Goal: Task Accomplishment & Management: Use online tool/utility

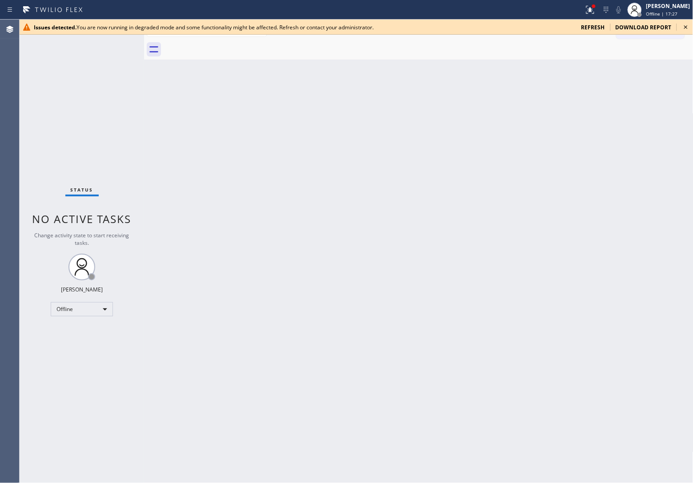
click at [685, 29] on icon at bounding box center [685, 27] width 11 height 11
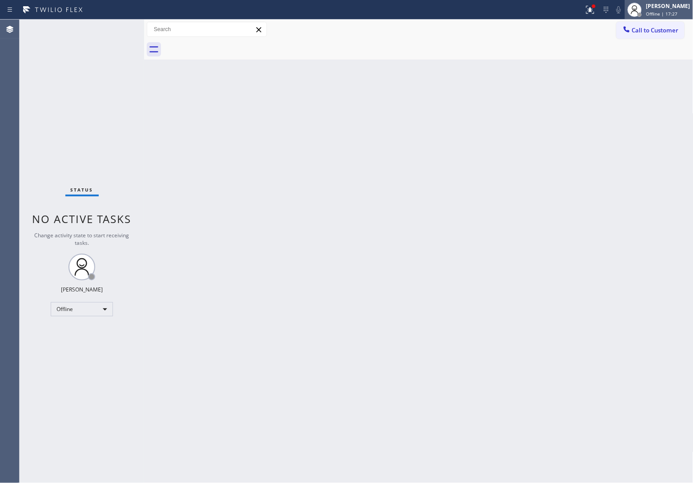
click at [669, 13] on span "Offline | 17:27" at bounding box center [662, 14] width 32 height 6
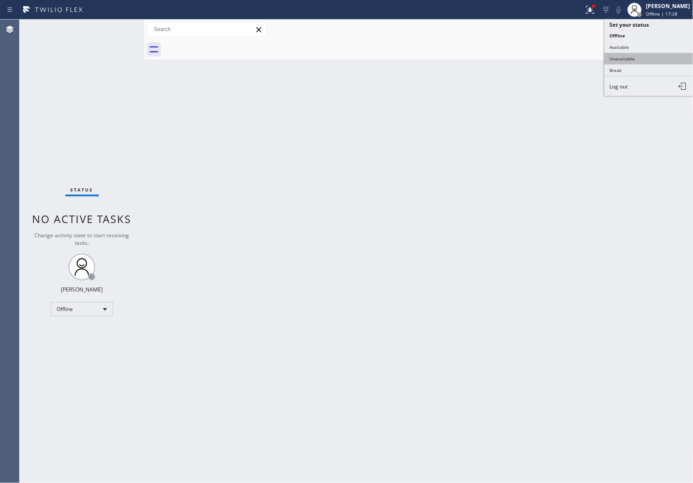
click at [645, 58] on button "Unavailable" at bounding box center [648, 59] width 89 height 12
drag, startPoint x: 485, startPoint y: 161, endPoint x: 688, endPoint y: 92, distance: 215.1
click at [494, 156] on div "Back to Dashboard Change Sender ID Customers Technicians Select a contact Outbo…" at bounding box center [418, 252] width 549 height 464
click at [656, 39] on div "Call to Customer Outbound call Location Search location Your caller id phone nu…" at bounding box center [418, 30] width 549 height 20
click at [674, 29] on span "Call to Customer" at bounding box center [655, 30] width 47 height 8
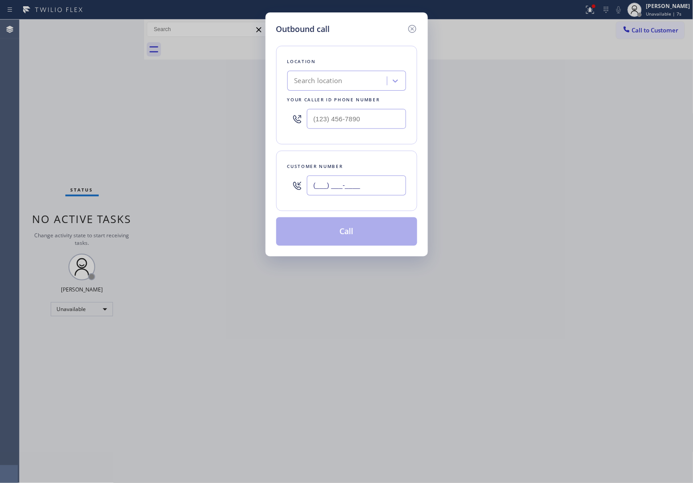
click at [373, 191] on input "(___) ___-____" at bounding box center [356, 186] width 99 height 20
paste input "713) 303-1938"
type input "[PHONE_NUMBER]"
click at [332, 125] on input "(___) ___-____" at bounding box center [356, 119] width 99 height 20
paste input "346) 534-4929"
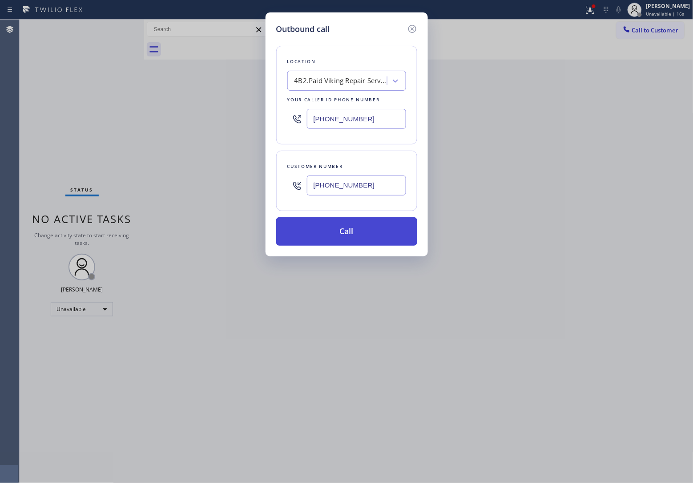
type input "[PHONE_NUMBER]"
click at [377, 231] on button "Call" at bounding box center [346, 231] width 141 height 28
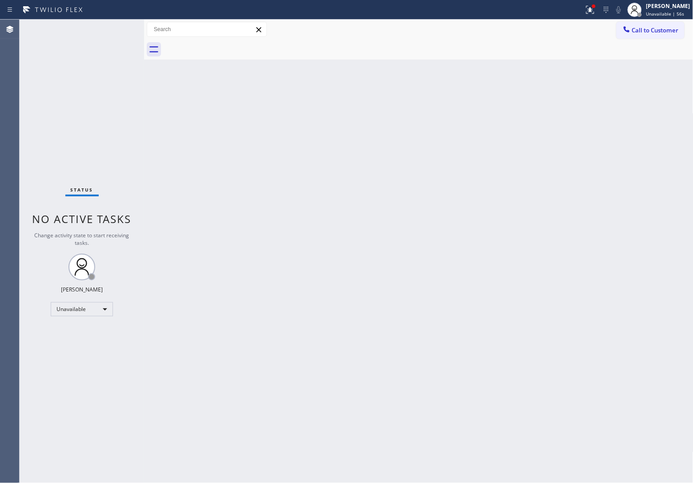
click at [9, 176] on div "Agent Desktop" at bounding box center [9, 252] width 19 height 464
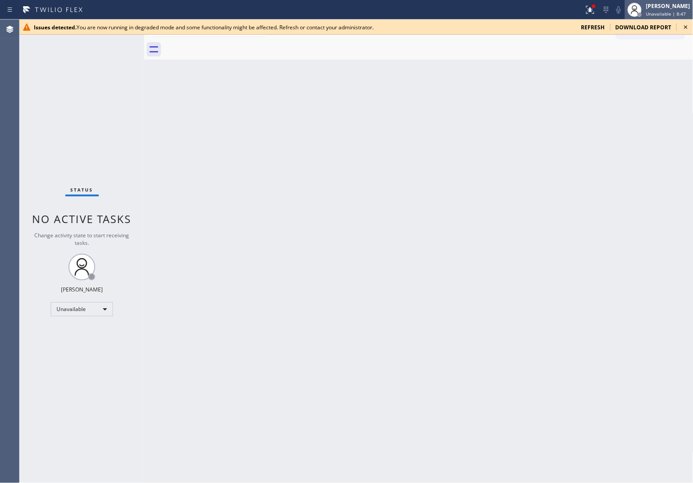
click at [664, 6] on div "[PERSON_NAME]" at bounding box center [668, 6] width 44 height 8
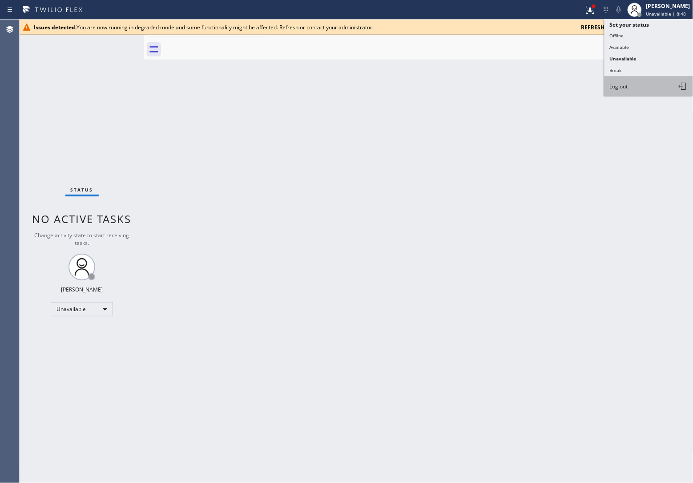
click at [656, 82] on button "Log out" at bounding box center [648, 86] width 89 height 20
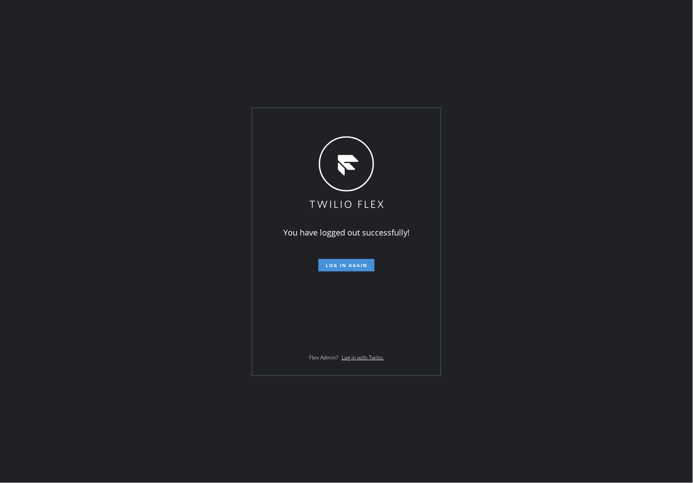
click at [354, 267] on span "Log in again" at bounding box center [346, 265] width 42 height 6
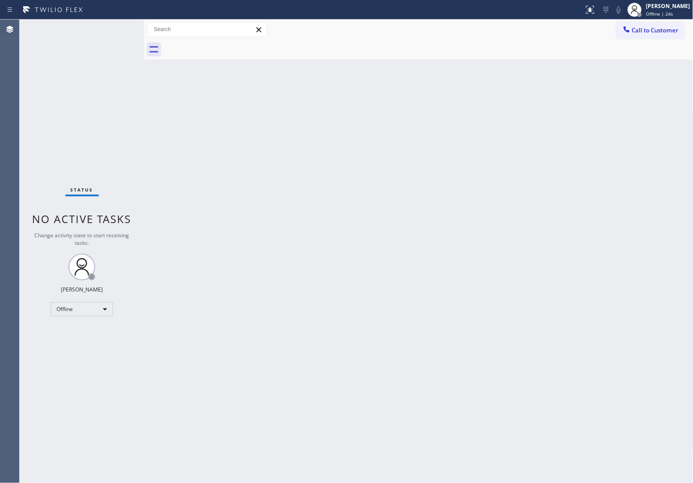
click at [40, 103] on div "Status No active tasks Change activity state to start receiving tasks. [PERSON_…" at bounding box center [82, 252] width 124 height 464
click at [654, 8] on div "[PERSON_NAME]" at bounding box center [668, 6] width 44 height 8
click at [644, 61] on button "Unavailable" at bounding box center [648, 59] width 89 height 12
drag, startPoint x: 35, startPoint y: 87, endPoint x: 283, endPoint y: 199, distance: 272.6
click at [35, 87] on div "Status No active tasks Change activity state to start receiving tasks. [PERSON_…" at bounding box center [82, 252] width 124 height 464
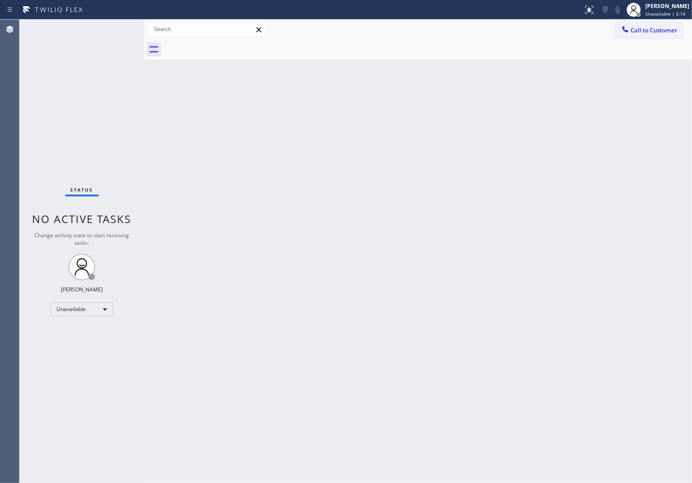
click at [18, 83] on div "Agent Desktop" at bounding box center [9, 252] width 19 height 464
drag, startPoint x: 23, startPoint y: 156, endPoint x: 80, endPoint y: 120, distance: 67.5
click at [23, 156] on div "Status No active tasks Change activity state to start receiving tasks. [PERSON_…" at bounding box center [82, 252] width 124 height 464
click at [646, 28] on span "Call to Customer" at bounding box center [653, 30] width 47 height 8
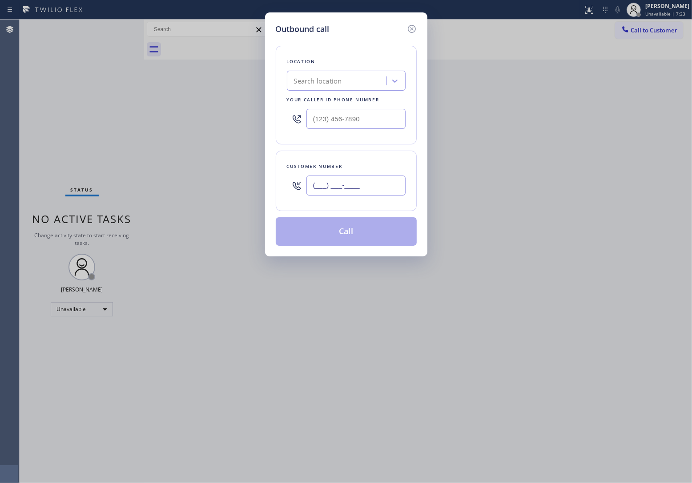
click at [341, 194] on input "(___) ___-____" at bounding box center [355, 186] width 99 height 20
paste input "602) 727-2744"
type input "[PHONE_NUMBER]"
click at [375, 121] on input "(___) ___-____" at bounding box center [355, 119] width 99 height 20
paste input "480) 787-0279"
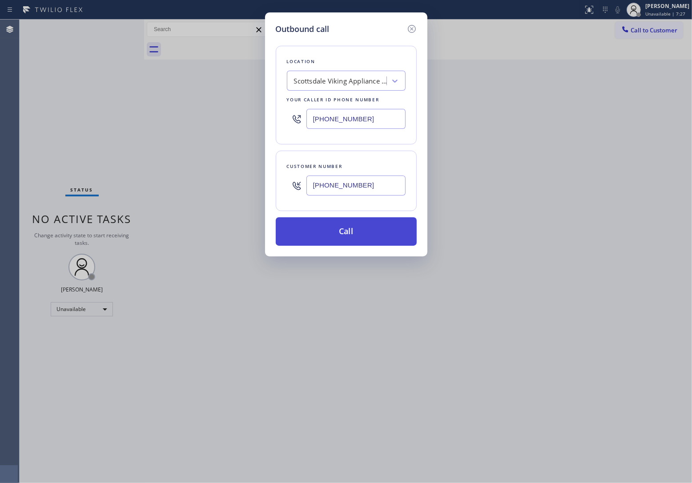
type input "[PHONE_NUMBER]"
click at [388, 238] on button "Call" at bounding box center [346, 231] width 141 height 28
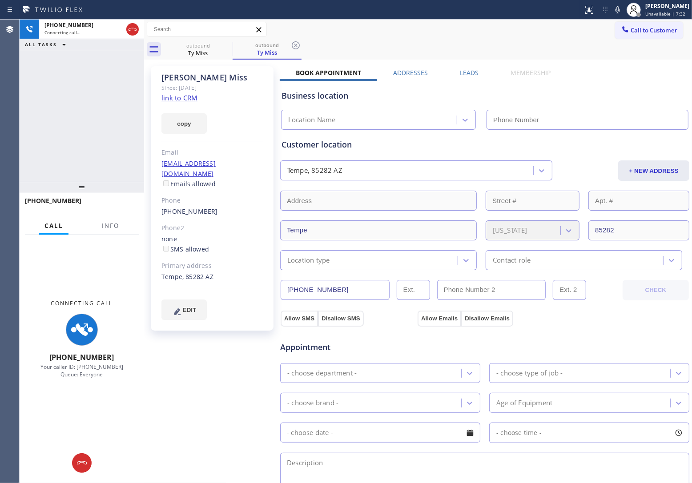
type input "[PHONE_NUMBER]"
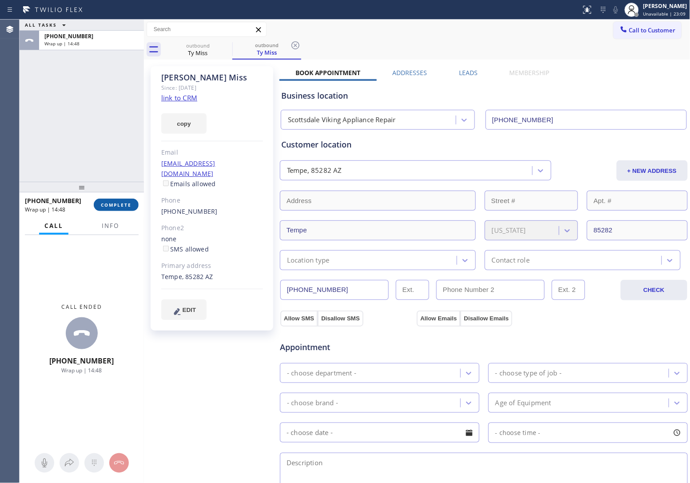
click at [129, 204] on span "COMPLETE" at bounding box center [116, 205] width 31 height 6
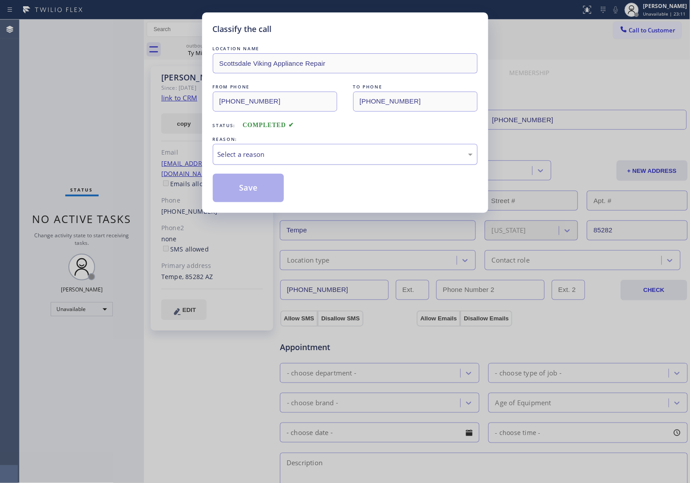
click at [270, 156] on div "Select a reason" at bounding box center [345, 154] width 255 height 10
click at [257, 190] on button "Save" at bounding box center [249, 188] width 72 height 28
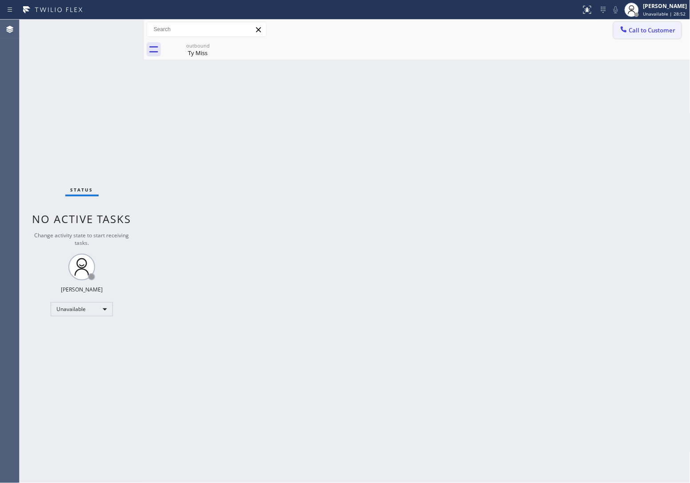
click at [653, 32] on span "Call to Customer" at bounding box center [652, 30] width 47 height 8
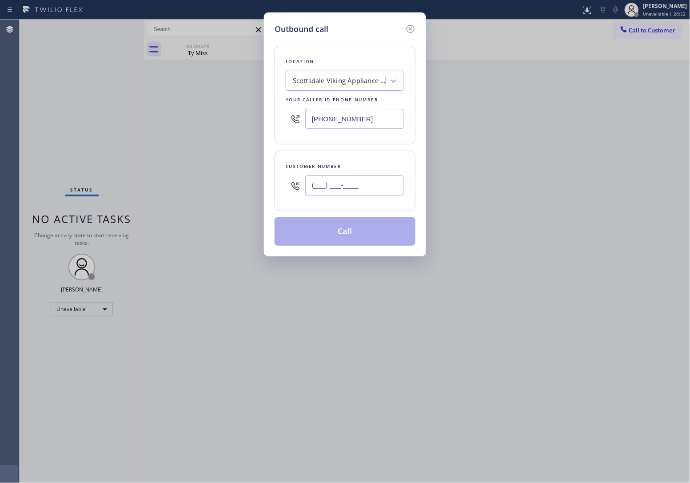
click at [375, 187] on input "(___) ___-____" at bounding box center [354, 186] width 99 height 20
paste input "562) 751-3028"
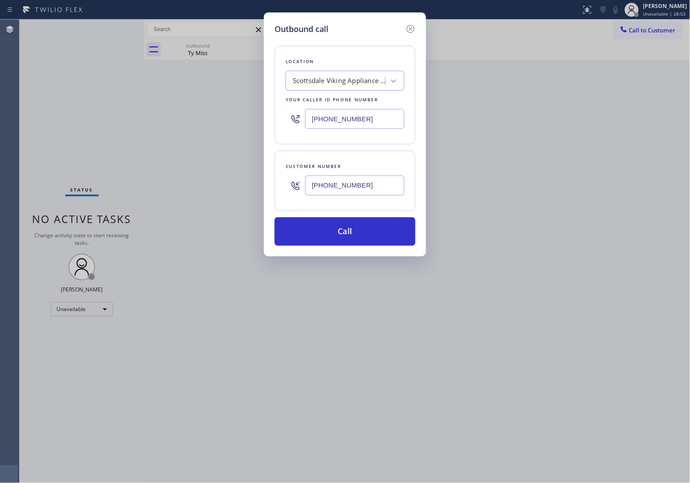
type input "[PHONE_NUMBER]"
click at [338, 119] on input "[PHONE_NUMBER]" at bounding box center [354, 119] width 99 height 20
paste input "310) 928-2514"
type input "[PHONE_NUMBER]"
click at [376, 232] on button "Call" at bounding box center [345, 231] width 141 height 28
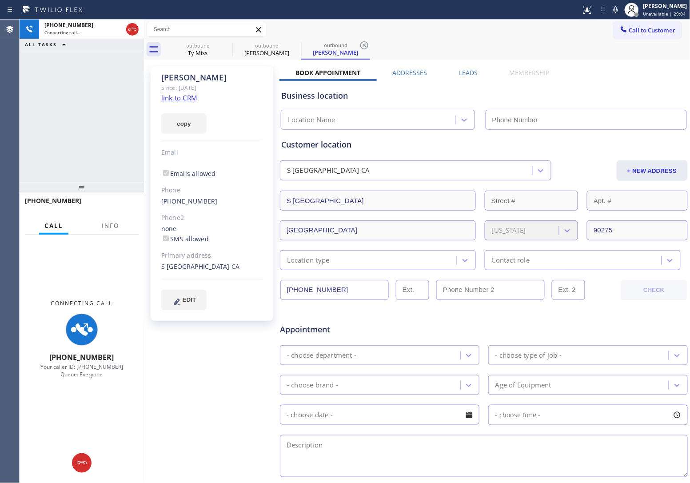
type input "[PHONE_NUMBER]"
click at [34, 119] on div "[PHONE_NUMBER] Connecting call… ALL TASKS ALL TASKS ACTIVE TASKS TASKS IN WRAP …" at bounding box center [82, 101] width 124 height 162
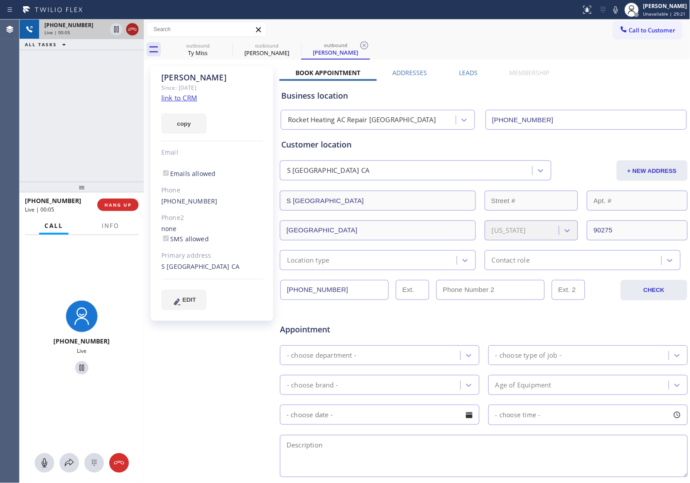
click at [129, 28] on icon at bounding box center [132, 29] width 11 height 11
click at [110, 227] on span "Info" at bounding box center [110, 226] width 17 height 8
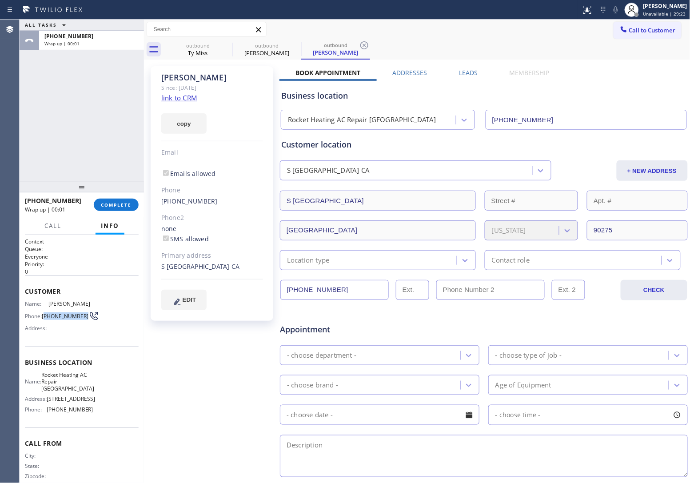
drag, startPoint x: 59, startPoint y: 320, endPoint x: 44, endPoint y: 313, distance: 16.5
click at [44, 313] on span "[PHONE_NUMBER]" at bounding box center [65, 316] width 47 height 7
copy span "562) 751-3028"
click at [633, 29] on span "Call to Customer" at bounding box center [652, 30] width 47 height 8
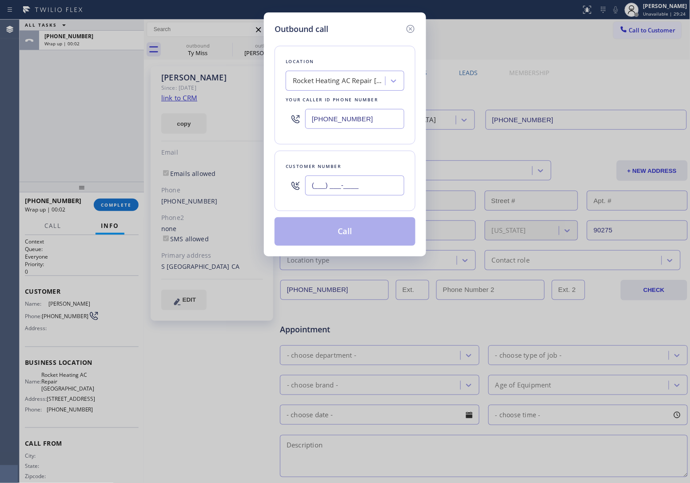
drag, startPoint x: 330, startPoint y: 181, endPoint x: 338, endPoint y: 187, distance: 10.0
click at [329, 181] on input "(___) ___-____" at bounding box center [354, 186] width 99 height 20
paste input "562) 751-3028"
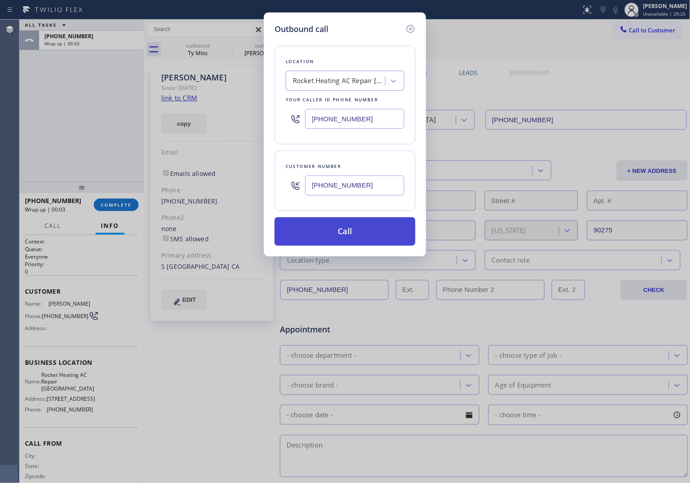
type input "[PHONE_NUMBER]"
click at [361, 232] on button "Call" at bounding box center [345, 231] width 141 height 28
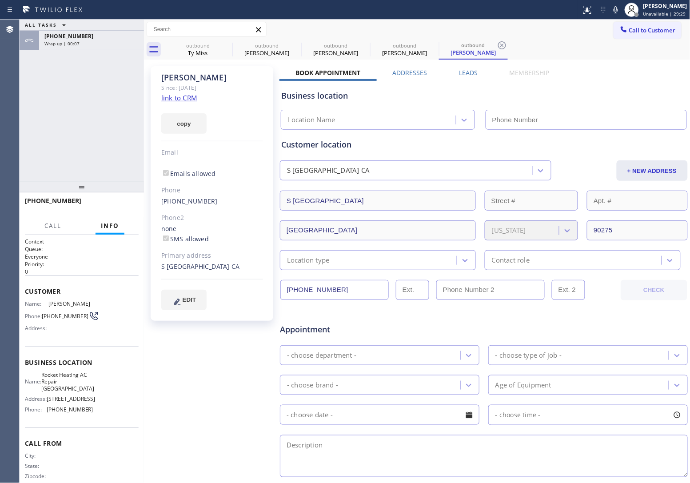
type input "[PHONE_NUMBER]"
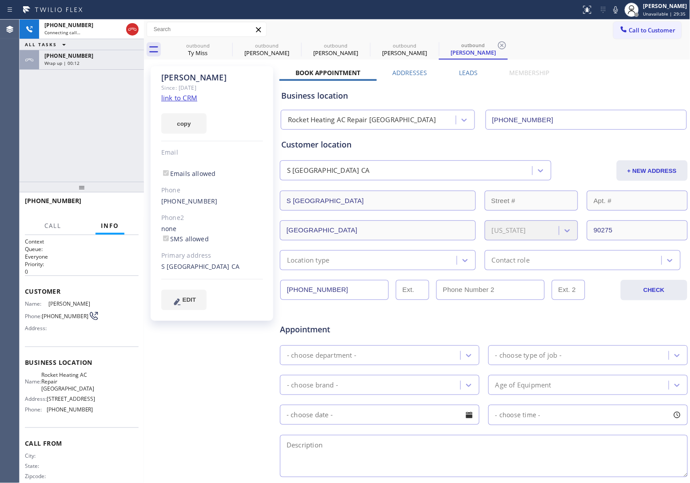
click at [614, 34] on button "Call to Customer" at bounding box center [648, 30] width 68 height 17
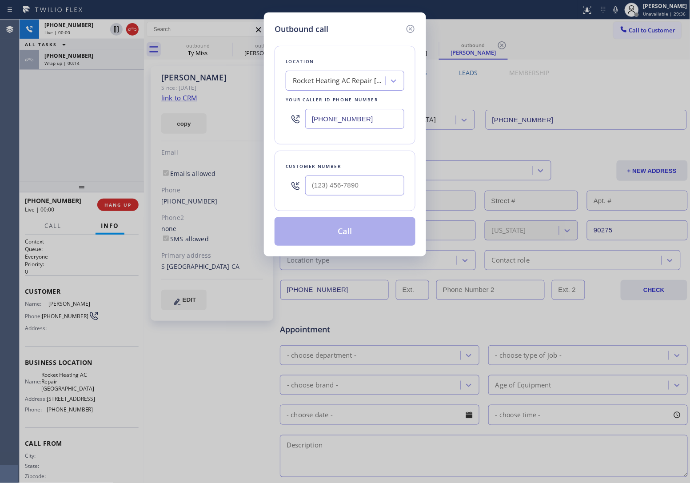
click at [368, 122] on input "[PHONE_NUMBER]" at bounding box center [354, 119] width 99 height 20
paste input "914) 677-2262"
click at [408, 28] on icon at bounding box center [410, 29] width 11 height 11
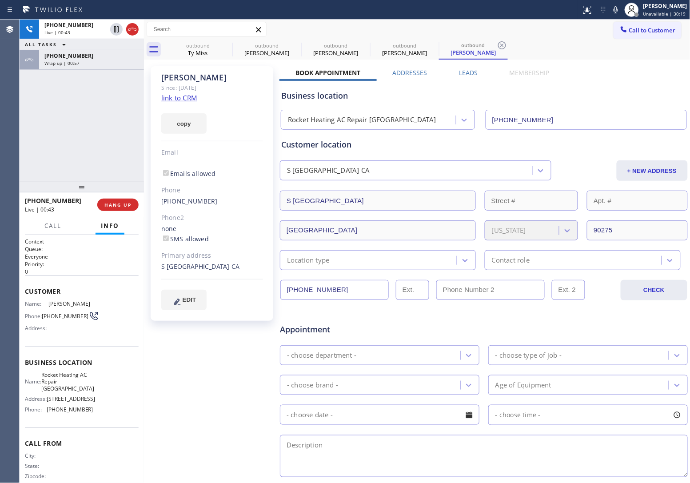
click at [25, 143] on div "[PHONE_NUMBER] Live | 00:43 ALL TASKS ALL TASKS ACTIVE TASKS TASKS IN WRAP UP […" at bounding box center [82, 101] width 124 height 162
click at [122, 207] on span "HANG UP" at bounding box center [117, 205] width 27 height 6
click at [639, 28] on span "Call to Customer" at bounding box center [652, 30] width 47 height 8
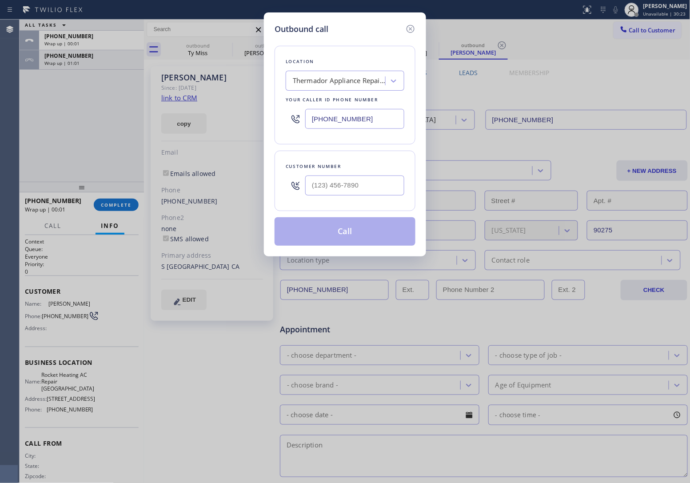
click at [335, 123] on input "[PHONE_NUMBER]" at bounding box center [354, 119] width 99 height 20
paste input "text"
type input "[PHONE_NUMBER]"
click at [358, 192] on input "text" at bounding box center [354, 186] width 99 height 20
paste input "959) 299-4800"
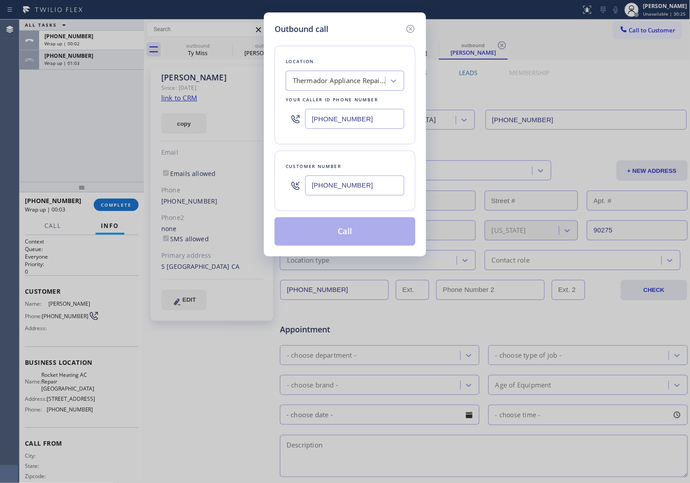
type input "[PHONE_NUMBER]"
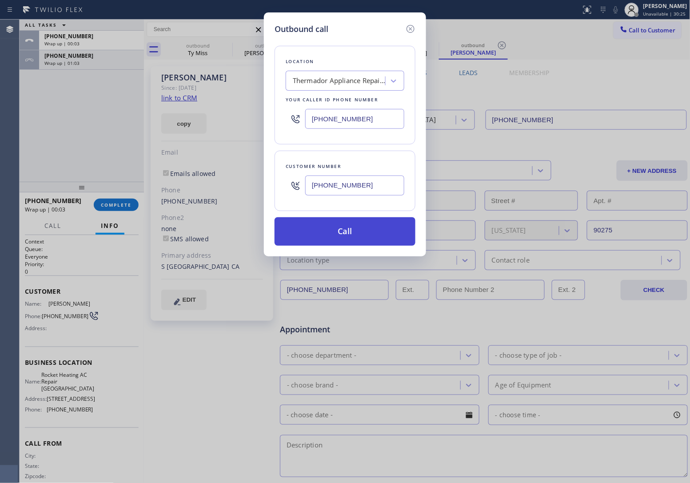
click at [371, 234] on button "Call" at bounding box center [345, 231] width 141 height 28
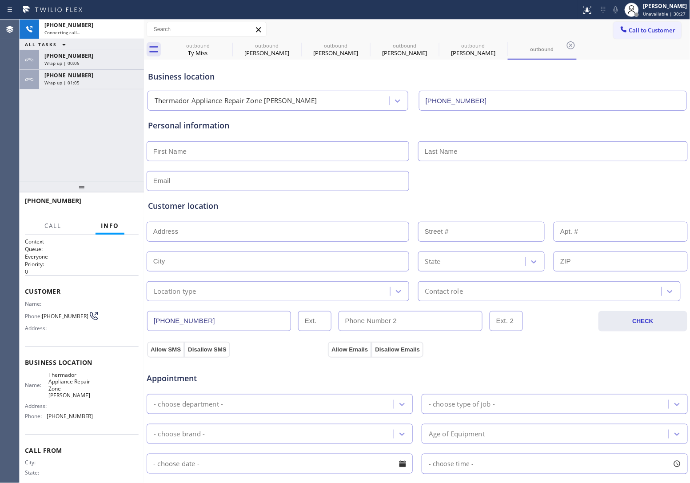
type input "[PHONE_NUMBER]"
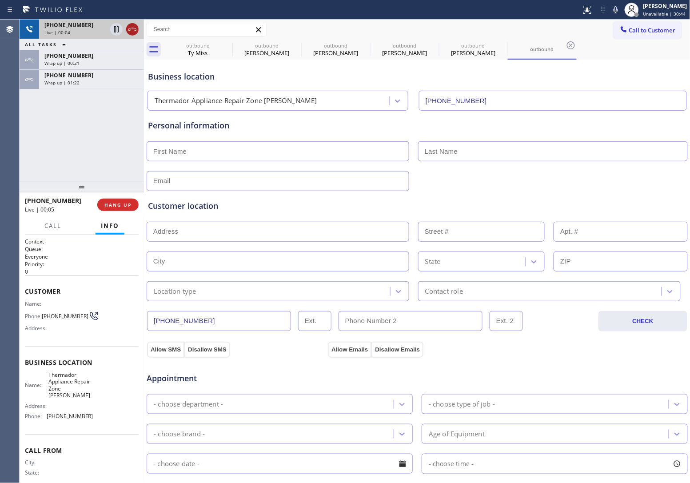
click at [130, 29] on icon at bounding box center [132, 29] width 11 height 11
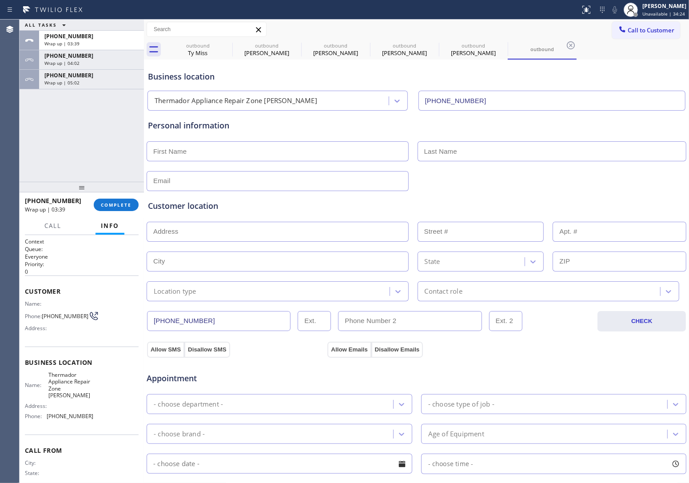
drag, startPoint x: 644, startPoint y: 23, endPoint x: 553, endPoint y: 61, distance: 98.8
click at [643, 24] on button "Call to Customer" at bounding box center [647, 30] width 68 height 17
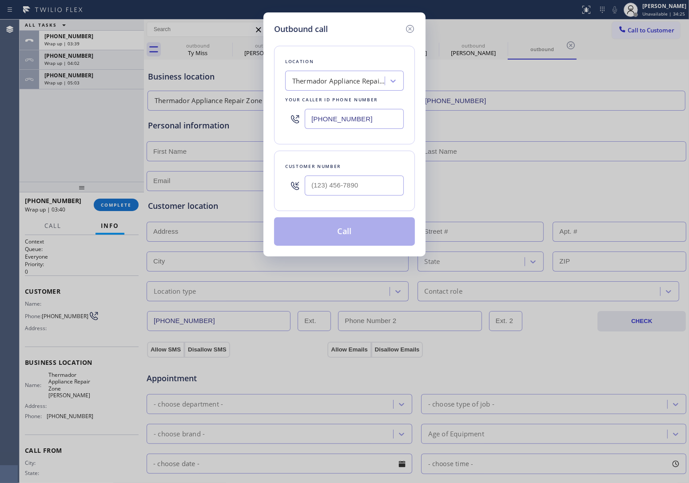
click at [364, 117] on input "[PHONE_NUMBER]" at bounding box center [354, 119] width 99 height 20
paste input "661) 449-1313"
type input "[PHONE_NUMBER]"
type input "(___) ___-____"
click at [338, 185] on input "text" at bounding box center [354, 186] width 99 height 20
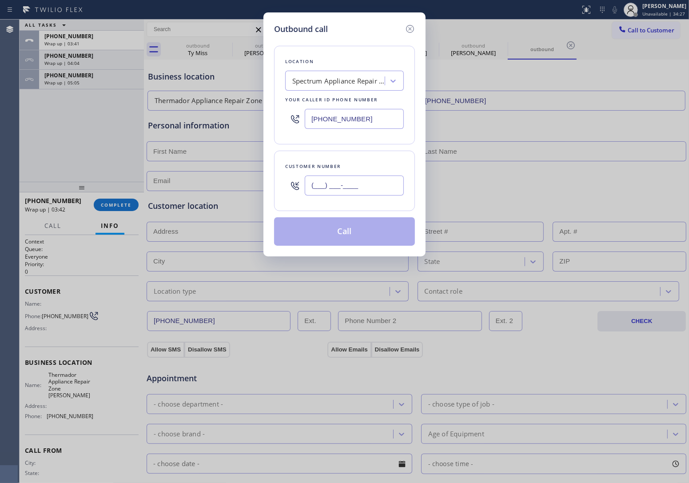
paste input "310) 975-2007"
type input "[PHONE_NUMBER]"
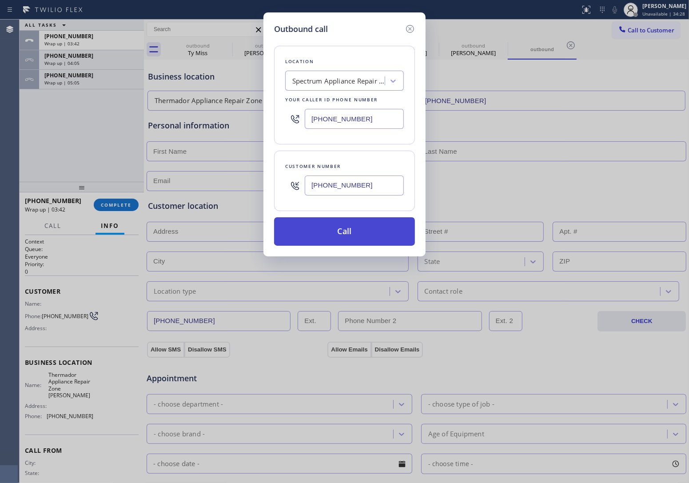
click at [349, 236] on button "Call" at bounding box center [344, 231] width 141 height 28
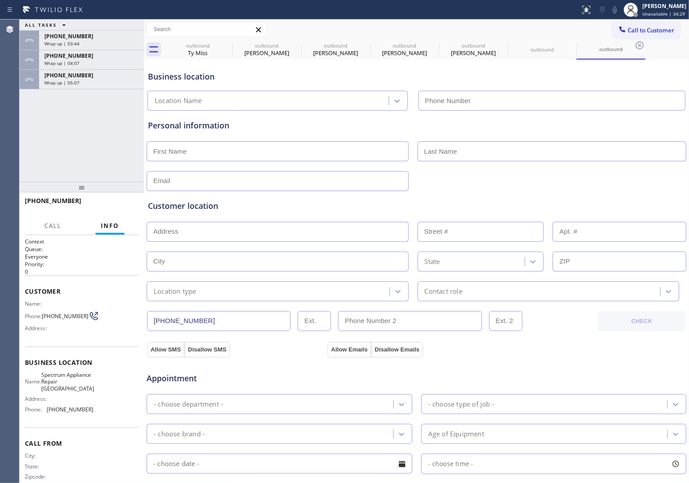
type input "[PHONE_NUMBER]"
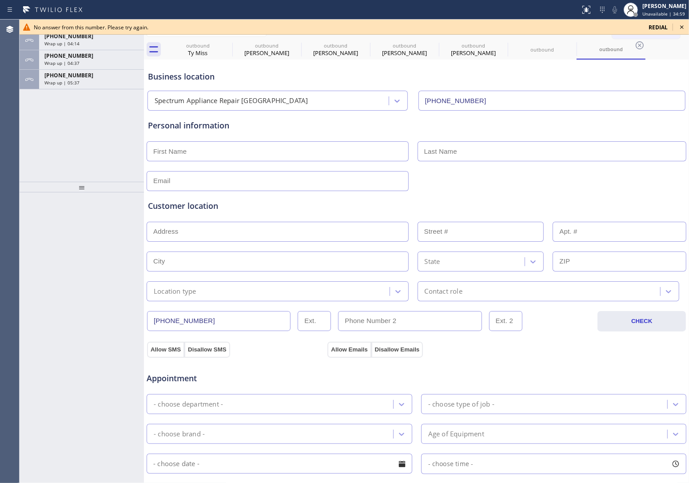
click at [680, 29] on icon at bounding box center [682, 27] width 11 height 11
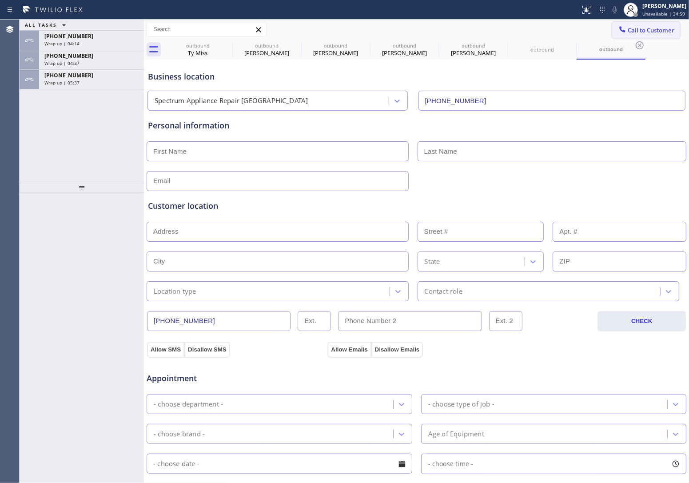
click at [665, 28] on span "Call to Customer" at bounding box center [651, 30] width 47 height 8
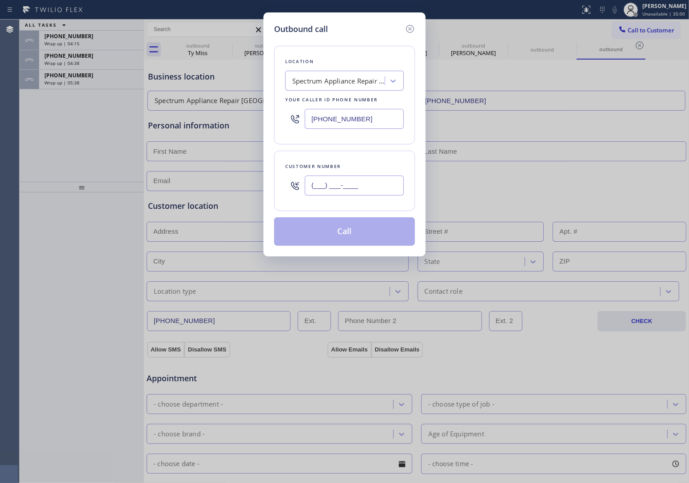
click at [334, 183] on input "(___) ___-____" at bounding box center [354, 186] width 99 height 20
paste input "310) 975-2007"
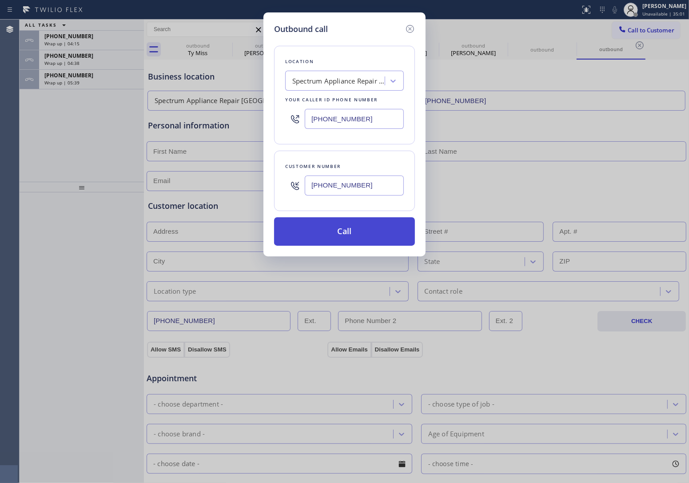
type input "[PHONE_NUMBER]"
click at [367, 233] on button "Call" at bounding box center [344, 231] width 141 height 28
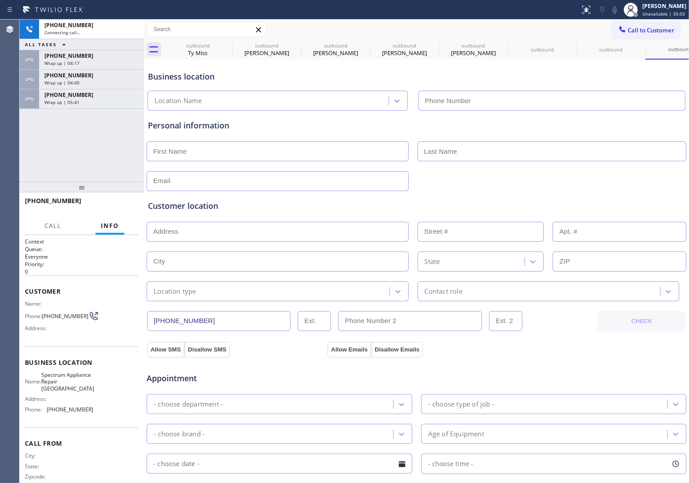
type input "[PHONE_NUMBER]"
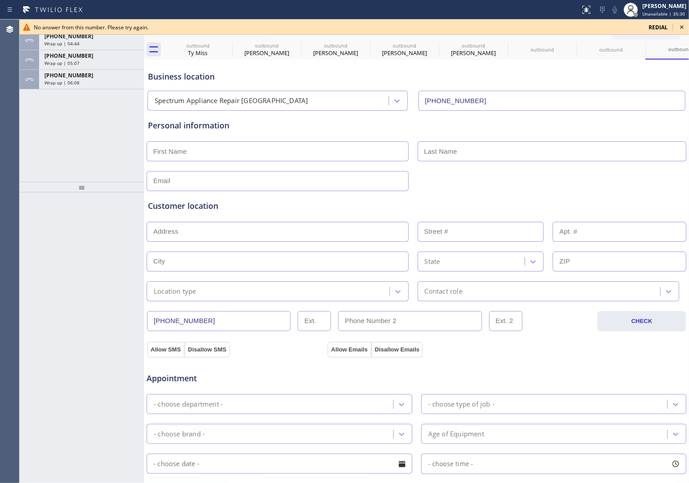
drag, startPoint x: 20, startPoint y: 132, endPoint x: 50, endPoint y: 131, distance: 30.2
click at [20, 132] on div "ALL TASKS ALL TASKS ACTIVE TASKS TASKS IN WRAP UP [PHONE_NUMBER] Wrap up | 04:4…" at bounding box center [82, 101] width 124 height 162
click at [683, 28] on icon at bounding box center [683, 27] width 4 height 4
click at [666, 25] on button "Call to Customer" at bounding box center [647, 30] width 68 height 17
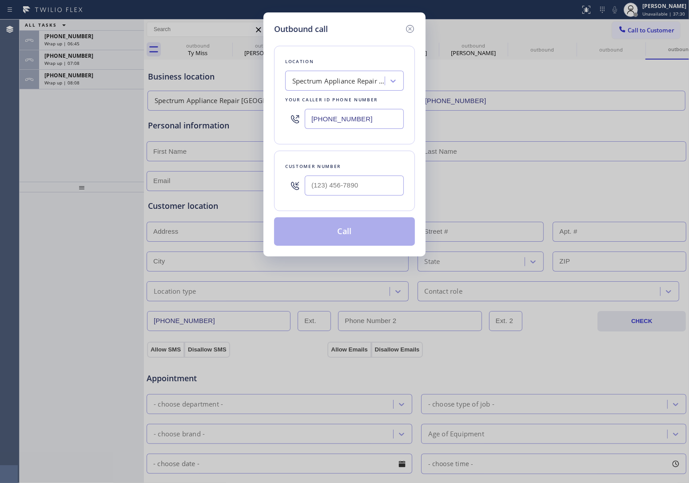
click at [355, 123] on input "[PHONE_NUMBER]" at bounding box center [354, 119] width 99 height 20
paste input "408) 762-3656"
type input "[PHONE_NUMBER]"
type input "(___) ___-____"
click at [333, 186] on input "text" at bounding box center [354, 186] width 99 height 20
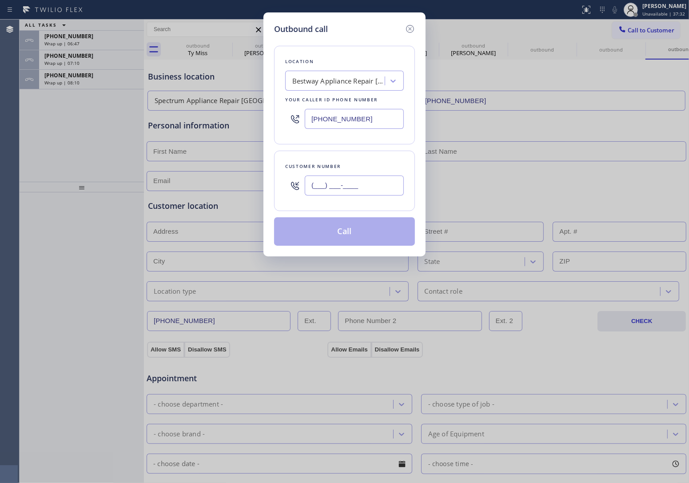
paste input "408) 359-5376"
type input "[PHONE_NUMBER]"
click at [373, 239] on button "Call" at bounding box center [344, 231] width 141 height 28
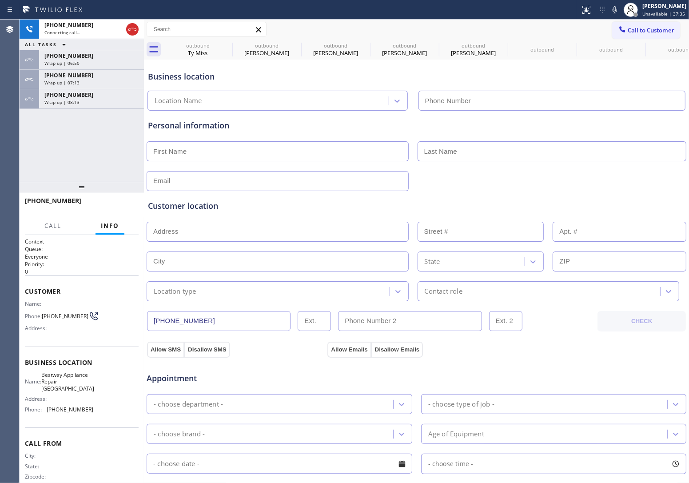
type input "[PHONE_NUMBER]"
drag, startPoint x: 34, startPoint y: 152, endPoint x: 168, endPoint y: 85, distance: 150.3
click at [34, 152] on div "[PHONE_NUMBER] Connecting call… ALL TASKS ALL TASKS ACTIVE TASKS TASKS IN WRAP …" at bounding box center [82, 101] width 124 height 162
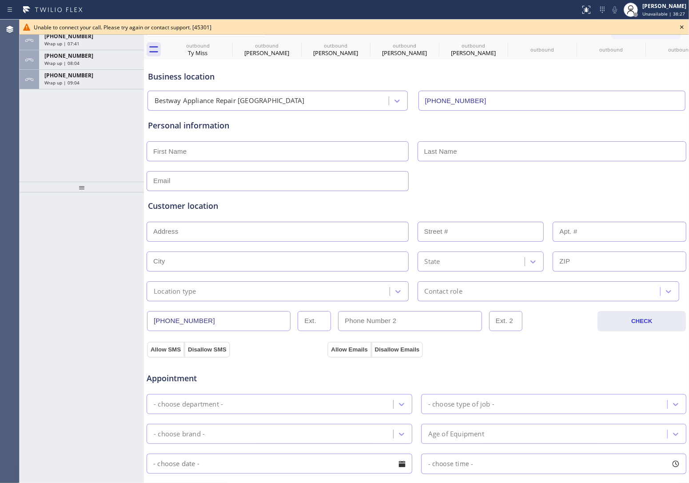
drag, startPoint x: 681, startPoint y: 23, endPoint x: 674, endPoint y: 27, distance: 8.0
click at [681, 24] on icon at bounding box center [682, 27] width 11 height 11
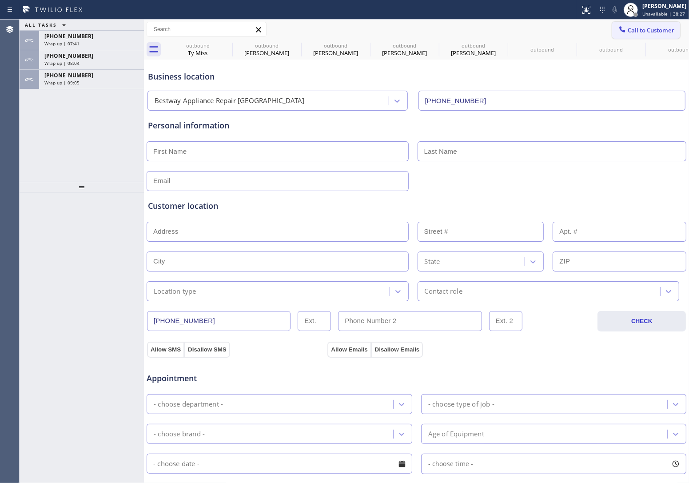
click at [647, 34] on span "Call to Customer" at bounding box center [651, 30] width 47 height 8
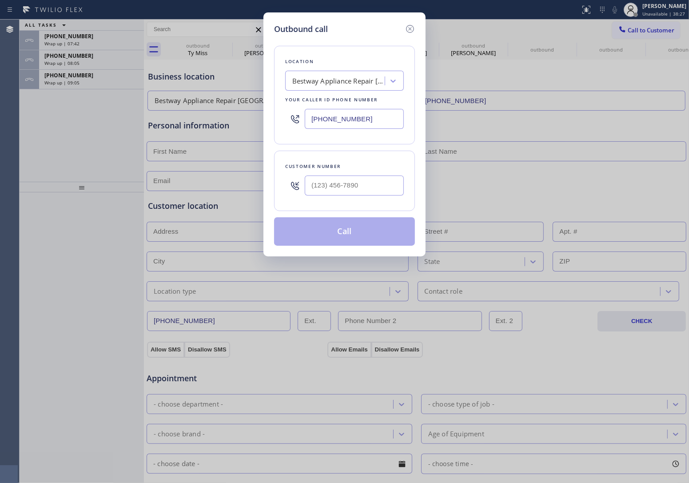
click at [376, 112] on input "[PHONE_NUMBER]" at bounding box center [354, 119] width 99 height 20
paste input "text"
type input "[PHONE_NUMBER]"
type input "(___) ___-____"
click at [378, 190] on input "(___) ___-____" at bounding box center [354, 186] width 99 height 20
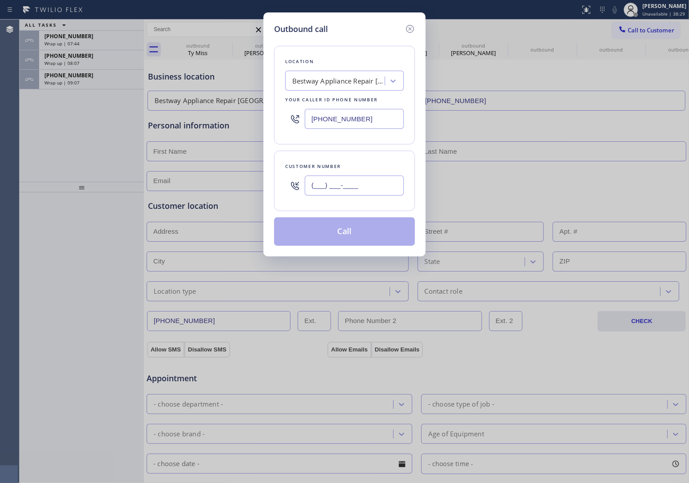
paste input "408) 359-5376"
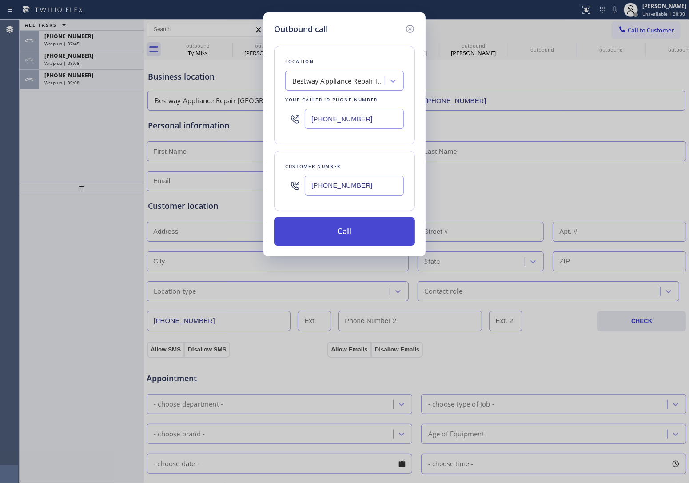
type input "[PHONE_NUMBER]"
click at [370, 234] on button "Call" at bounding box center [344, 231] width 141 height 28
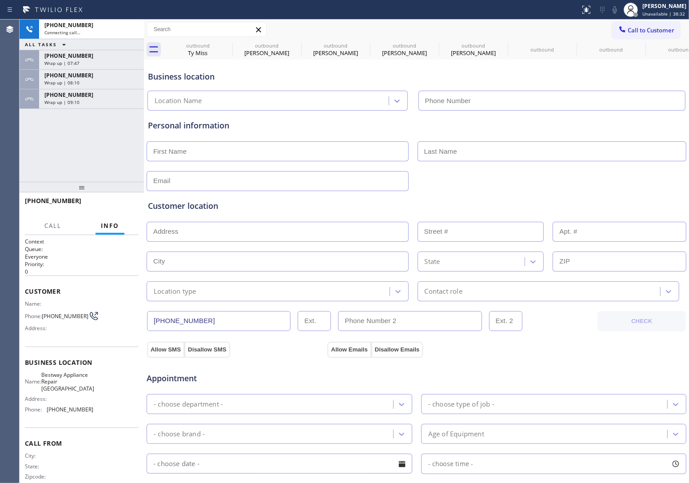
type input "[PHONE_NUMBER]"
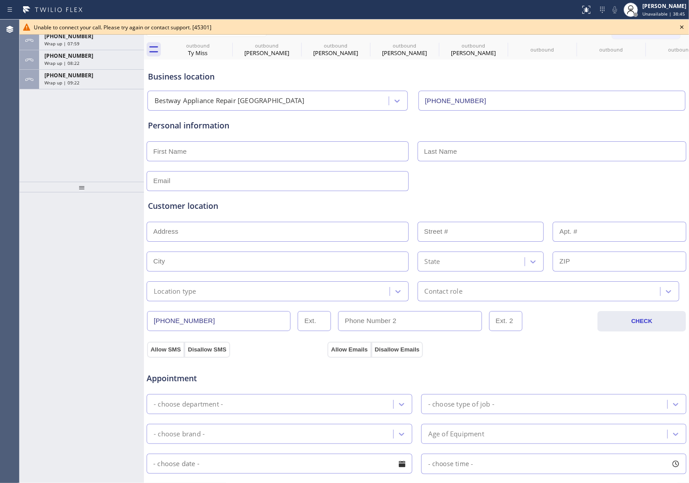
click at [22, 118] on div "ALL TASKS ALL TASKS ACTIVE TASKS TASKS IN WRAP UP [PHONE_NUMBER] Wrap up | 07:5…" at bounding box center [82, 101] width 124 height 162
click at [100, 85] on div "Wrap up | 13:05" at bounding box center [91, 83] width 94 height 6
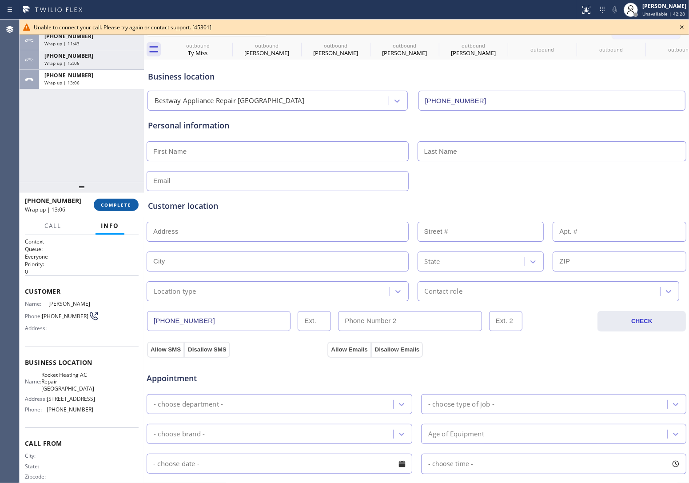
click at [130, 207] on span "COMPLETE" at bounding box center [116, 205] width 31 height 6
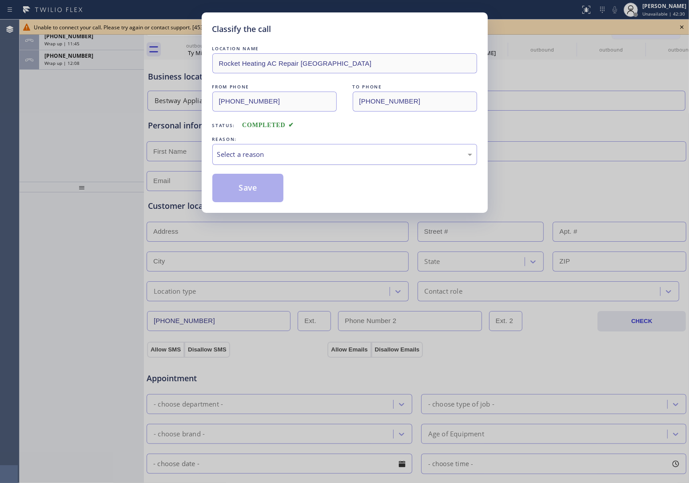
click at [276, 152] on div "Select a reason" at bounding box center [344, 154] width 255 height 10
click at [244, 186] on button "Save" at bounding box center [248, 188] width 72 height 28
type input "[PHONE_NUMBER]"
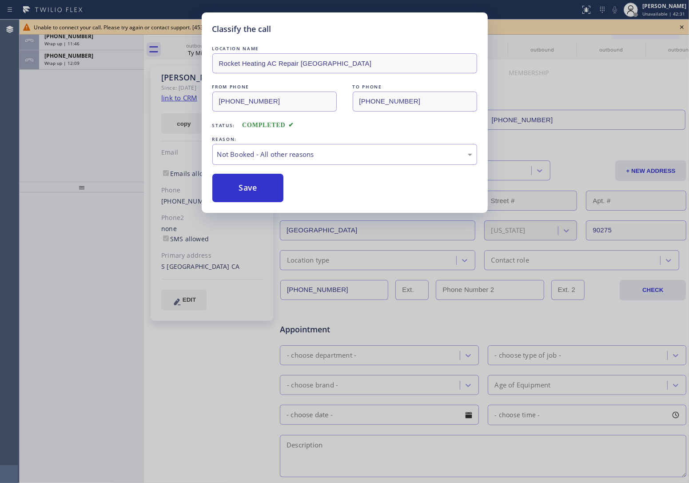
click at [89, 59] on div "Classify the call LOCATION NAME Rocket Heating AC Repair [GEOGRAPHIC_DATA] FROM…" at bounding box center [344, 241] width 689 height 483
click at [89, 60] on div "Wrap up | 12:09" at bounding box center [91, 63] width 94 height 6
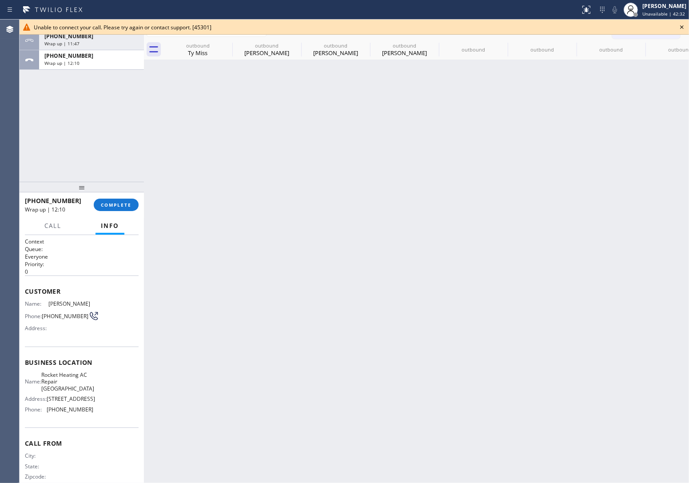
click at [89, 60] on div "Wrap up | 12:10" at bounding box center [91, 63] width 94 height 6
click at [117, 202] on span "COMPLETE" at bounding box center [116, 205] width 31 height 6
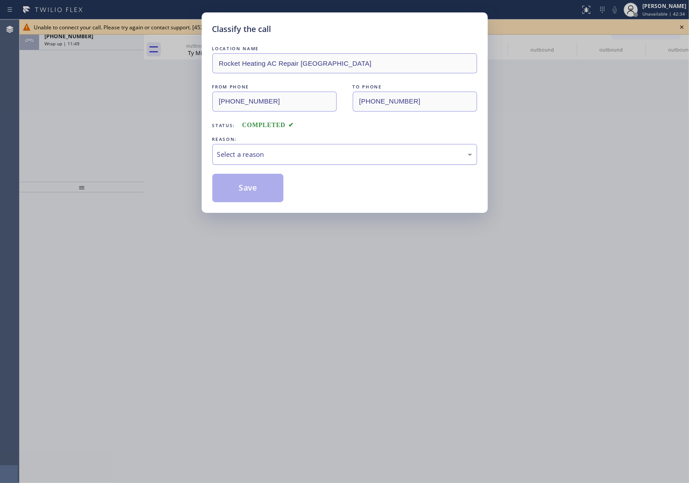
click at [329, 160] on div "Select a reason" at bounding box center [344, 154] width 255 height 10
click at [265, 193] on button "Save" at bounding box center [248, 188] width 72 height 28
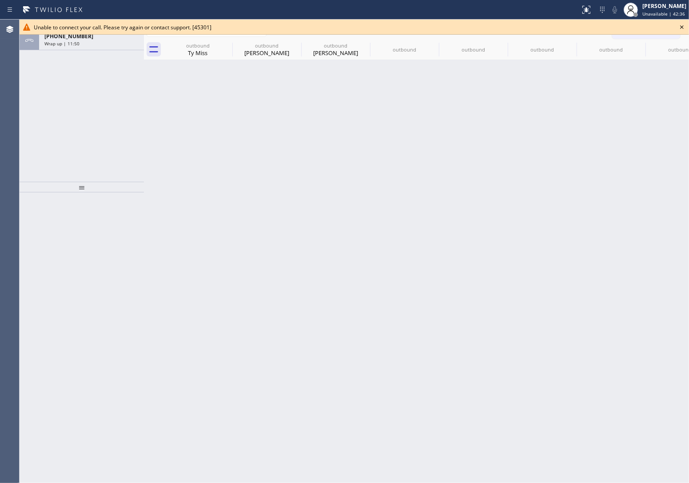
click at [681, 27] on icon at bounding box center [682, 27] width 11 height 11
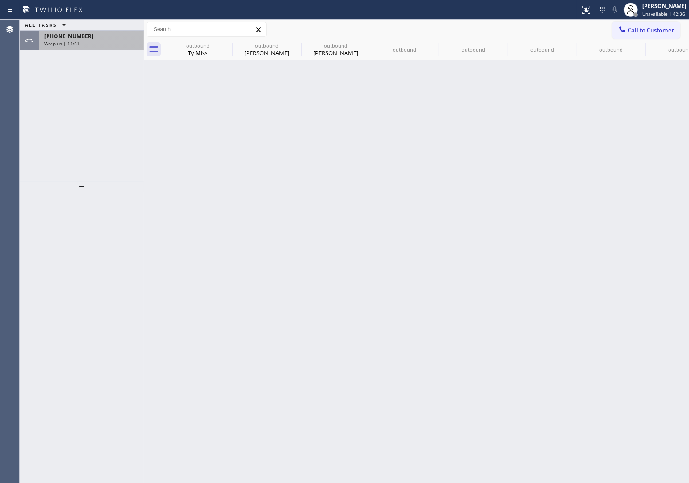
click at [68, 39] on span "[PHONE_NUMBER]" at bounding box center [68, 36] width 49 height 8
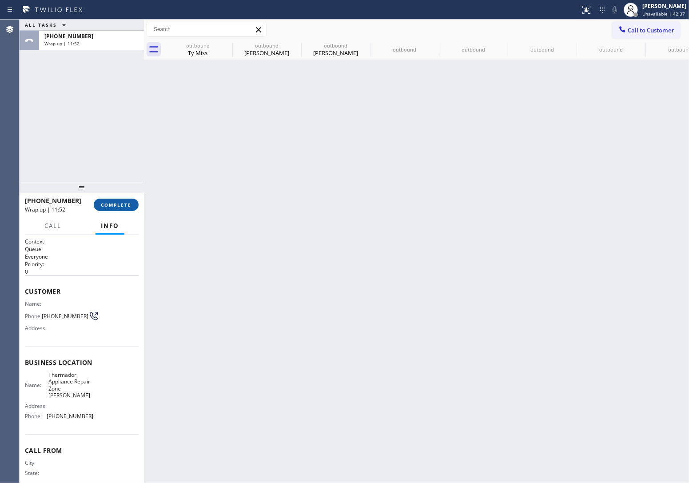
click at [116, 205] on span "COMPLETE" at bounding box center [116, 205] width 31 height 6
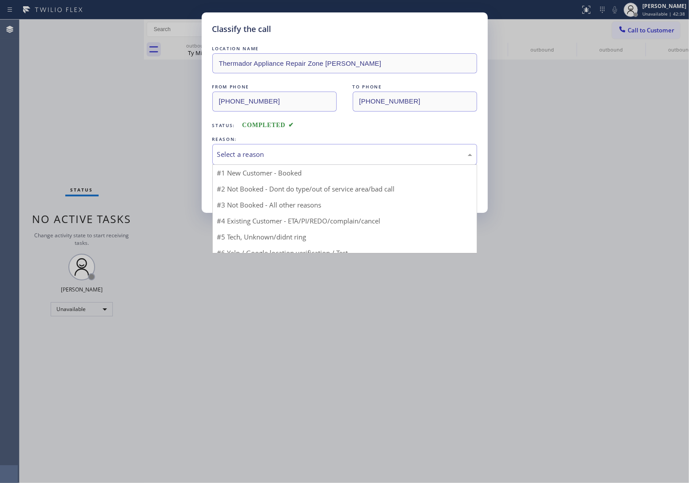
drag, startPoint x: 251, startPoint y: 160, endPoint x: 256, endPoint y: 196, distance: 35.8
click at [251, 162] on div "Select a reason" at bounding box center [344, 154] width 265 height 21
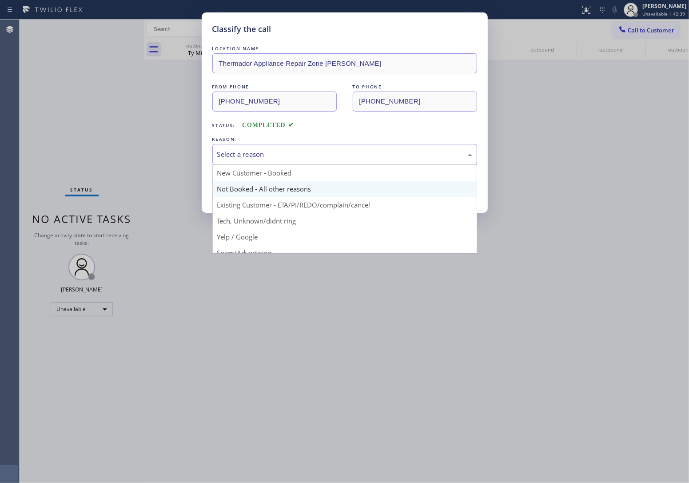
click at [250, 193] on button "Save" at bounding box center [248, 188] width 72 height 28
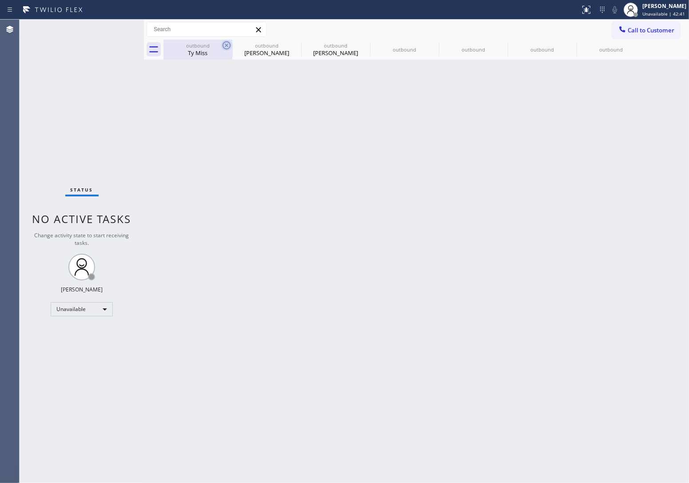
click at [227, 42] on icon at bounding box center [226, 45] width 11 height 11
click at [0, 0] on icon at bounding box center [0, 0] width 0 height 0
type input "[PHONE_NUMBER]"
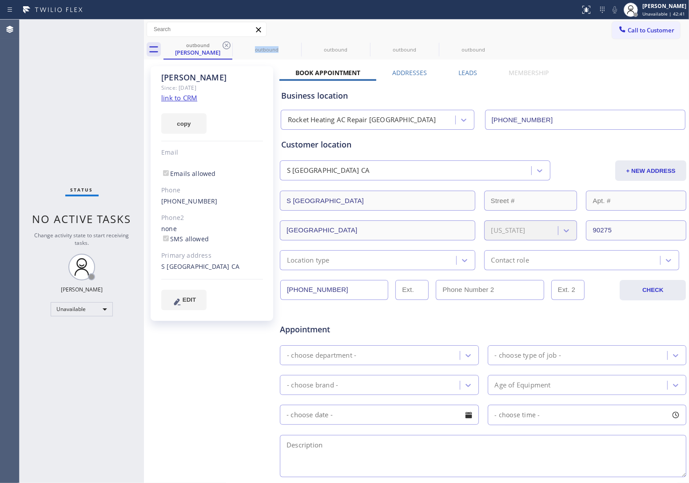
click at [227, 42] on icon at bounding box center [226, 45] width 11 height 11
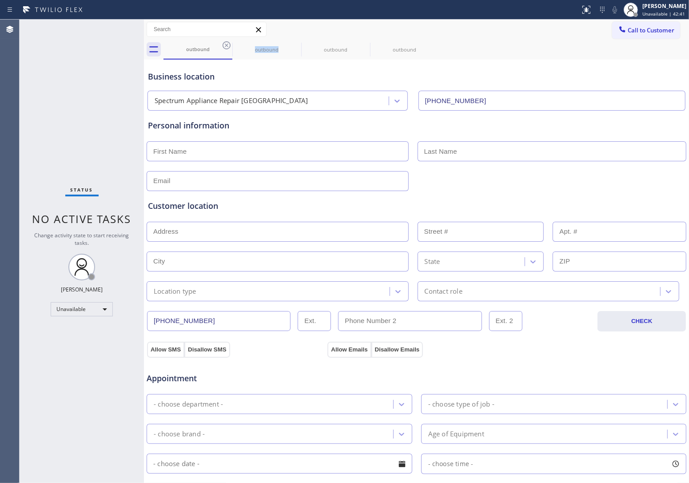
click at [227, 42] on icon at bounding box center [226, 45] width 11 height 11
click at [0, 0] on icon at bounding box center [0, 0] width 0 height 0
click at [227, 42] on icon at bounding box center [226, 45] width 11 height 11
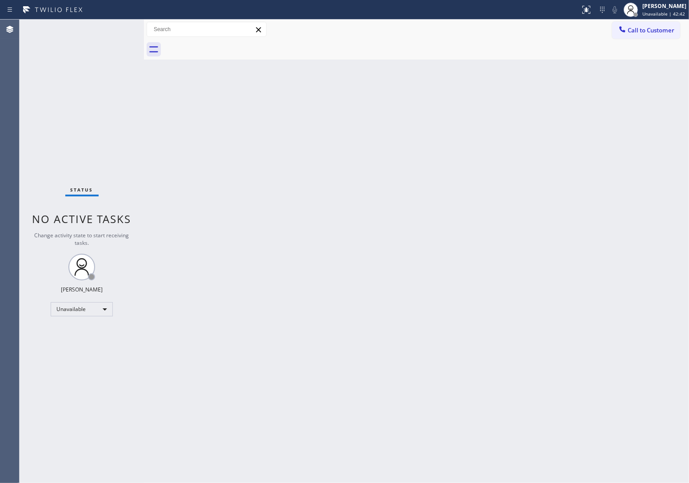
click at [654, 34] on button "Call to Customer" at bounding box center [647, 30] width 68 height 17
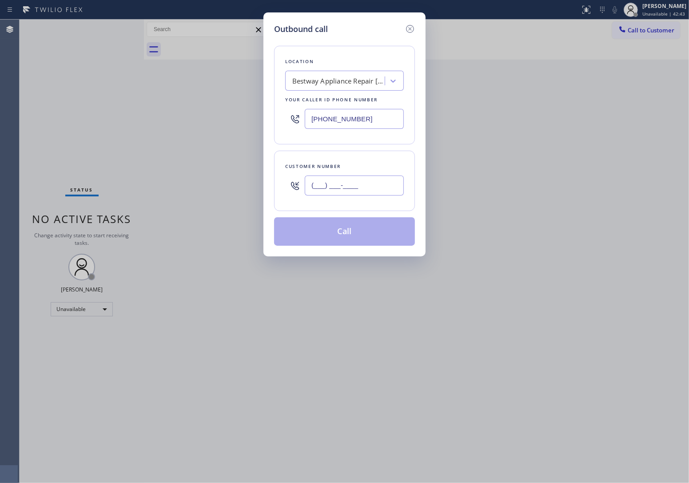
click at [340, 183] on input "(___) ___-____" at bounding box center [354, 186] width 99 height 20
paste input "206) 719-0421"
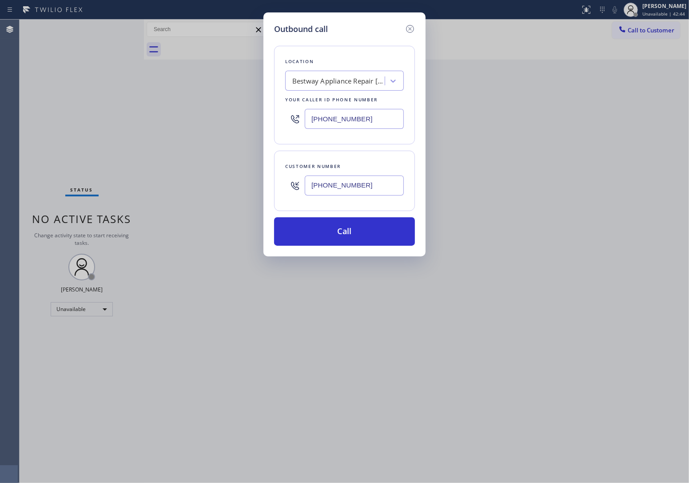
type input "[PHONE_NUMBER]"
click at [22, 88] on div "Outbound call Location Bestway Appliance Repair [GEOGRAPHIC_DATA] Your caller i…" at bounding box center [344, 241] width 689 height 483
click at [319, 78] on div "Bestway Appliance Repair [GEOGRAPHIC_DATA]" at bounding box center [338, 81] width 93 height 10
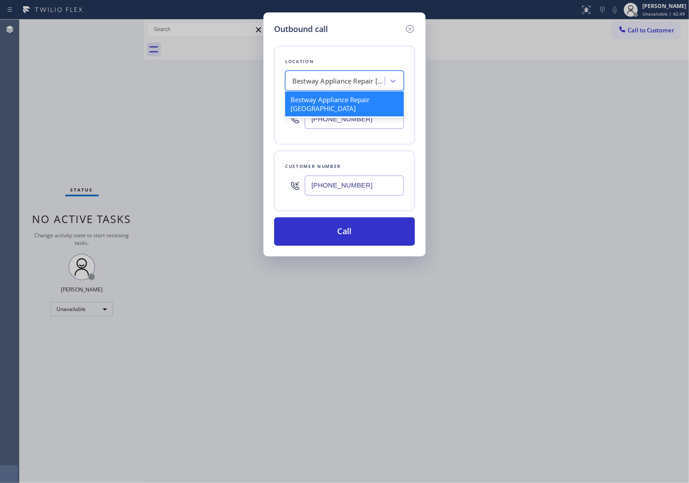
paste input "Viking Best Appliance Repair Pros"
type input "Viking Best Appliance Repair Pros"
click at [330, 107] on div "Viking Best Appliance Repair Pros" at bounding box center [344, 100] width 119 height 16
type input "[PHONE_NUMBER]"
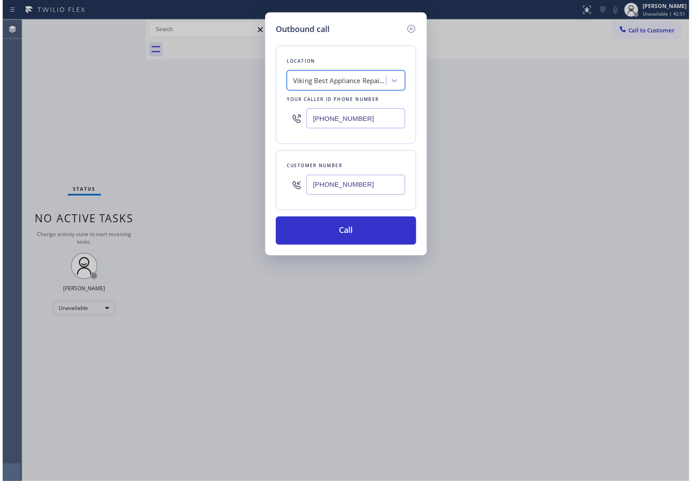
scroll to position [0, 0]
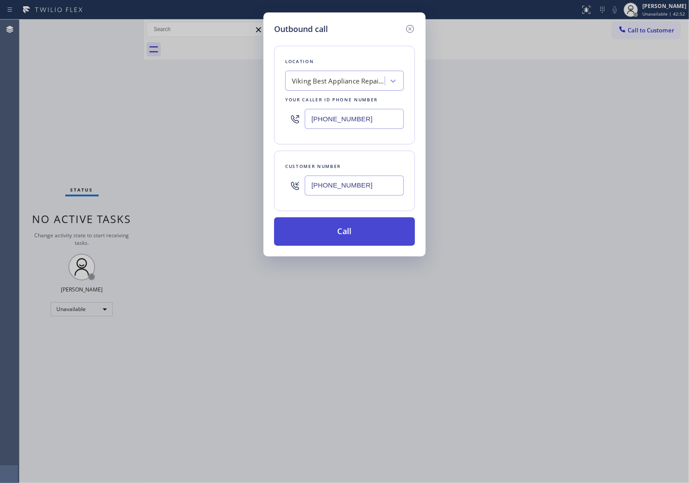
click at [365, 232] on button "Call" at bounding box center [344, 231] width 141 height 28
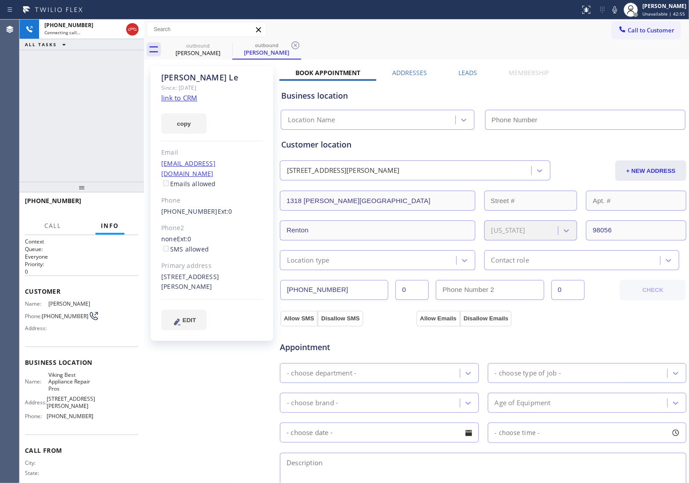
type input "[PHONE_NUMBER]"
click at [195, 279] on div "[STREET_ADDRESS][PERSON_NAME]" at bounding box center [212, 282] width 102 height 20
copy div "98056"
click at [186, 94] on link "link to CRM" at bounding box center [179, 97] width 36 height 9
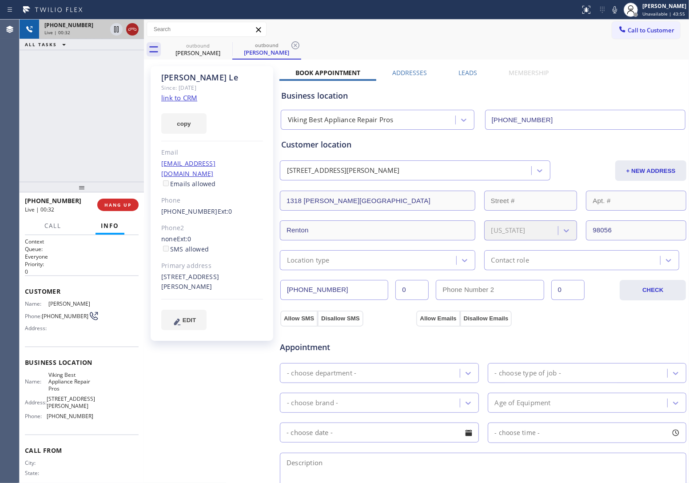
click at [130, 30] on icon at bounding box center [132, 29] width 11 height 11
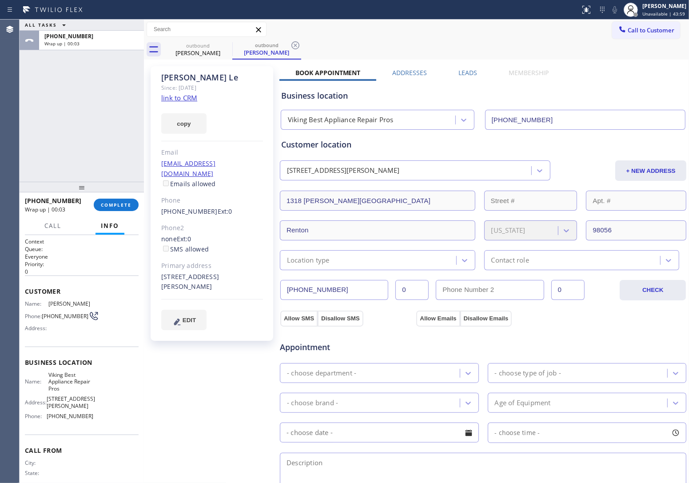
click at [170, 78] on div "[PERSON_NAME]" at bounding box center [212, 77] width 102 height 10
copy div "[PERSON_NAME]"
drag, startPoint x: 83, startPoint y: 390, endPoint x: 48, endPoint y: 374, distance: 38.6
click at [48, 374] on span "Viking Best Appliance Repair Pros" at bounding box center [70, 382] width 44 height 20
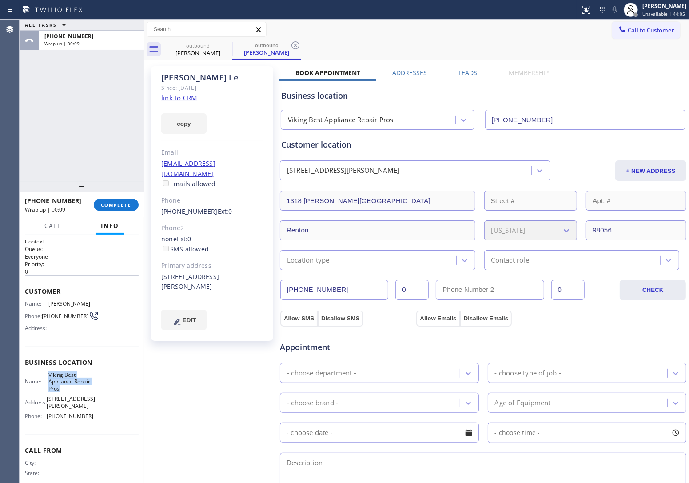
copy span "Viking Best Appliance Repair Pros"
click at [635, 32] on span "Call to Customer" at bounding box center [651, 30] width 47 height 8
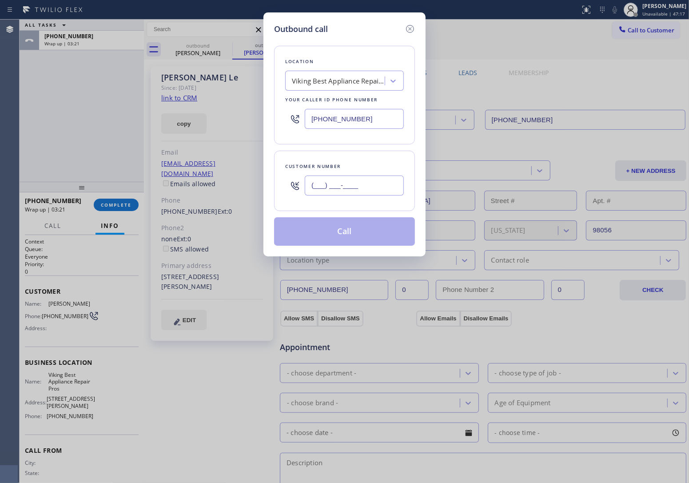
click at [395, 178] on input "(___) ___-____" at bounding box center [354, 186] width 99 height 20
paste input "713) 303-1938"
type input "[PHONE_NUMBER]"
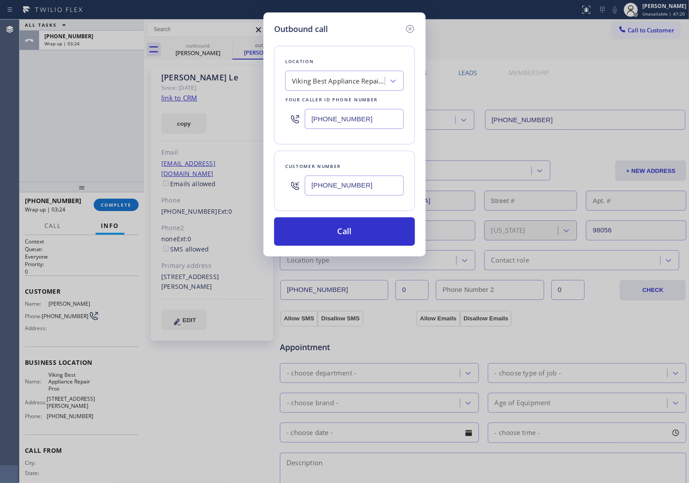
click at [343, 115] on input "[PHONE_NUMBER]" at bounding box center [354, 119] width 99 height 20
paste input "346) 534-4929"
type input "[PHONE_NUMBER]"
click at [347, 240] on button "Call" at bounding box center [344, 231] width 141 height 28
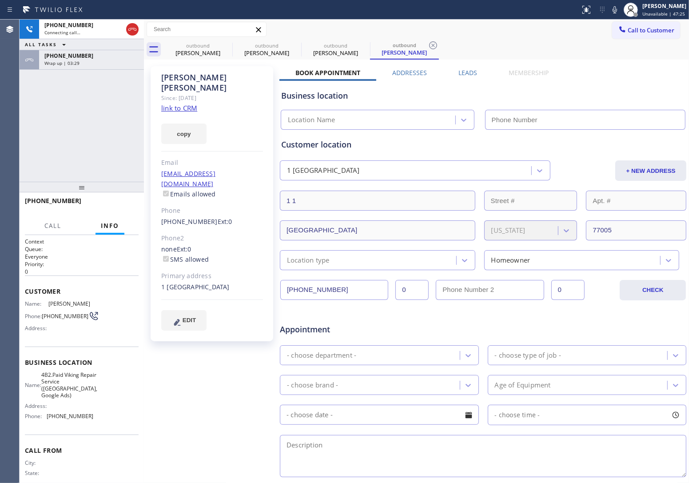
type input "[PHONE_NUMBER]"
click at [21, 128] on div "[PHONE_NUMBER] Connecting call… ALL TASKS ALL TASKS ACTIVE TASKS TASKS IN WRAP …" at bounding box center [82, 101] width 124 height 162
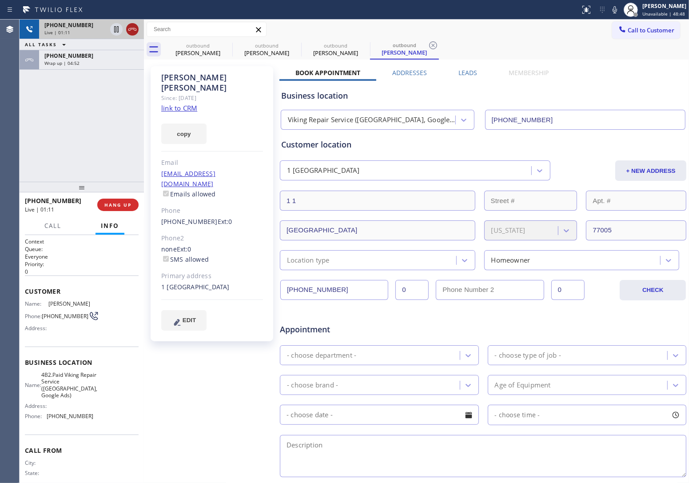
click at [132, 30] on icon at bounding box center [132, 29] width 11 height 11
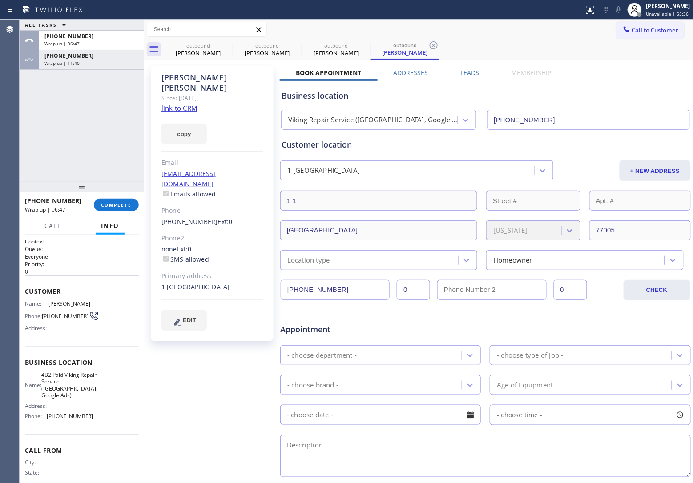
click at [663, 32] on span "Call to Customer" at bounding box center [655, 30] width 47 height 8
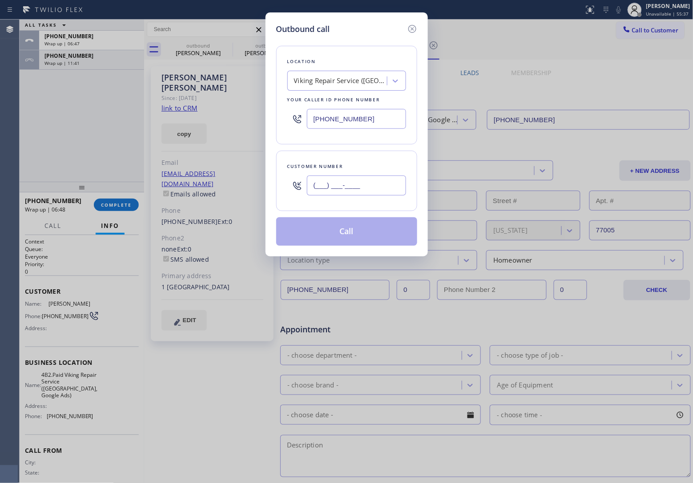
click at [359, 188] on input "(___) ___-____" at bounding box center [356, 186] width 99 height 20
paste input "206) 719-0421"
type input "[PHONE_NUMBER]"
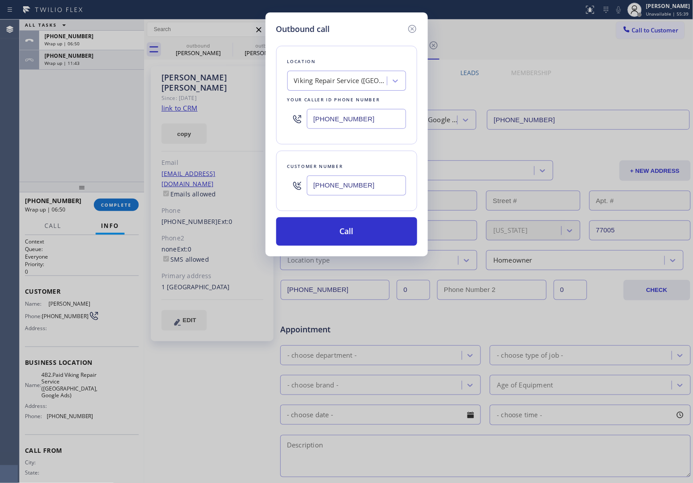
click at [326, 112] on input "[PHONE_NUMBER]" at bounding box center [356, 119] width 99 height 20
paste input "206) 800-8576"
type input "[PHONE_NUMBER]"
click at [353, 225] on button "Call" at bounding box center [346, 231] width 141 height 28
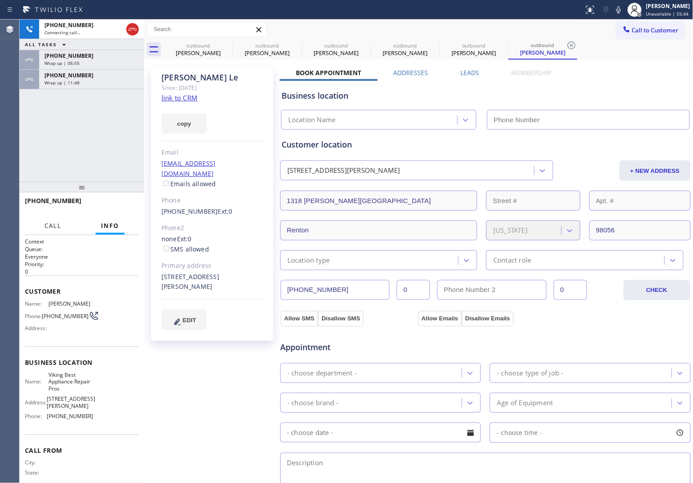
type input "[PHONE_NUMBER]"
click at [30, 125] on div "[PHONE_NUMBER] Live | 00:00 ALL TASKS ALL TASKS ACTIVE TASKS TASKS IN WRAP UP […" at bounding box center [82, 101] width 124 height 162
click at [36, 131] on div "[PHONE_NUMBER] Live | 00:15 ALL TASKS ALL TASKS ACTIVE TASKS TASKS IN WRAP UP […" at bounding box center [82, 101] width 124 height 162
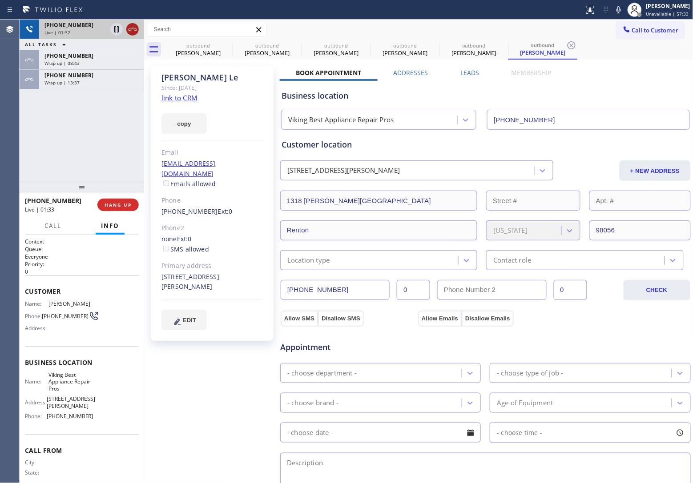
click at [133, 25] on icon at bounding box center [132, 29] width 11 height 11
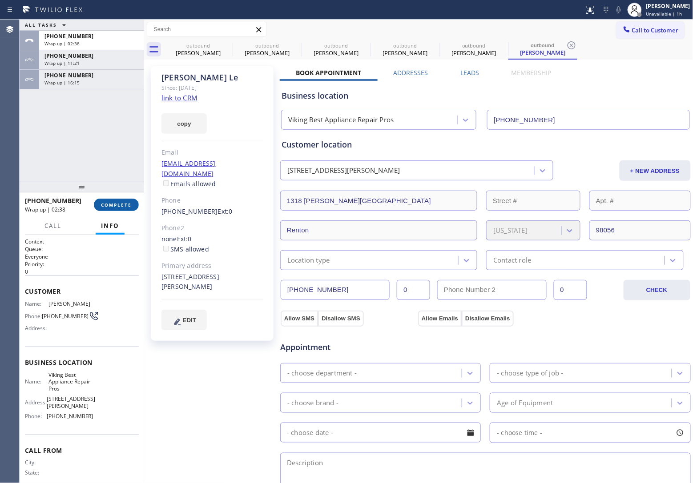
click at [129, 209] on button "COMPLETE" at bounding box center [116, 205] width 45 height 12
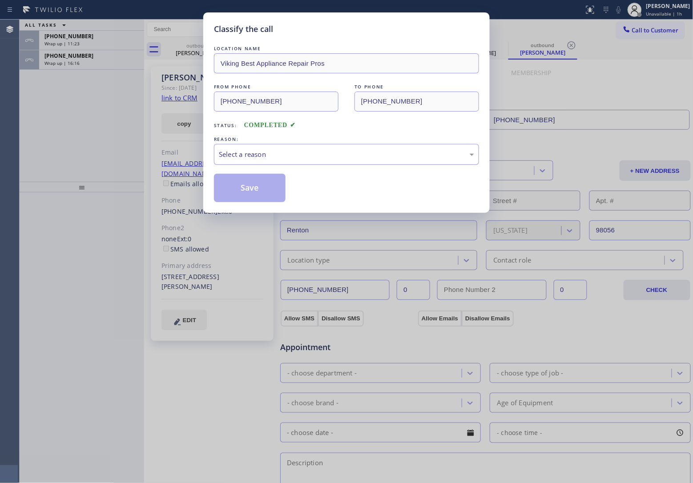
click at [284, 152] on div "Select a reason" at bounding box center [346, 154] width 255 height 10
click at [259, 187] on button "Save" at bounding box center [250, 188] width 72 height 28
click at [69, 63] on span "Wrap up | 16:18" at bounding box center [61, 63] width 35 height 6
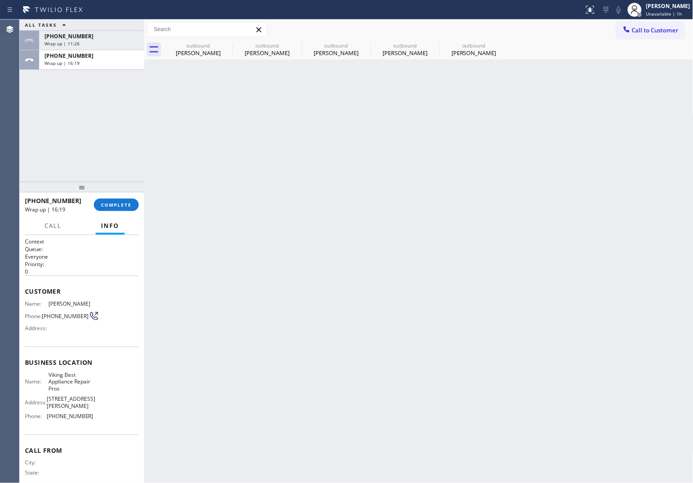
click at [69, 63] on span "Wrap up | 16:19" at bounding box center [61, 63] width 35 height 6
click at [123, 211] on button "COMPLETE" at bounding box center [116, 205] width 45 height 12
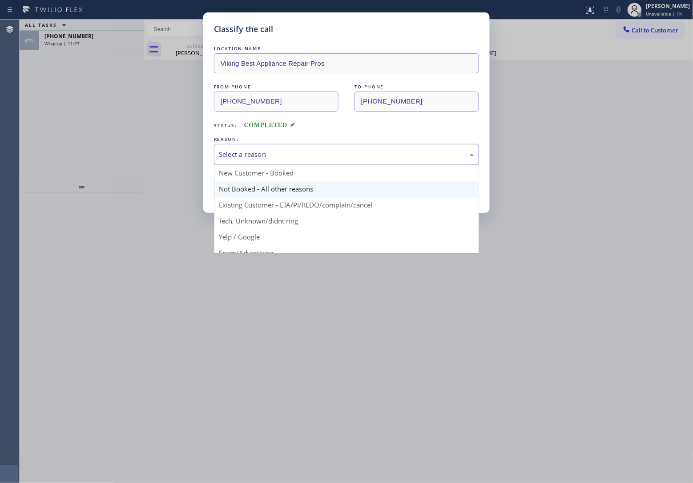
drag, startPoint x: 250, startPoint y: 156, endPoint x: 259, endPoint y: 185, distance: 30.5
click at [253, 157] on div "Select a reason" at bounding box center [346, 154] width 255 height 10
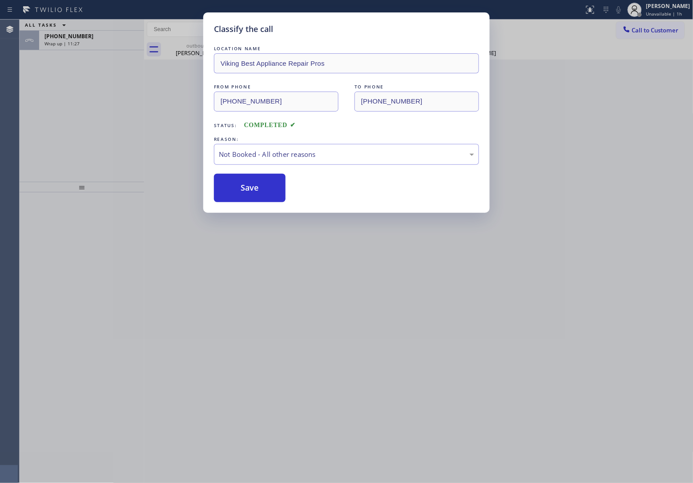
click at [255, 190] on button "Save" at bounding box center [250, 188] width 72 height 28
type input "[PHONE_NUMBER]"
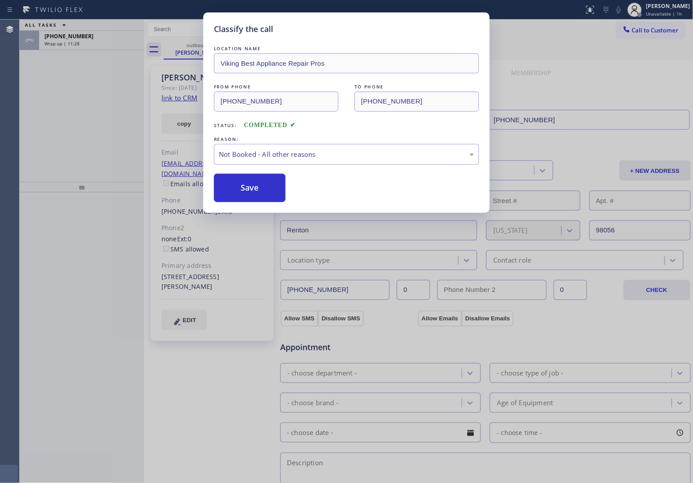
click at [77, 35] on div "Classify the call LOCATION NAME Viking Best Appliance Repair Pros FROM PHONE [P…" at bounding box center [346, 241] width 693 height 483
click at [77, 35] on span "[PHONE_NUMBER]" at bounding box center [68, 36] width 49 height 8
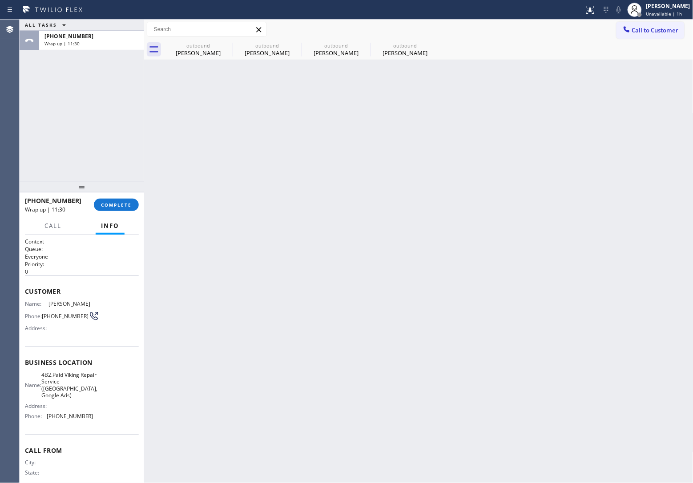
click at [77, 35] on span "[PHONE_NUMBER]" at bounding box center [68, 36] width 49 height 8
click at [121, 205] on span "COMPLETE" at bounding box center [116, 205] width 31 height 6
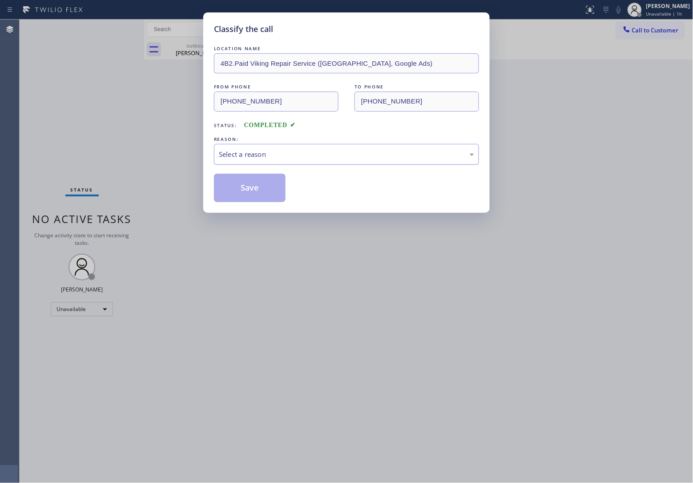
drag, startPoint x: 255, startPoint y: 152, endPoint x: 267, endPoint y: 163, distance: 15.8
click at [260, 157] on div "Select a reason" at bounding box center [346, 154] width 255 height 10
click at [256, 189] on button "Save" at bounding box center [250, 188] width 72 height 28
type input "[PHONE_NUMBER]"
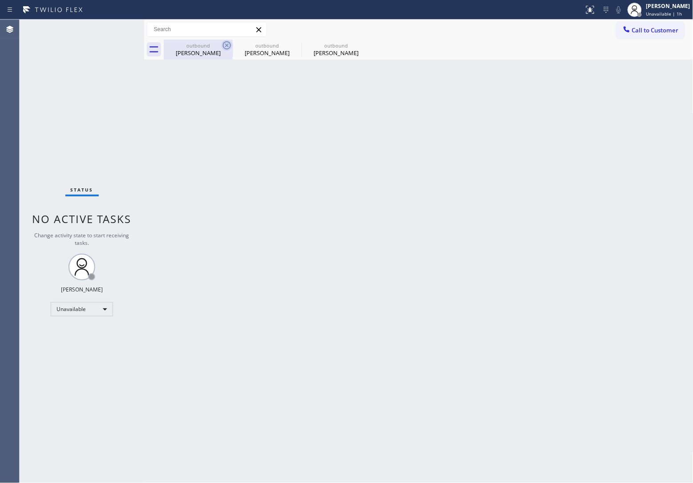
click at [229, 43] on icon at bounding box center [226, 45] width 11 height 11
click at [290, 43] on icon at bounding box center [295, 45] width 11 height 11
type input "[PHONE_NUMBER]"
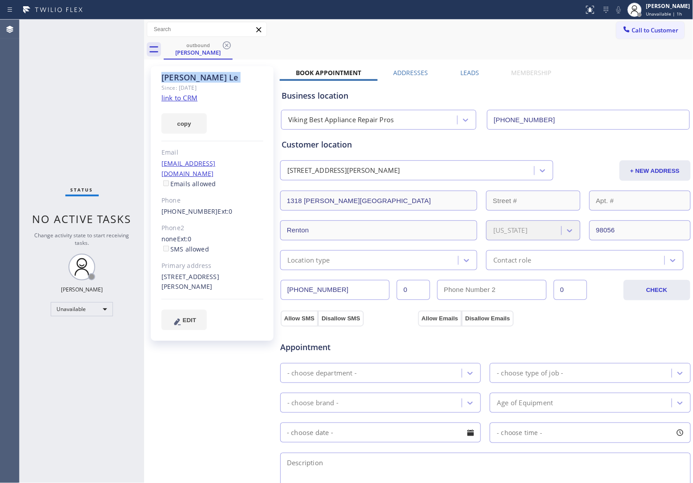
click at [228, 43] on icon at bounding box center [226, 45] width 11 height 11
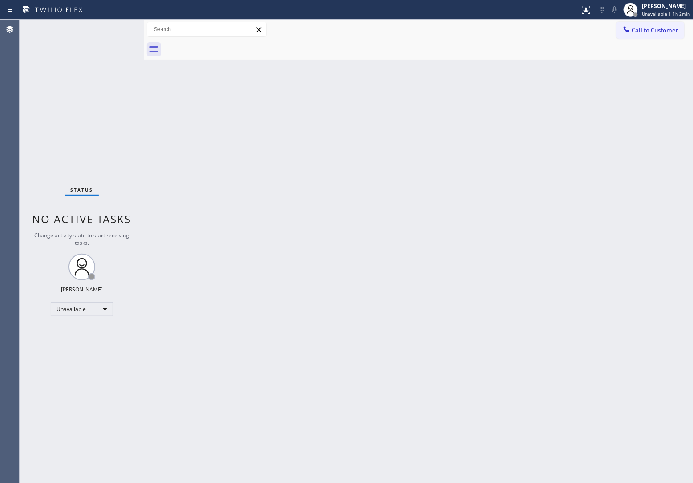
drag, startPoint x: 25, startPoint y: 82, endPoint x: 66, endPoint y: 7, distance: 85.9
click at [25, 79] on div "Status No active tasks Change activity state to start receiving tasks. [PERSON_…" at bounding box center [82, 252] width 124 height 464
drag, startPoint x: 637, startPoint y: 27, endPoint x: 383, endPoint y: 163, distance: 288.0
click at [635, 30] on span "Call to Customer" at bounding box center [655, 30] width 47 height 8
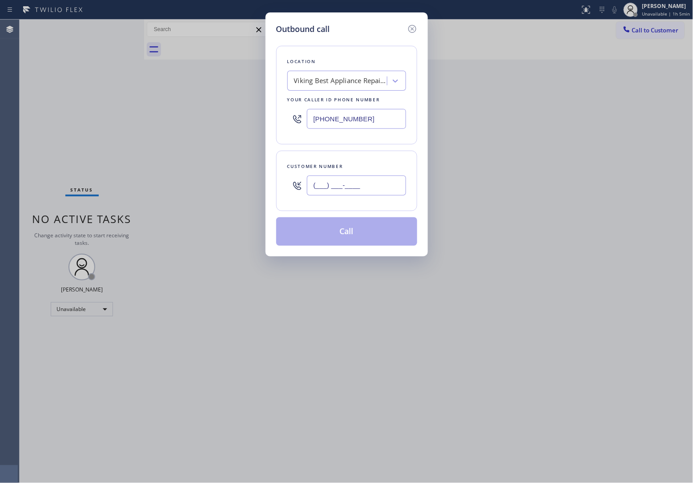
click at [336, 192] on input "(___) ___-____" at bounding box center [356, 186] width 99 height 20
paste input "805) 320-2561"
type input "[PHONE_NUMBER]"
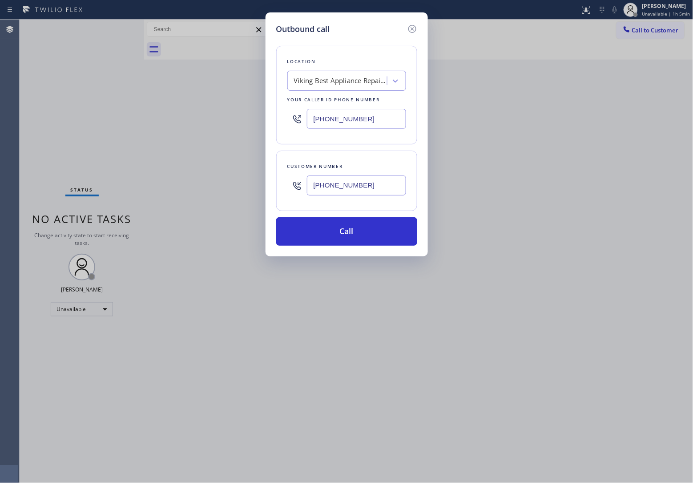
click at [338, 125] on input "[PHONE_NUMBER]" at bounding box center [356, 119] width 99 height 20
paste input "833) 692-2271"
type input "[PHONE_NUMBER]"
click at [354, 221] on button "Call" at bounding box center [346, 231] width 141 height 28
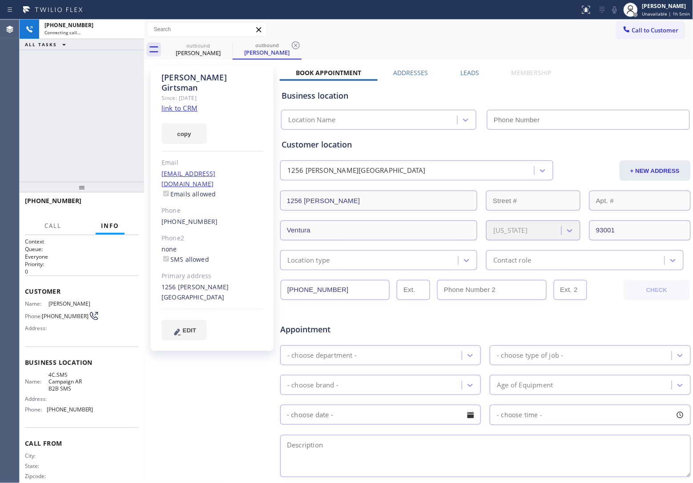
type input "[PHONE_NUMBER]"
click at [25, 106] on div "[PHONE_NUMBER] Live | 00:01 ALL TASKS ALL TASKS ACTIVE TASKS TASKS IN WRAP UP" at bounding box center [82, 101] width 124 height 162
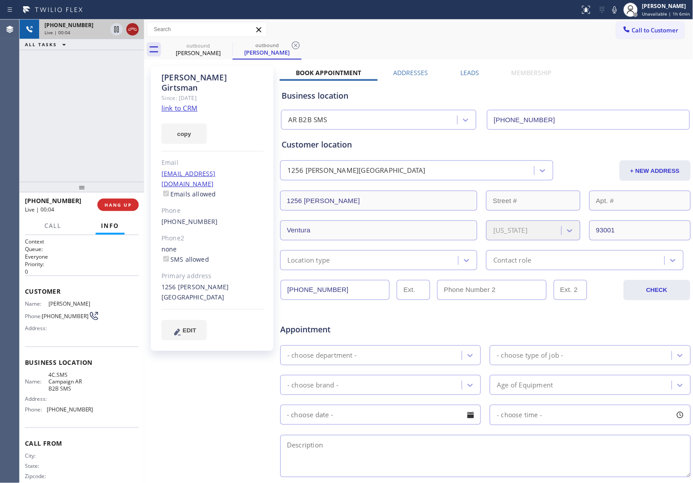
click at [133, 30] on icon at bounding box center [132, 29] width 11 height 11
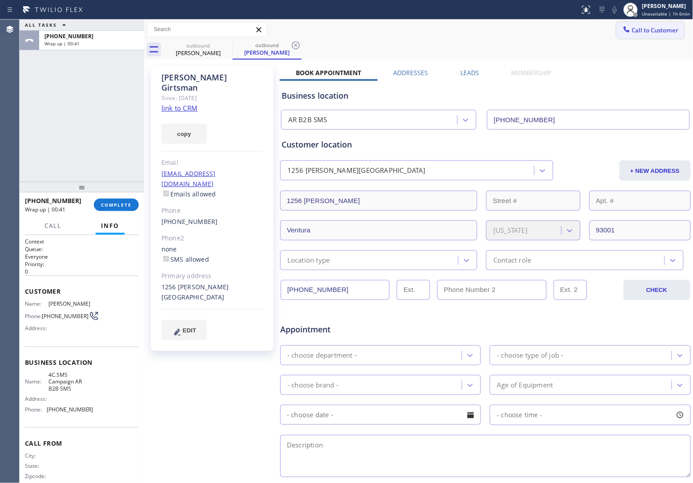
click at [638, 32] on span "Call to Customer" at bounding box center [655, 30] width 47 height 8
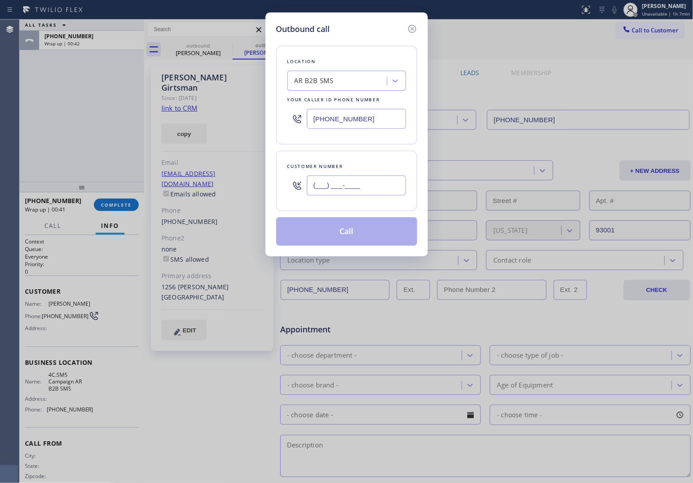
click at [379, 191] on input "(___) ___-____" at bounding box center [356, 186] width 99 height 20
paste input "925) 330-1968"
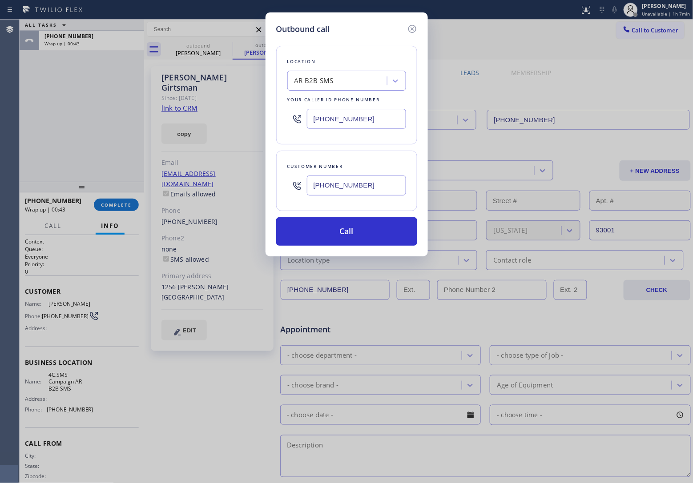
type input "[PHONE_NUMBER]"
click at [348, 128] on input "[PHONE_NUMBER]" at bounding box center [356, 119] width 99 height 20
paste input "510) 737-7833"
type input "[PHONE_NUMBER]"
drag, startPoint x: 372, startPoint y: 233, endPoint x: 505, endPoint y: 273, distance: 139.2
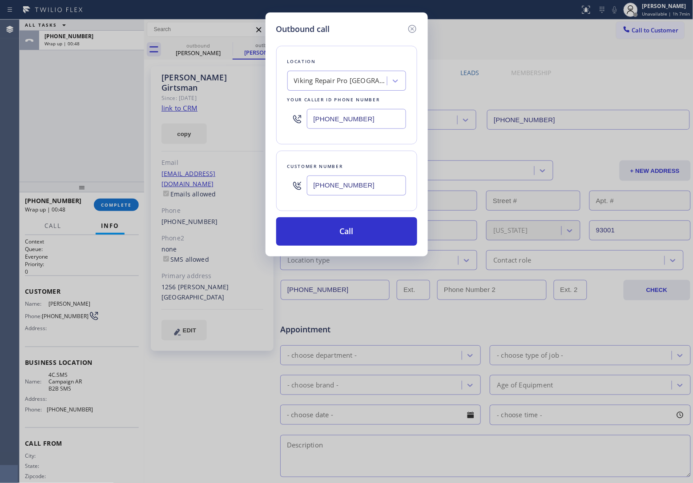
click at [376, 233] on button "Call" at bounding box center [346, 231] width 141 height 28
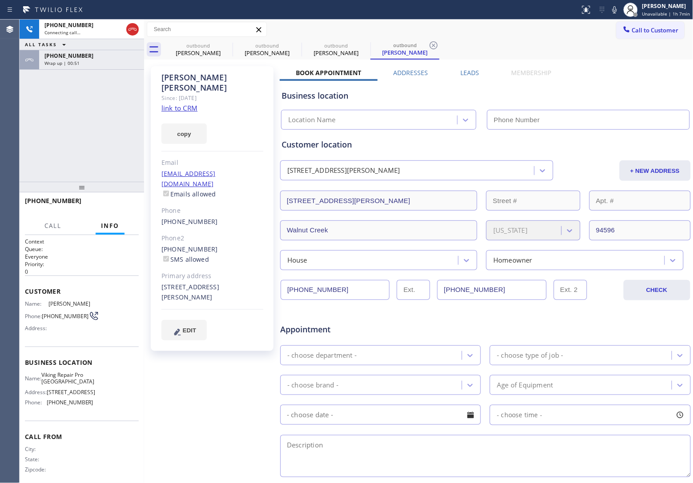
type input "[PHONE_NUMBER]"
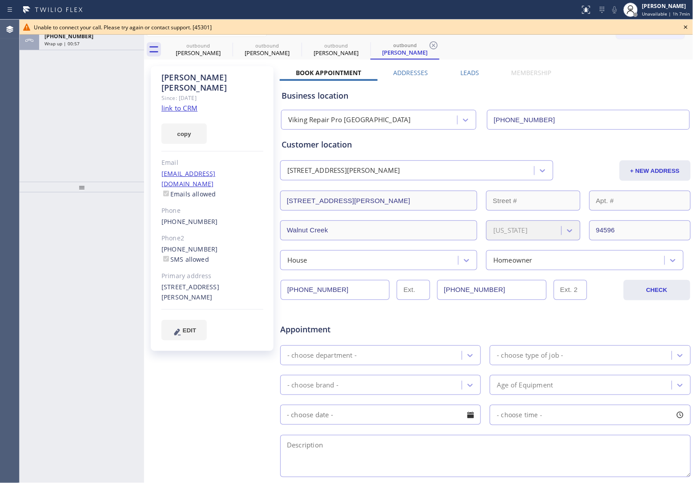
drag, startPoint x: 30, startPoint y: 81, endPoint x: 140, endPoint y: 8, distance: 132.2
click at [31, 80] on div "ALL TASKS ALL TASKS ACTIVE TASKS TASKS IN WRAP UP [PHONE_NUMBER] Wrap up | 00:57" at bounding box center [82, 101] width 124 height 162
drag, startPoint x: 218, startPoint y: 227, endPoint x: 162, endPoint y: 226, distance: 55.6
click at [162, 244] on div "[PHONE_NUMBER] SMS allowed" at bounding box center [212, 254] width 102 height 20
copy link "[PHONE_NUMBER]"
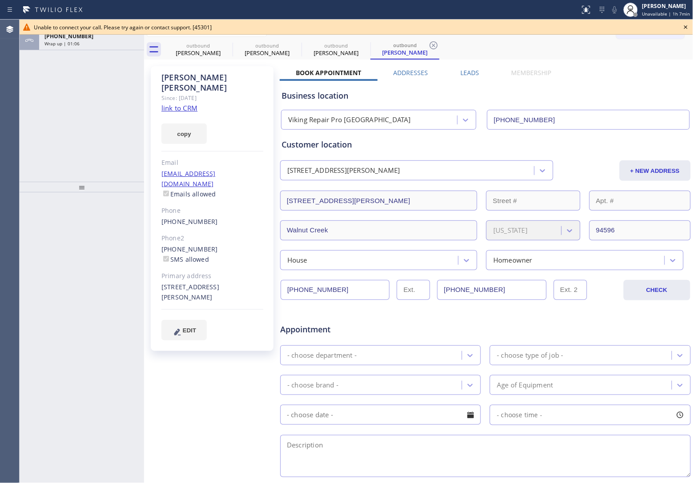
click at [685, 25] on icon at bounding box center [685, 27] width 11 height 11
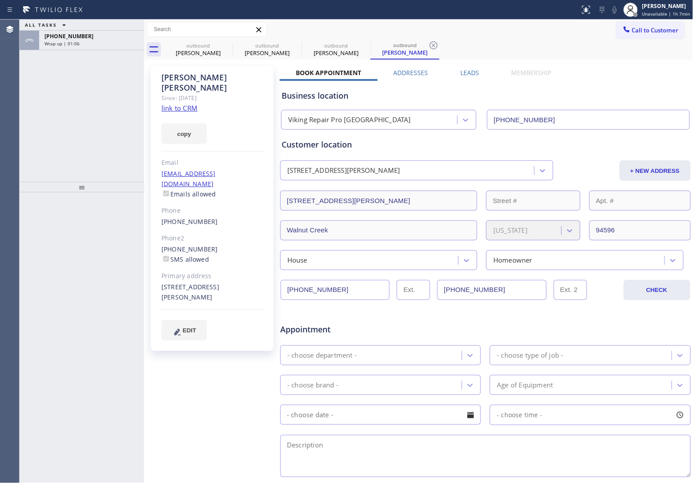
drag, startPoint x: 673, startPoint y: 23, endPoint x: 628, endPoint y: 39, distance: 47.2
click at [674, 23] on button "Call to Customer" at bounding box center [650, 30] width 68 height 17
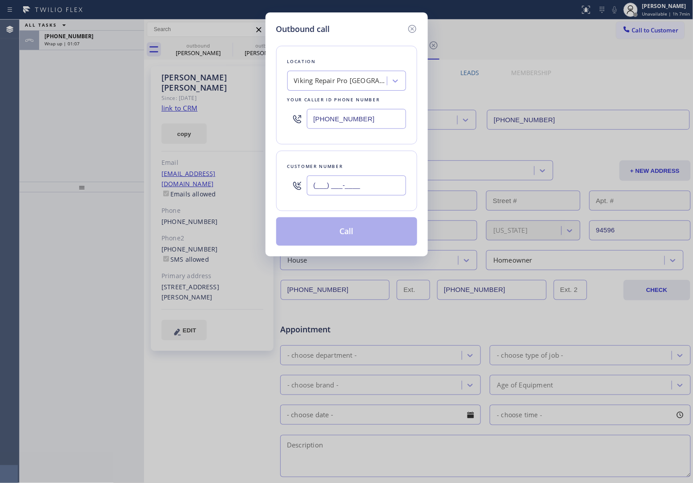
click at [363, 184] on input "(___) ___-____" at bounding box center [356, 186] width 99 height 20
paste input "925) 286-8999"
type input "[PHONE_NUMBER]"
click at [358, 236] on button "Call" at bounding box center [346, 231] width 141 height 28
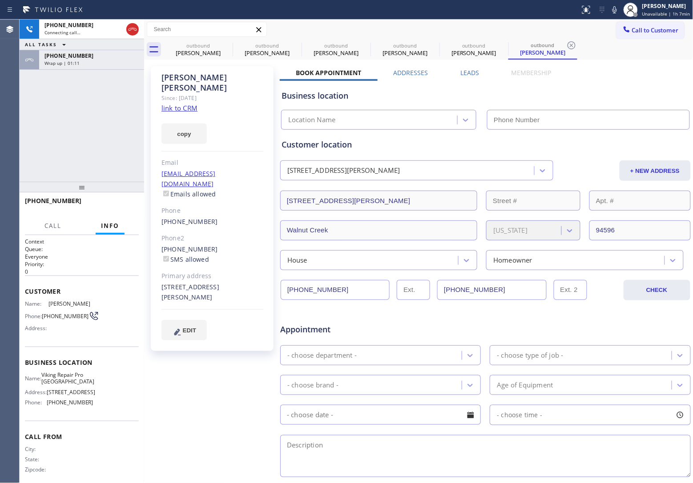
type input "[PHONE_NUMBER]"
click at [28, 127] on div "[PHONE_NUMBER] Live | 00:02 ALL TASKS ALL TASKS ACTIVE TASKS TASKS IN WRAP UP […" at bounding box center [82, 101] width 124 height 162
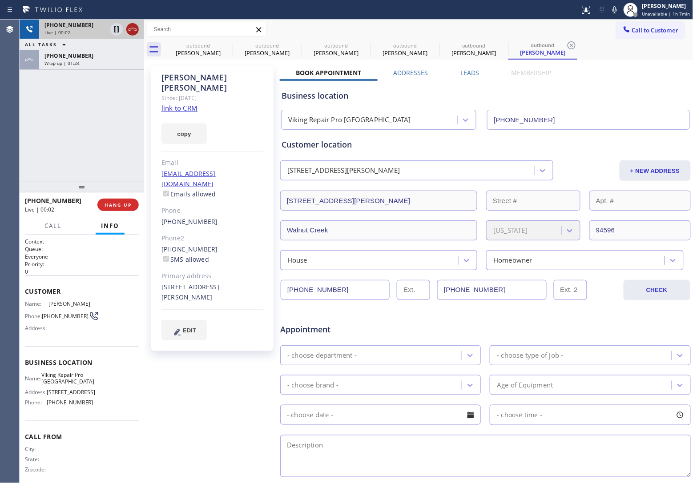
click at [129, 29] on icon at bounding box center [132, 29] width 11 height 11
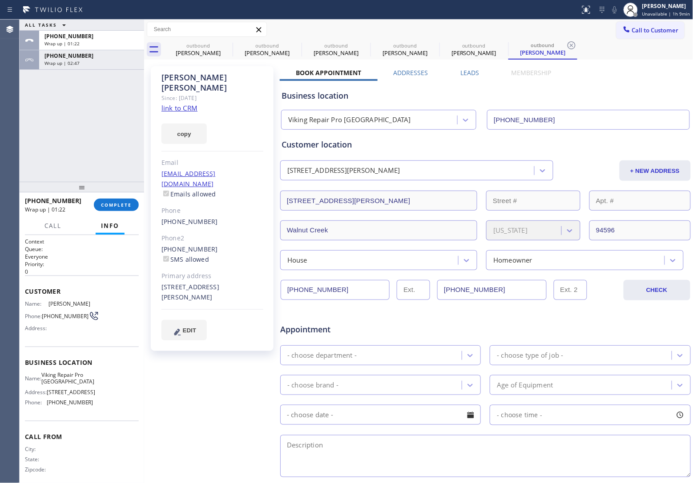
click at [643, 25] on button "Call to Customer" at bounding box center [650, 30] width 68 height 17
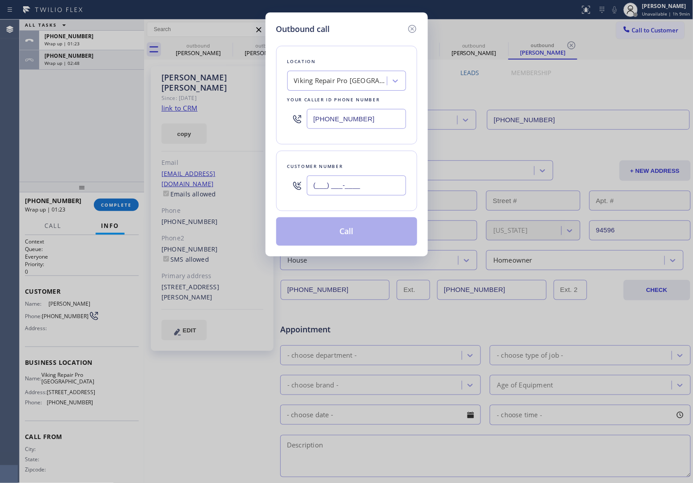
click at [374, 189] on input "(___) ___-____" at bounding box center [356, 186] width 99 height 20
paste input "203) 554-7158"
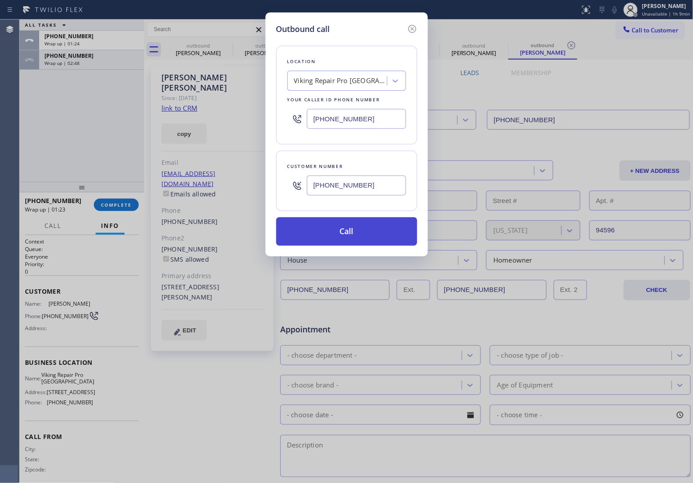
type input "[PHONE_NUMBER]"
drag, startPoint x: 361, startPoint y: 238, endPoint x: 428, endPoint y: 285, distance: 82.0
click at [361, 238] on button "Call" at bounding box center [346, 231] width 141 height 28
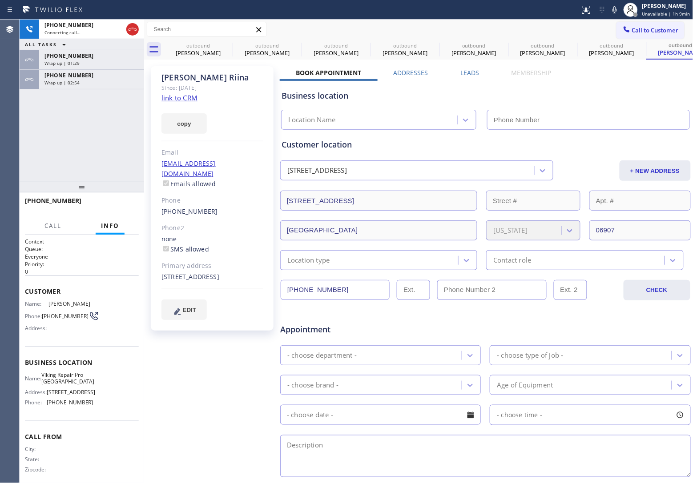
type input "[PHONE_NUMBER]"
click at [27, 154] on div "[PHONE_NUMBER] Connecting call… ALL TASKS ALL TASKS ACTIVE TASKS TASKS IN WRAP …" at bounding box center [82, 101] width 124 height 162
click at [136, 31] on icon at bounding box center [132, 29] width 11 height 11
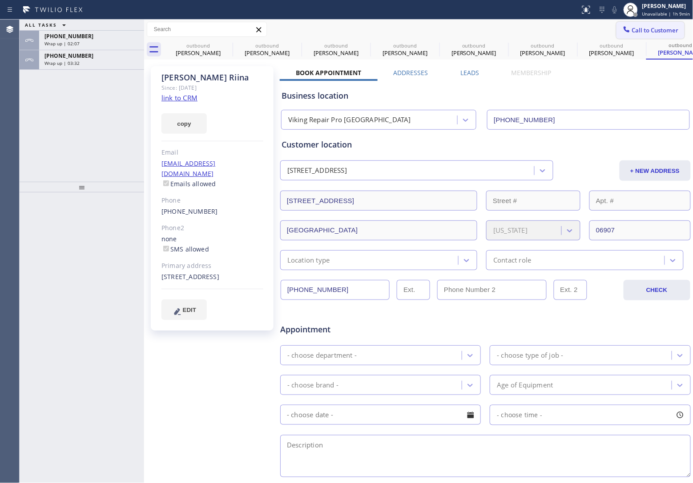
click at [632, 34] on span "Call to Customer" at bounding box center [655, 30] width 47 height 8
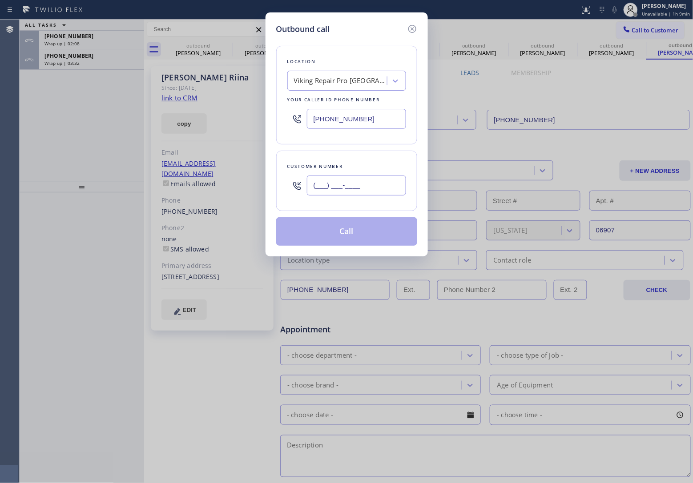
click at [318, 189] on input "(___) ___-____" at bounding box center [356, 186] width 99 height 20
paste input "954) 802-7731"
type input "[PHONE_NUMBER]"
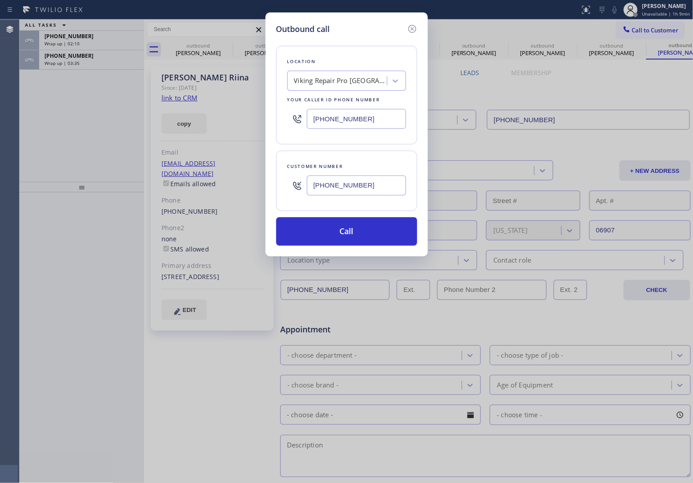
click at [332, 124] on input "[PHONE_NUMBER]" at bounding box center [356, 119] width 99 height 20
paste input "954) 953-4846"
type input "[PHONE_NUMBER]"
click at [370, 229] on button "Call" at bounding box center [346, 231] width 141 height 28
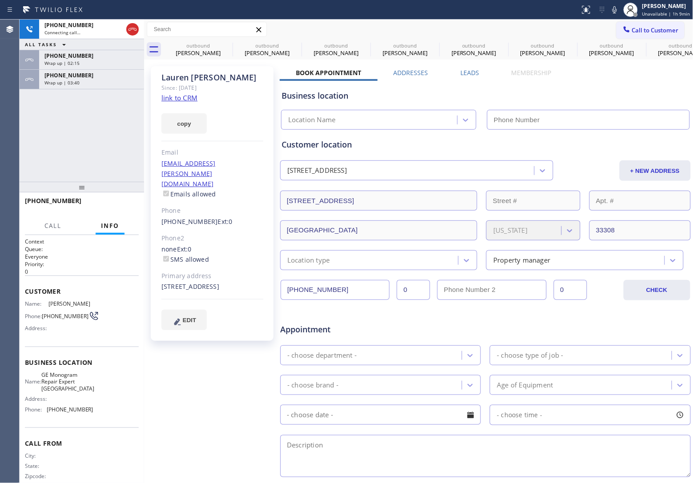
type input "[PHONE_NUMBER]"
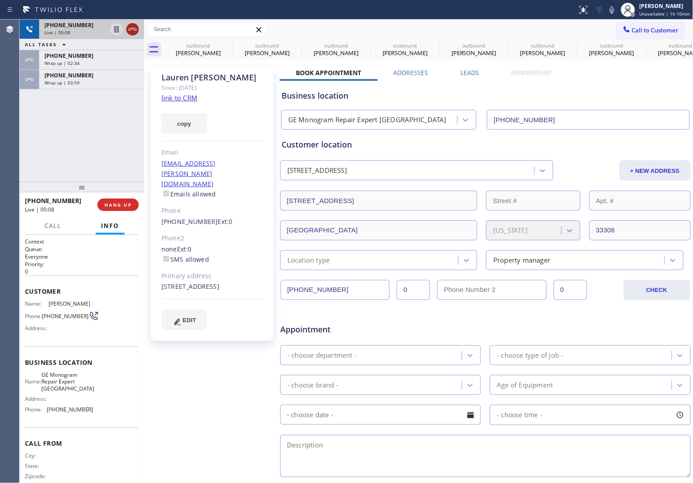
click at [136, 32] on icon at bounding box center [132, 29] width 11 height 11
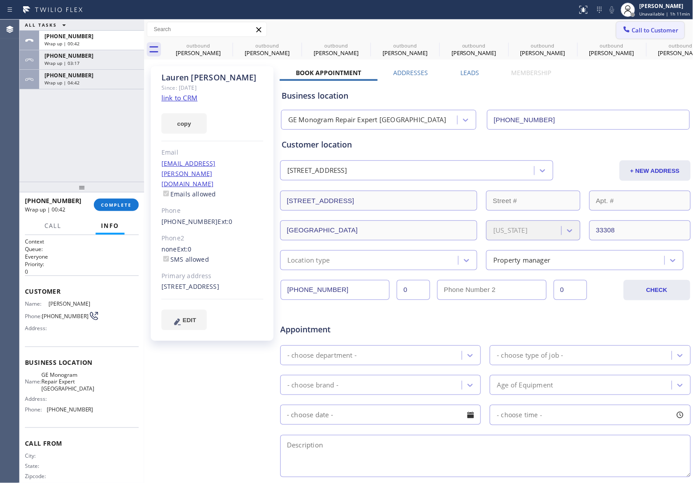
drag, startPoint x: 647, startPoint y: 33, endPoint x: 617, endPoint y: 41, distance: 30.7
click at [644, 33] on span "Call to Customer" at bounding box center [655, 30] width 47 height 8
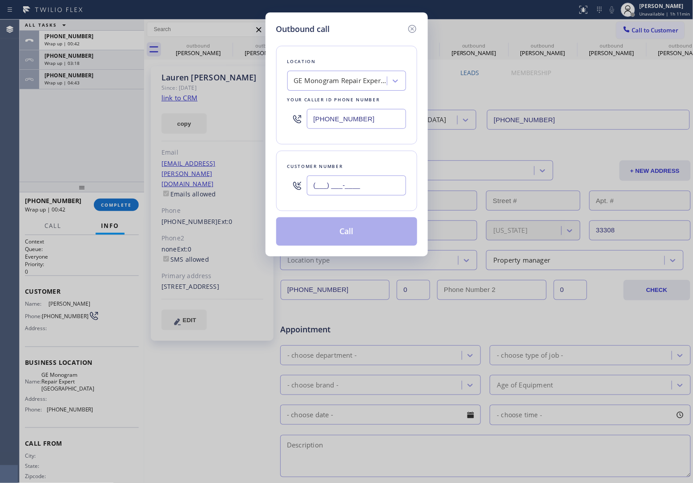
click at [365, 178] on input "(___) ___-____" at bounding box center [356, 186] width 99 height 20
paste input "602) 369-0550"
type input "[PHONE_NUMBER]"
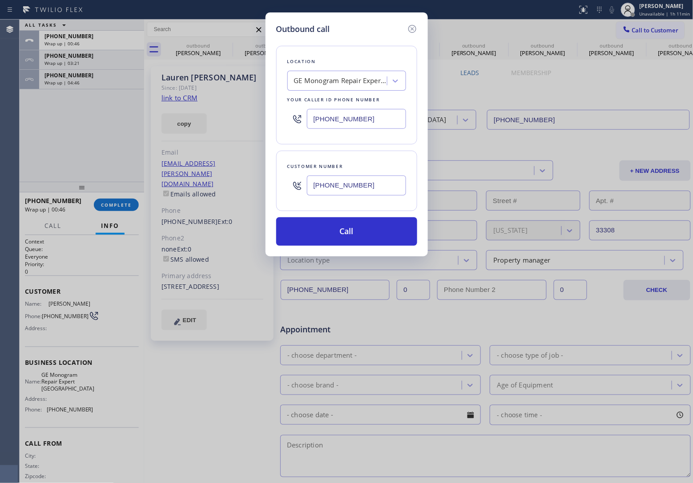
drag, startPoint x: 333, startPoint y: 119, endPoint x: 350, endPoint y: 132, distance: 21.2
click at [336, 121] on input "[PHONE_NUMBER]" at bounding box center [356, 119] width 99 height 20
paste input "480) 787-0279"
type input "[PHONE_NUMBER]"
click at [370, 235] on button "Call" at bounding box center [346, 231] width 141 height 28
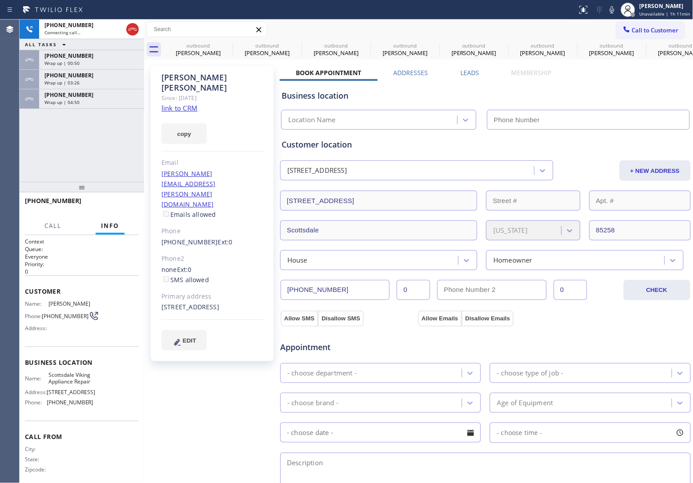
type input "[PHONE_NUMBER]"
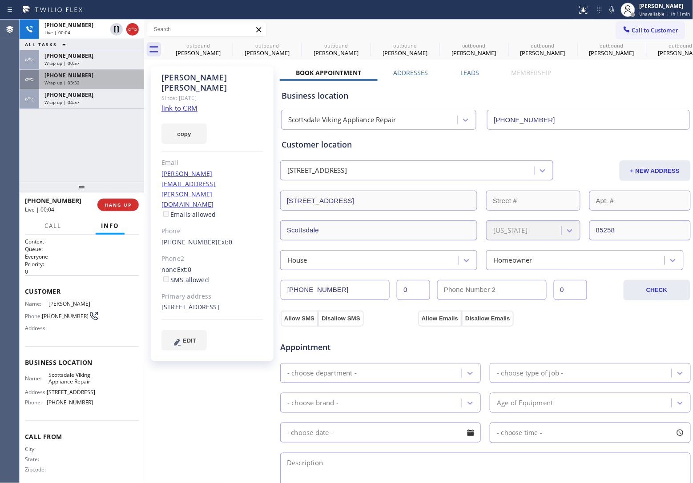
drag, startPoint x: 28, startPoint y: 139, endPoint x: 104, endPoint y: 84, distance: 94.6
click at [34, 136] on div "[PHONE_NUMBER] Live | 00:04 ALL TASKS ALL TASKS ACTIVE TASKS TASKS IN WRAP UP […" at bounding box center [82, 101] width 124 height 162
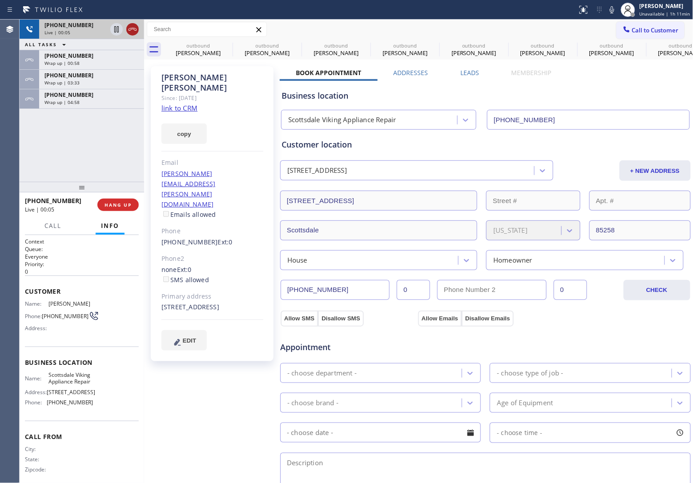
click at [135, 26] on icon at bounding box center [132, 29] width 11 height 11
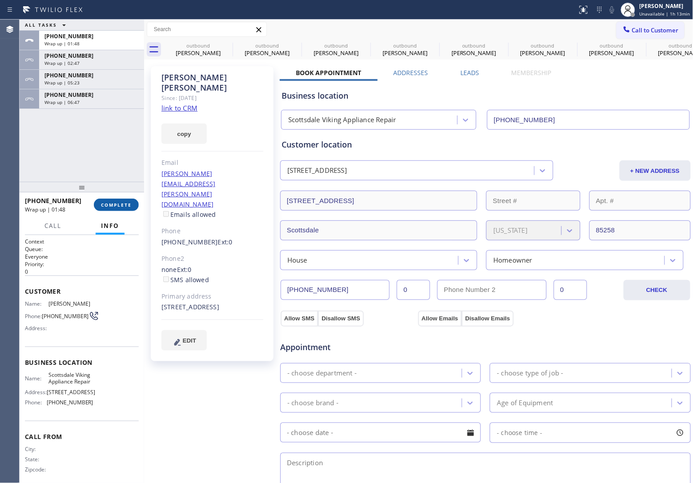
click at [123, 202] on span "COMPLETE" at bounding box center [116, 205] width 31 height 6
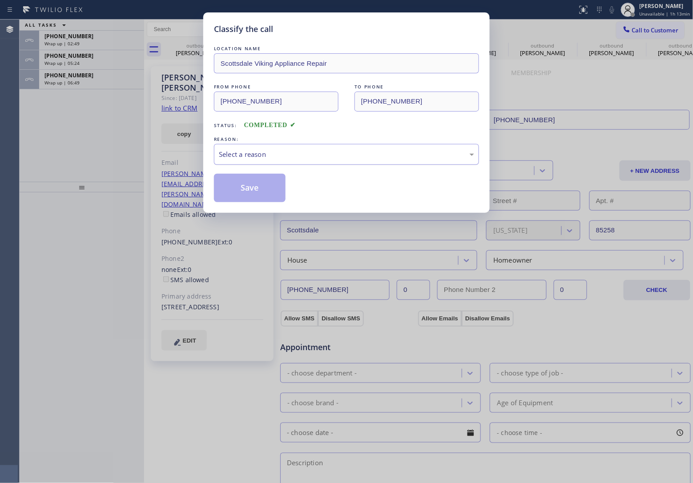
click at [278, 152] on div "Select a reason" at bounding box center [346, 154] width 255 height 10
click at [245, 191] on button "Save" at bounding box center [250, 188] width 72 height 28
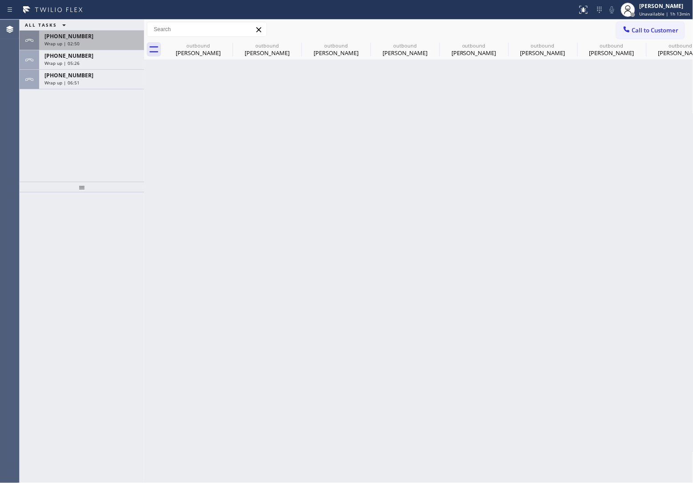
click at [45, 40] on span "Wrap up | 02:50" at bounding box center [61, 43] width 35 height 6
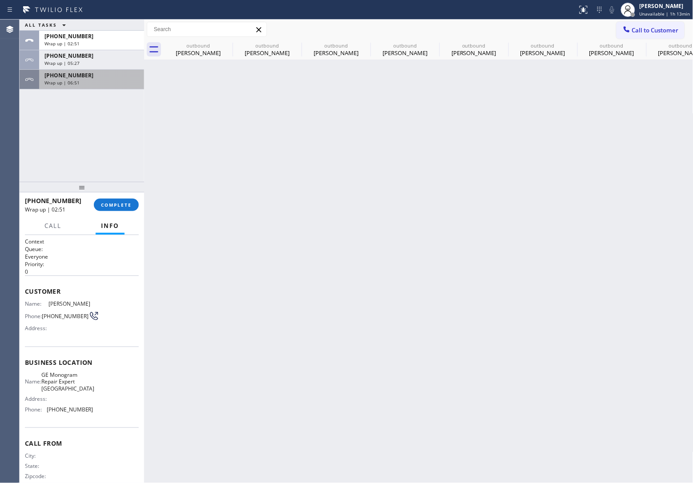
click at [65, 76] on span "[PHONE_NUMBER]" at bounding box center [68, 76] width 49 height 8
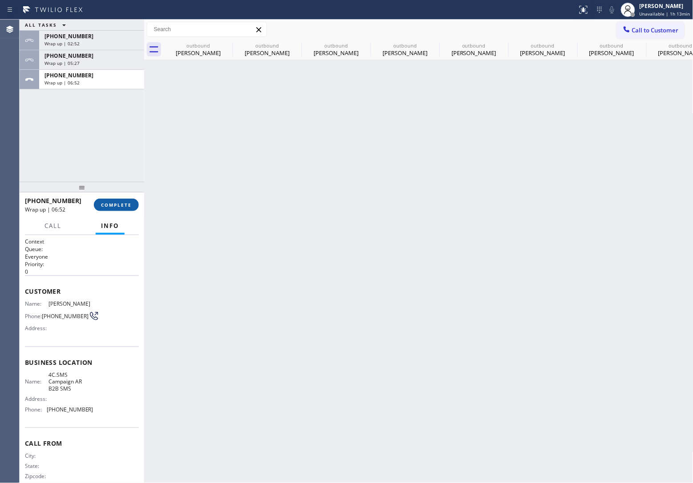
click at [125, 203] on span "COMPLETE" at bounding box center [116, 205] width 31 height 6
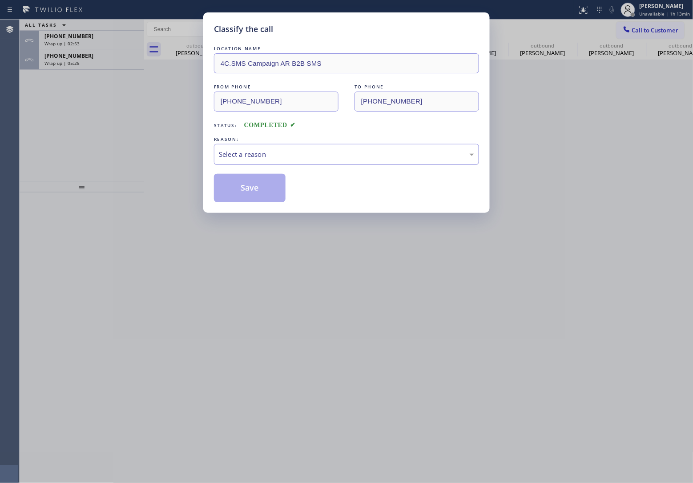
click at [272, 159] on div "Select a reason" at bounding box center [346, 154] width 255 height 10
click at [241, 188] on button "Save" at bounding box center [250, 188] width 72 height 28
drag, startPoint x: 241, startPoint y: 188, endPoint x: 156, endPoint y: 135, distance: 100.0
click at [242, 188] on button "Save" at bounding box center [250, 188] width 72 height 28
type input "[PHONE_NUMBER]"
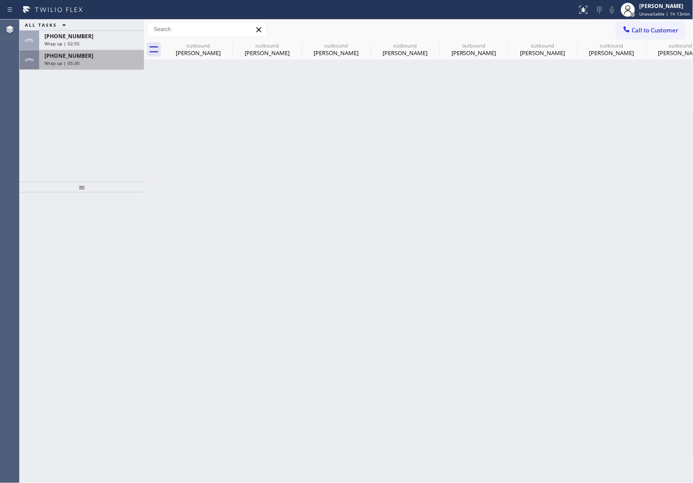
click at [94, 67] on div "[PHONE_NUMBER] Wrap up | 05:30" at bounding box center [89, 60] width 101 height 20
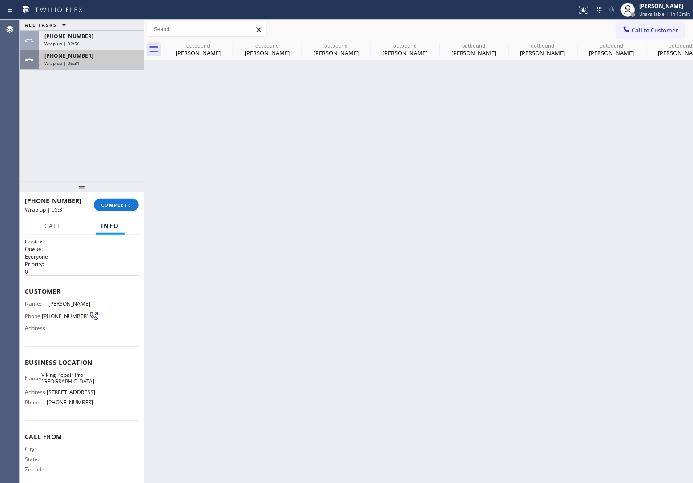
click at [94, 67] on div "[PHONE_NUMBER] Wrap up | 05:31" at bounding box center [89, 60] width 101 height 20
click at [130, 204] on span "COMPLETE" at bounding box center [116, 205] width 31 height 6
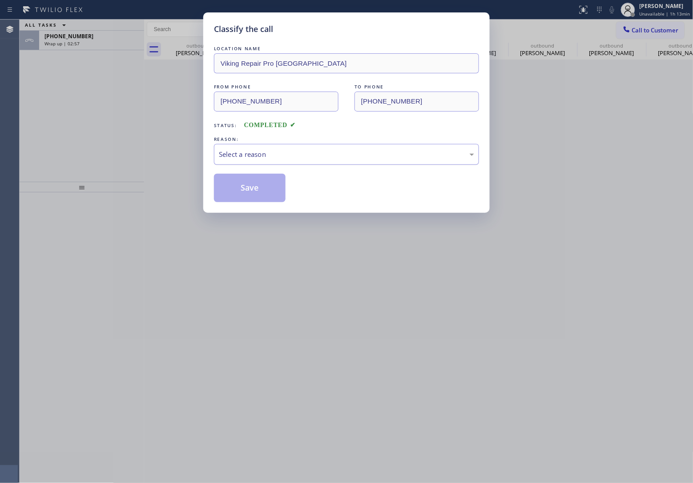
click at [272, 159] on div "Select a reason" at bounding box center [346, 154] width 255 height 10
drag, startPoint x: 254, startPoint y: 190, endPoint x: 215, endPoint y: 204, distance: 42.0
click at [256, 193] on button "Save" at bounding box center [250, 188] width 72 height 28
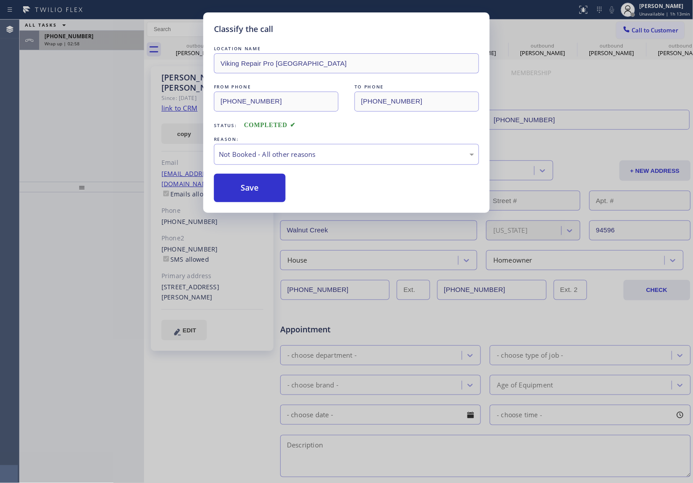
click at [70, 30] on div "ALL TASKS ALL TASKS ACTIVE TASKS TASKS IN WRAP UP" at bounding box center [82, 25] width 124 height 11
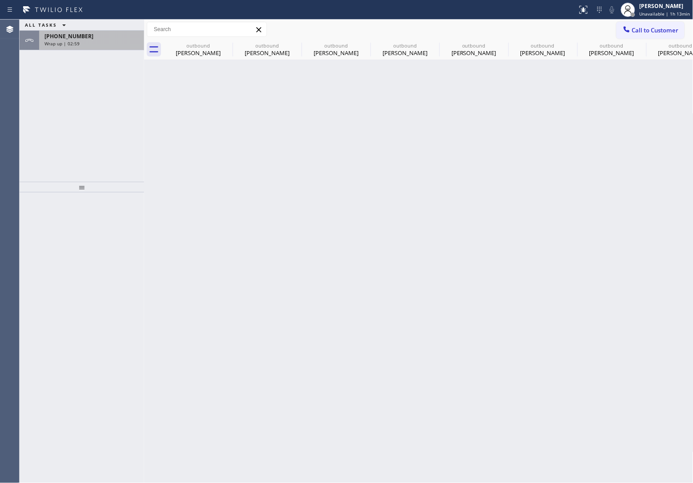
click at [70, 32] on span "[PHONE_NUMBER]" at bounding box center [68, 36] width 49 height 8
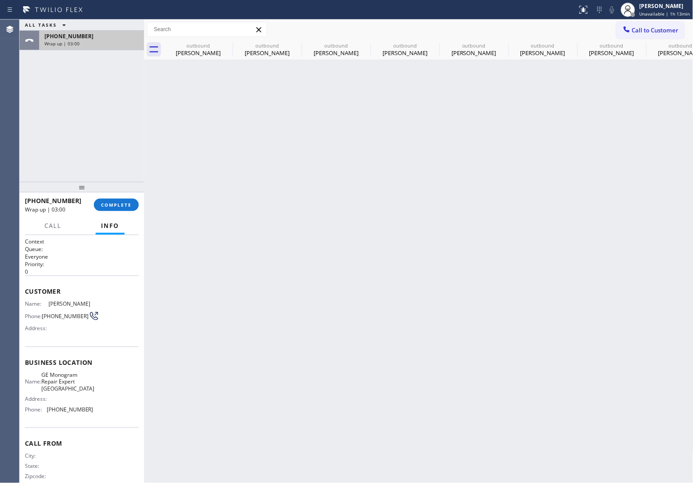
click at [76, 38] on span "[PHONE_NUMBER]" at bounding box center [68, 36] width 49 height 8
drag, startPoint x: 76, startPoint y: 38, endPoint x: 130, endPoint y: 244, distance: 213.7
click at [76, 38] on span "[PHONE_NUMBER]" at bounding box center [68, 36] width 49 height 8
click at [112, 208] on button "COMPLETE" at bounding box center [116, 205] width 45 height 12
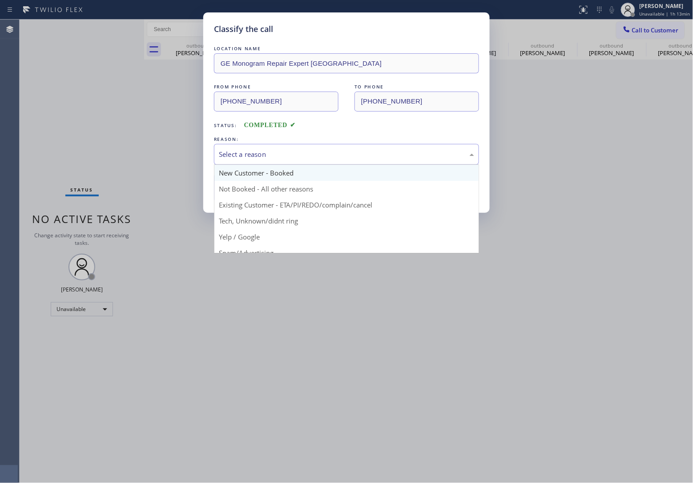
drag, startPoint x: 265, startPoint y: 152, endPoint x: 265, endPoint y: 167, distance: 14.7
click at [265, 158] on div "Select a reason" at bounding box center [346, 154] width 255 height 10
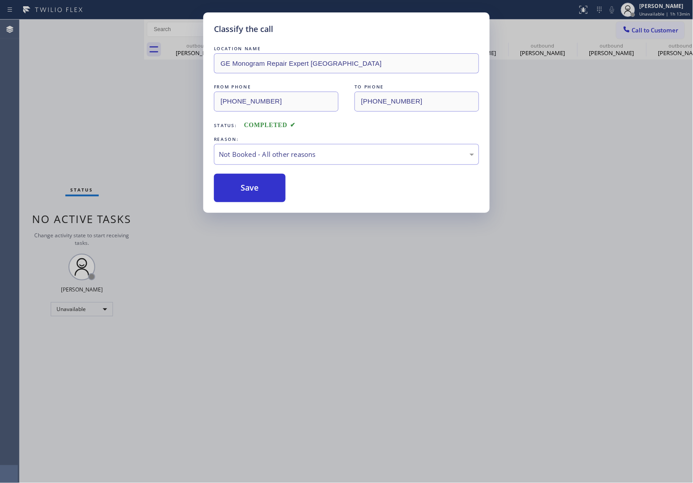
click at [251, 189] on button "Save" at bounding box center [250, 188] width 72 height 28
type input "[PHONE_NUMBER]"
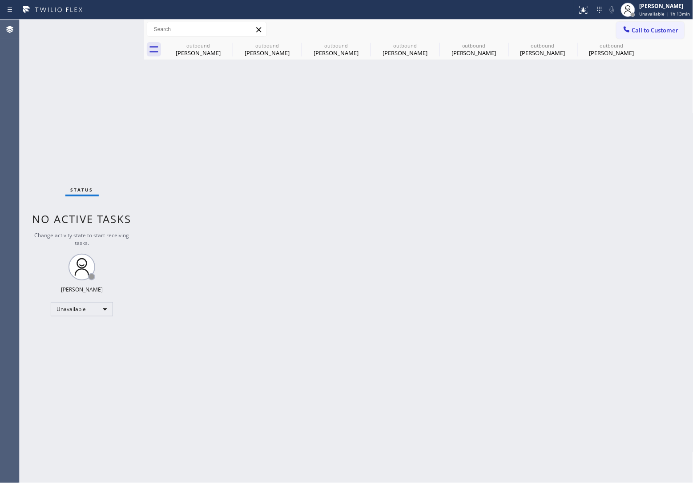
drag, startPoint x: 646, startPoint y: 23, endPoint x: 611, endPoint y: 37, distance: 37.5
click at [647, 23] on button "Call to Customer" at bounding box center [650, 30] width 68 height 17
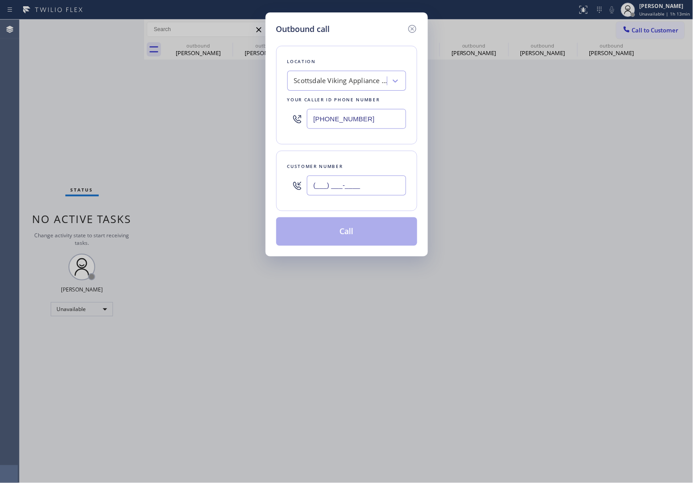
drag, startPoint x: 352, startPoint y: 180, endPoint x: 319, endPoint y: 145, distance: 48.4
click at [352, 180] on input "(___) ___-____" at bounding box center [356, 186] width 99 height 20
paste input "763) 442-9873"
type input "[PHONE_NUMBER]"
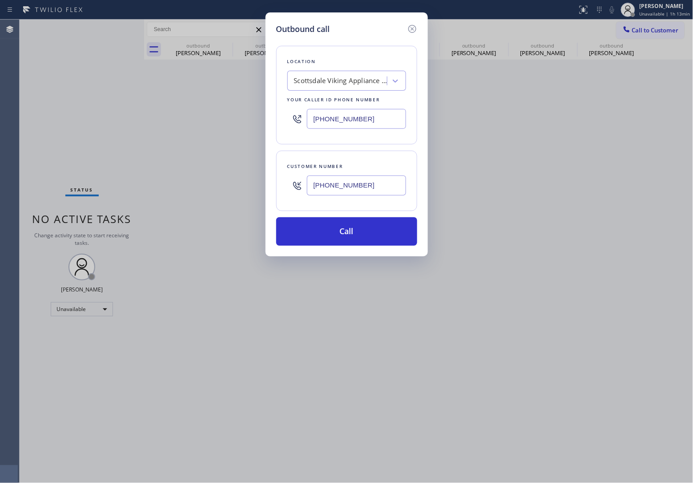
click at [343, 124] on input "[PHONE_NUMBER]" at bounding box center [356, 119] width 99 height 20
paste input "760) 330-2668"
type input "[PHONE_NUMBER]"
click at [327, 238] on button "Call" at bounding box center [346, 231] width 141 height 28
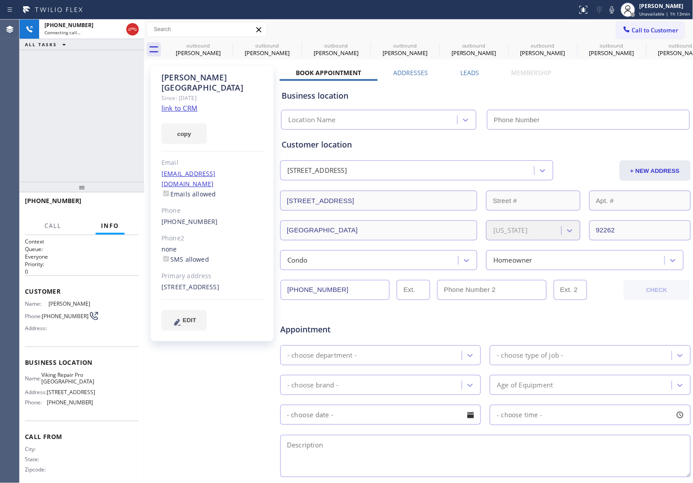
type input "[PHONE_NUMBER]"
click at [32, 121] on div "[PHONE_NUMBER] Live | 00:02 ALL TASKS ALL TASKS ACTIVE TASKS TASKS IN WRAP UP" at bounding box center [82, 101] width 124 height 162
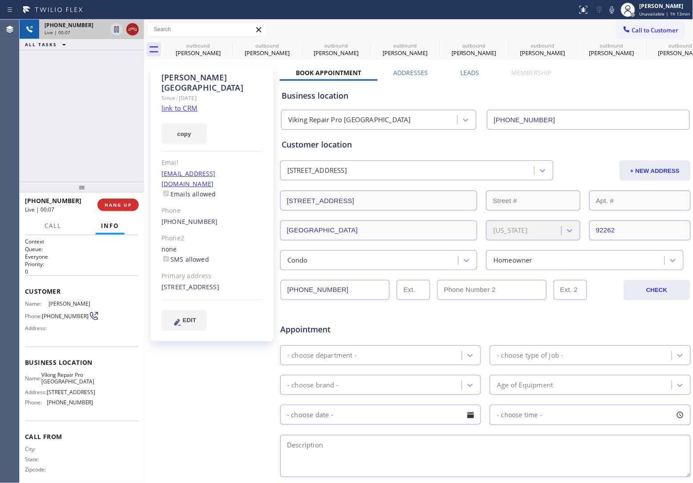
click at [134, 29] on icon at bounding box center [132, 29] width 11 height 11
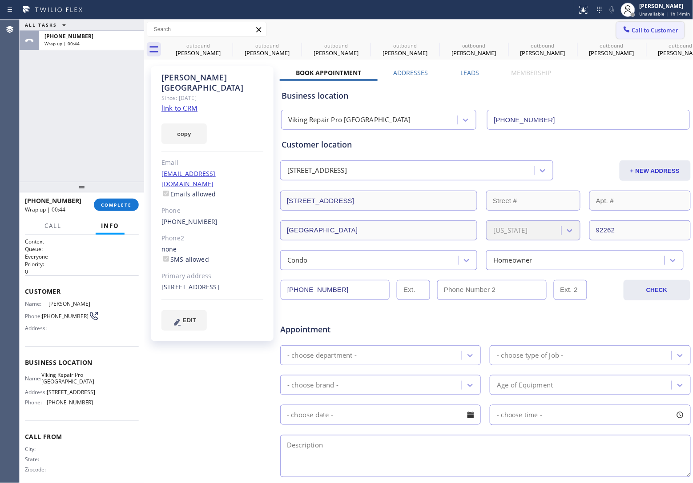
drag, startPoint x: 659, startPoint y: 29, endPoint x: 512, endPoint y: 90, distance: 159.7
click at [659, 29] on span "Call to Customer" at bounding box center [655, 30] width 47 height 8
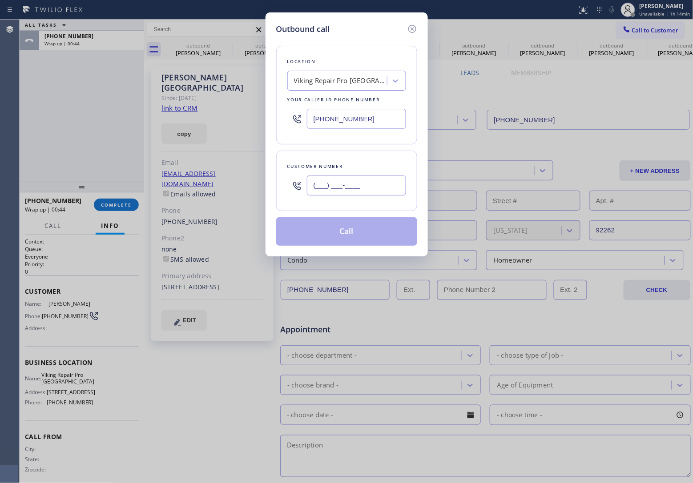
click at [359, 187] on input "(___) ___-____" at bounding box center [356, 186] width 99 height 20
paste input "602) 714-2970"
type input "[PHONE_NUMBER]"
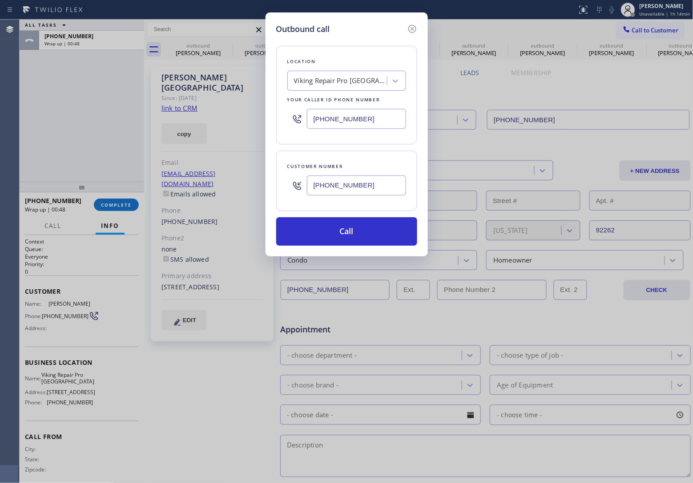
click at [337, 116] on input "[PHONE_NUMBER]" at bounding box center [356, 119] width 99 height 20
paste input "833) 359-0041"
type input "[PHONE_NUMBER]"
click at [350, 234] on button "Call" at bounding box center [346, 231] width 141 height 28
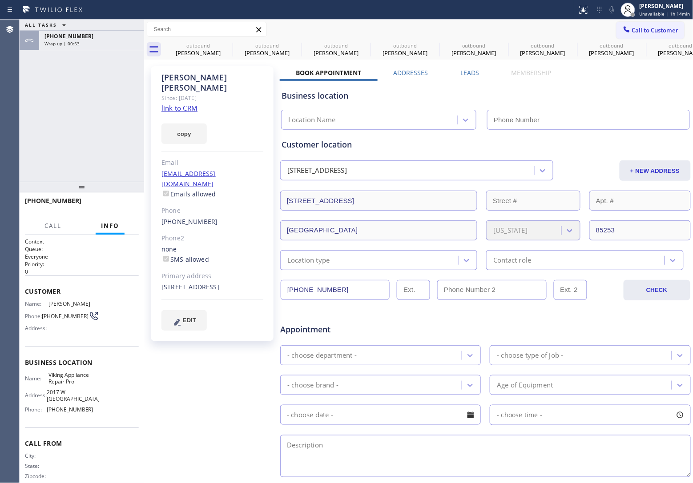
type input "[PHONE_NUMBER]"
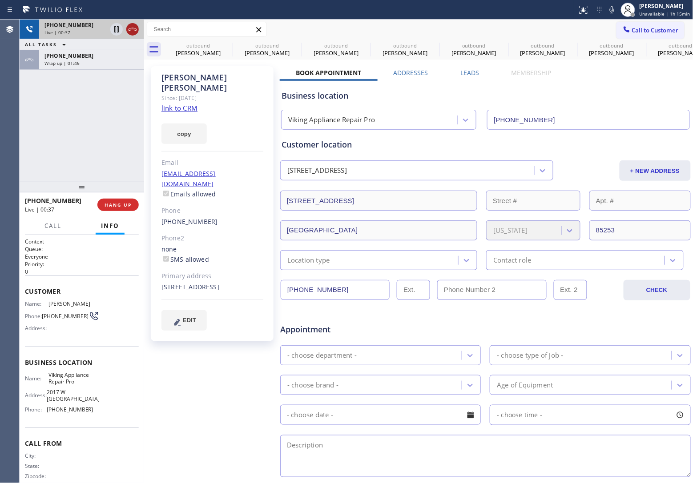
click at [135, 30] on icon at bounding box center [132, 29] width 11 height 11
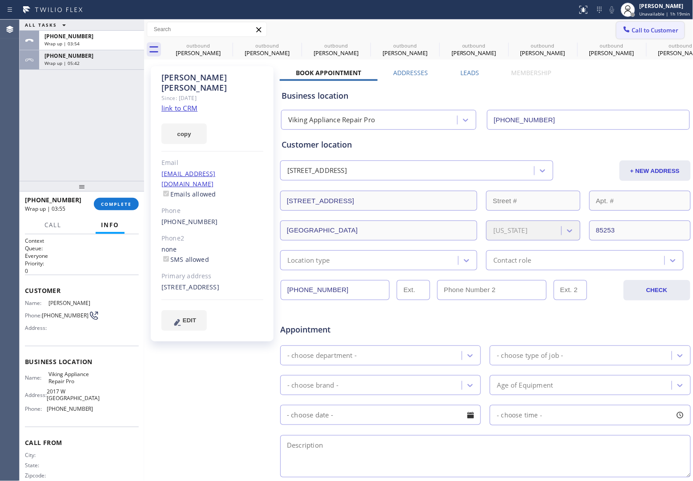
click at [645, 31] on span "Call to Customer" at bounding box center [655, 30] width 47 height 8
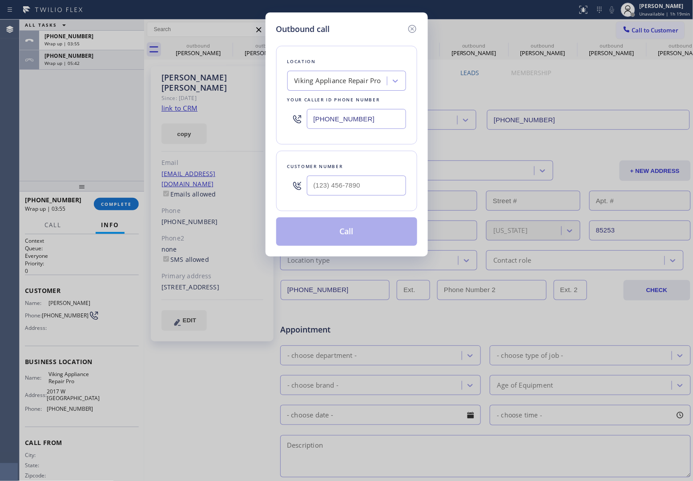
click at [372, 116] on input "[PHONE_NUMBER]" at bounding box center [356, 119] width 99 height 20
paste input "626) 240-5464"
type input "[PHONE_NUMBER]"
type input "(___) ___-____"
click at [369, 188] on input "(___) ___-____" at bounding box center [356, 186] width 99 height 20
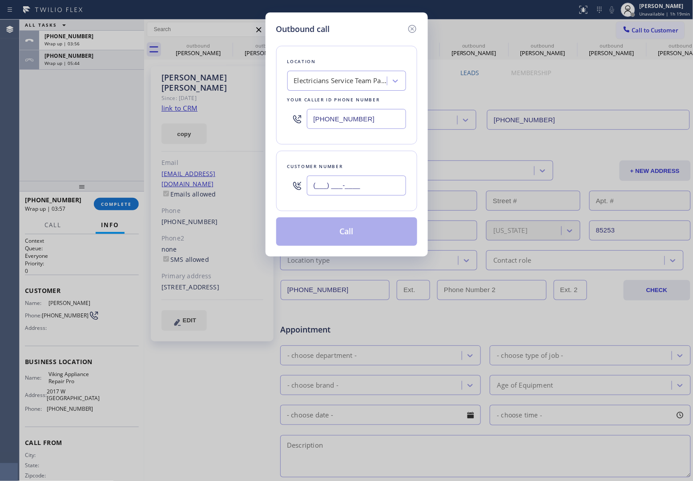
paste input "626) 325-1153"
type input "[PHONE_NUMBER]"
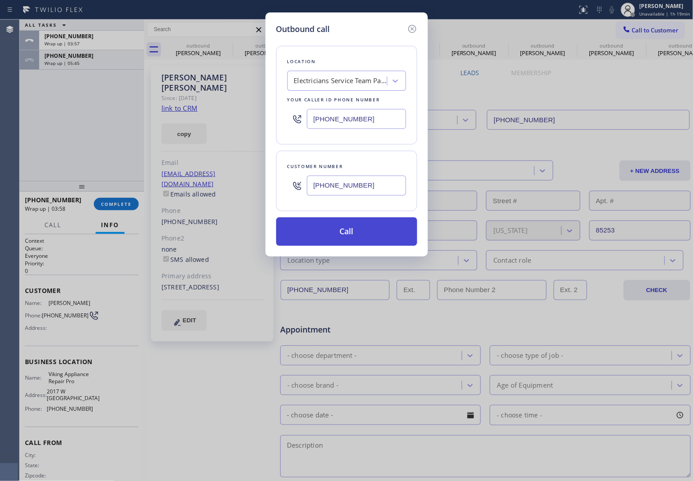
click at [359, 240] on button "Call" at bounding box center [346, 231] width 141 height 28
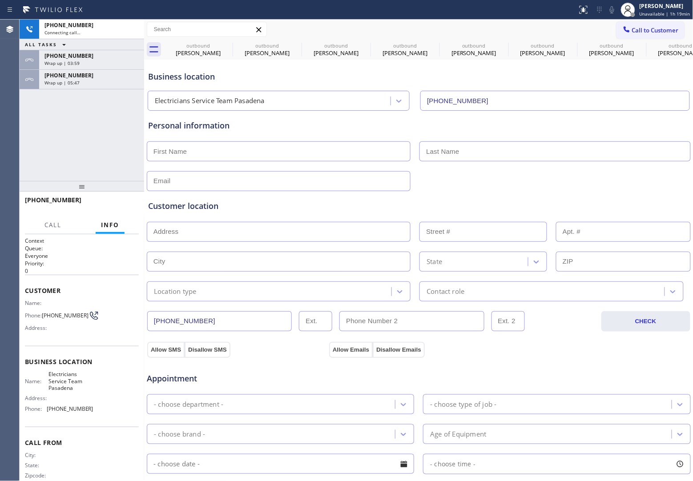
type input "[PHONE_NUMBER]"
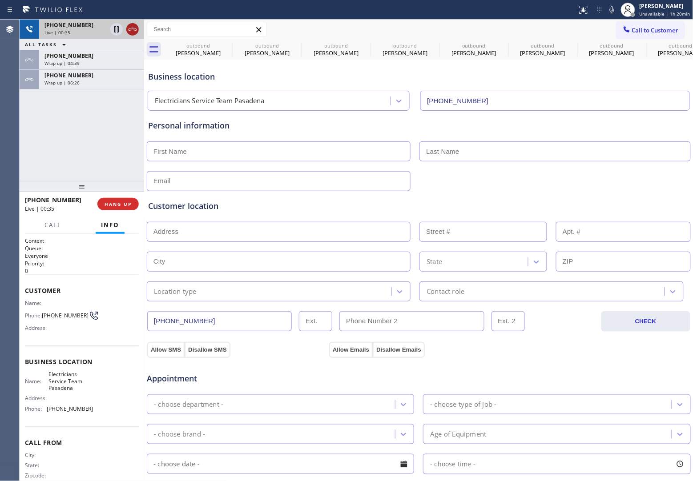
click at [133, 29] on icon at bounding box center [132, 29] width 11 height 11
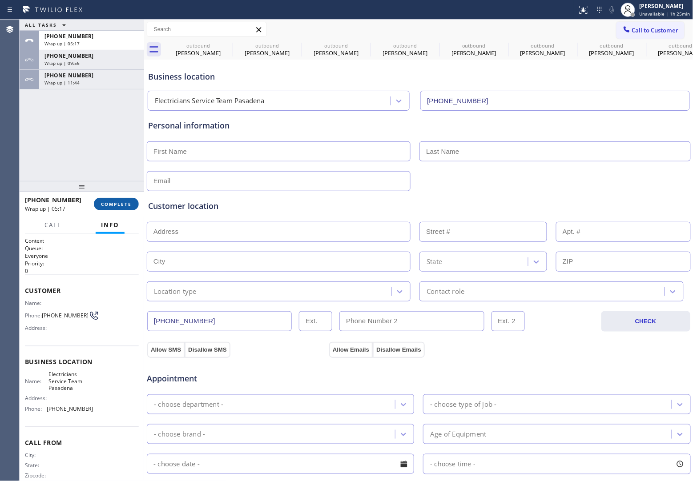
click at [127, 210] on button "COMPLETE" at bounding box center [116, 204] width 45 height 12
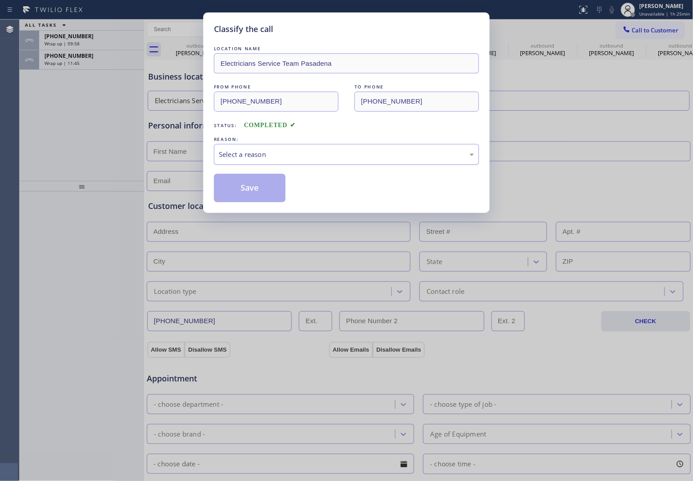
click at [264, 157] on div "Select a reason" at bounding box center [346, 154] width 255 height 10
click at [239, 194] on button "Save" at bounding box center [250, 188] width 72 height 28
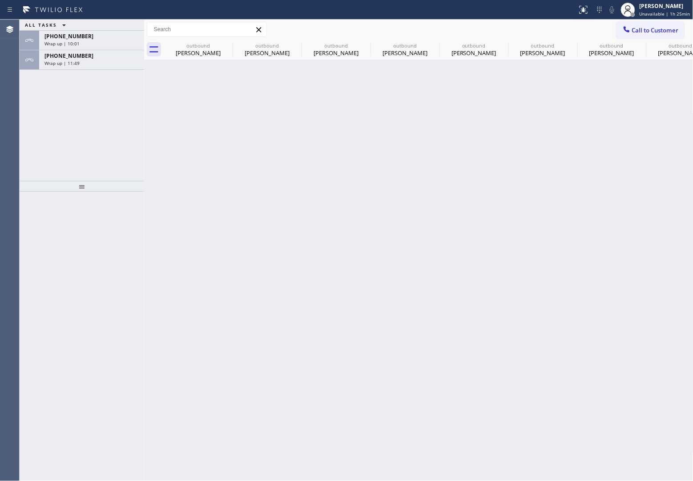
click at [96, 64] on div "Wrap up | 11:49" at bounding box center [91, 63] width 94 height 6
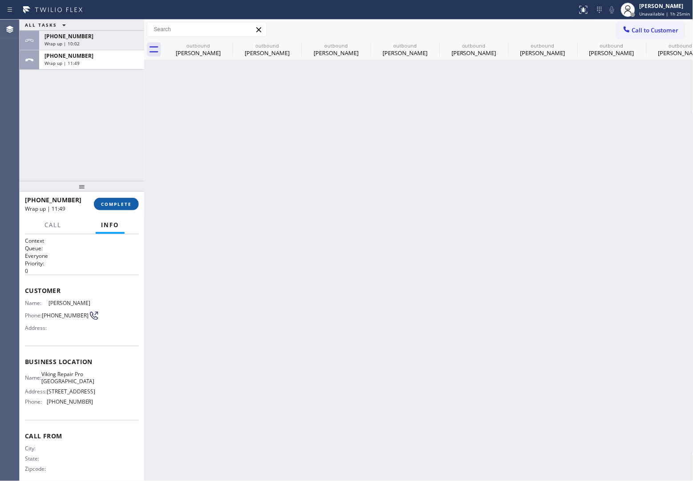
click at [116, 208] on button "COMPLETE" at bounding box center [116, 204] width 45 height 12
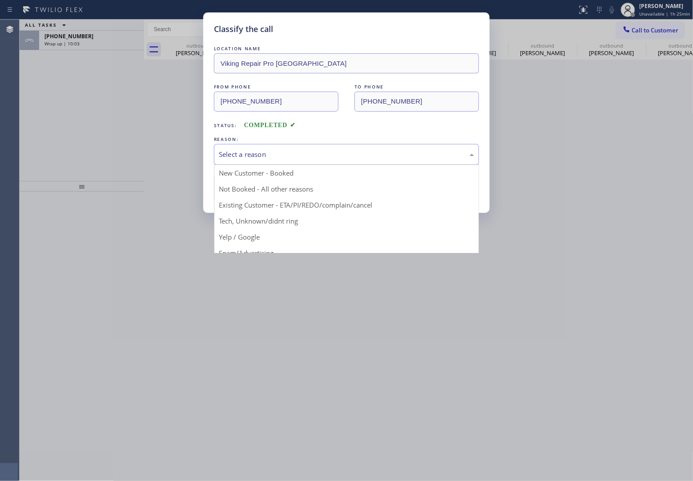
click at [283, 158] on div "Select a reason" at bounding box center [346, 154] width 255 height 10
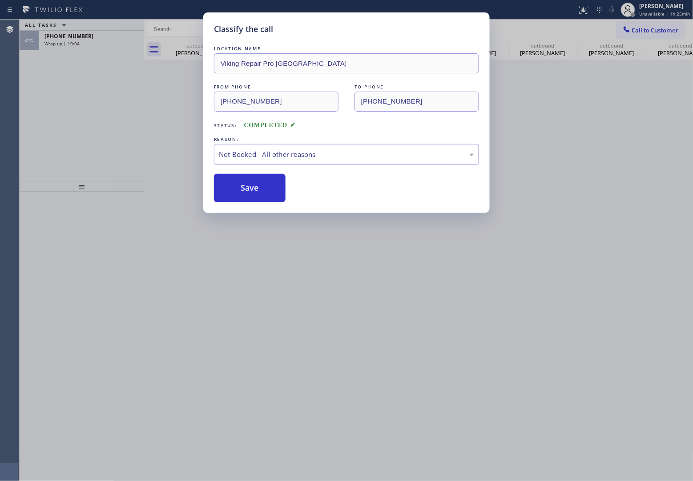
click at [244, 194] on button "Save" at bounding box center [250, 188] width 72 height 28
type input "[PHONE_NUMBER]"
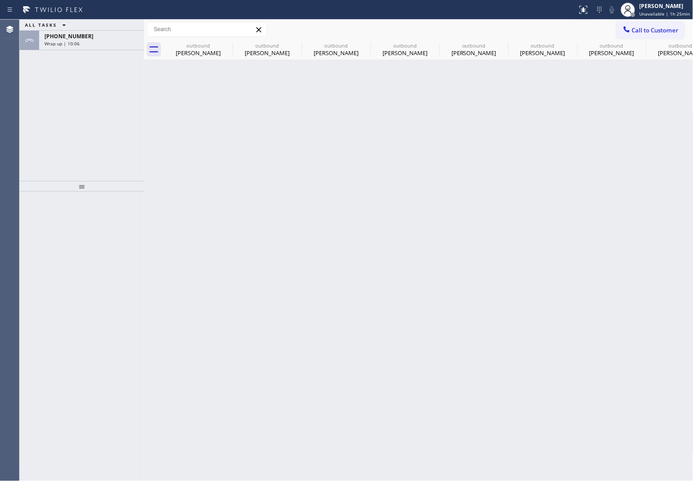
click at [70, 37] on span "[PHONE_NUMBER]" at bounding box center [68, 36] width 49 height 8
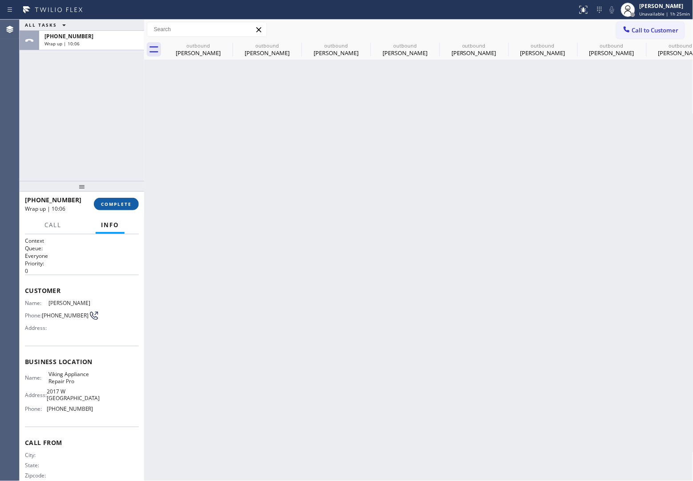
click at [131, 205] on span "COMPLETE" at bounding box center [116, 204] width 31 height 6
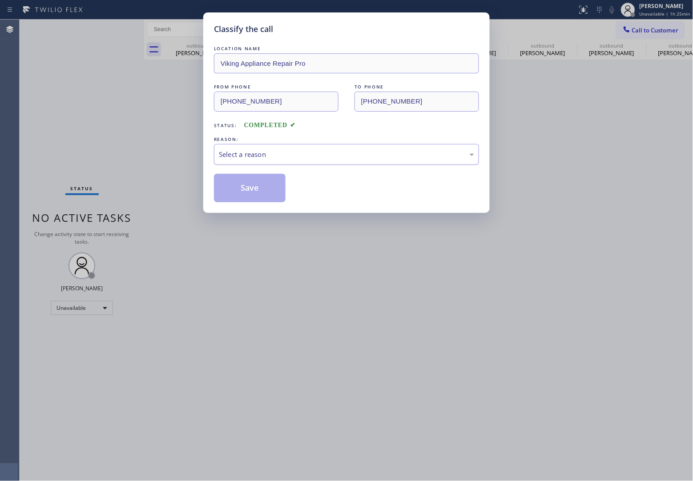
click at [268, 163] on div "Select a reason" at bounding box center [346, 154] width 265 height 21
click at [258, 193] on button "Save" at bounding box center [250, 188] width 72 height 28
type input "[PHONE_NUMBER]"
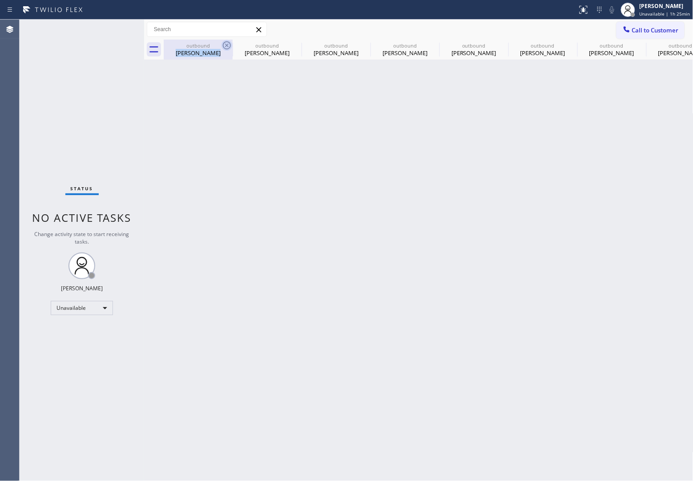
click at [227, 47] on div "outbound [PERSON_NAME]" at bounding box center [198, 50] width 69 height 20
click at [225, 45] on icon at bounding box center [226, 45] width 11 height 11
click at [0, 0] on icon at bounding box center [0, 0] width 0 height 0
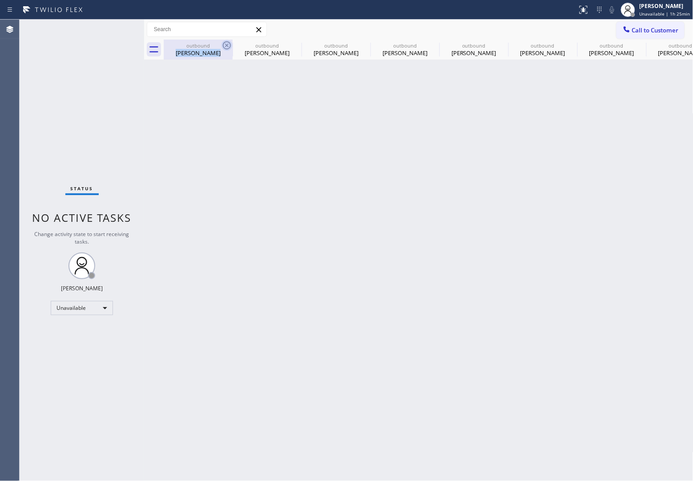
click at [0, 0] on icon at bounding box center [0, 0] width 0 height 0
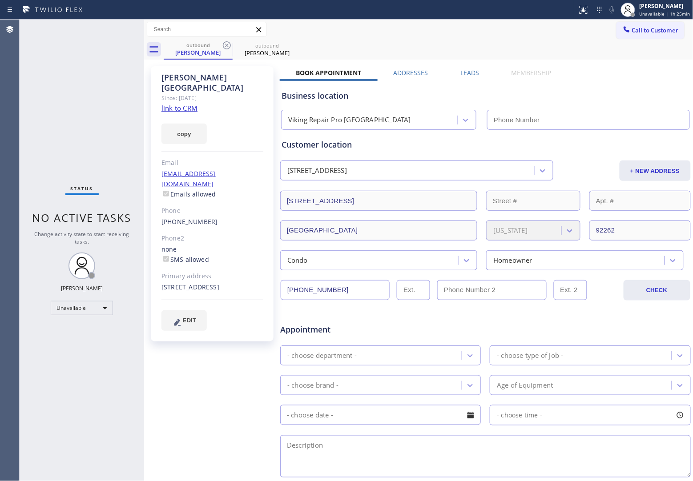
type input "[PHONE_NUMBER]"
click at [225, 45] on icon at bounding box center [226, 45] width 11 height 11
type input "[PHONE_NUMBER]"
click at [225, 45] on icon at bounding box center [226, 45] width 11 height 11
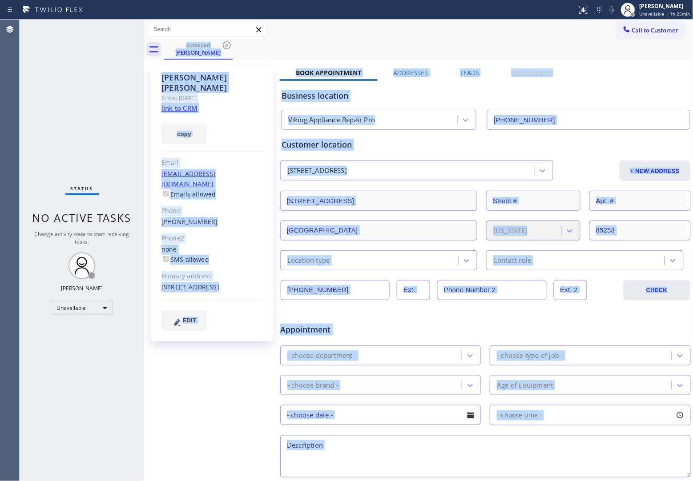
click at [225, 45] on div "outbound [PERSON_NAME]" at bounding box center [428, 50] width 529 height 20
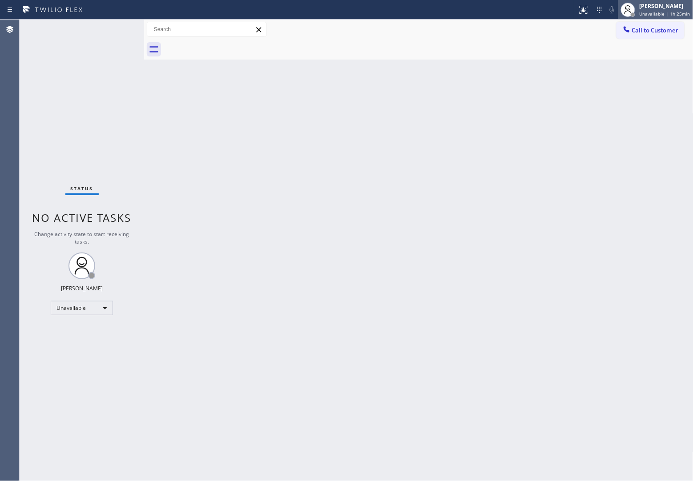
click at [685, 11] on span "Unavailable | 1h 25min" at bounding box center [664, 14] width 51 height 6
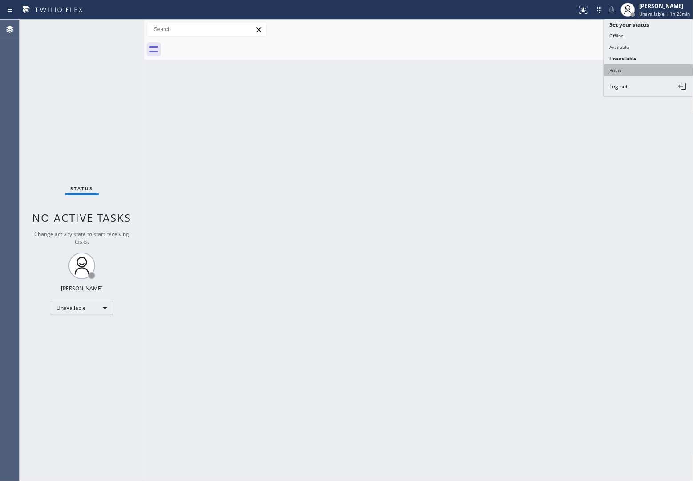
click at [650, 72] on button "Break" at bounding box center [648, 70] width 89 height 12
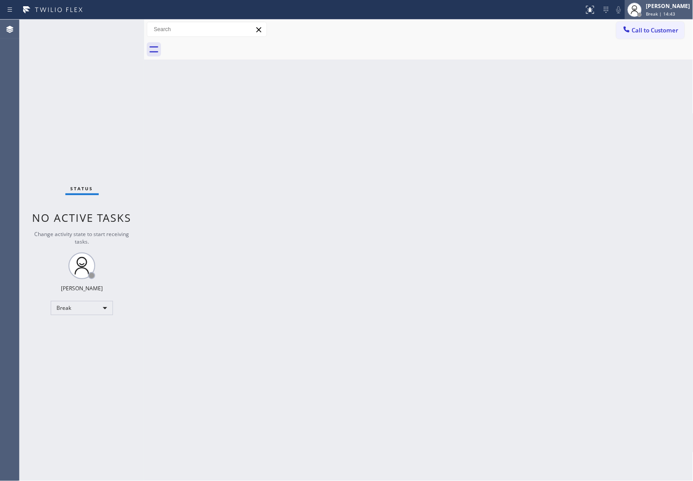
click at [681, 11] on div "Break | 14:43" at bounding box center [668, 14] width 44 height 6
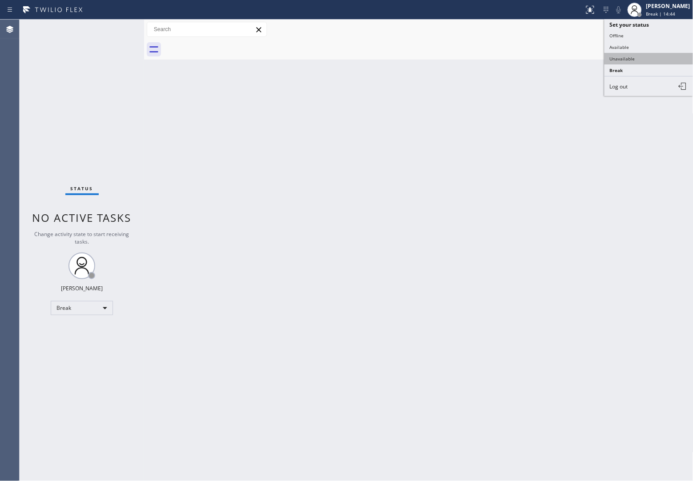
click at [661, 55] on button "Unavailable" at bounding box center [648, 59] width 89 height 12
drag, startPoint x: 652, startPoint y: 29, endPoint x: 539, endPoint y: 68, distance: 119.3
click at [649, 29] on span "Call to Customer" at bounding box center [655, 30] width 47 height 8
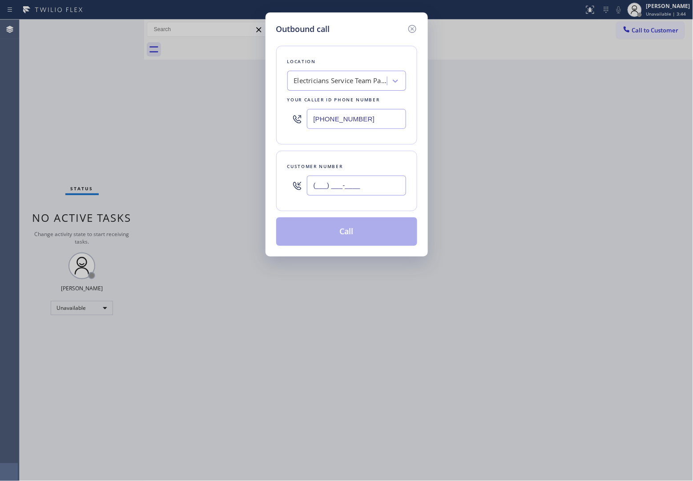
drag, startPoint x: 364, startPoint y: 189, endPoint x: 563, endPoint y: 12, distance: 267.0
click at [372, 184] on input "(___) ___-____" at bounding box center [356, 186] width 99 height 20
type input "(___) ___-____"
click at [379, 111] on input "[PHONE_NUMBER]" at bounding box center [356, 119] width 99 height 20
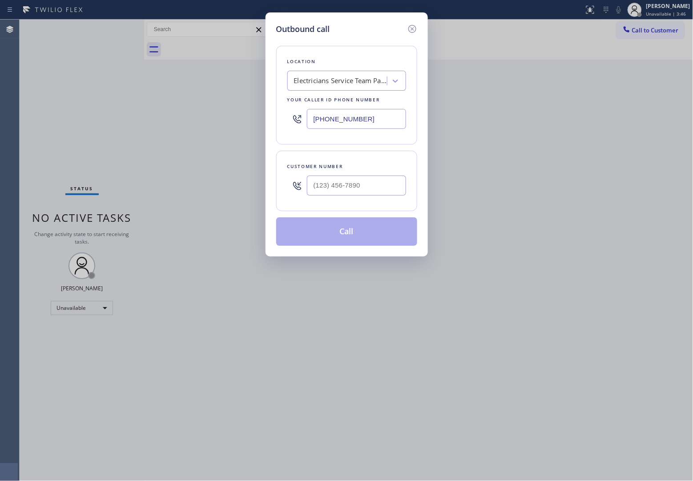
paste input "727-8241"
type input "[PHONE_NUMBER]"
click at [359, 183] on input "(___) ___-____" at bounding box center [356, 186] width 99 height 20
paste input "626) 523-1049"
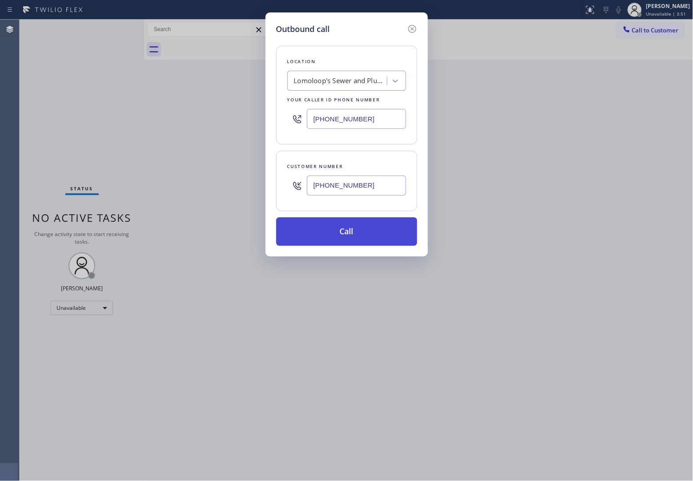
type input "[PHONE_NUMBER]"
click at [367, 236] on button "Call" at bounding box center [346, 231] width 141 height 28
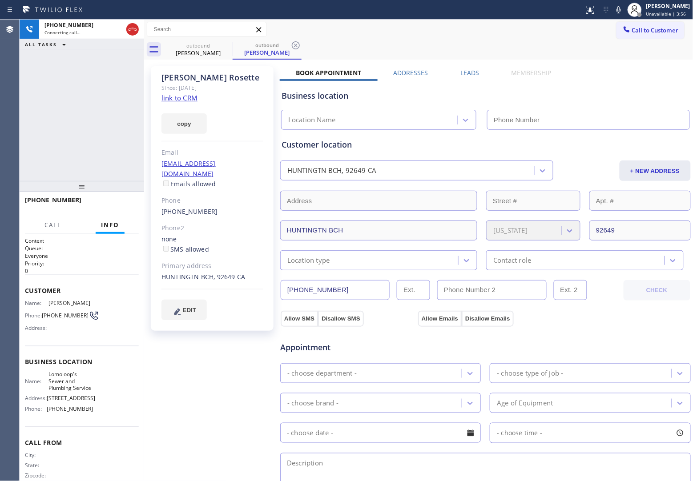
type input "[PHONE_NUMBER]"
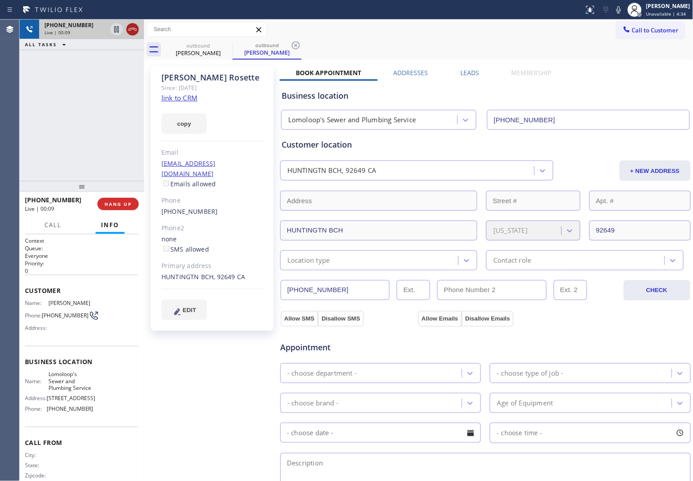
click at [132, 30] on icon at bounding box center [132, 29] width 11 height 11
click at [655, 34] on button "Call to Customer" at bounding box center [650, 30] width 68 height 17
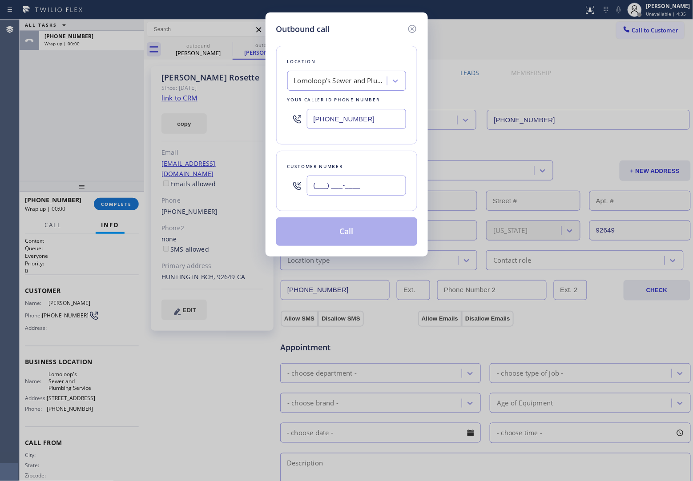
click at [394, 182] on input "(___) ___-____" at bounding box center [356, 186] width 99 height 20
paste input "626) 523-1049"
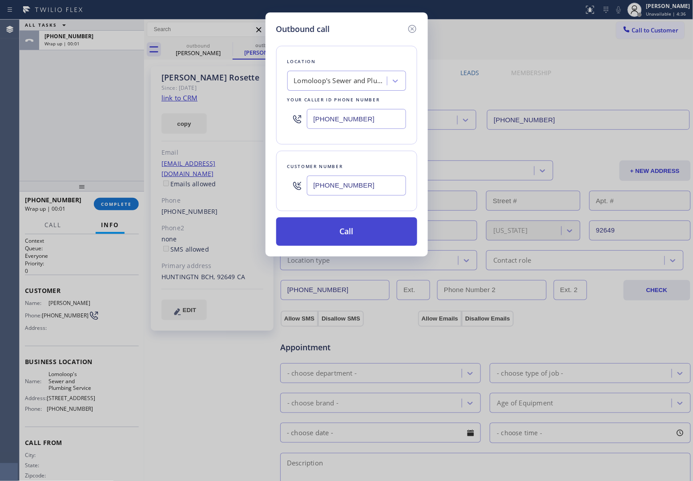
type input "[PHONE_NUMBER]"
click at [379, 235] on button "Call" at bounding box center [346, 231] width 141 height 28
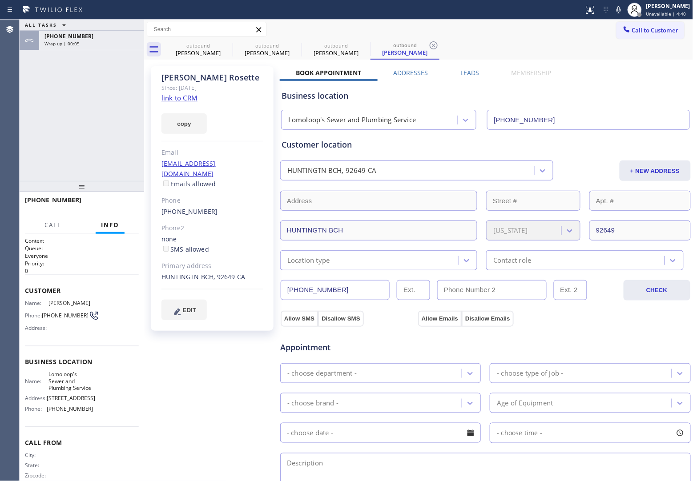
type input "[PHONE_NUMBER]"
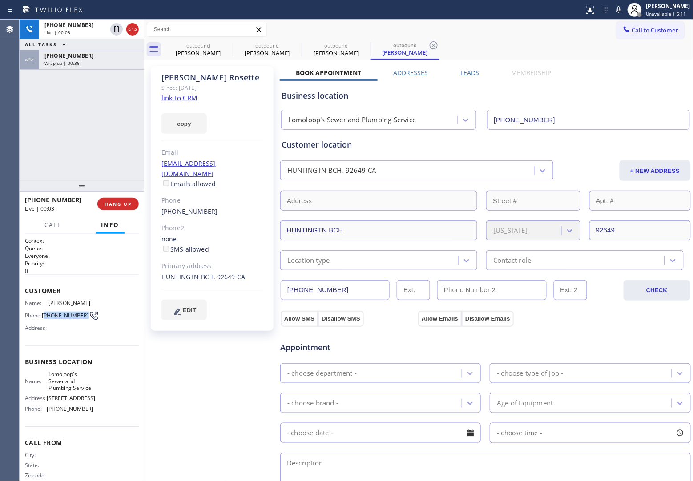
drag, startPoint x: 61, startPoint y: 322, endPoint x: 45, endPoint y: 312, distance: 19.4
click at [45, 312] on div "Name: [PERSON_NAME] Phone: [PHONE_NUMBER] Address:" at bounding box center [59, 317] width 68 height 35
copy span "626) 523-1049"
drag, startPoint x: 69, startPoint y: 395, endPoint x: 47, endPoint y: 383, distance: 25.7
click at [48, 383] on span "Lomoloop's Sewer and Plumbing Service" at bounding box center [70, 381] width 44 height 20
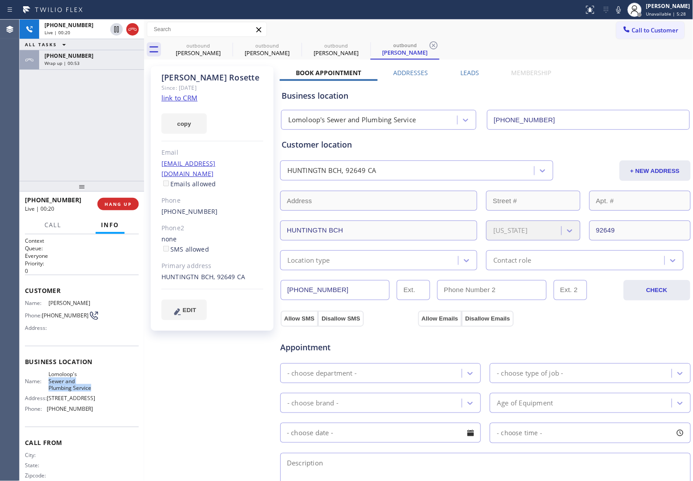
copy span "Sewer and Plumbing Service"
click at [133, 29] on icon at bounding box center [132, 29] width 11 height 11
click at [632, 30] on span "Call to Customer" at bounding box center [655, 30] width 47 height 8
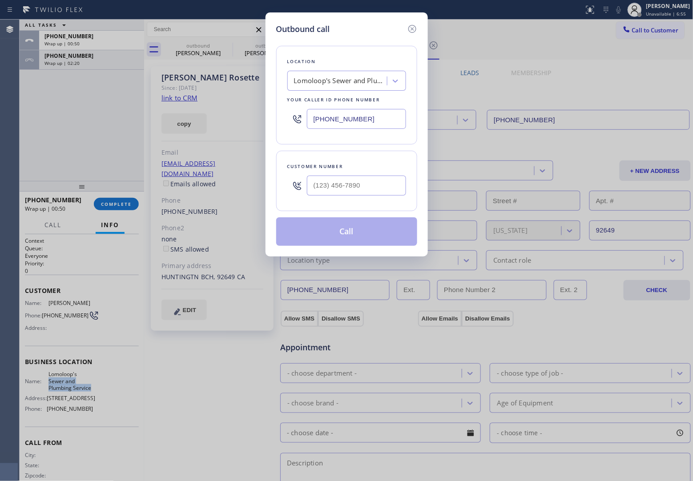
click at [388, 120] on input "[PHONE_NUMBER]" at bounding box center [356, 119] width 99 height 20
paste input "805) 883-6154"
type input "[PHONE_NUMBER]"
type input "(___) ___-____"
click at [368, 193] on input "(___) ___-____" at bounding box center [356, 186] width 99 height 20
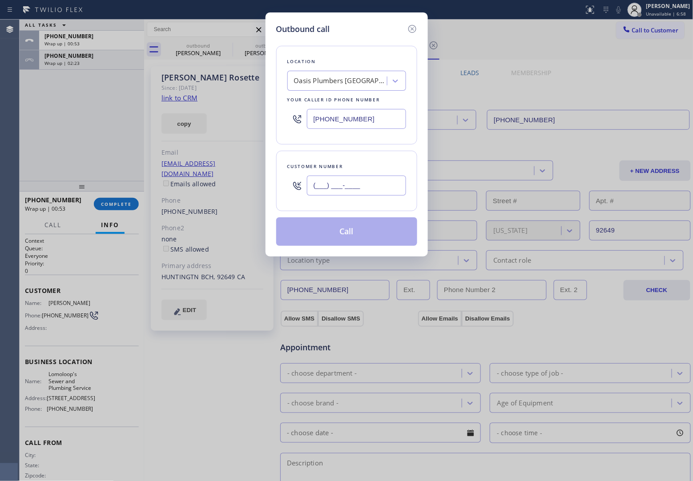
paste input "714) 803-5636"
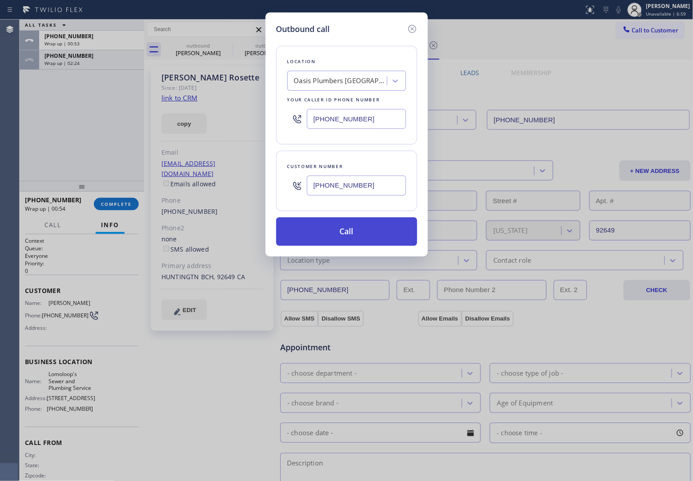
type input "[PHONE_NUMBER]"
click at [356, 232] on button "Call" at bounding box center [346, 231] width 141 height 28
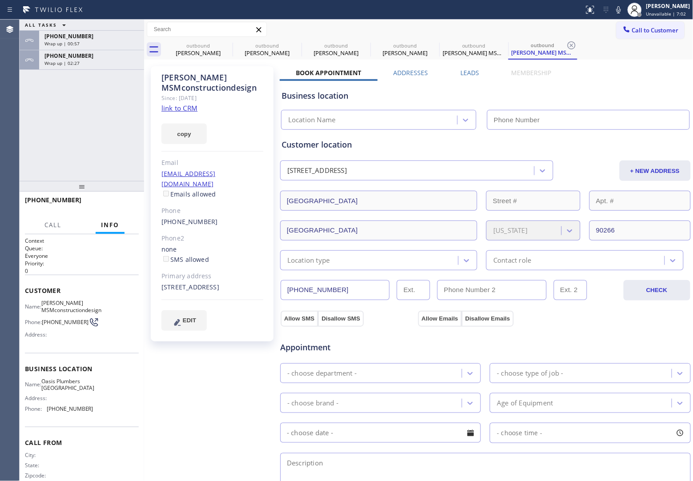
type input "[PHONE_NUMBER]"
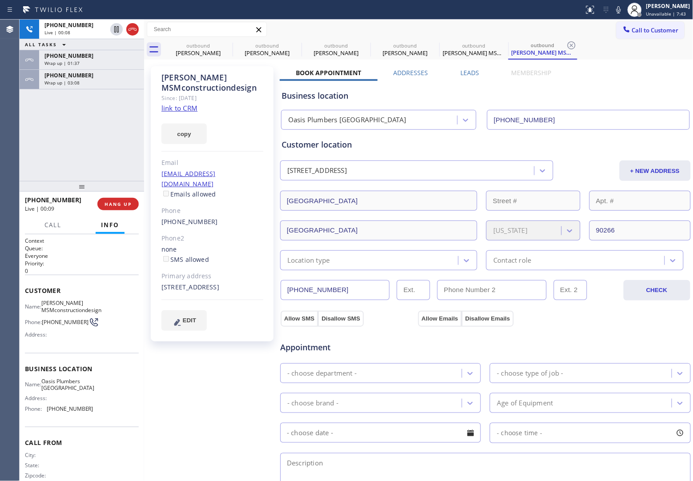
click at [188, 107] on link "link to CRM" at bounding box center [179, 108] width 36 height 9
click at [131, 29] on icon at bounding box center [132, 29] width 8 height 3
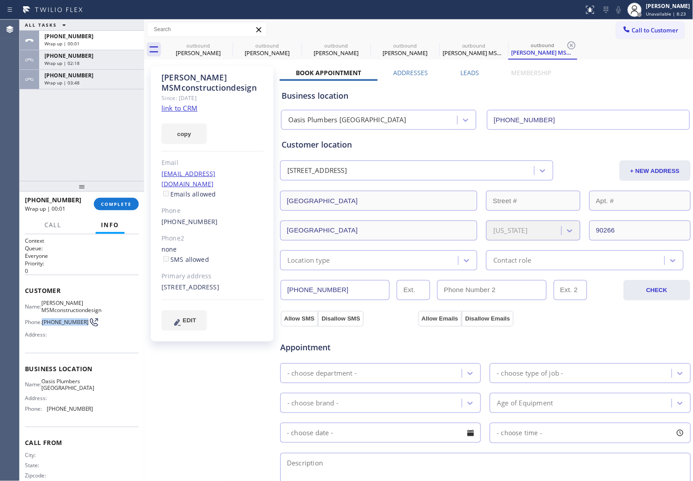
drag, startPoint x: 64, startPoint y: 325, endPoint x: 44, endPoint y: 321, distance: 20.5
click at [44, 321] on span "[PHONE_NUMBER]" at bounding box center [65, 322] width 47 height 7
copy span "[PHONE_NUMBER]"
click at [27, 117] on div "ALL TASKS ALL TASKS ACTIVE TASKS TASKS IN WRAP UP [PHONE_NUMBER] Wrap up | 00:2…" at bounding box center [82, 100] width 124 height 161
click at [645, 36] on button "Call to Customer" at bounding box center [650, 30] width 68 height 17
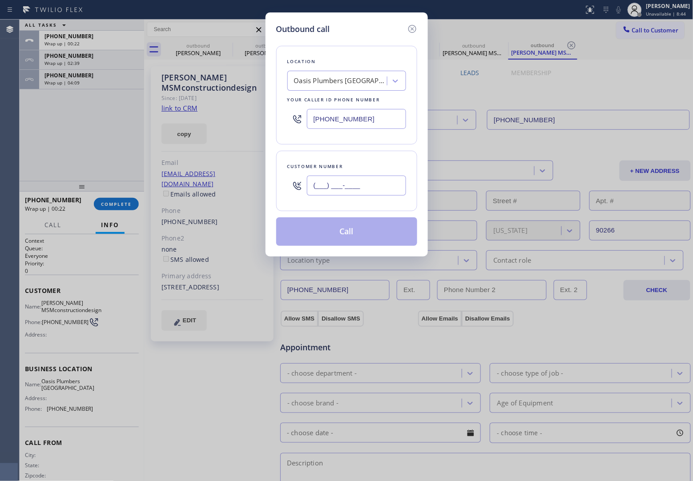
click at [381, 189] on input "(___) ___-____" at bounding box center [356, 186] width 99 height 20
paste input "714) 803-5636"
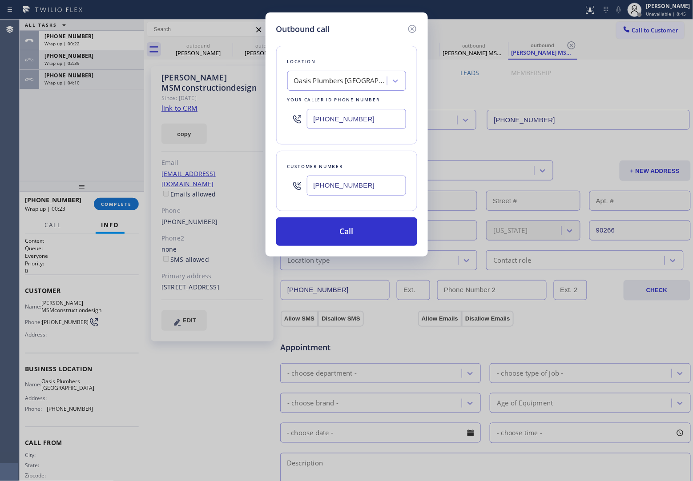
type input "[PHONE_NUMBER]"
click at [361, 242] on button "Call" at bounding box center [346, 231] width 141 height 28
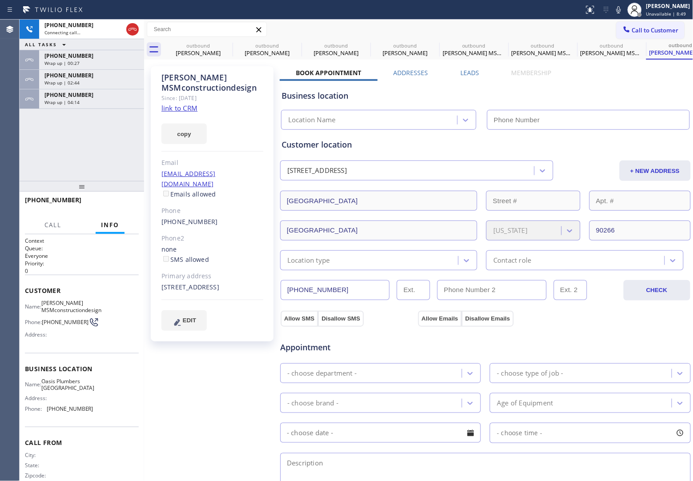
type input "[PHONE_NUMBER]"
click at [27, 143] on div "[PHONE_NUMBER] Connecting call… ALL TASKS ALL TASKS ACTIVE TASKS TASKS IN WRAP …" at bounding box center [82, 100] width 124 height 161
drag, startPoint x: 129, startPoint y: 26, endPoint x: 303, endPoint y: 29, distance: 174.3
click at [129, 26] on icon at bounding box center [132, 29] width 11 height 11
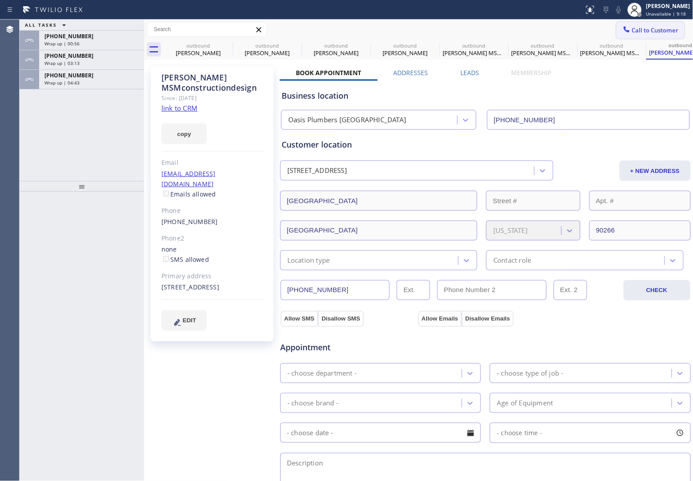
click at [622, 31] on icon at bounding box center [626, 29] width 9 height 9
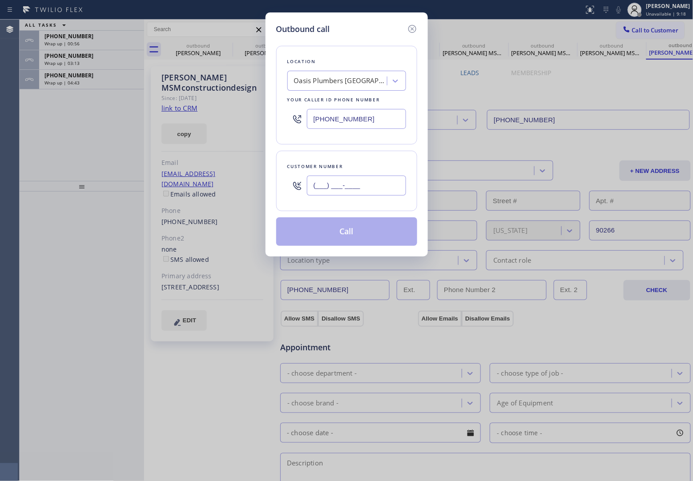
click at [373, 179] on input "(___) ___-____" at bounding box center [356, 186] width 99 height 20
paste input "626) 523-1049"
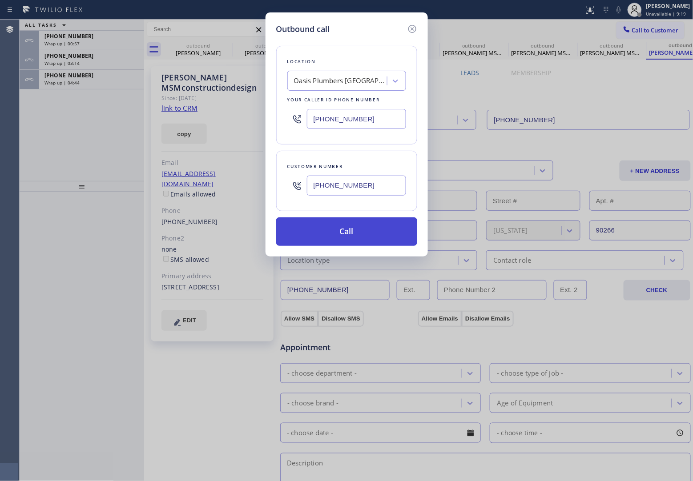
type input "[PHONE_NUMBER]"
click at [358, 238] on button "Call" at bounding box center [346, 231] width 141 height 28
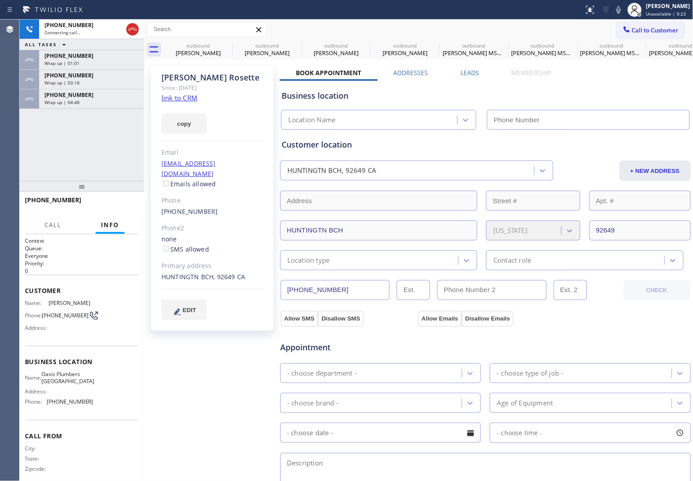
type input "[PHONE_NUMBER]"
click at [36, 147] on div "[PHONE_NUMBER] Live | 00:09 ALL TASKS ALL TASKS ACTIVE TASKS TASKS IN WRAP UP […" at bounding box center [82, 100] width 124 height 161
click at [120, 204] on span "HANG UP" at bounding box center [117, 204] width 27 height 6
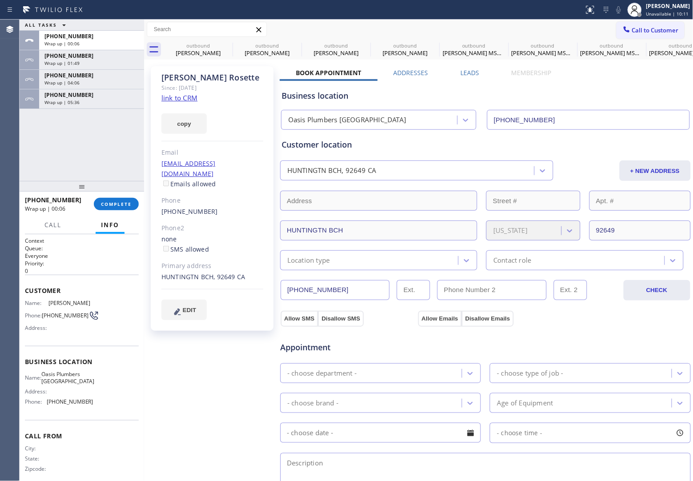
click at [38, 161] on div "ALL TASKS ALL TASKS ACTIVE TASKS TASKS IN WRAP UP [PHONE_NUMBER] Wrap up | 00:0…" at bounding box center [82, 100] width 124 height 161
click at [112, 192] on div at bounding box center [82, 186] width 124 height 11
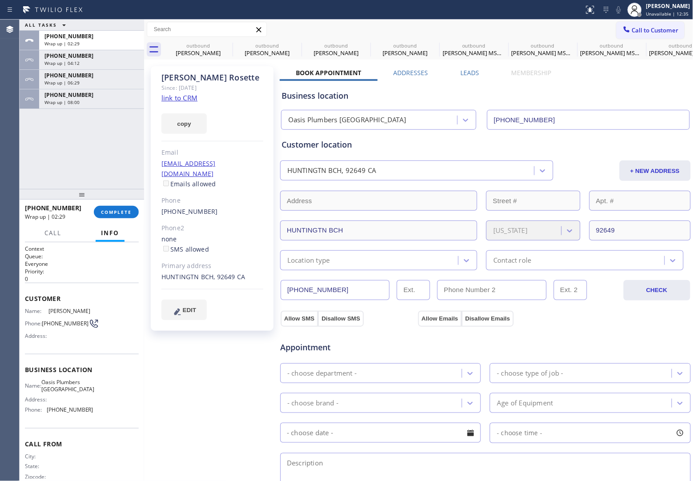
click at [113, 200] on div at bounding box center [82, 194] width 124 height 11
click at [118, 213] on span "COMPLETE" at bounding box center [116, 214] width 31 height 6
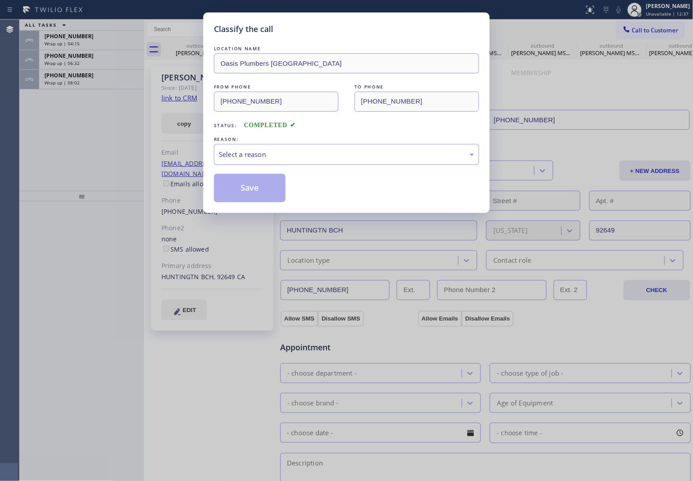
click at [254, 152] on div "Select a reason" at bounding box center [346, 154] width 255 height 10
click at [246, 192] on button "Save" at bounding box center [250, 188] width 72 height 28
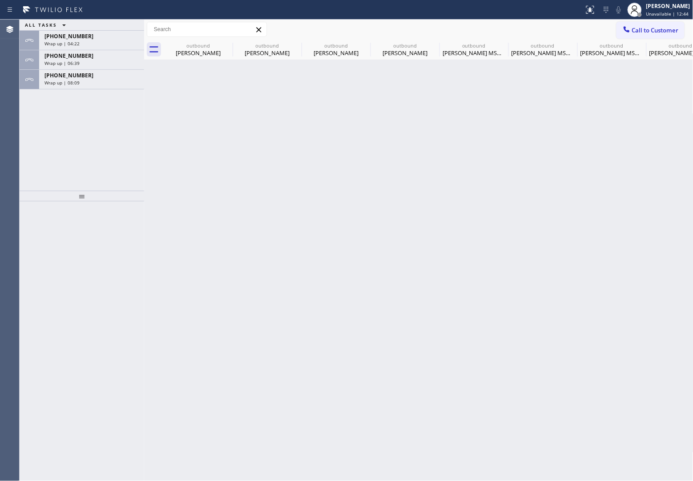
click at [261, 149] on div "Back to Dashboard Change Sender ID Customers Technicians Select a contact Outbo…" at bounding box center [418, 250] width 549 height 461
click at [249, 155] on div "Back to Dashboard Change Sender ID Customers Technicians Select a contact Outbo…" at bounding box center [418, 250] width 549 height 461
click at [335, 145] on div "Back to Dashboard Change Sender ID Customers Technicians Select a contact Outbo…" at bounding box center [418, 250] width 549 height 461
click at [75, 77] on span "[PHONE_NUMBER]" at bounding box center [68, 76] width 49 height 8
click at [81, 84] on div "Wrap up | 08:09" at bounding box center [91, 83] width 94 height 6
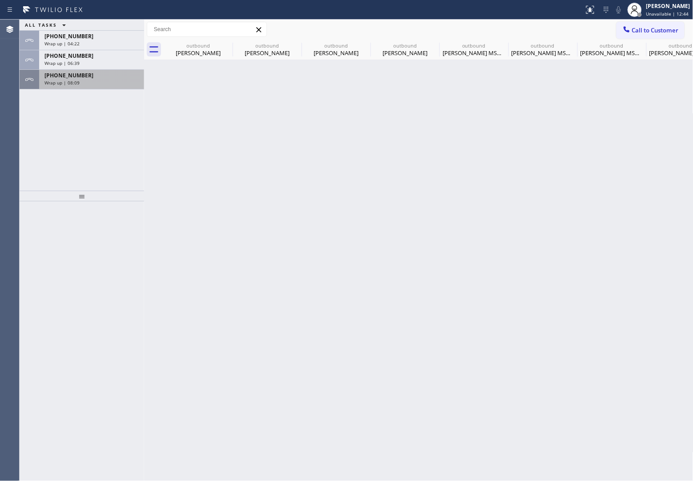
click at [81, 84] on div "Wrap up | 08:09" at bounding box center [91, 83] width 94 height 6
click at [80, 83] on div "Wrap up | 08:09" at bounding box center [91, 83] width 94 height 6
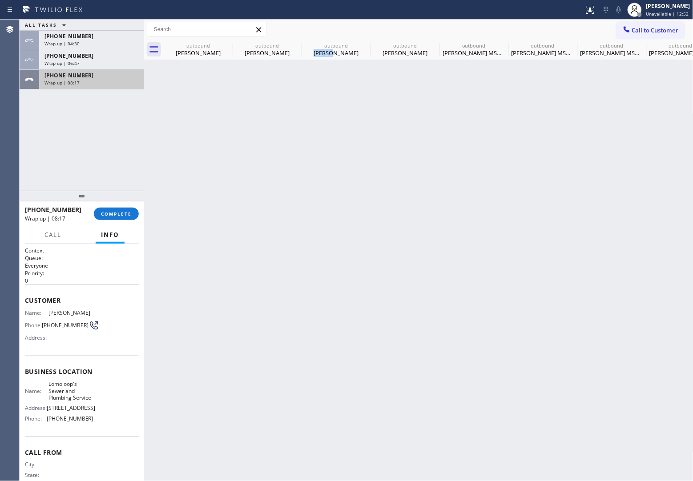
click at [71, 76] on span "[PHONE_NUMBER]" at bounding box center [68, 76] width 49 height 8
click at [132, 212] on button "COMPLETE" at bounding box center [116, 214] width 45 height 12
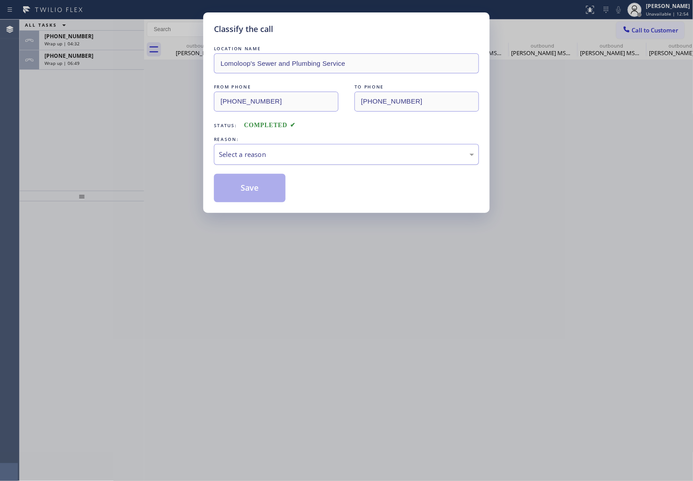
click at [267, 150] on div "Select a reason" at bounding box center [346, 154] width 255 height 10
click at [251, 190] on button "Save" at bounding box center [250, 188] width 72 height 28
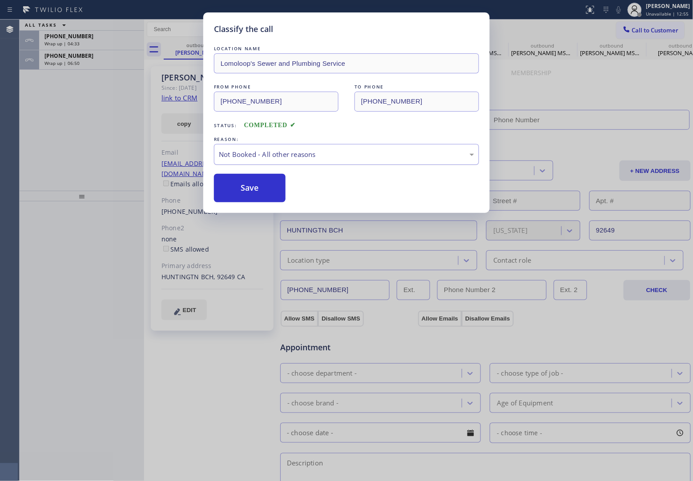
type input "[PHONE_NUMBER]"
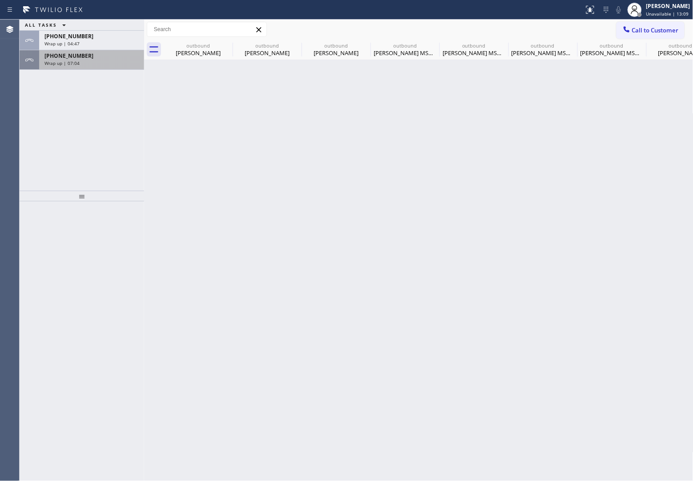
click at [96, 68] on div "[PHONE_NUMBER] Wrap up | 07:04" at bounding box center [89, 60] width 101 height 20
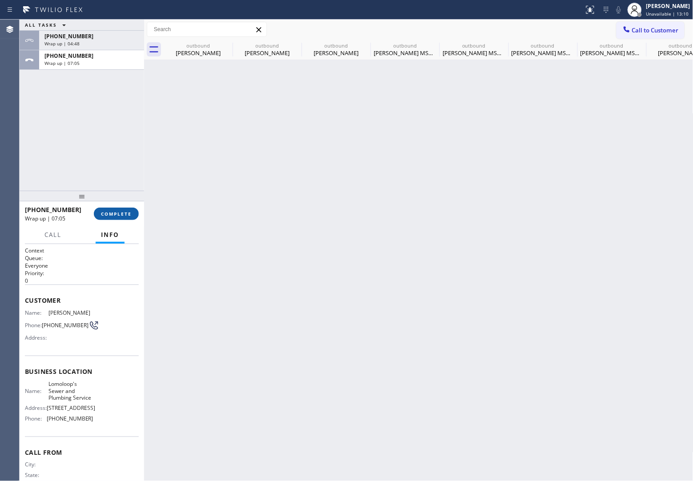
click at [114, 211] on span "COMPLETE" at bounding box center [116, 214] width 31 height 6
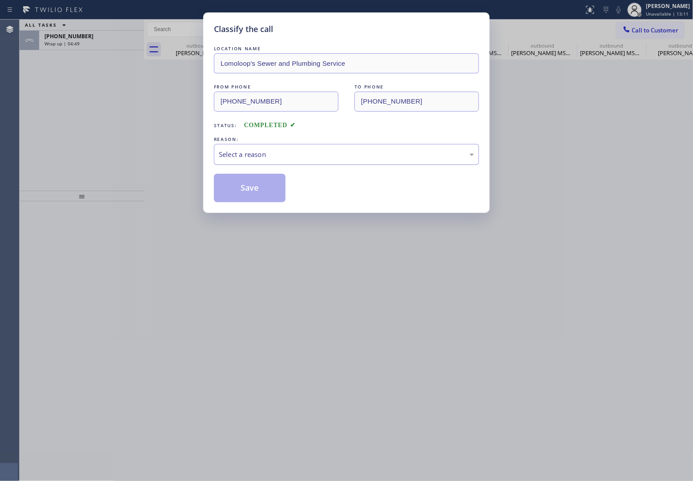
drag, startPoint x: 260, startPoint y: 154, endPoint x: 267, endPoint y: 163, distance: 10.9
click at [264, 159] on div "Select a reason" at bounding box center [346, 154] width 255 height 10
click at [259, 192] on button "Save" at bounding box center [250, 188] width 72 height 28
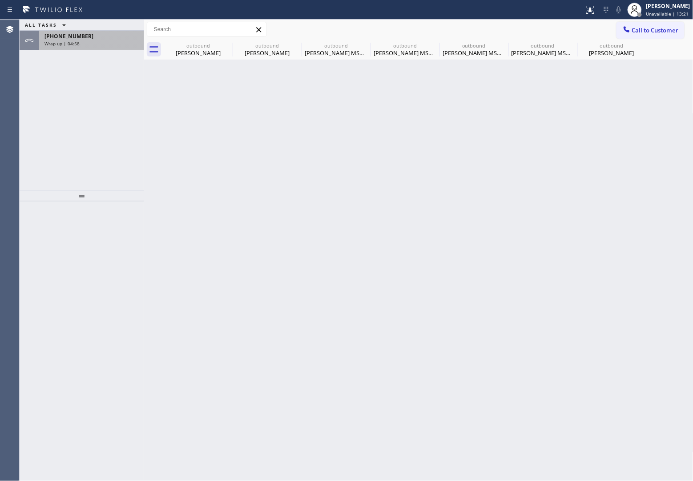
click at [111, 38] on div "[PHONE_NUMBER]" at bounding box center [91, 36] width 94 height 8
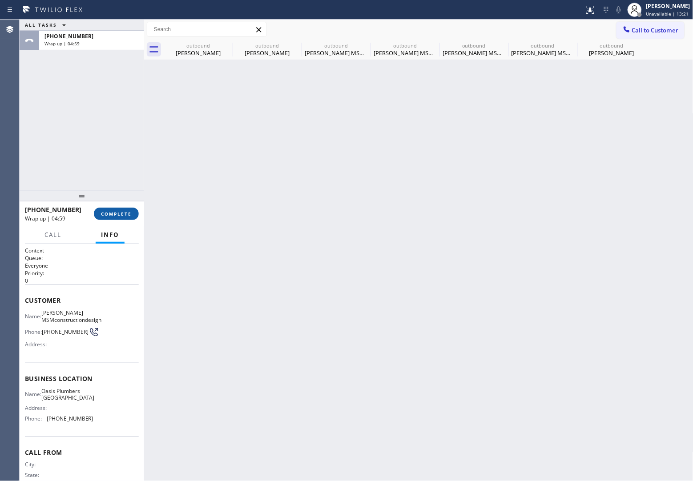
click at [124, 218] on button "COMPLETE" at bounding box center [116, 214] width 45 height 12
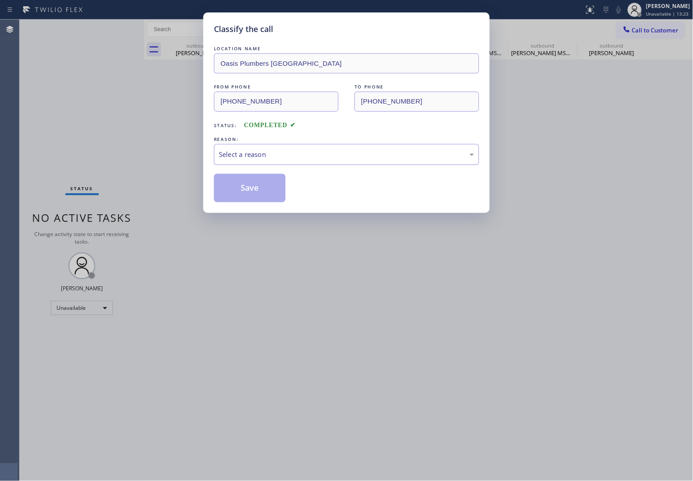
click at [282, 156] on div "Select a reason" at bounding box center [346, 154] width 255 height 10
click at [259, 189] on button "Save" at bounding box center [250, 188] width 72 height 28
type input "[PHONE_NUMBER]"
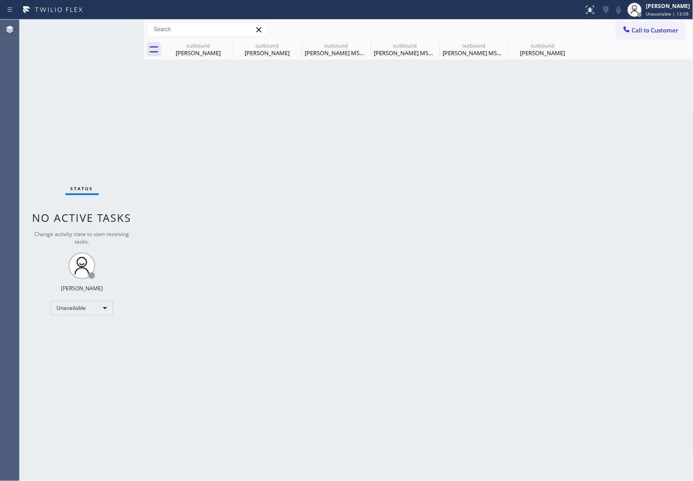
click at [419, 214] on div "Back to Dashboard Change Sender ID Customers Technicians Select a contact Outbo…" at bounding box center [418, 250] width 549 height 461
click at [218, 41] on div "outbound [PERSON_NAME]" at bounding box center [197, 50] width 67 height 20
click at [222, 44] on icon at bounding box center [226, 45] width 11 height 11
click at [0, 0] on icon at bounding box center [0, 0] width 0 height 0
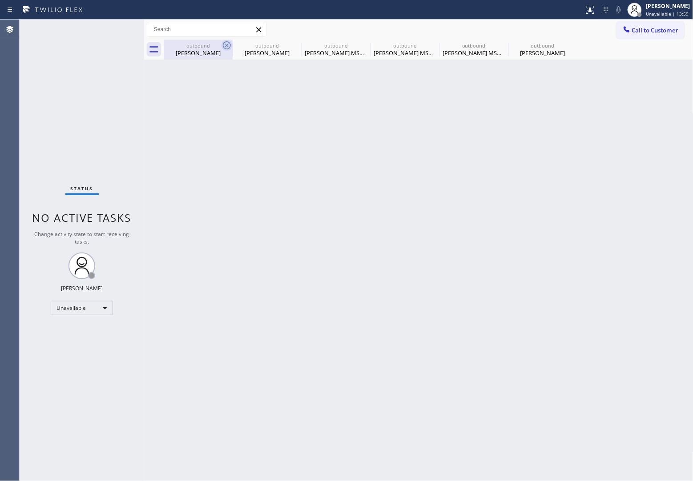
click at [0, 0] on icon at bounding box center [0, 0] width 0 height 0
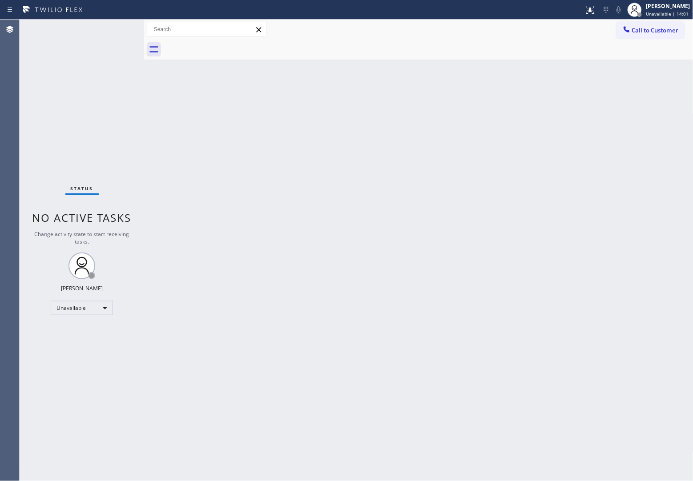
click at [224, 45] on div at bounding box center [428, 50] width 529 height 20
click at [16, 78] on div "Agent Desktop" at bounding box center [9, 250] width 19 height 461
drag, startPoint x: 668, startPoint y: 23, endPoint x: 663, endPoint y: 30, distance: 9.0
click at [665, 27] on button "Call to Customer" at bounding box center [650, 30] width 68 height 17
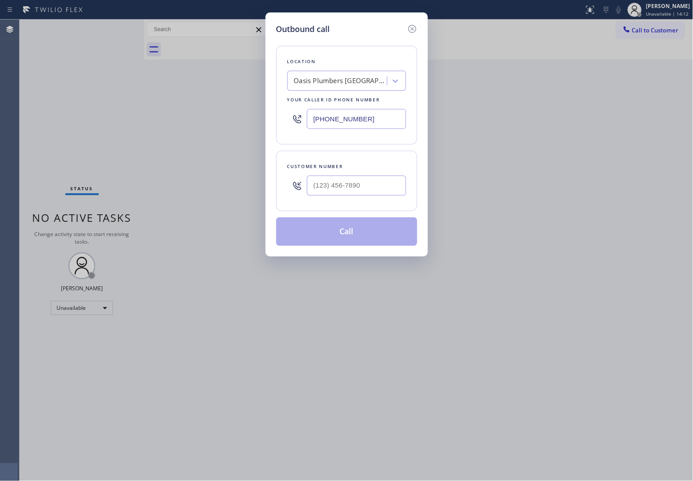
click at [357, 121] on input "[PHONE_NUMBER]" at bounding box center [356, 119] width 99 height 20
paste input "310) 651-6353"
type input "[PHONE_NUMBER]"
type input "(___) ___-____"
click at [349, 189] on input "text" at bounding box center [356, 186] width 99 height 20
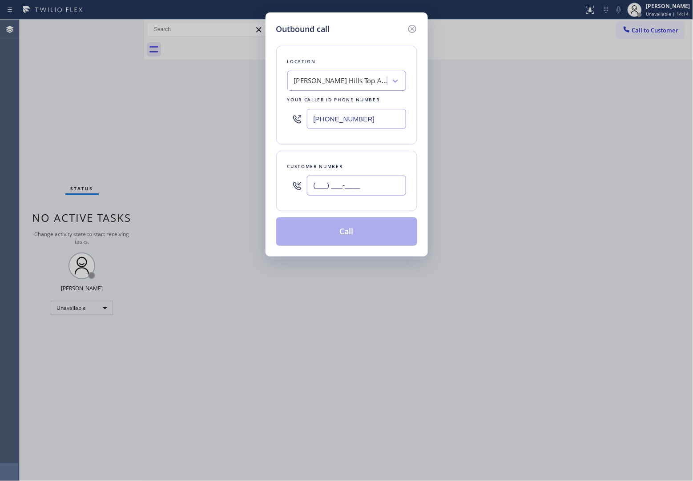
paste input "310) 287-8068"
type input "[PHONE_NUMBER]"
click at [370, 240] on button "Call" at bounding box center [346, 231] width 141 height 28
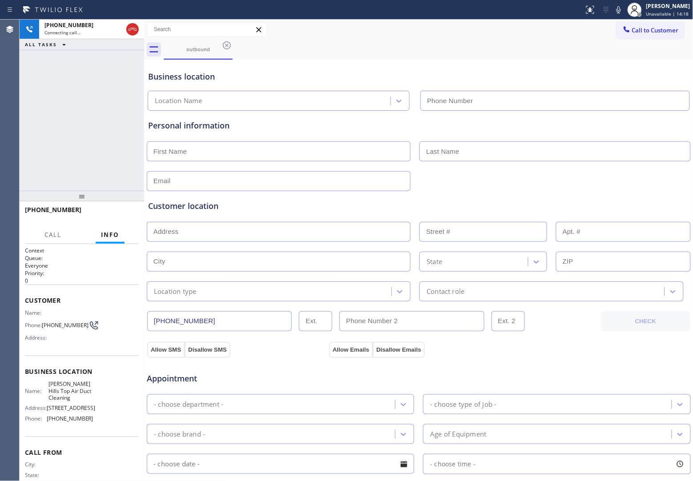
type input "[PHONE_NUMBER]"
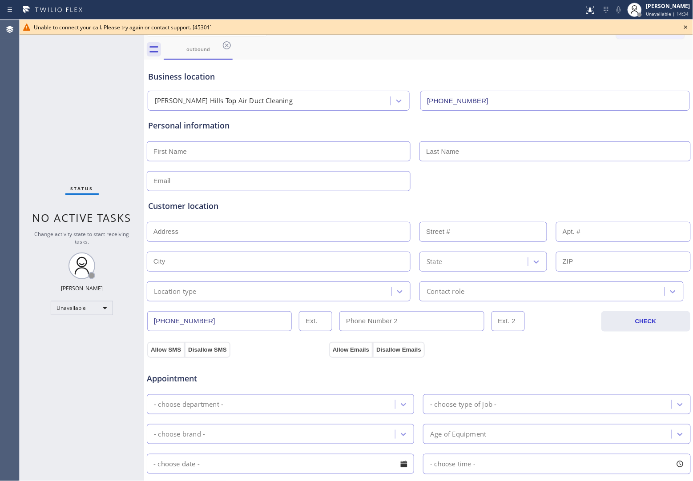
drag, startPoint x: 10, startPoint y: 109, endPoint x: 39, endPoint y: 109, distance: 28.4
click at [16, 109] on div "Agent Desktop" at bounding box center [9, 250] width 19 height 461
drag, startPoint x: 685, startPoint y: 25, endPoint x: 661, endPoint y: 29, distance: 24.3
click at [685, 25] on icon at bounding box center [685, 27] width 11 height 11
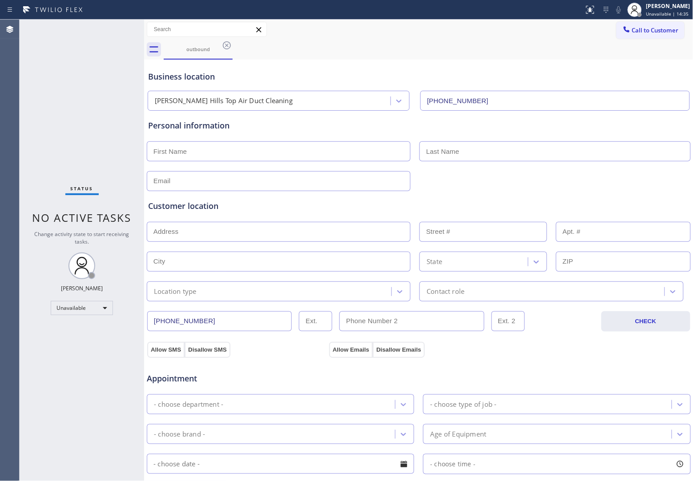
click at [659, 29] on span "Call to Customer" at bounding box center [655, 30] width 47 height 8
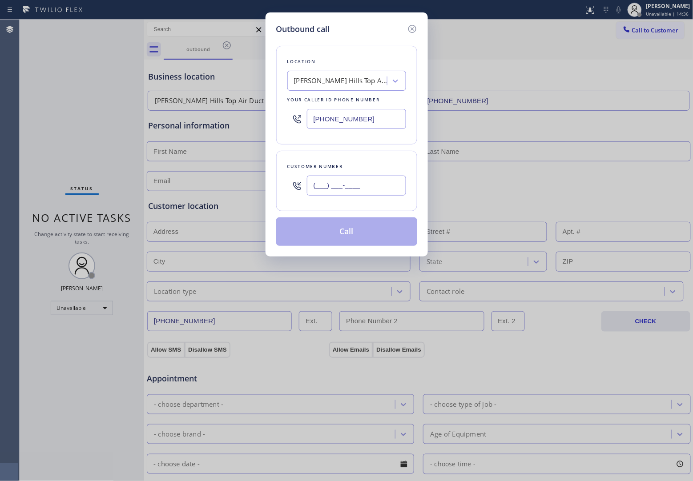
drag, startPoint x: 372, startPoint y: 179, endPoint x: 366, endPoint y: 184, distance: 7.9
click at [367, 184] on input "(___) ___-____" at bounding box center [356, 186] width 99 height 20
click at [366, 184] on input "(___) ___-____" at bounding box center [356, 186] width 99 height 20
paste input "310) 287-8068"
type input "[PHONE_NUMBER]"
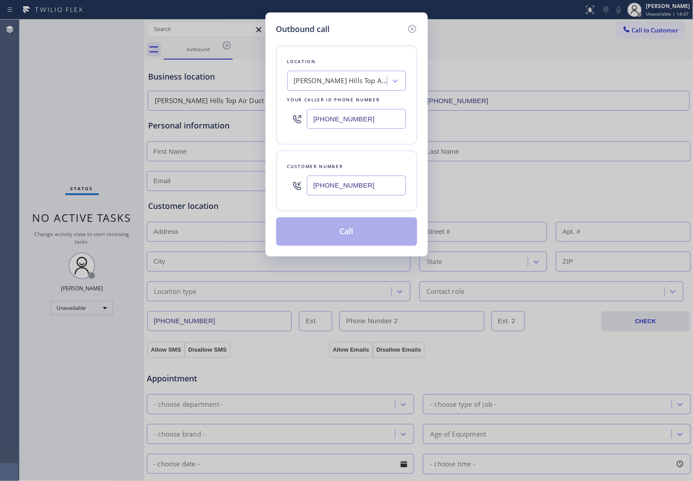
click at [358, 236] on button "Call" at bounding box center [346, 231] width 141 height 28
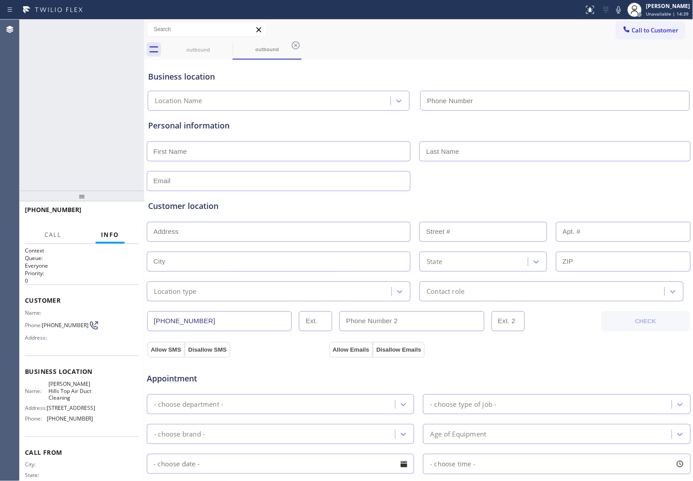
type input "[PHONE_NUMBER]"
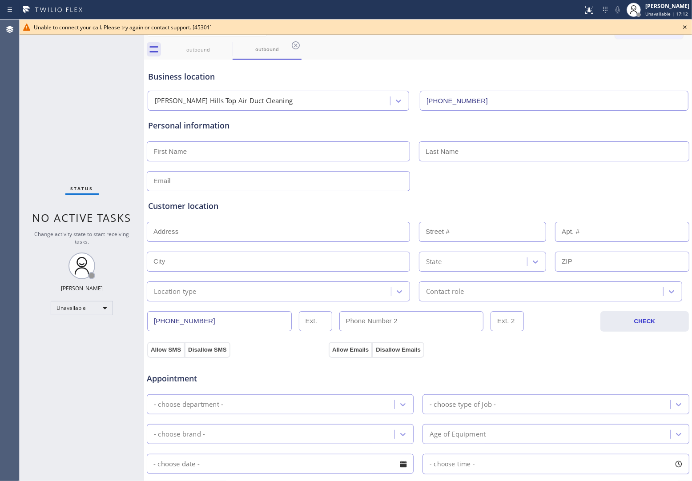
click at [683, 29] on icon at bounding box center [684, 27] width 11 height 11
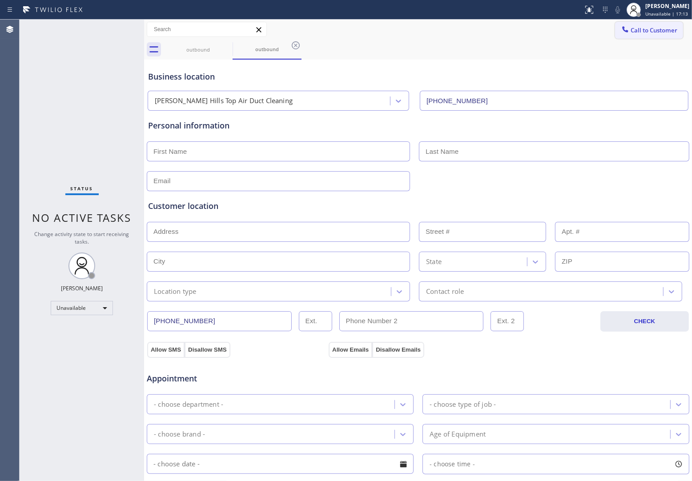
click at [663, 27] on span "Call to Customer" at bounding box center [653, 30] width 47 height 8
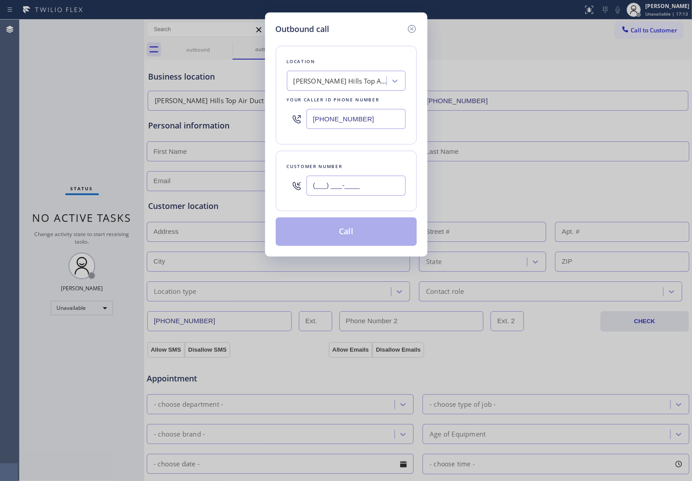
click at [344, 187] on input "(___) ___-____" at bounding box center [355, 186] width 99 height 20
paste input "949) 500-5453"
type input "[PHONE_NUMBER]"
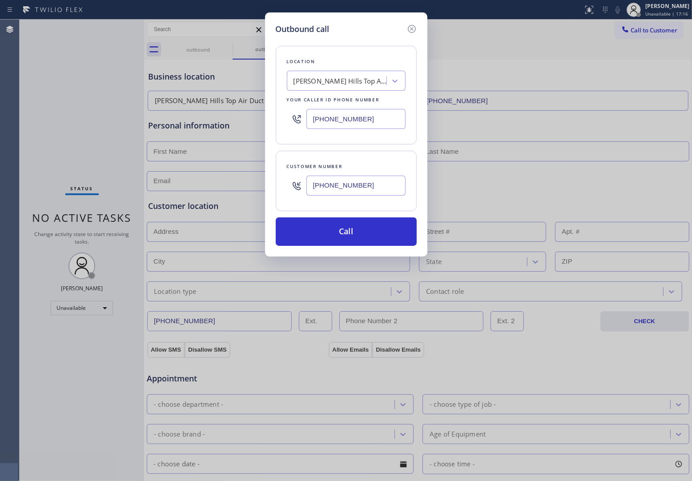
click at [350, 120] on input "[PHONE_NUMBER]" at bounding box center [355, 119] width 99 height 20
paste input "949) 239-1524"
type input "[PHONE_NUMBER]"
click at [355, 235] on button "Call" at bounding box center [346, 231] width 141 height 28
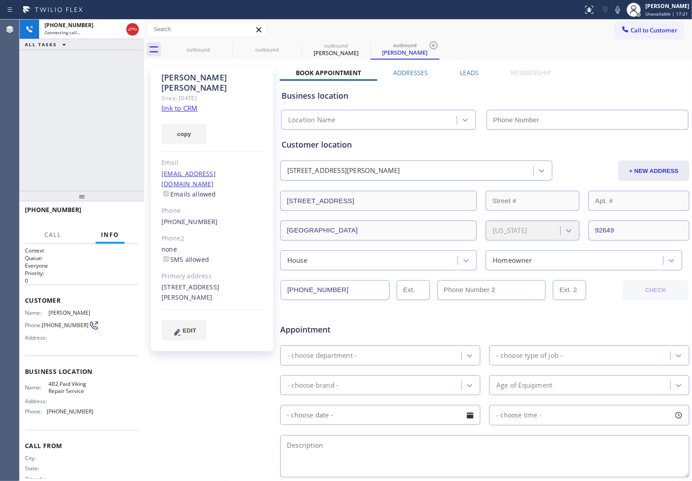
type input "[PHONE_NUMBER]"
click at [36, 135] on div "[PHONE_NUMBER] Connecting call… ALL TASKS ALL TASKS ACTIVE TASKS TASKS IN WRAP …" at bounding box center [82, 105] width 124 height 171
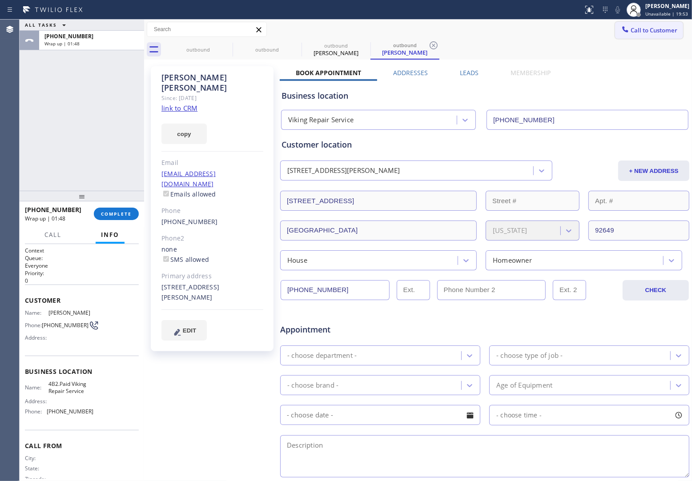
click at [660, 28] on span "Call to Customer" at bounding box center [653, 30] width 47 height 8
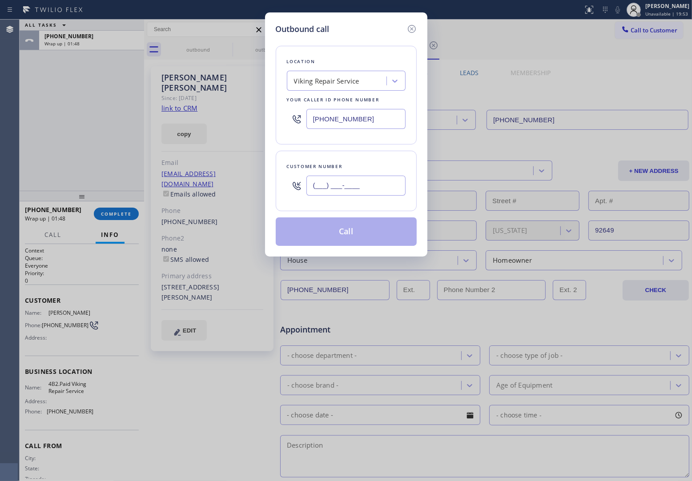
drag, startPoint x: 346, startPoint y: 185, endPoint x: 185, endPoint y: 7, distance: 239.8
click at [344, 184] on input "(___) ___-____" at bounding box center [355, 186] width 99 height 20
paste input "415) 694-2563"
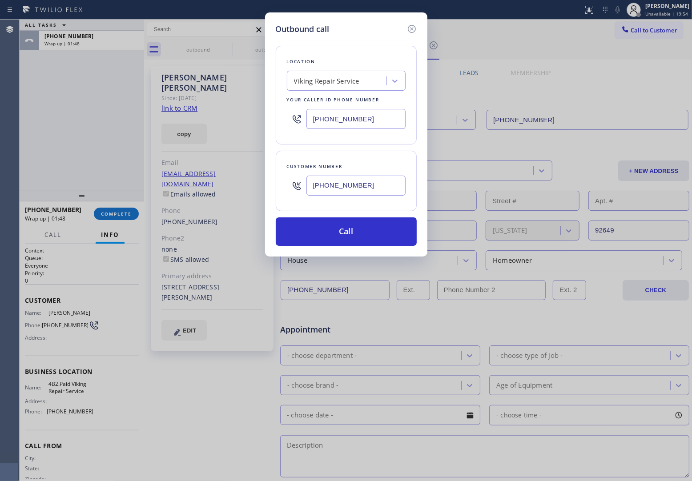
type input "[PHONE_NUMBER]"
click at [326, 119] on input "[PHONE_NUMBER]" at bounding box center [355, 119] width 99 height 20
paste input "833) 692-2271"
type input "[PHONE_NUMBER]"
click at [375, 229] on button "Call" at bounding box center [346, 231] width 141 height 28
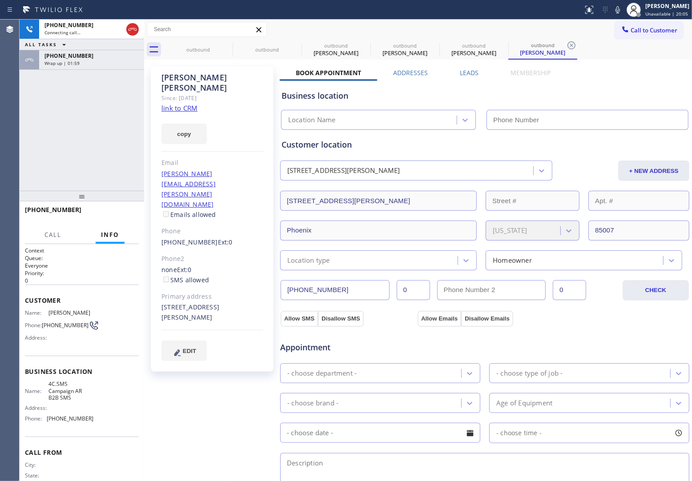
type input "[PHONE_NUMBER]"
click at [32, 120] on div "[PHONE_NUMBER] Connecting call… ALL TASKS ALL TASKS ACTIVE TASKS TASKS IN WRAP …" at bounding box center [82, 105] width 124 height 171
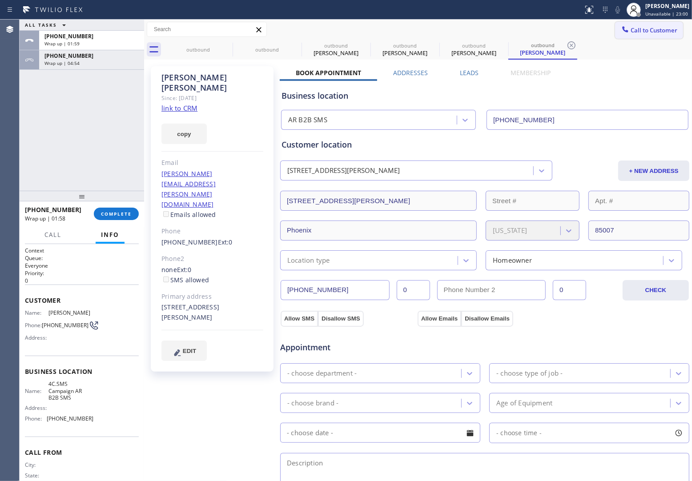
click at [636, 33] on span "Call to Customer" at bounding box center [653, 30] width 47 height 8
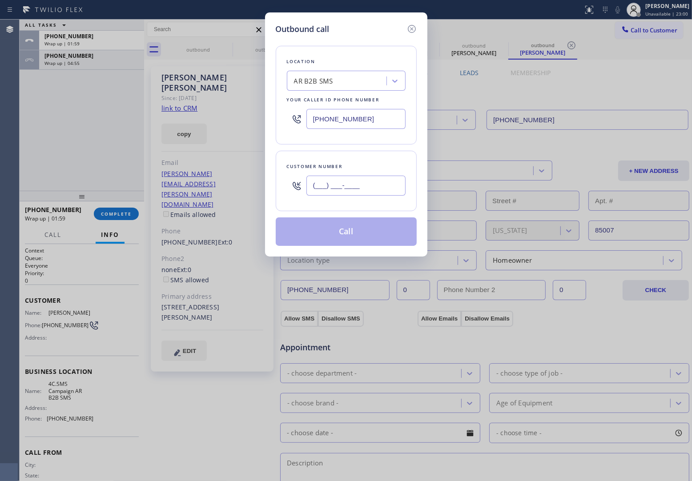
click at [331, 188] on input "(___) ___-____" at bounding box center [355, 186] width 99 height 20
paste input "305) 942-1049"
type input "[PHONE_NUMBER]"
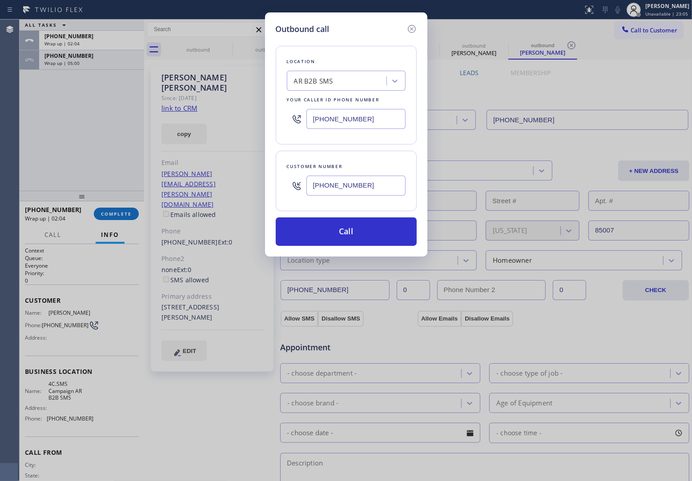
click at [328, 116] on input "[PHONE_NUMBER]" at bounding box center [355, 119] width 99 height 20
paste input "55) 920-0838"
type input "[PHONE_NUMBER]"
click at [383, 235] on button "Call" at bounding box center [346, 231] width 141 height 28
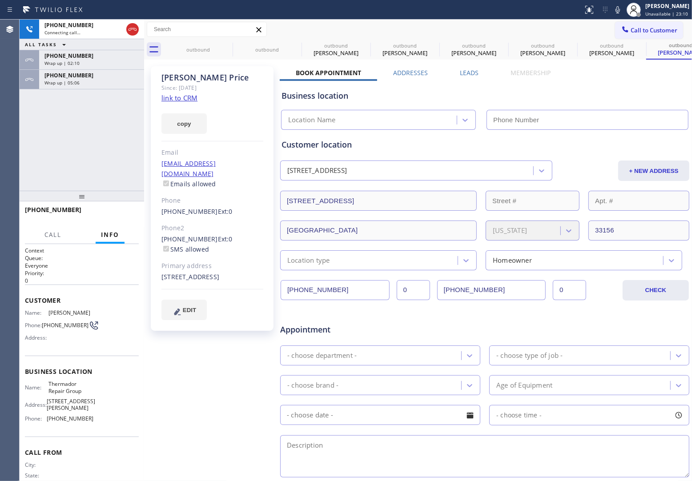
type input "[PHONE_NUMBER]"
click at [19, 127] on div "Agent Desktop" at bounding box center [9, 250] width 19 height 461
drag, startPoint x: 62, startPoint y: 329, endPoint x: 47, endPoint y: 323, distance: 16.6
click at [47, 323] on span "[PHONE_NUMBER]" at bounding box center [65, 325] width 47 height 7
copy span "05) 942-1049"
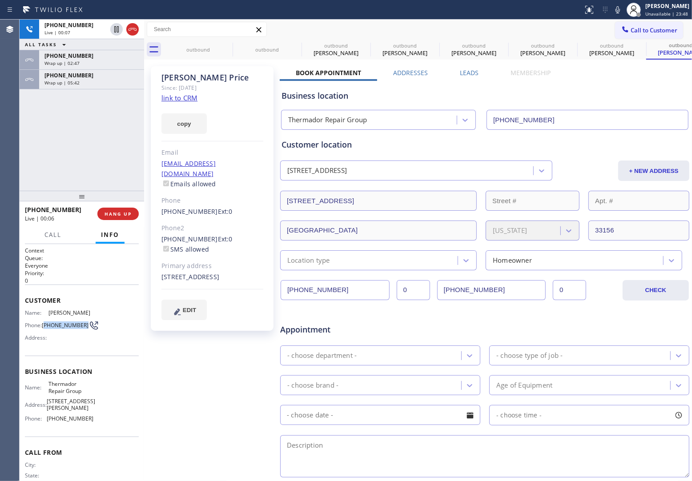
click at [45, 324] on span "[PHONE_NUMBER]" at bounding box center [65, 325] width 47 height 7
copy span "305) 942-1049"
click at [115, 216] on span "HANG UP" at bounding box center [117, 214] width 27 height 6
drag, startPoint x: 654, startPoint y: 25, endPoint x: 370, endPoint y: 165, distance: 316.9
click at [651, 30] on button "Call to Customer" at bounding box center [649, 30] width 68 height 17
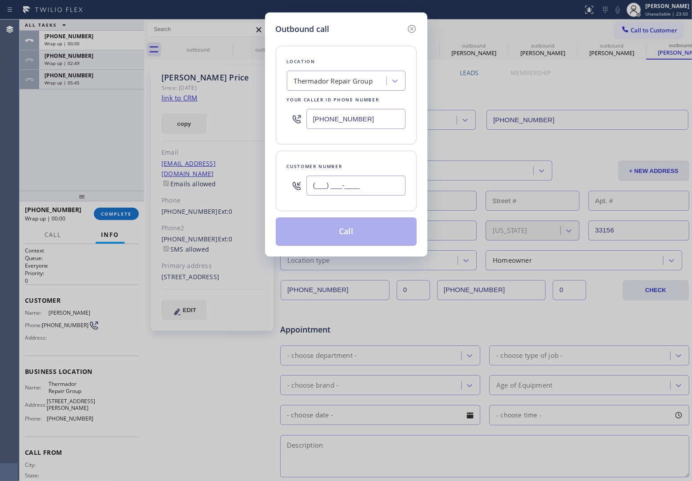
click at [319, 192] on input "(___) ___-____" at bounding box center [355, 186] width 99 height 20
paste input "305) 942-1049"
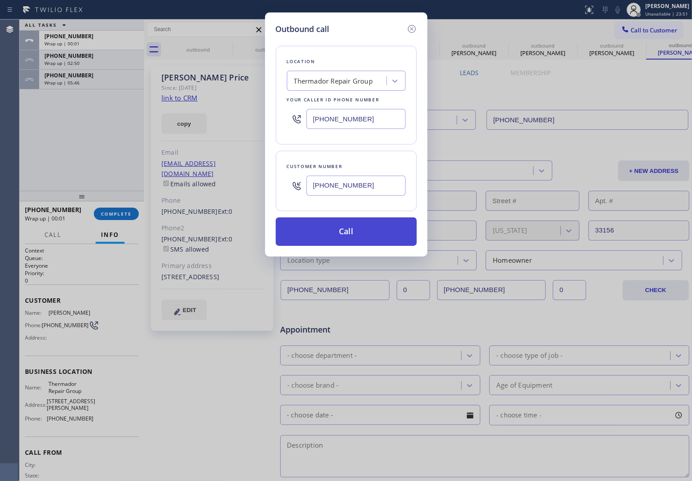
type input "[PHONE_NUMBER]"
click at [353, 234] on button "Call" at bounding box center [346, 231] width 141 height 28
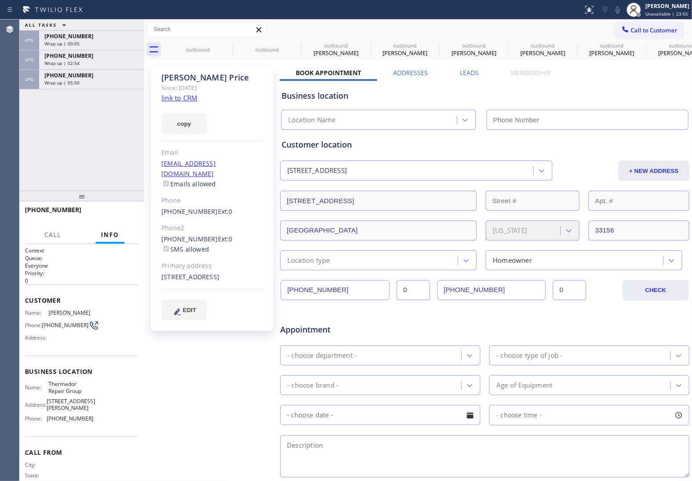
type input "[PHONE_NUMBER]"
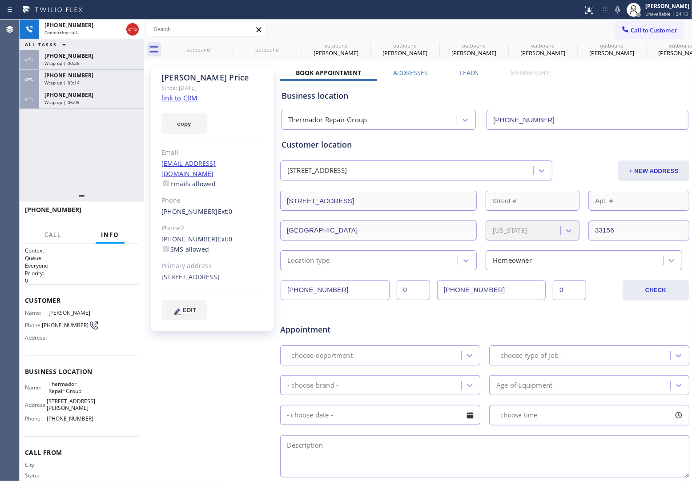
click at [134, 30] on icon at bounding box center [132, 29] width 11 height 11
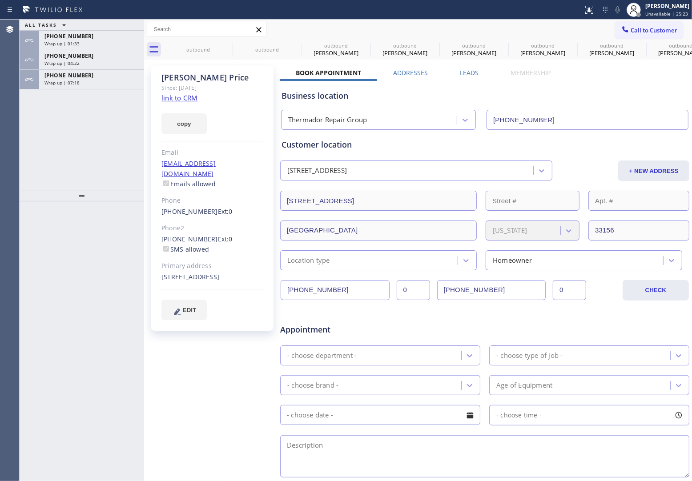
click at [629, 34] on button "Call to Customer" at bounding box center [649, 30] width 68 height 17
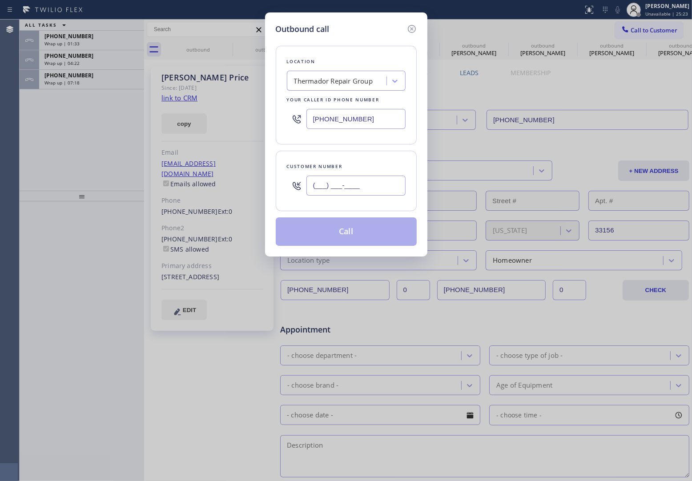
click at [332, 188] on input "(___) ___-____" at bounding box center [355, 186] width 99 height 20
paste input "917) 972-0215"
type input "[PHONE_NUMBER]"
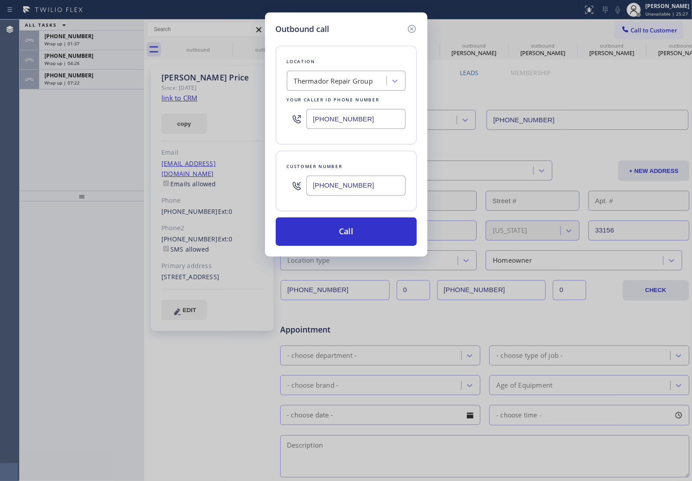
click at [336, 125] on input "[PHONE_NUMBER]" at bounding box center [355, 119] width 99 height 20
paste input "646) 970-1337"
type input "[PHONE_NUMBER]"
click at [345, 220] on button "Call" at bounding box center [346, 231] width 141 height 28
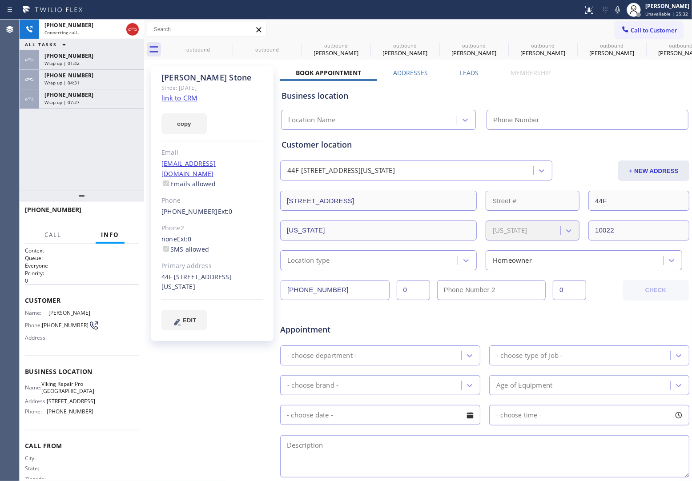
type input "[PHONE_NUMBER]"
drag, startPoint x: 56, startPoint y: 331, endPoint x: 44, endPoint y: 321, distance: 15.4
click at [44, 322] on span "[PHONE_NUMBER]" at bounding box center [65, 325] width 47 height 7
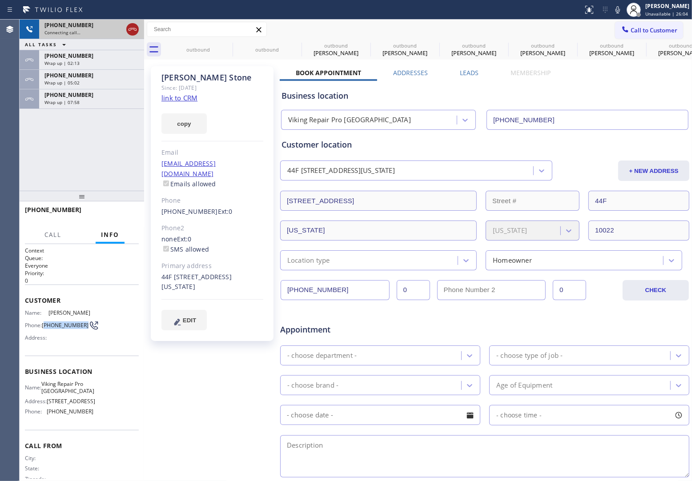
click at [134, 24] on icon at bounding box center [132, 29] width 11 height 11
click at [651, 33] on span "Call to Customer" at bounding box center [653, 30] width 47 height 8
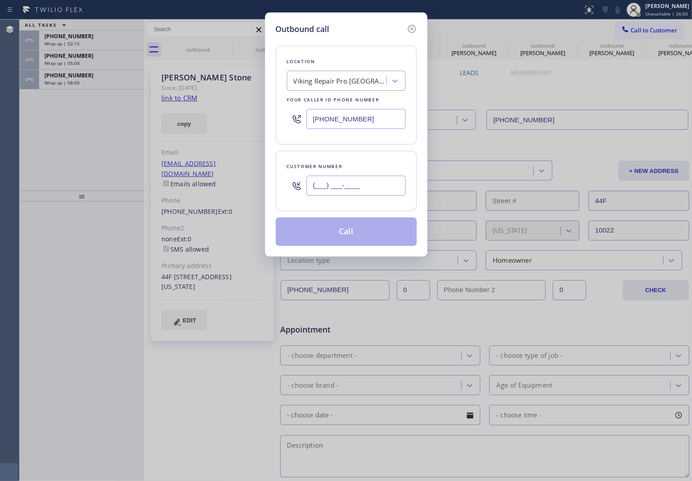
click at [323, 181] on input "(___) ___-____" at bounding box center [355, 186] width 99 height 20
paste input "917) 972-0215"
type input "[PHONE_NUMBER]"
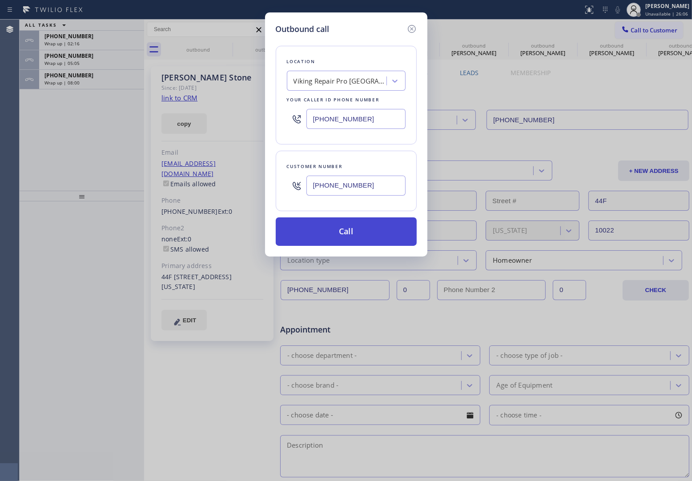
click at [371, 239] on button "Call" at bounding box center [346, 231] width 141 height 28
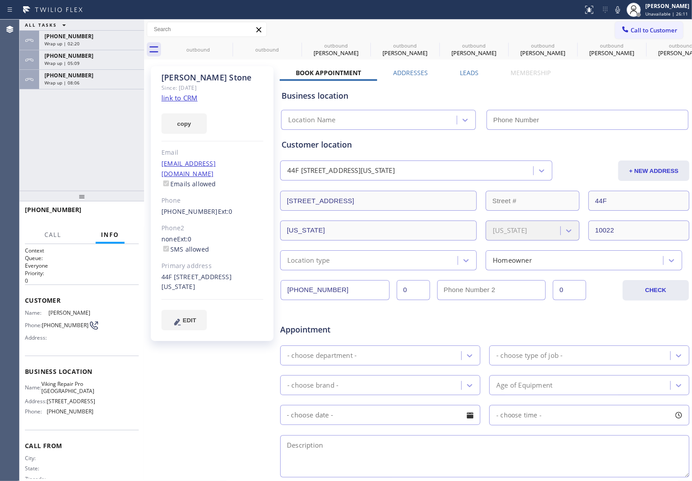
type input "[PHONE_NUMBER]"
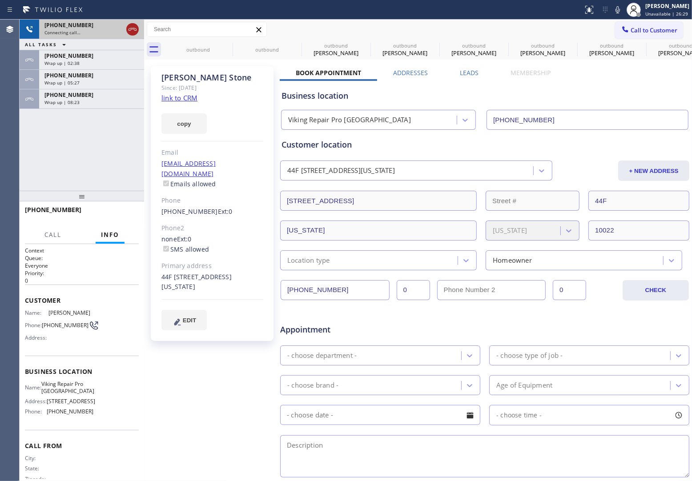
click at [132, 28] on icon at bounding box center [132, 29] width 11 height 11
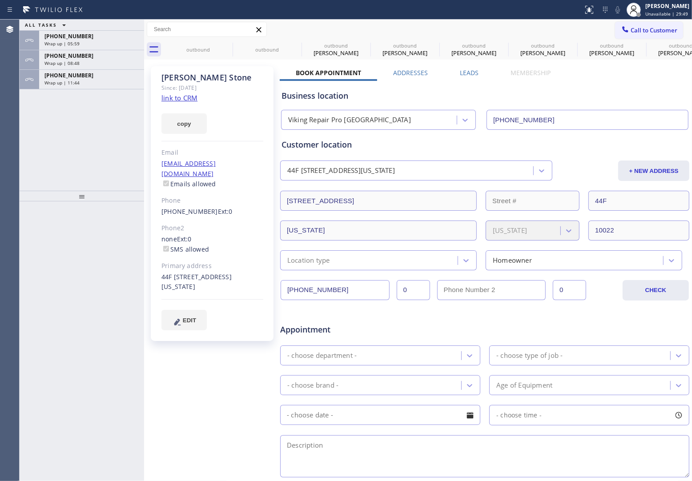
click at [636, 32] on span "Call to Customer" at bounding box center [653, 30] width 47 height 8
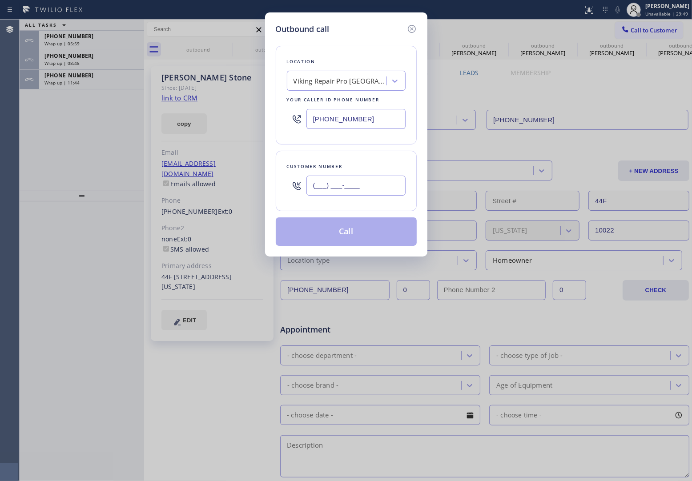
click at [365, 180] on input "(___) ___-____" at bounding box center [355, 186] width 99 height 20
paste input "224) 715-0177"
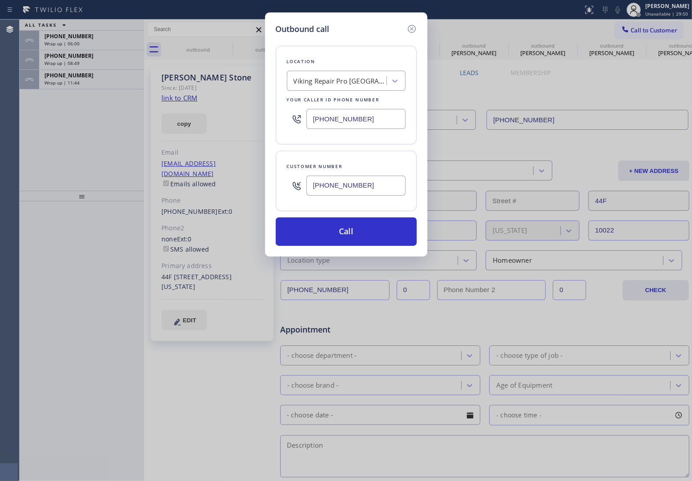
type input "[PHONE_NUMBER]"
click at [347, 119] on input "[PHONE_NUMBER]" at bounding box center [355, 119] width 99 height 20
paste input "847) 999-7780"
type input "[PHONE_NUMBER]"
click at [379, 236] on button "Call" at bounding box center [346, 231] width 141 height 28
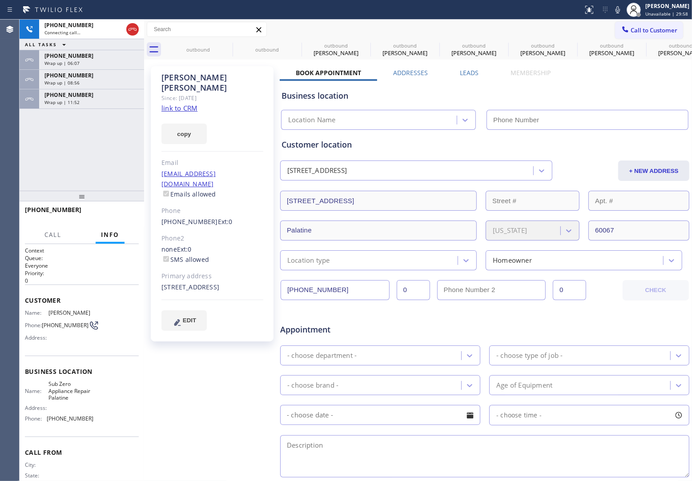
click at [38, 148] on div "[PHONE_NUMBER] Connecting call… ALL TASKS ALL TASKS ACTIVE TASKS TASKS IN WRAP …" at bounding box center [82, 105] width 124 height 171
type input "[PHONE_NUMBER]"
click at [18, 156] on div "Agent Desktop" at bounding box center [9, 250] width 19 height 461
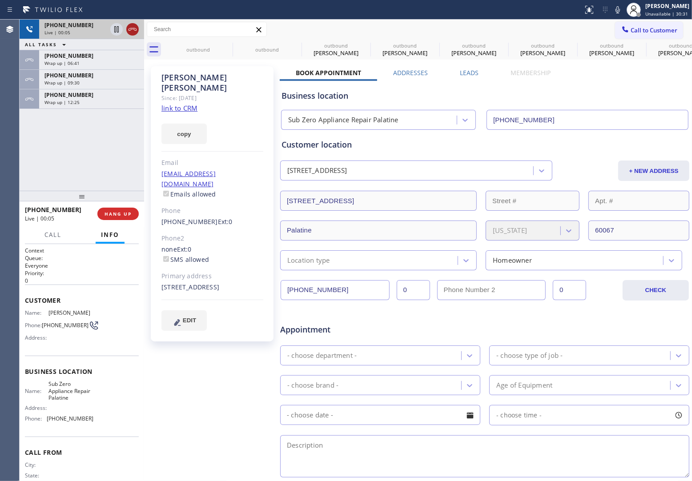
click at [130, 31] on icon at bounding box center [132, 29] width 11 height 11
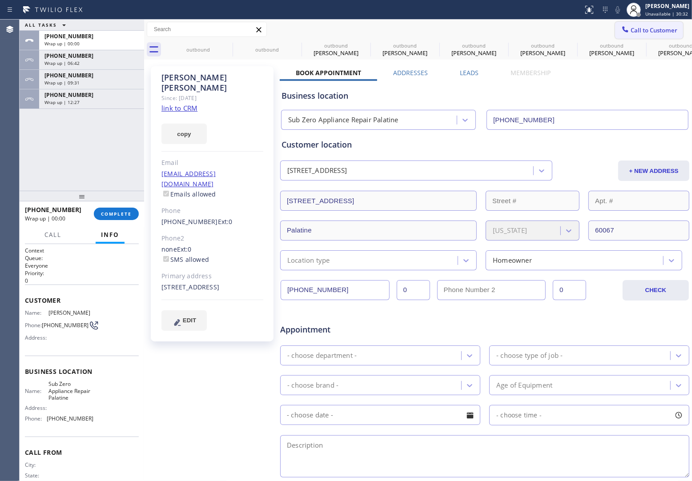
click at [657, 30] on span "Call to Customer" at bounding box center [653, 30] width 47 height 8
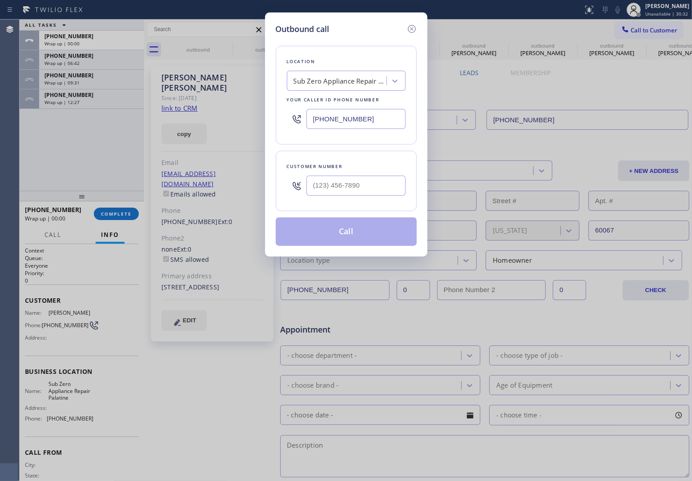
click at [366, 123] on input "[PHONE_NUMBER]" at bounding box center [355, 119] width 99 height 20
paste input "text"
type input "[PHONE_NUMBER]"
click at [349, 178] on input "text" at bounding box center [355, 186] width 99 height 20
paste input "223) 374-8822"
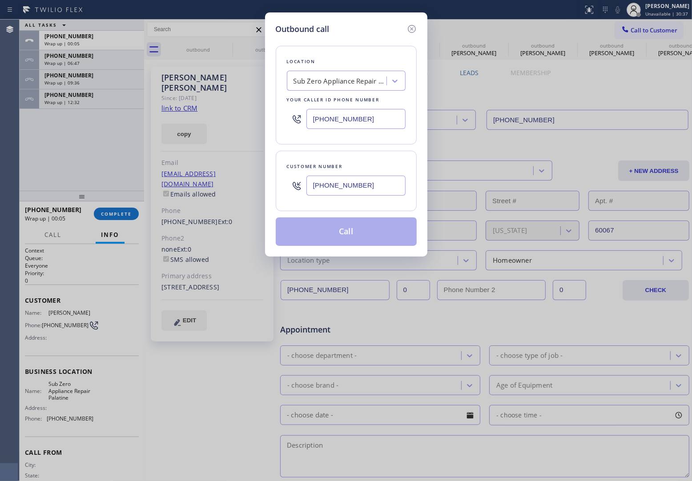
type input "[PHONE_NUMBER]"
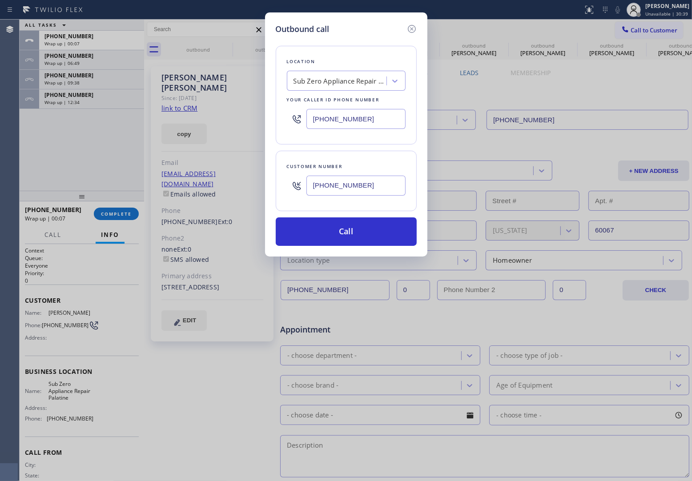
click at [337, 127] on input "[PHONE_NUMBER]" at bounding box center [355, 119] width 99 height 20
paste input "516) 588-717"
type input "[PHONE_NUMBER]"
click at [376, 232] on button "Call" at bounding box center [346, 231] width 141 height 28
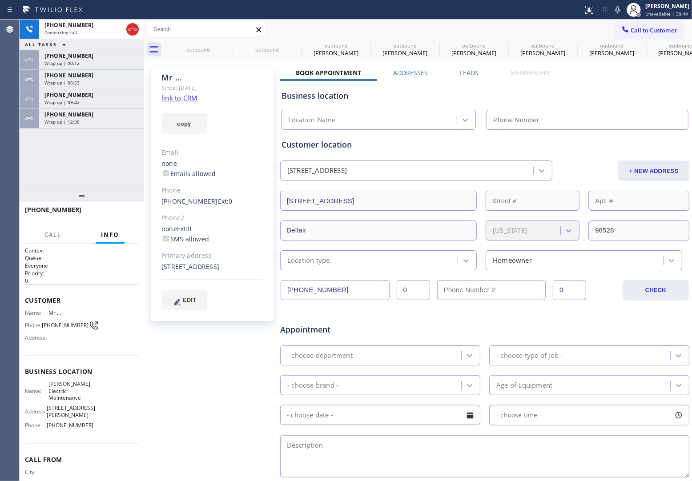
type input "[PHONE_NUMBER]"
click at [184, 96] on link "link to CRM" at bounding box center [179, 97] width 36 height 9
drag, startPoint x: 137, startPoint y: 30, endPoint x: 214, endPoint y: 0, distance: 82.3
click at [137, 30] on icon at bounding box center [132, 29] width 11 height 11
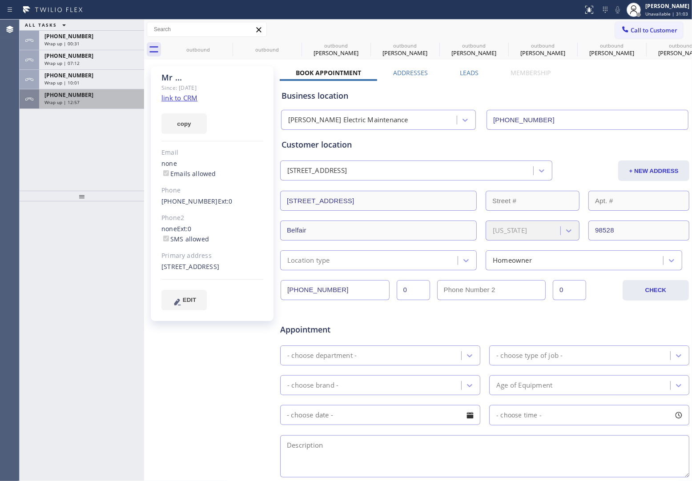
click at [109, 92] on div "[PHONE_NUMBER]" at bounding box center [91, 95] width 94 height 8
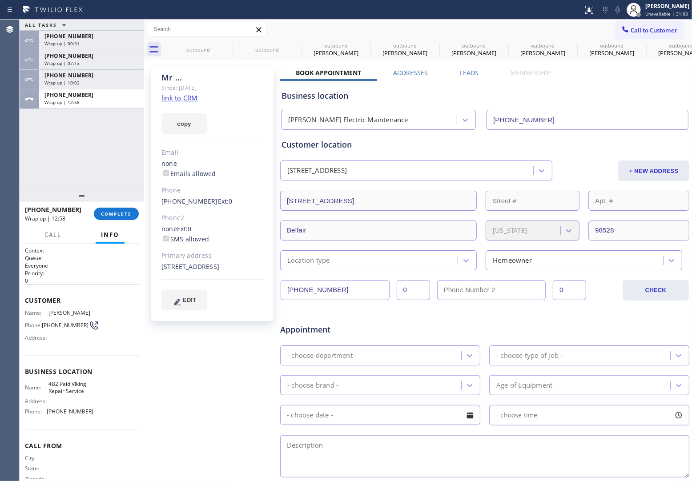
click at [118, 220] on div "[PHONE_NUMBER] Wrap up | 12:58 COMPLETE" at bounding box center [82, 213] width 114 height 23
click at [113, 214] on span "COMPLETE" at bounding box center [116, 214] width 31 height 6
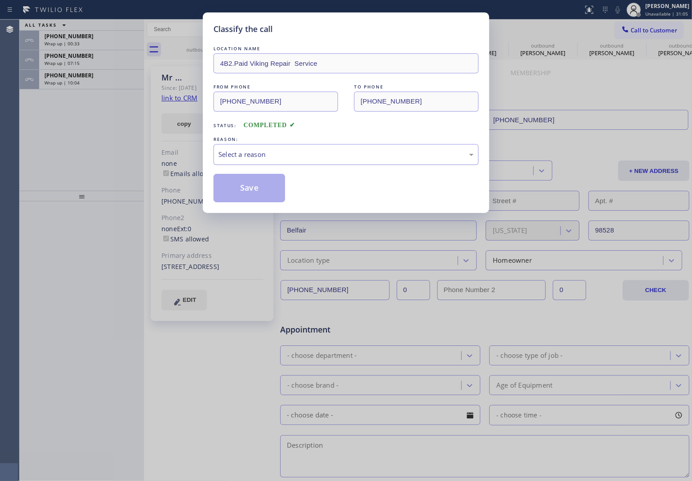
click at [280, 160] on div "Select a reason" at bounding box center [345, 154] width 255 height 10
click at [269, 196] on button "Save" at bounding box center [249, 188] width 72 height 28
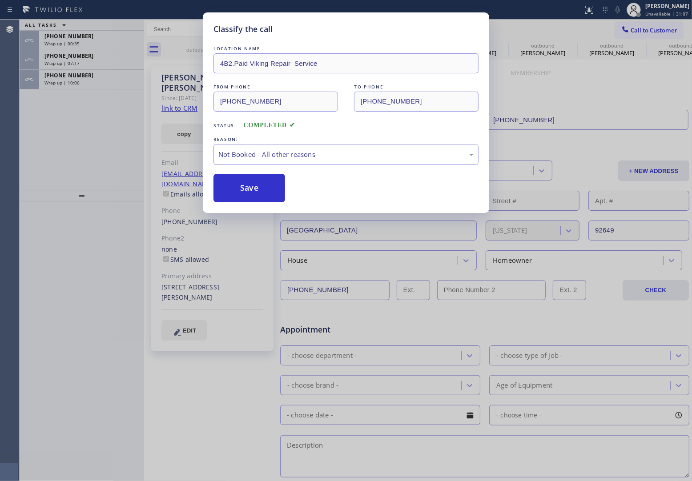
click at [93, 76] on div "Classify the call LOCATION NAME 4B2.Paid Viking Repair Service FROM PHONE [PHON…" at bounding box center [346, 240] width 692 height 481
click at [93, 76] on div "[PHONE_NUMBER]" at bounding box center [91, 76] width 94 height 8
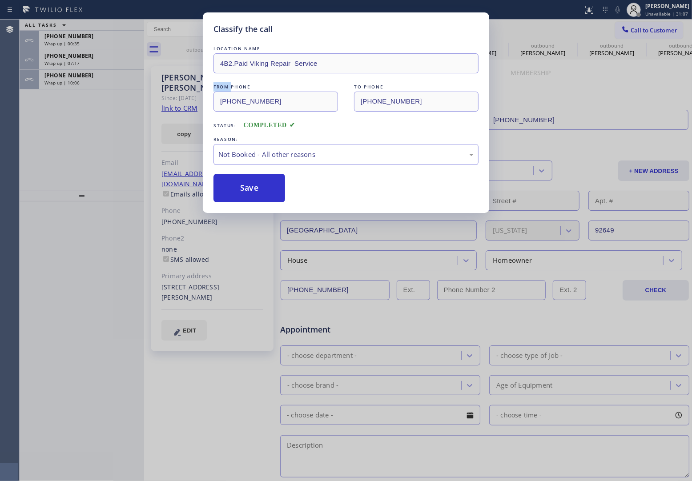
click at [93, 76] on div "[PHONE_NUMBER]" at bounding box center [91, 76] width 94 height 8
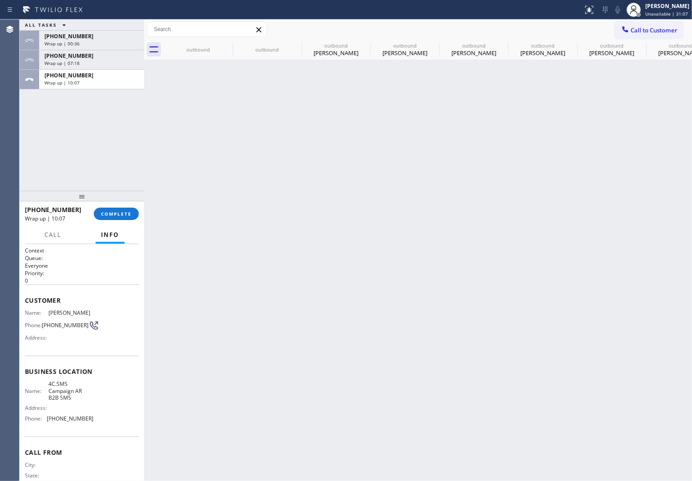
click at [93, 76] on div "[PHONE_NUMBER]" at bounding box center [91, 76] width 94 height 8
click at [91, 77] on div "[PHONE_NUMBER]" at bounding box center [91, 76] width 94 height 8
drag, startPoint x: 102, startPoint y: 212, endPoint x: 163, endPoint y: 221, distance: 61.2
click at [103, 212] on span "COMPLETE" at bounding box center [116, 214] width 31 height 6
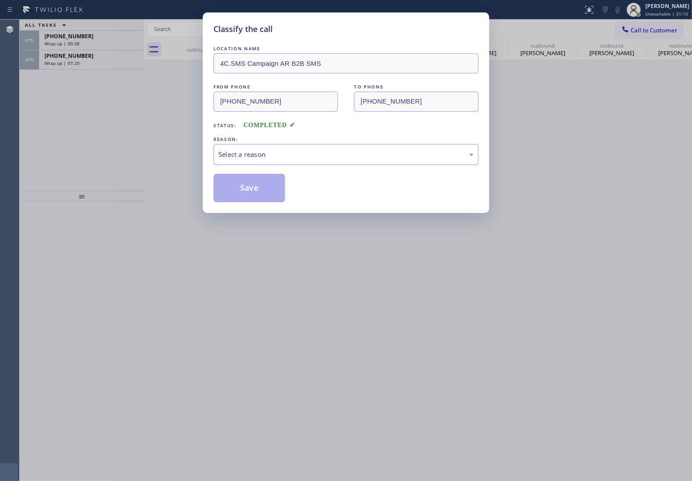
click at [291, 159] on div "Select a reason" at bounding box center [345, 154] width 255 height 10
click at [250, 194] on button "Save" at bounding box center [249, 188] width 72 height 28
type input "[PHONE_NUMBER]"
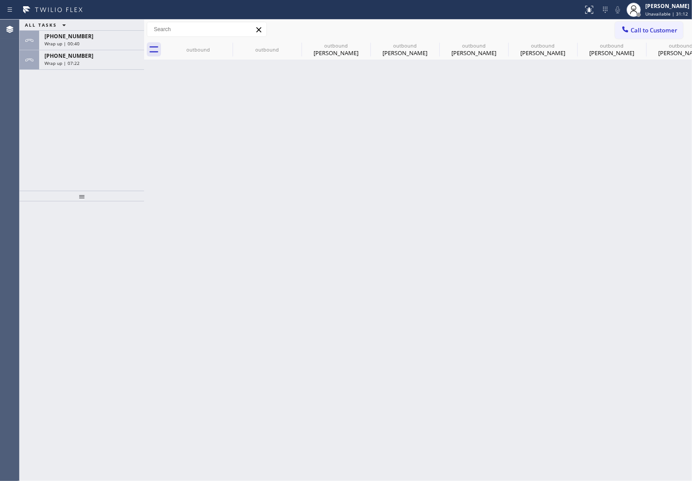
click at [250, 196] on div "Back to Dashboard Change Sender ID Customers Technicians Select a contact Outbo…" at bounding box center [418, 250] width 548 height 461
click at [56, 58] on span "[PHONE_NUMBER]" at bounding box center [68, 56] width 49 height 8
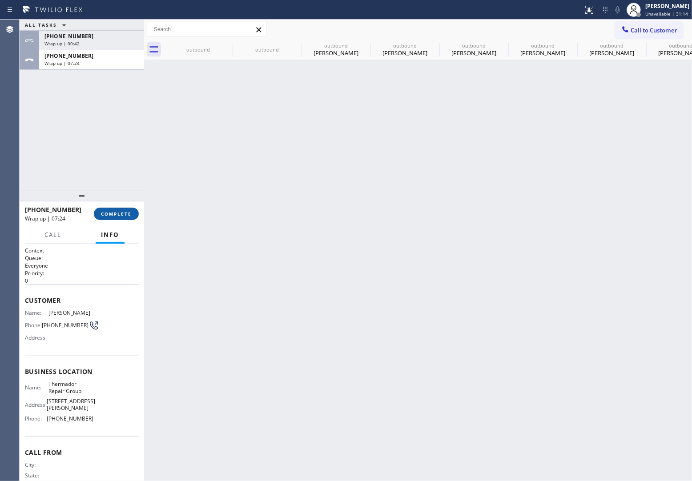
click at [123, 212] on span "COMPLETE" at bounding box center [116, 214] width 31 height 6
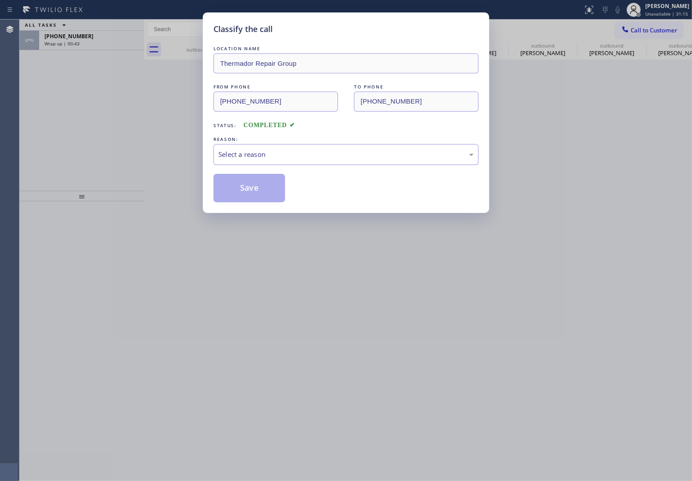
click at [315, 154] on div "Select a reason" at bounding box center [345, 154] width 255 height 10
click at [263, 187] on button "Save" at bounding box center [249, 188] width 72 height 28
type input "[PHONE_NUMBER]"
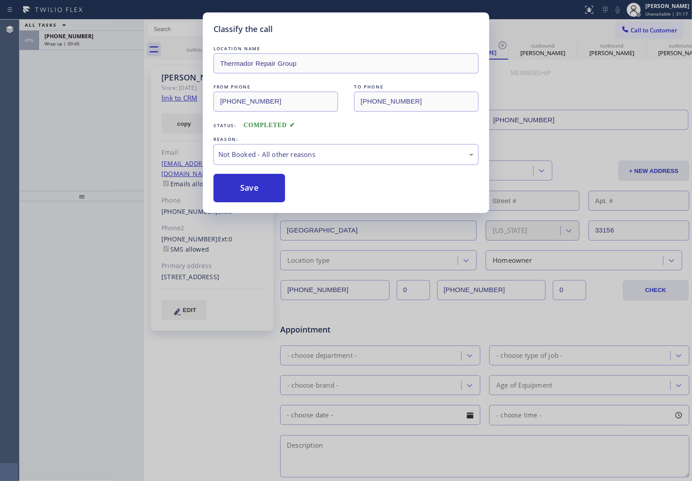
click at [73, 36] on div "Classify the call LOCATION NAME Thermador Repair Group FROM PHONE [PHONE_NUMBER…" at bounding box center [346, 240] width 692 height 481
click at [73, 36] on span "[PHONE_NUMBER]" at bounding box center [68, 36] width 49 height 8
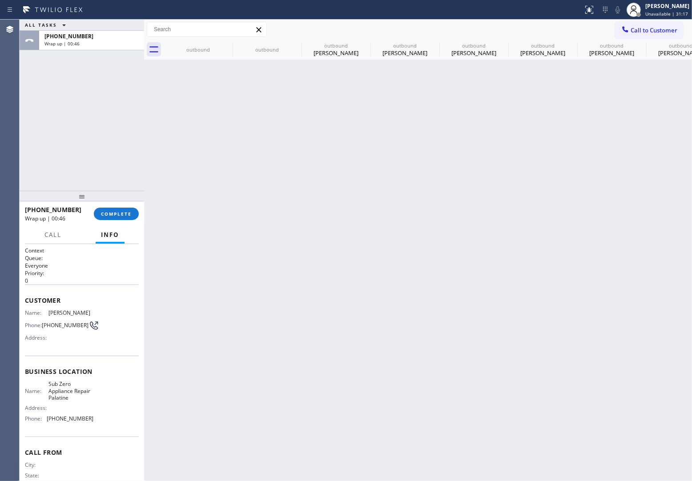
click at [73, 36] on span "[PHONE_NUMBER]" at bounding box center [68, 36] width 49 height 8
click at [121, 207] on div "[PHONE_NUMBER] Wrap up | 00:46 COMPLETE" at bounding box center [82, 213] width 114 height 23
click at [120, 219] on button "COMPLETE" at bounding box center [116, 214] width 45 height 12
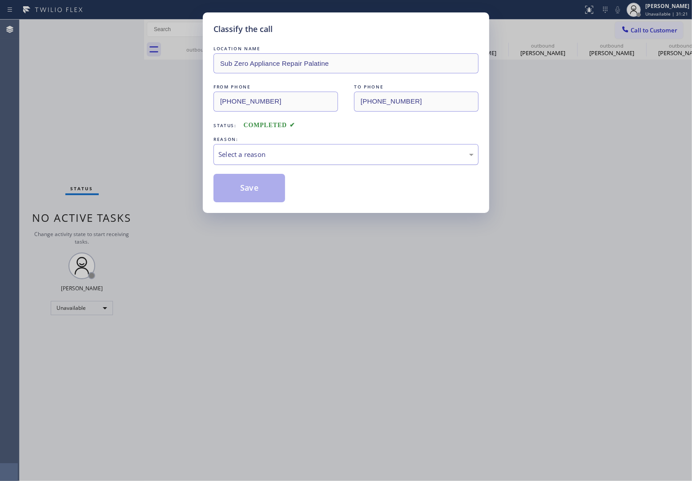
click at [283, 153] on div "Select a reason" at bounding box center [345, 154] width 255 height 10
click at [256, 187] on button "Save" at bounding box center [249, 188] width 72 height 28
type input "[PHONE_NUMBER]"
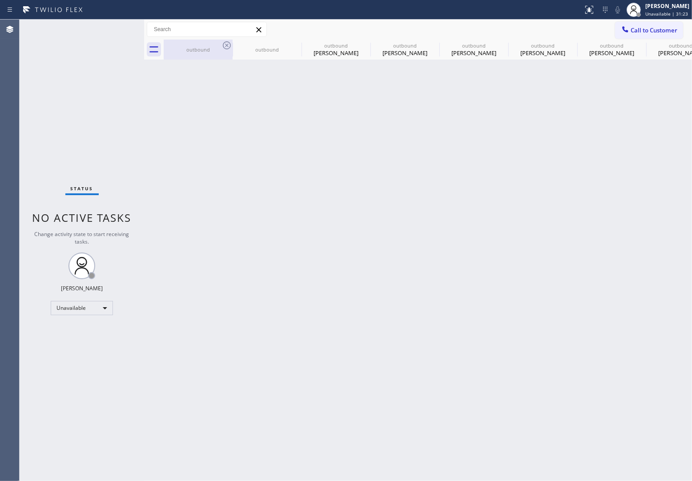
click at [218, 43] on div "outbound" at bounding box center [197, 50] width 67 height 20
click at [225, 45] on icon at bounding box center [226, 45] width 11 height 11
click at [0, 0] on icon at bounding box center [0, 0] width 0 height 0
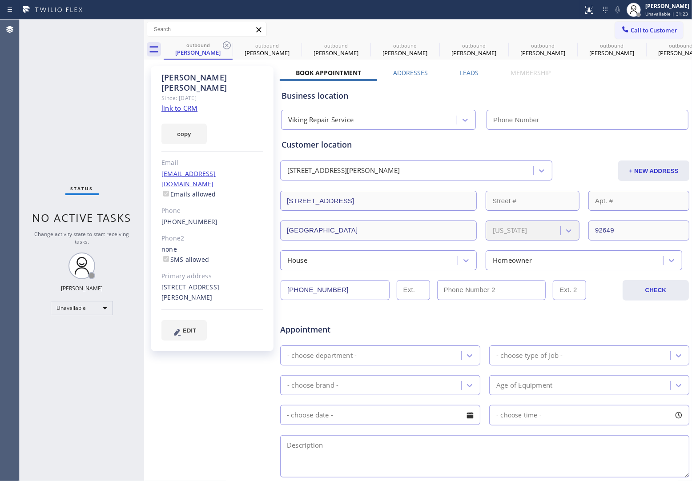
click at [225, 45] on icon at bounding box center [226, 45] width 11 height 11
click at [0, 0] on icon at bounding box center [0, 0] width 0 height 0
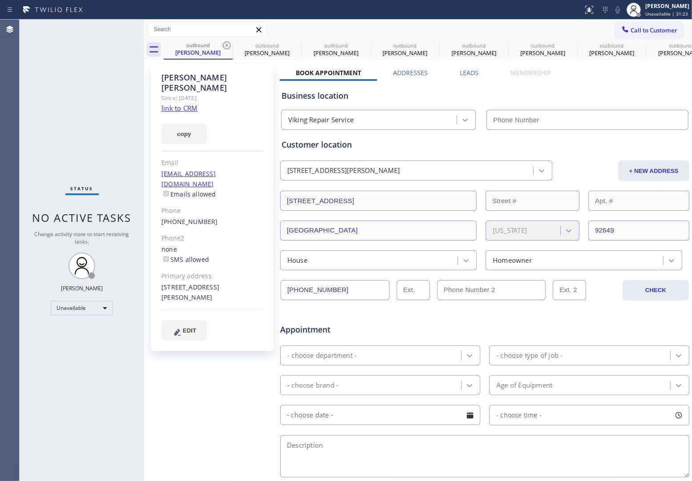
click at [0, 0] on icon at bounding box center [0, 0] width 0 height 0
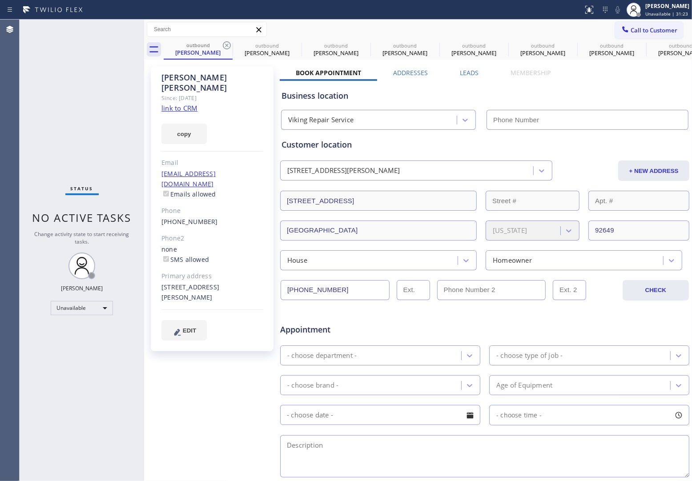
click at [0, 0] on icon at bounding box center [0, 0] width 0 height 0
click at [225, 45] on div "outbound [PERSON_NAME] outbound [PERSON_NAME] outbound [PERSON_NAME] outbound […" at bounding box center [428, 50] width 528 height 20
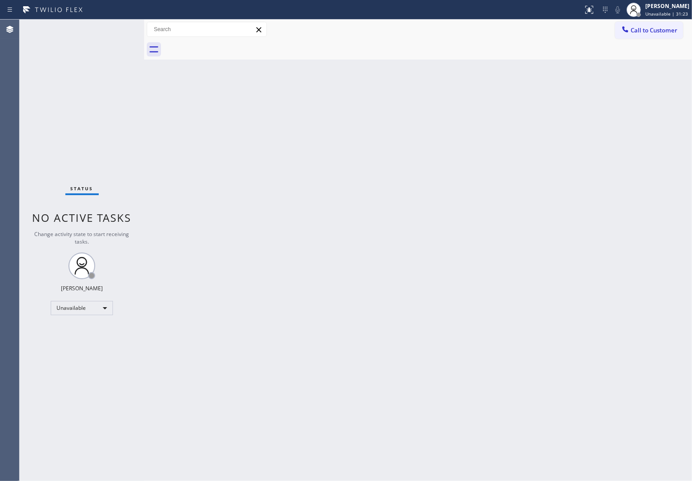
click at [225, 45] on div at bounding box center [428, 50] width 528 height 20
click at [33, 88] on div "Status No active tasks Change activity state to start receiving tasks. [PERSON_…" at bounding box center [82, 250] width 124 height 461
click at [30, 81] on div "Status No active tasks Change activity state to start receiving tasks. [PERSON_…" at bounding box center [82, 250] width 124 height 461
click at [649, 35] on button "Call to Customer" at bounding box center [649, 30] width 68 height 17
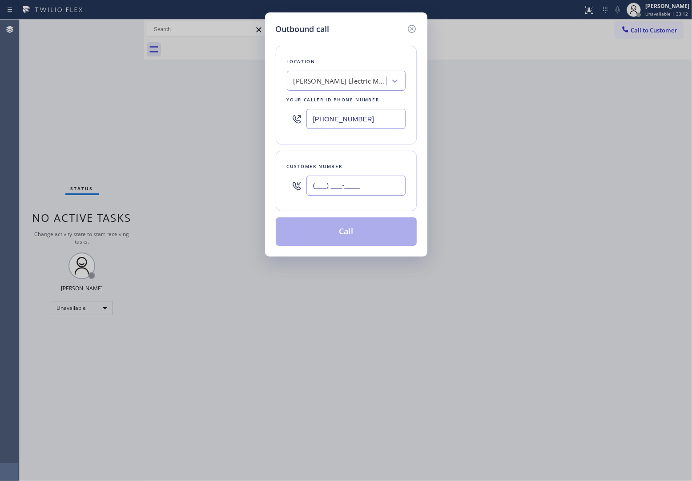
drag, startPoint x: 333, startPoint y: 178, endPoint x: 341, endPoint y: 180, distance: 9.2
click at [334, 178] on input "(___) ___-____" at bounding box center [355, 186] width 99 height 20
paste input "820) 758-6433"
type input "[PHONE_NUMBER]"
click at [387, 233] on button "Call" at bounding box center [346, 231] width 141 height 28
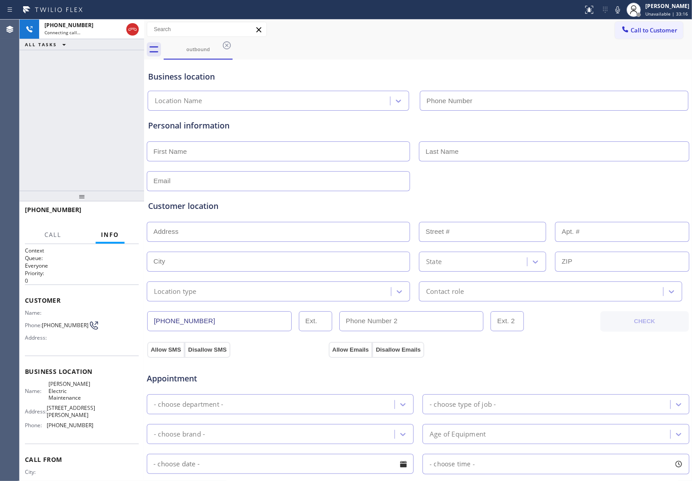
type input "[PHONE_NUMBER]"
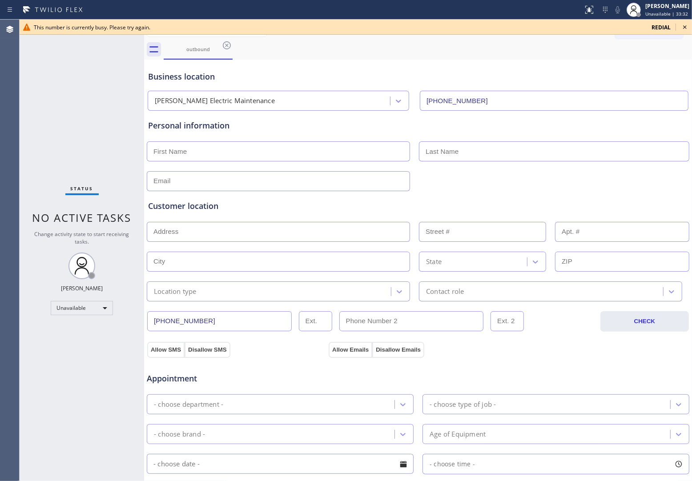
click at [23, 92] on div "Status No active tasks Change activity state to start receiving tasks. [PERSON_…" at bounding box center [82, 250] width 124 height 461
click at [661, 28] on span "redial" at bounding box center [660, 28] width 19 height 8
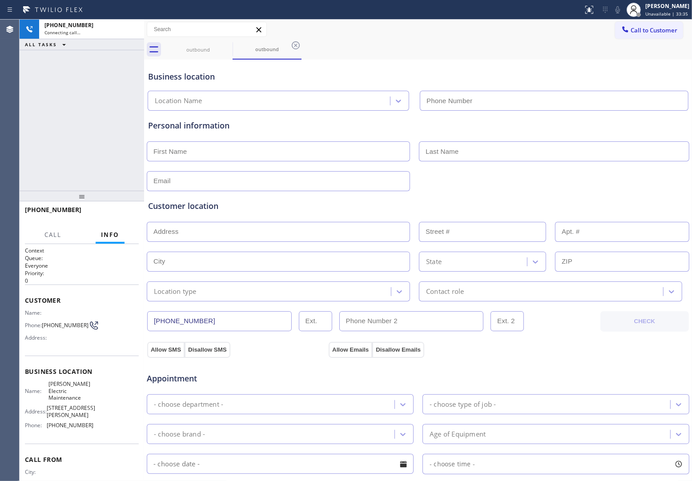
type input "[PHONE_NUMBER]"
click at [23, 101] on div "[PHONE_NUMBER] Connecting call… ALL TASKS ALL TASKS ACTIVE TASKS TASKS IN WRAP …" at bounding box center [82, 105] width 124 height 171
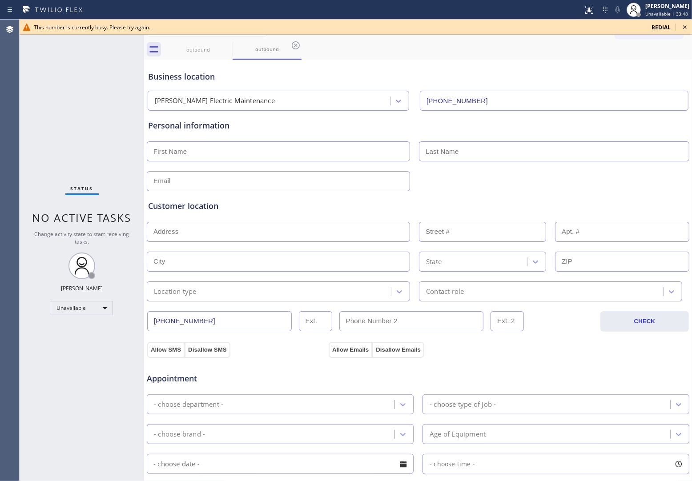
click at [30, 94] on div "Status No active tasks Change activity state to start receiving tasks. [PERSON_…" at bounding box center [82, 250] width 124 height 461
click at [650, 25] on div "redial" at bounding box center [661, 28] width 30 height 8
click at [654, 25] on span "redial" at bounding box center [660, 28] width 19 height 8
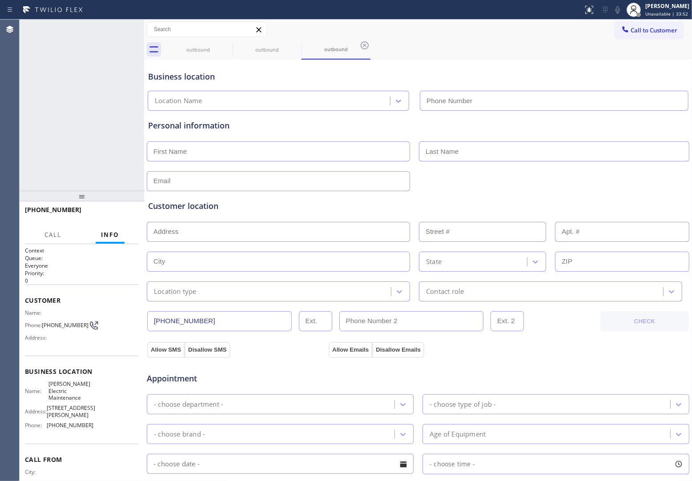
type input "[PHONE_NUMBER]"
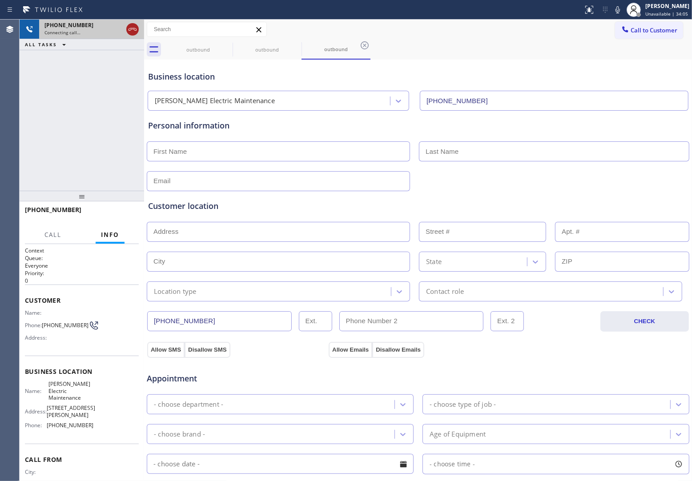
click at [129, 28] on icon at bounding box center [132, 29] width 8 height 3
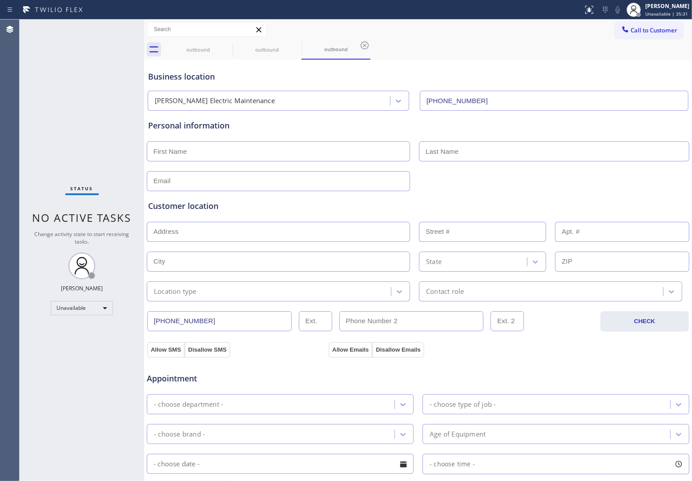
click at [12, 90] on div "Agent Desktop" at bounding box center [9, 250] width 19 height 461
click at [589, 39] on div "Call to Customer Outbound call Location [GEOGRAPHIC_DATA] Electric Maintenance …" at bounding box center [418, 40] width 548 height 40
click at [638, 34] on span "Call to Customer" at bounding box center [653, 30] width 47 height 8
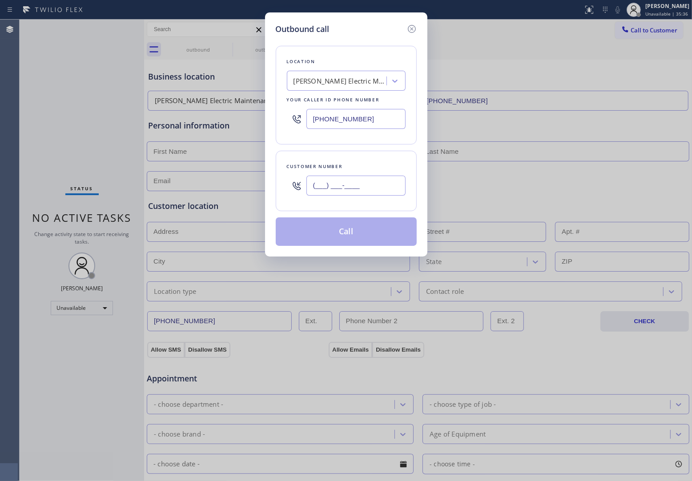
click at [373, 192] on input "(___) ___-____" at bounding box center [355, 186] width 99 height 20
paste input "820) 758-6433"
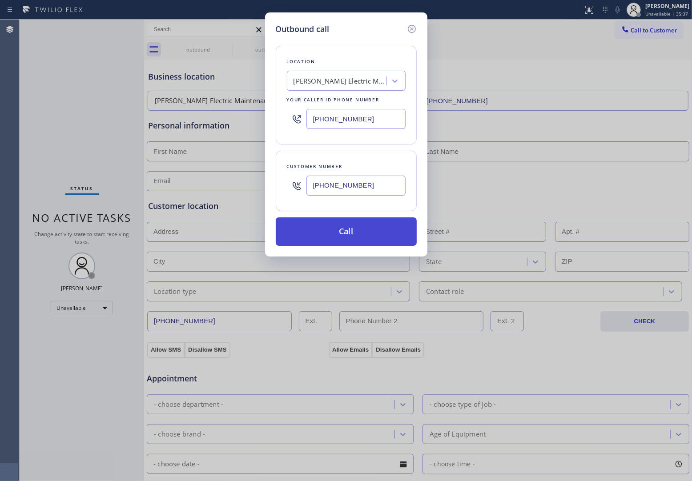
type input "[PHONE_NUMBER]"
click at [377, 237] on button "Call" at bounding box center [346, 231] width 141 height 28
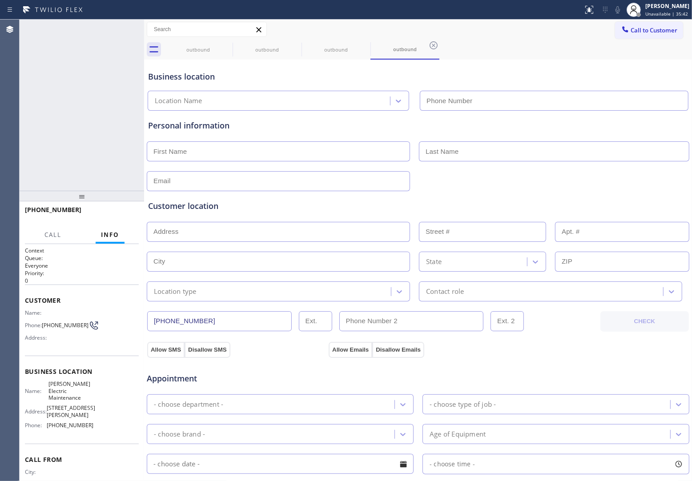
type input "[PHONE_NUMBER]"
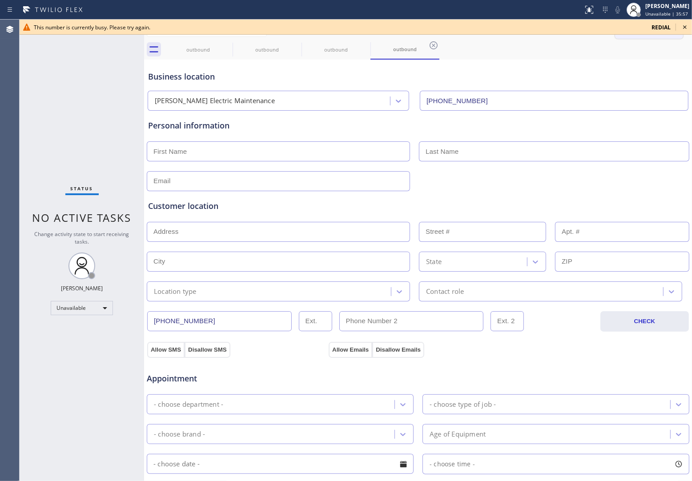
click at [659, 29] on span "redial" at bounding box center [660, 28] width 19 height 8
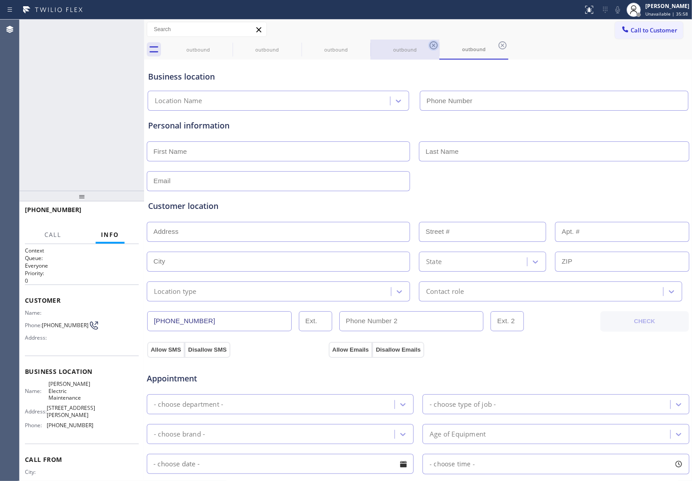
click at [0, 0] on icon at bounding box center [0, 0] width 0 height 0
click at [428, 44] on icon at bounding box center [433, 45] width 11 height 11
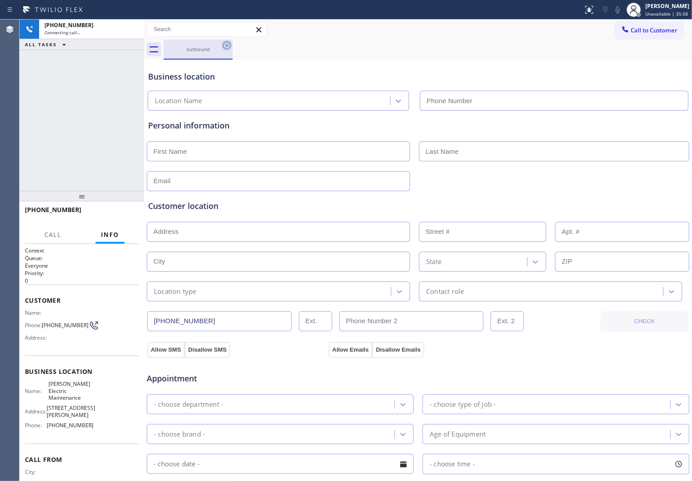
click at [227, 44] on icon at bounding box center [226, 45] width 11 height 11
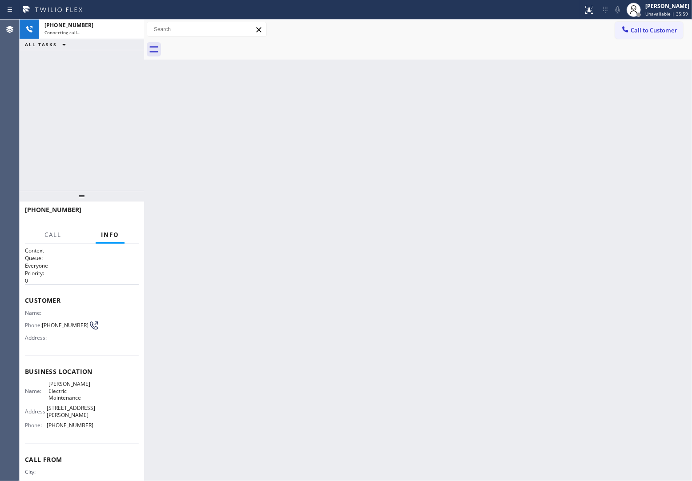
click at [227, 44] on div at bounding box center [428, 50] width 528 height 20
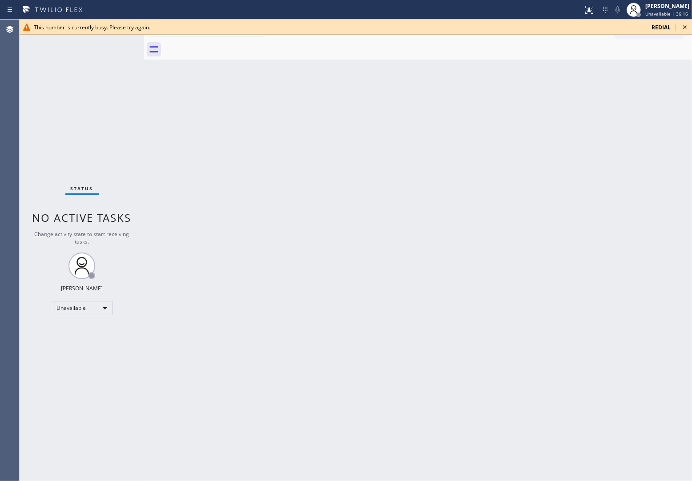
drag, startPoint x: 24, startPoint y: 94, endPoint x: 276, endPoint y: 84, distance: 252.3
click at [24, 94] on div "Status No active tasks Change activity state to start receiving tasks. [PERSON_…" at bounding box center [82, 250] width 124 height 461
click at [657, 28] on span "redial" at bounding box center [660, 28] width 19 height 8
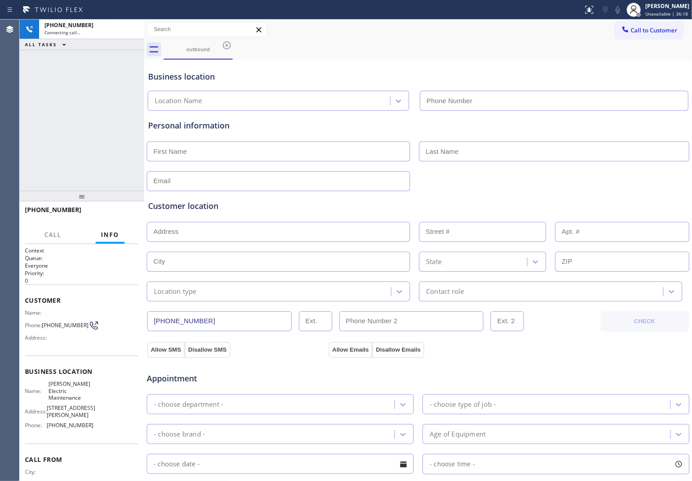
type input "[PHONE_NUMBER]"
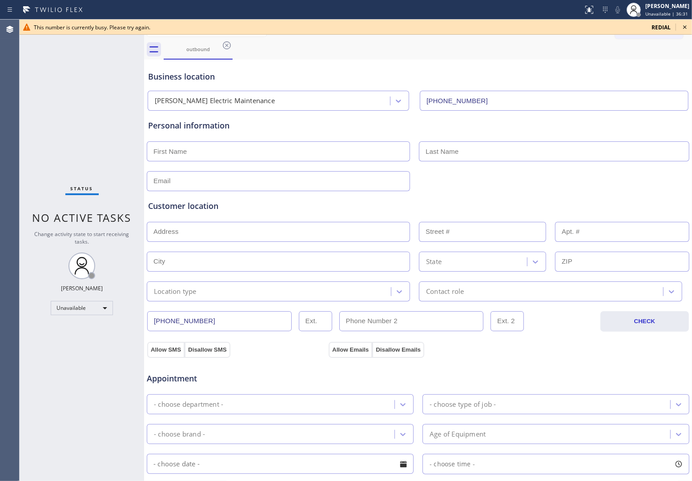
click at [657, 27] on span "redial" at bounding box center [660, 28] width 19 height 8
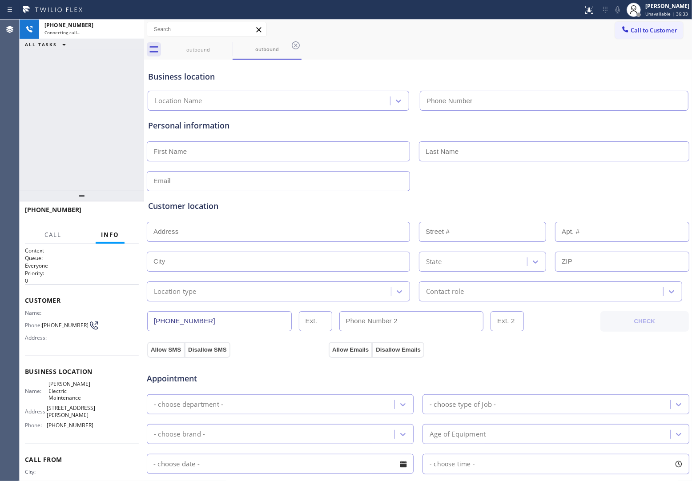
type input "[PHONE_NUMBER]"
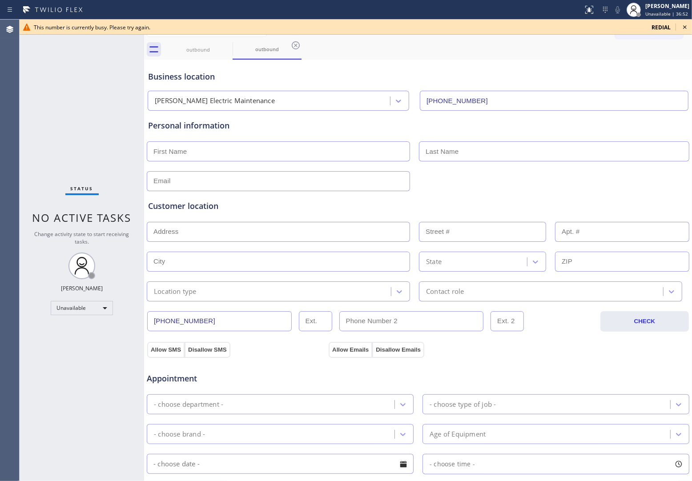
click at [653, 28] on span "redial" at bounding box center [660, 28] width 19 height 8
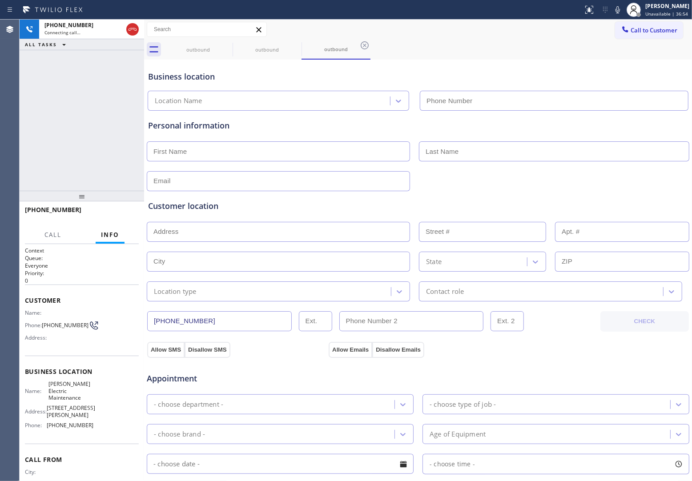
type input "[PHONE_NUMBER]"
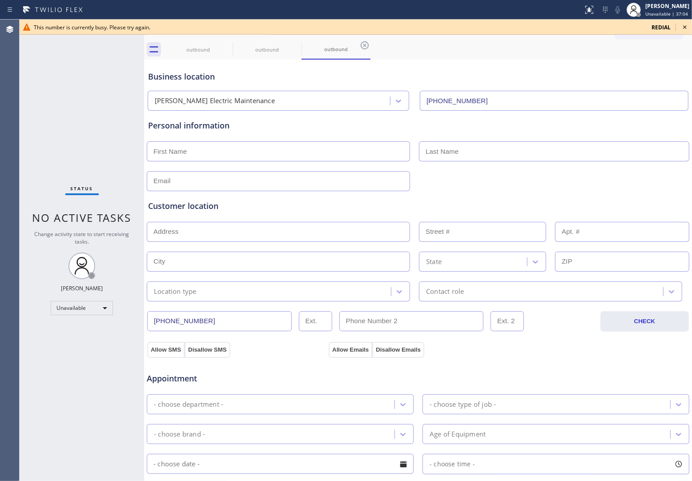
click at [658, 27] on span "redial" at bounding box center [660, 28] width 19 height 8
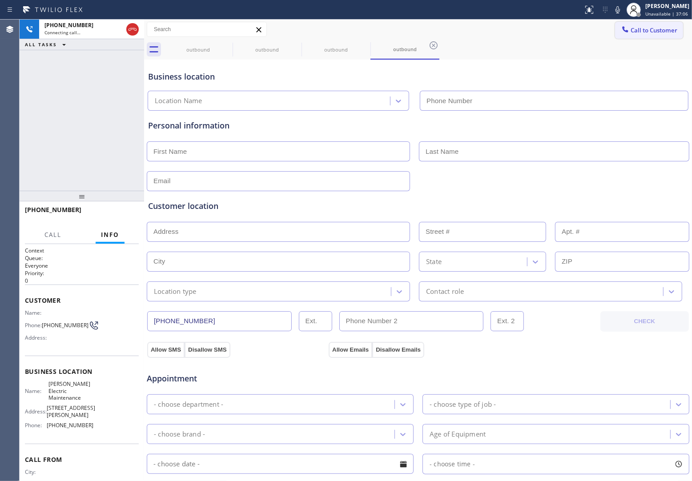
type input "[PHONE_NUMBER]"
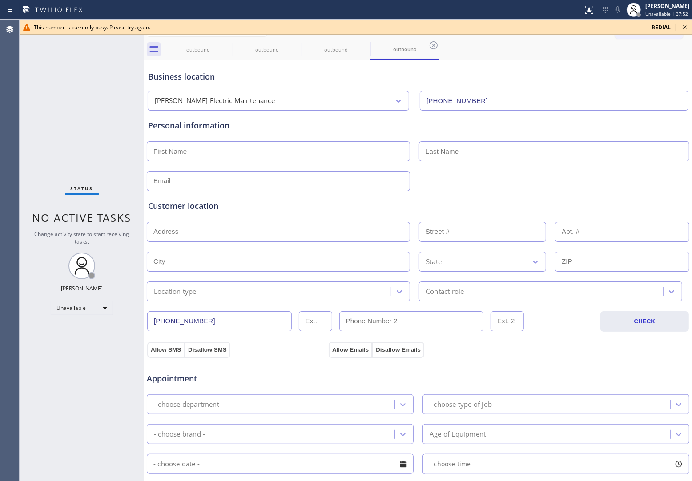
click at [662, 25] on span "redial" at bounding box center [660, 28] width 19 height 8
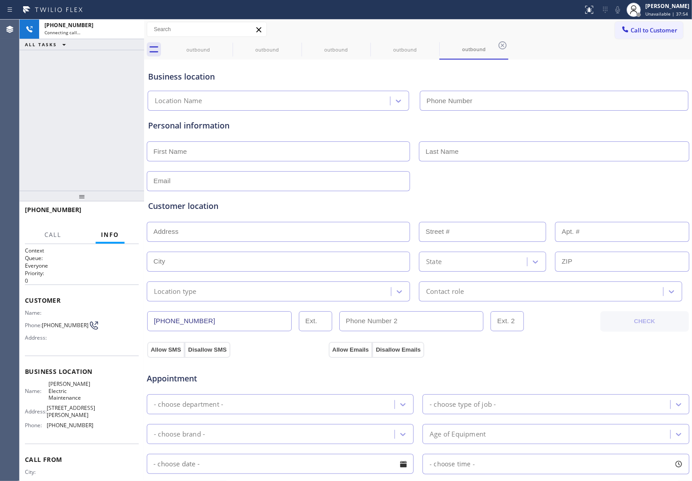
type input "[PHONE_NUMBER]"
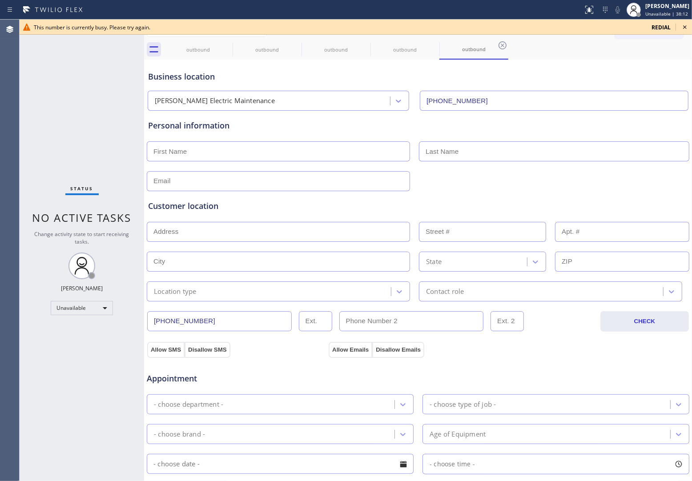
drag, startPoint x: 30, startPoint y: 92, endPoint x: 659, endPoint y: 52, distance: 630.3
click at [31, 92] on div "Status No active tasks Change activity state to start receiving tasks. [PERSON_…" at bounding box center [82, 250] width 124 height 461
click at [663, 24] on span "redial" at bounding box center [660, 28] width 19 height 8
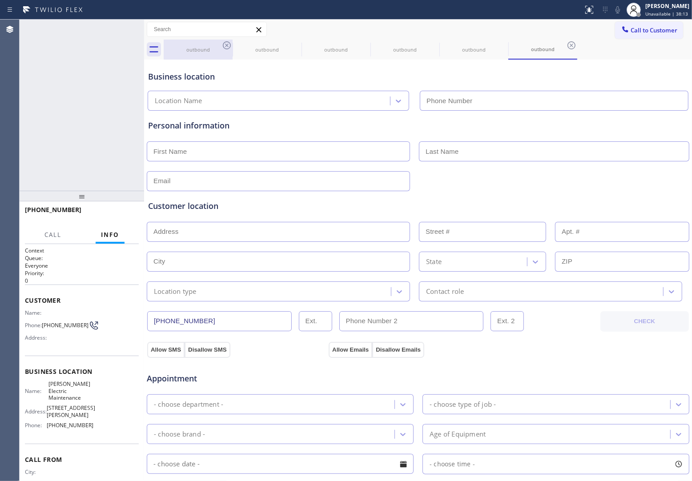
click at [227, 41] on icon at bounding box center [227, 45] width 8 height 8
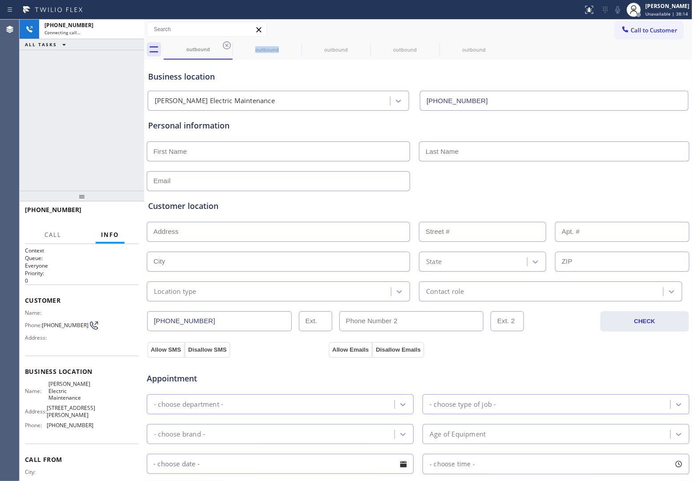
click at [227, 41] on icon at bounding box center [227, 45] width 8 height 8
click at [0, 0] on icon at bounding box center [0, 0] width 0 height 0
click at [227, 41] on icon at bounding box center [227, 45] width 8 height 8
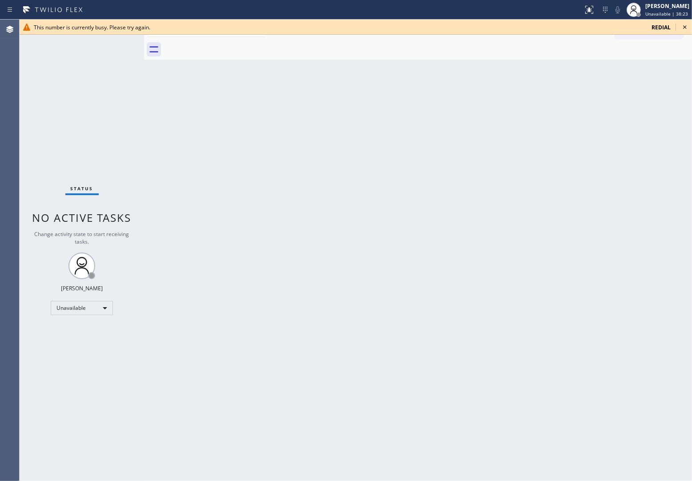
click at [654, 28] on span "redial" at bounding box center [660, 28] width 19 height 8
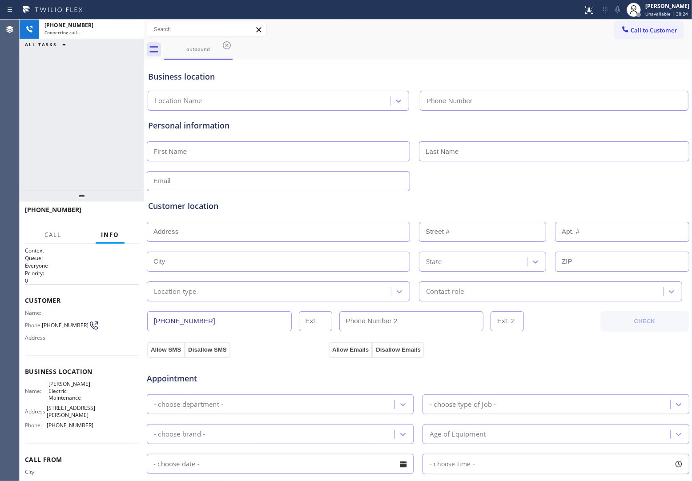
type input "[PHONE_NUMBER]"
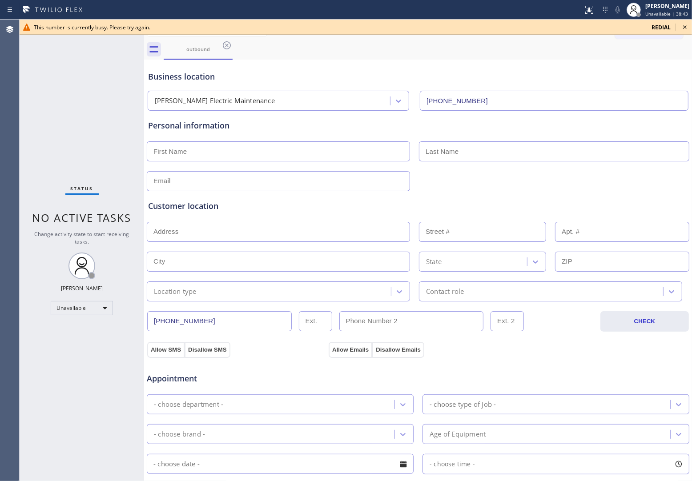
drag, startPoint x: 32, startPoint y: 121, endPoint x: 43, endPoint y: 119, distance: 11.7
click at [36, 120] on div "Status No active tasks Change activity state to start receiving tasks. [PERSON_…" at bounding box center [82, 250] width 124 height 461
click at [686, 29] on icon at bounding box center [684, 27] width 11 height 11
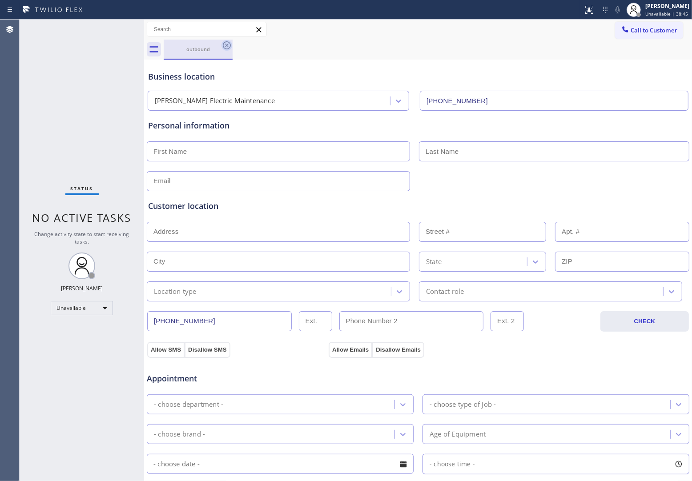
click at [228, 46] on icon at bounding box center [226, 45] width 11 height 11
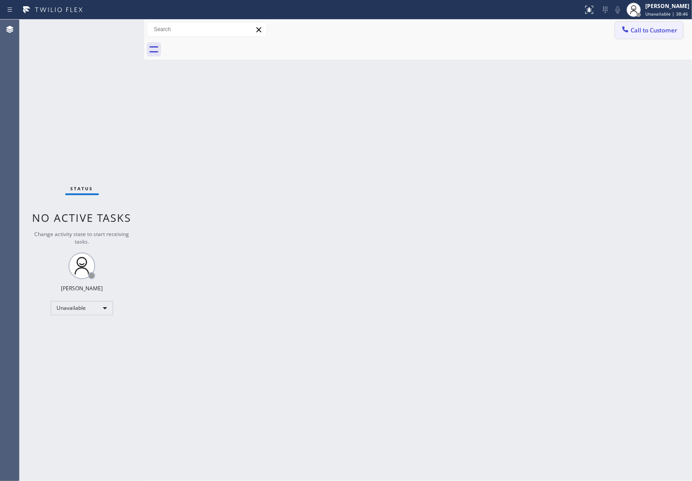
click at [648, 28] on span "Call to Customer" at bounding box center [653, 30] width 47 height 8
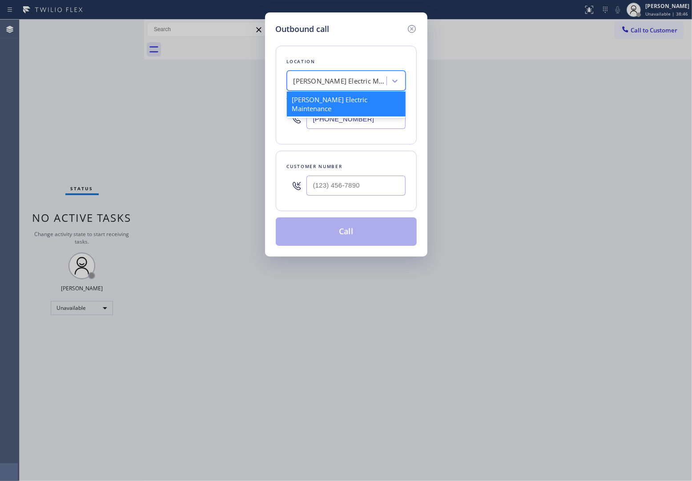
click at [360, 81] on div "[PERSON_NAME] Electric Maintenance" at bounding box center [339, 81] width 93 height 10
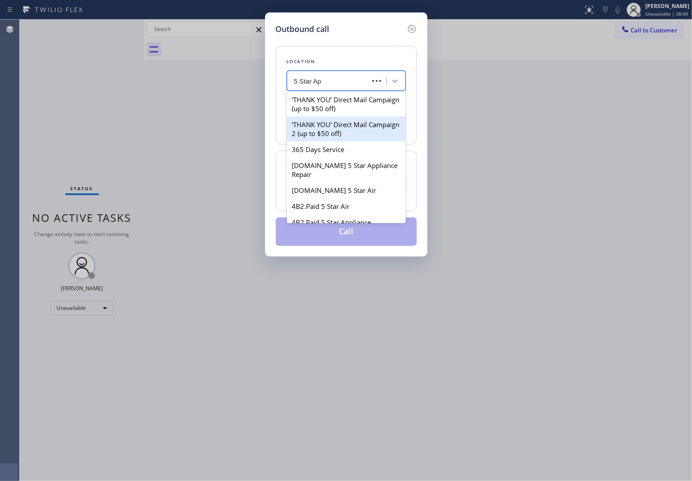
type input "5 Star App"
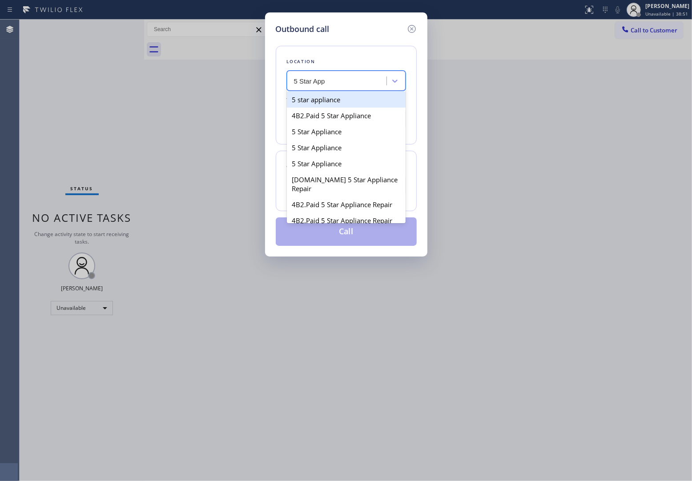
click at [345, 103] on div "5 star appliance" at bounding box center [346, 100] width 119 height 16
type input "[PHONE_NUMBER]"
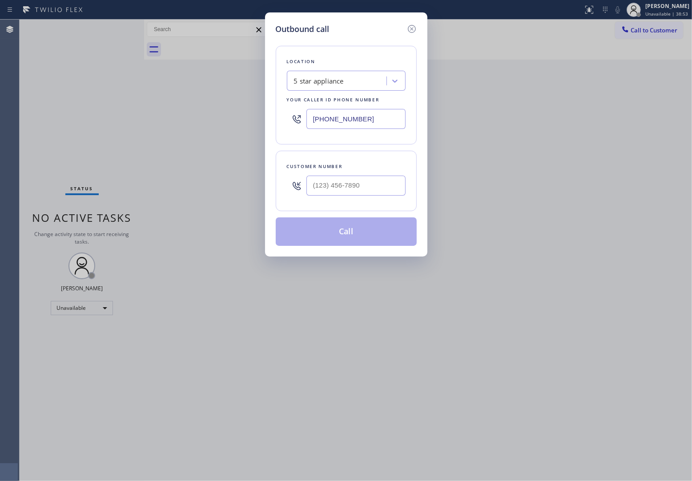
drag, startPoint x: 32, startPoint y: 49, endPoint x: 72, endPoint y: 2, distance: 61.8
click at [32, 43] on div "Outbound call Location 5 star appliance Your caller id phone number [PHONE_NUMB…" at bounding box center [346, 240] width 692 height 481
click at [377, 180] on input "(___) ___-____" at bounding box center [355, 186] width 99 height 20
paste input "469) 551-0306"
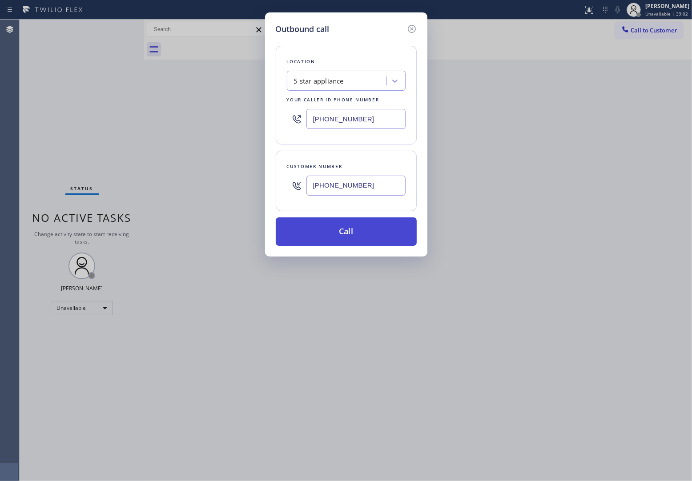
type input "[PHONE_NUMBER]"
click at [361, 236] on button "Call" at bounding box center [346, 231] width 141 height 28
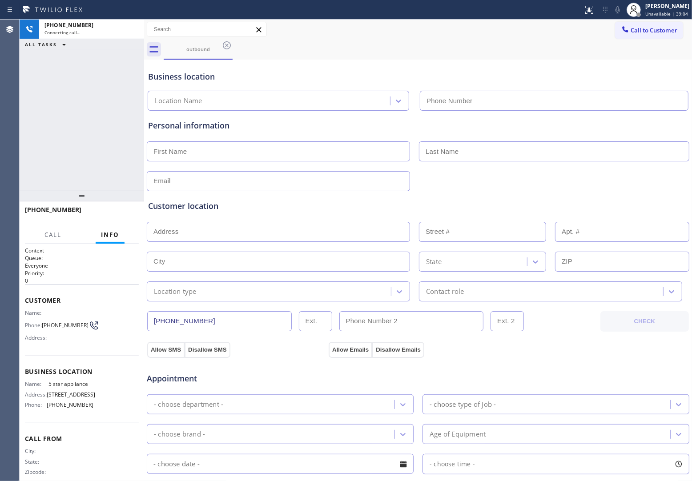
type input "[PHONE_NUMBER]"
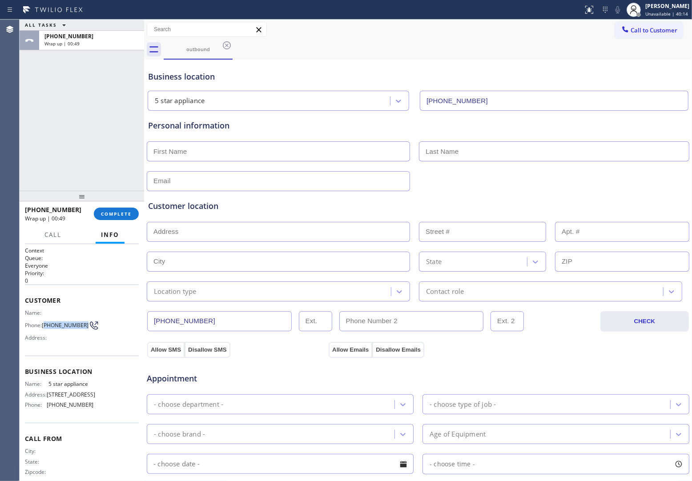
drag, startPoint x: 55, startPoint y: 330, endPoint x: 44, endPoint y: 324, distance: 12.0
click at [44, 324] on span "[PHONE_NUMBER]" at bounding box center [65, 325] width 47 height 7
click at [665, 29] on span "Call to Customer" at bounding box center [653, 30] width 47 height 8
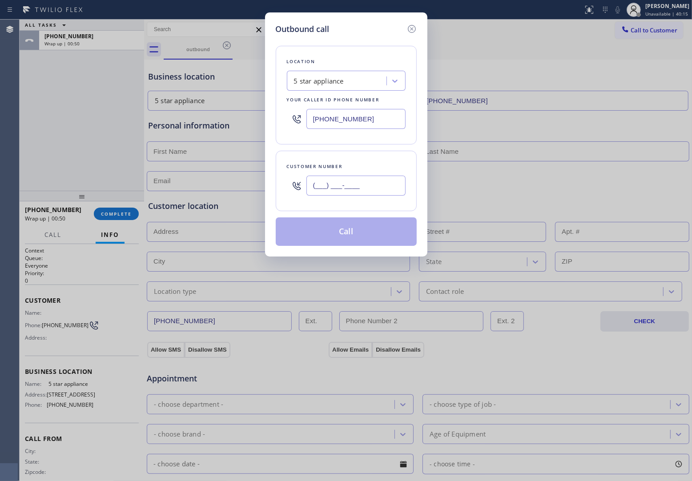
click at [341, 196] on input "(___) ___-____" at bounding box center [355, 186] width 99 height 20
click at [341, 190] on input "(___) ___-____" at bounding box center [355, 186] width 99 height 20
paste input "469) 551-0306"
type input "[PHONE_NUMBER]"
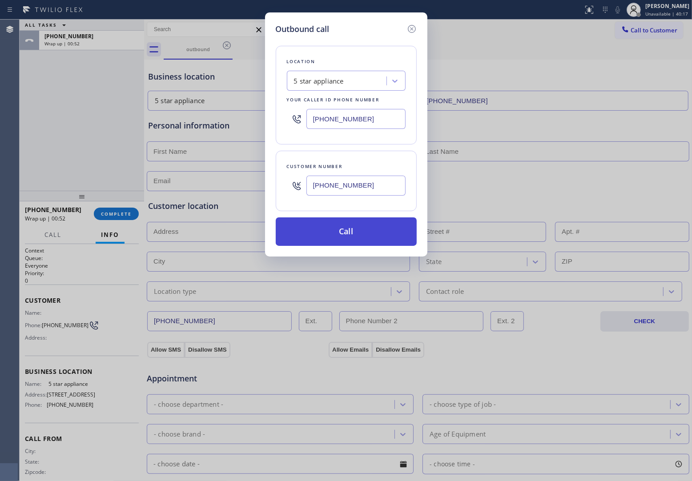
click at [358, 233] on button "Call" at bounding box center [346, 231] width 141 height 28
click at [379, 241] on button "Call" at bounding box center [346, 231] width 141 height 28
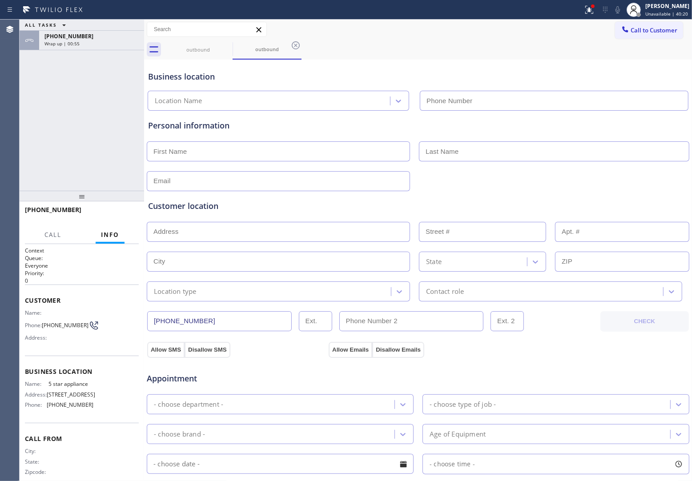
type input "[PHONE_NUMBER]"
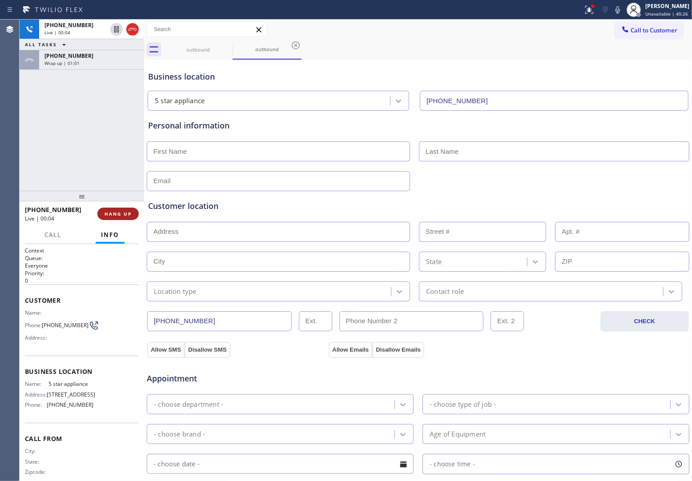
click at [114, 214] on span "HANG UP" at bounding box center [117, 214] width 27 height 6
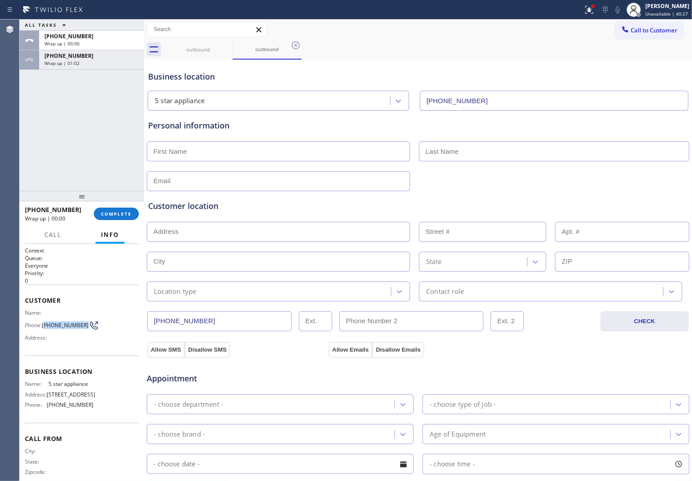
drag, startPoint x: 54, startPoint y: 328, endPoint x: 44, endPoint y: 322, distance: 11.0
click at [44, 322] on span "[PHONE_NUMBER]" at bounding box center [65, 325] width 47 height 7
click at [645, 30] on span "Call to Customer" at bounding box center [653, 30] width 47 height 8
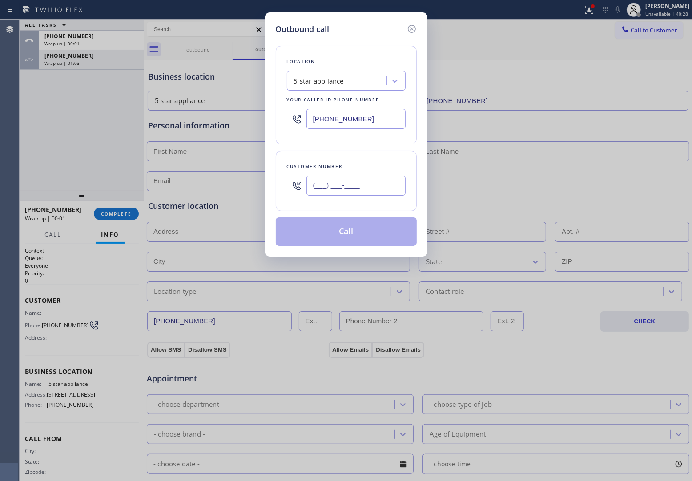
click at [353, 193] on input "(___) ___-____" at bounding box center [355, 186] width 99 height 20
paste input "469) 551-0306"
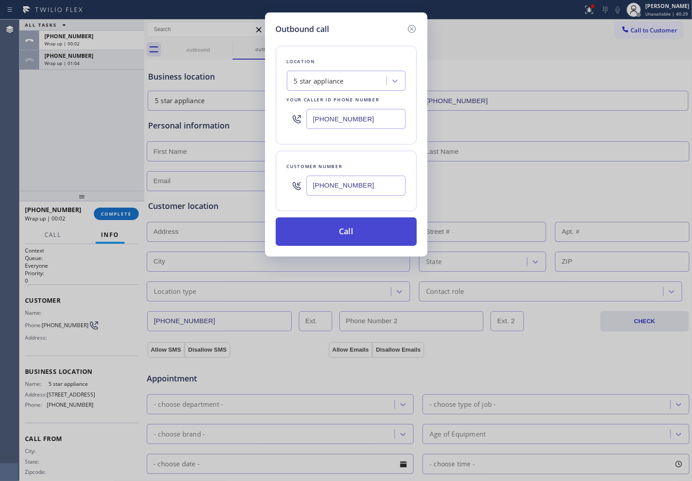
type input "[PHONE_NUMBER]"
click at [365, 239] on button "Call" at bounding box center [346, 231] width 141 height 28
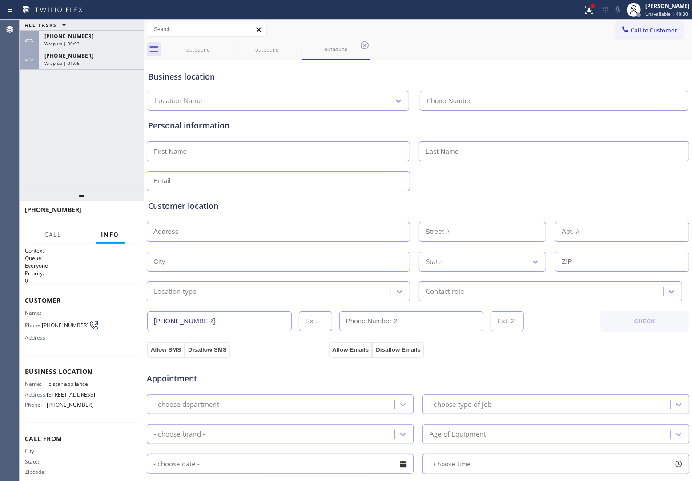
type input "[PHONE_NUMBER]"
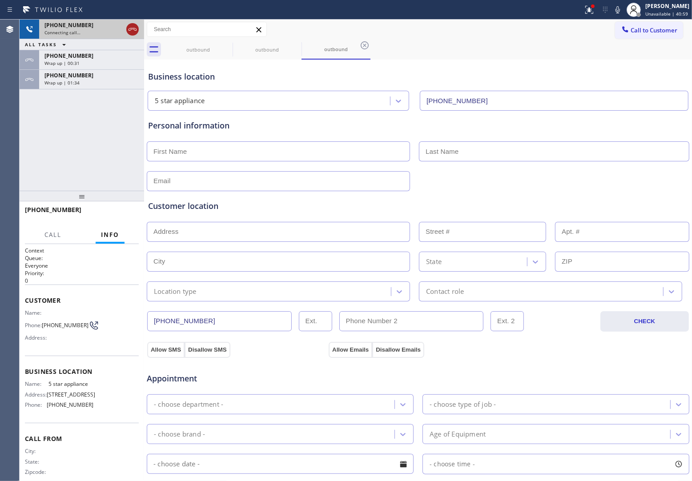
click at [132, 29] on icon at bounding box center [132, 29] width 8 height 3
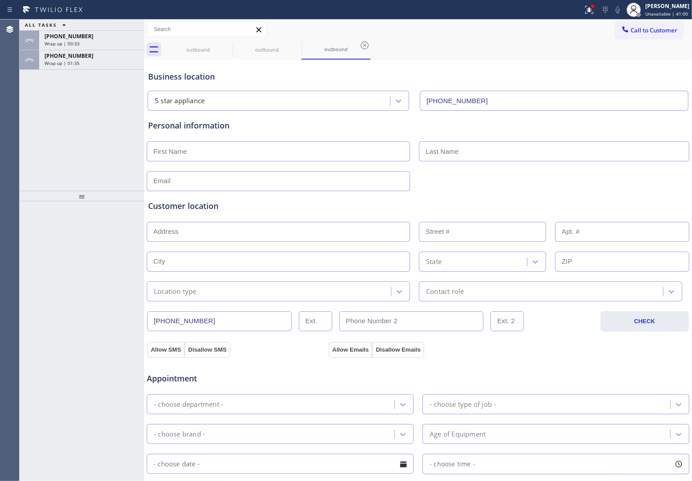
drag, startPoint x: 49, startPoint y: 328, endPoint x: 44, endPoint y: 321, distance: 8.0
click at [108, 139] on div "ALL TASKS ALL TASKS ACTIVE TASKS TASKS IN WRAP UP [PHONE_NUMBER] Wrap up | 00:3…" at bounding box center [82, 105] width 124 height 171
click at [628, 34] on button "Call to Customer" at bounding box center [649, 30] width 68 height 17
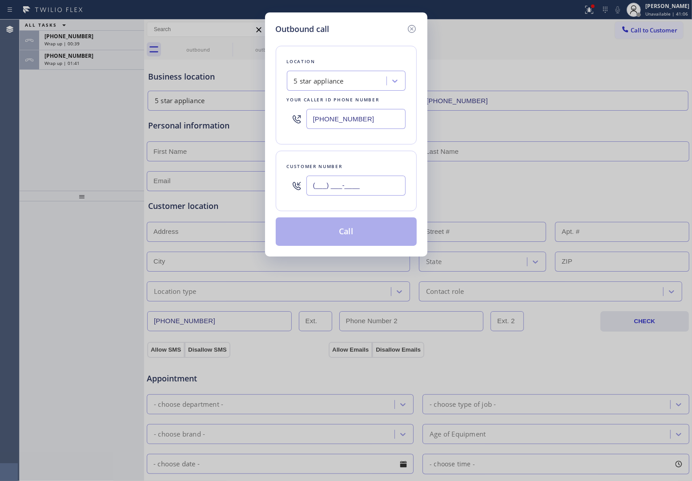
click at [345, 193] on input "(___) ___-____" at bounding box center [355, 186] width 99 height 20
paste input "820) 758-6433"
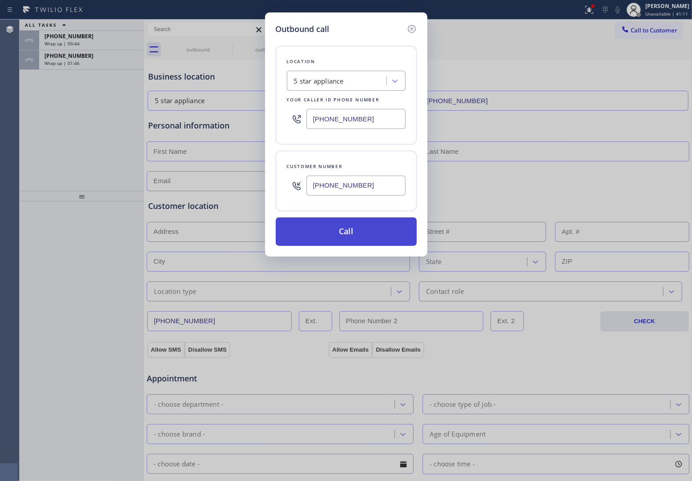
type input "[PHONE_NUMBER]"
click at [337, 236] on button "Call" at bounding box center [346, 231] width 141 height 28
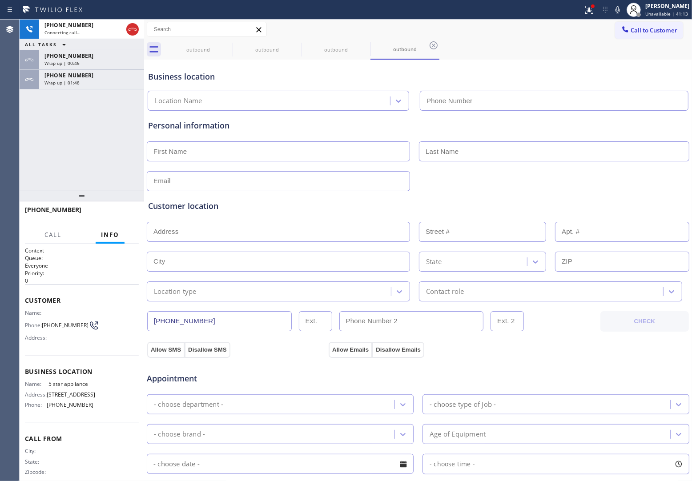
type input "[PHONE_NUMBER]"
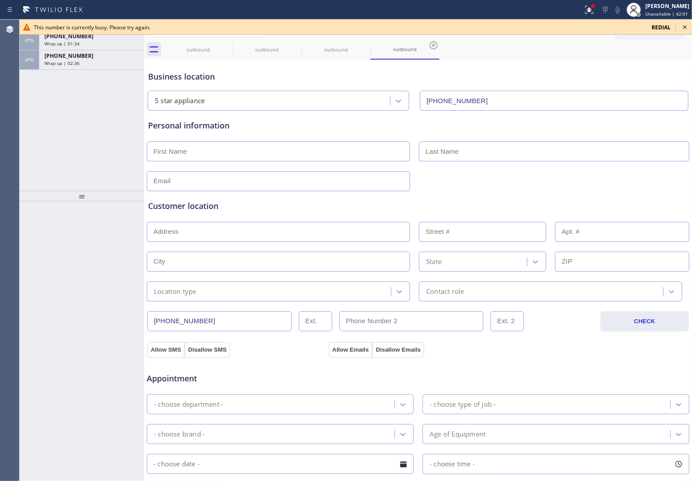
click at [654, 22] on div "This number is currently busy. Please try again. redial" at bounding box center [356, 27] width 672 height 15
click at [656, 24] on span "redial" at bounding box center [660, 28] width 19 height 8
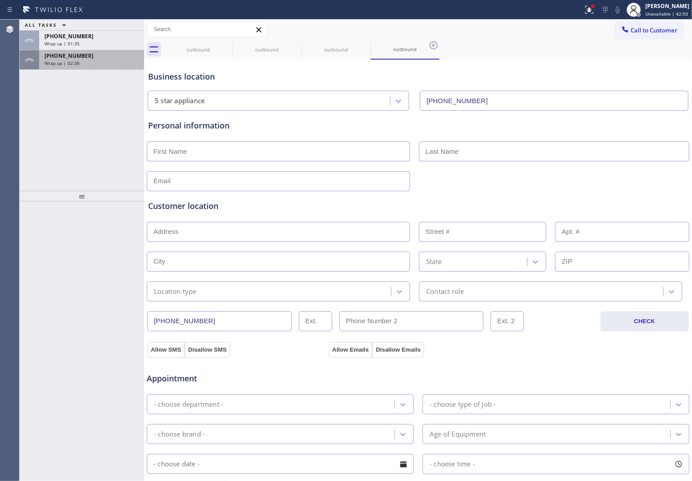
click at [99, 60] on div "Wrap up | 02:38" at bounding box center [91, 63] width 94 height 6
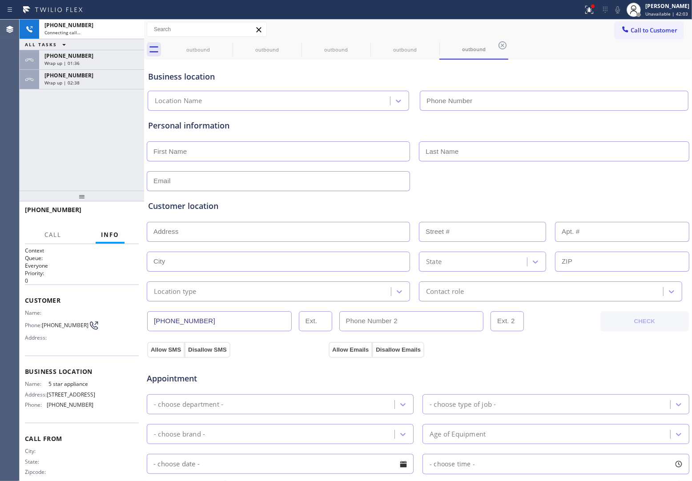
click at [119, 216] on div at bounding box center [79, 219] width 108 height 8
click at [101, 81] on div "Wrap up | 02:39" at bounding box center [91, 83] width 94 height 6
type input "[PHONE_NUMBER]"
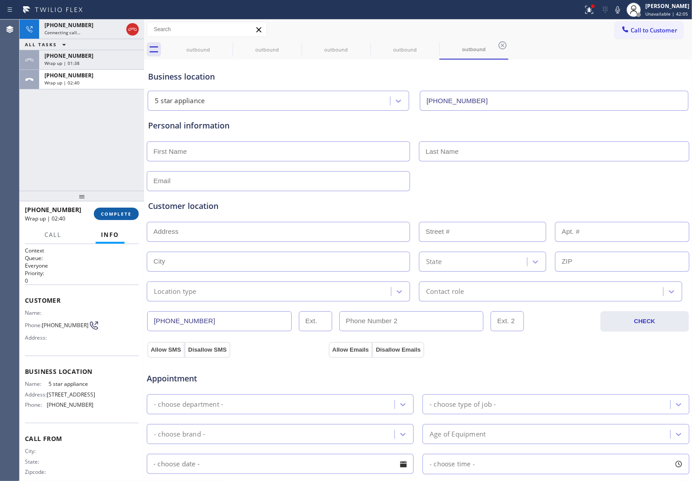
click at [121, 211] on span "COMPLETE" at bounding box center [116, 214] width 31 height 6
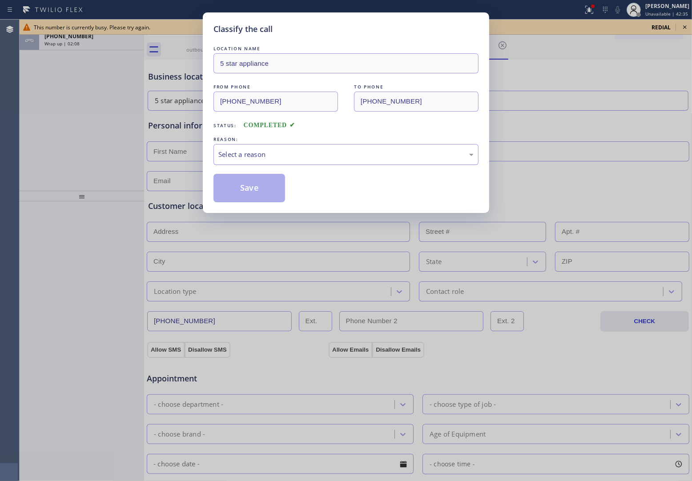
click at [284, 163] on div "Select a reason" at bounding box center [345, 154] width 265 height 21
click at [274, 189] on button "Save" at bounding box center [249, 188] width 72 height 28
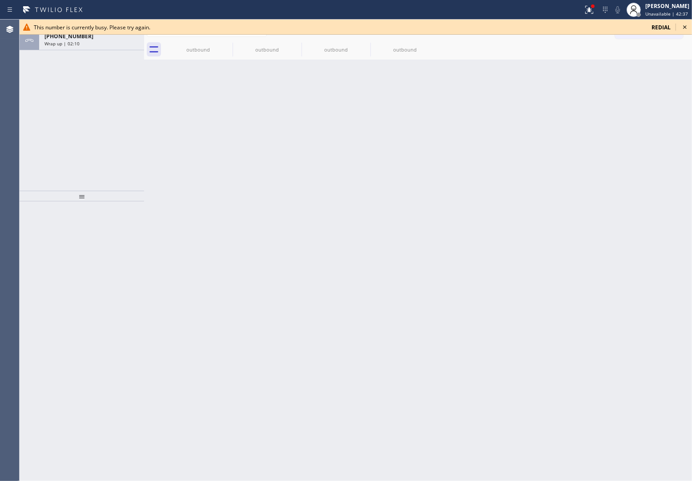
click at [654, 27] on span "redial" at bounding box center [660, 28] width 19 height 8
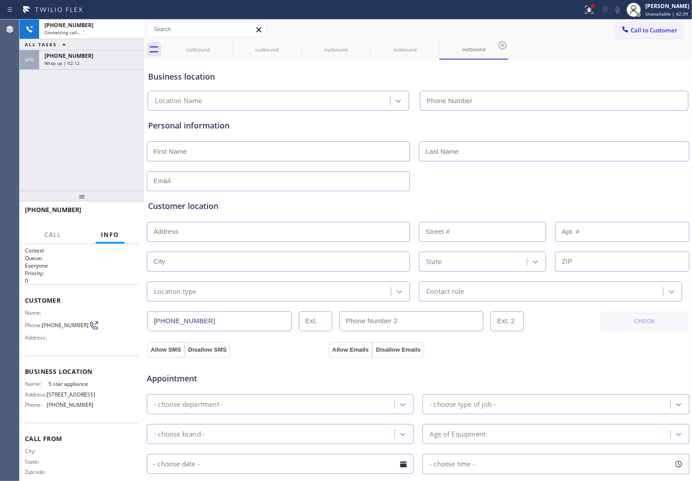
type input "[PHONE_NUMBER]"
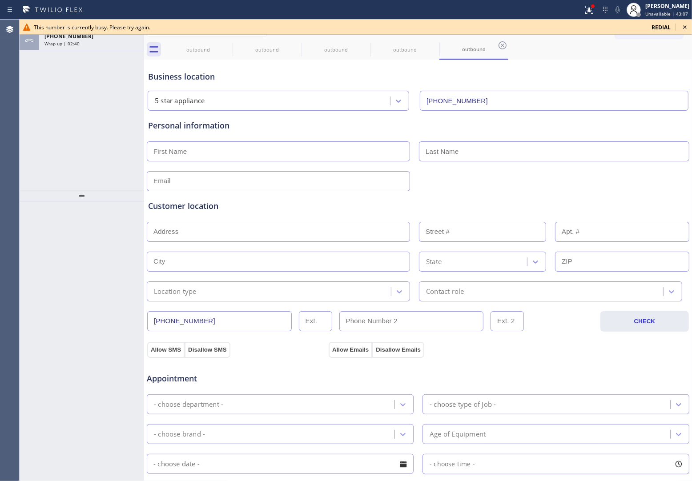
click at [34, 95] on div "ALL TASKS ALL TASKS ACTIVE TASKS TASKS IN WRAP UP [PHONE_NUMBER] Wrap up | 02:40" at bounding box center [82, 105] width 124 height 171
click at [655, 25] on span "redial" at bounding box center [660, 28] width 19 height 8
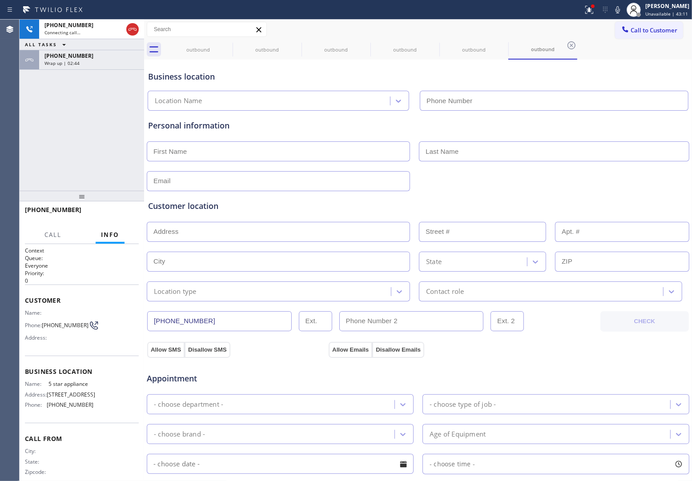
type input "[PHONE_NUMBER]"
click at [1, 107] on div "Agent Desktop" at bounding box center [9, 250] width 19 height 461
click at [61, 58] on span "[PHONE_NUMBER]" at bounding box center [68, 56] width 49 height 8
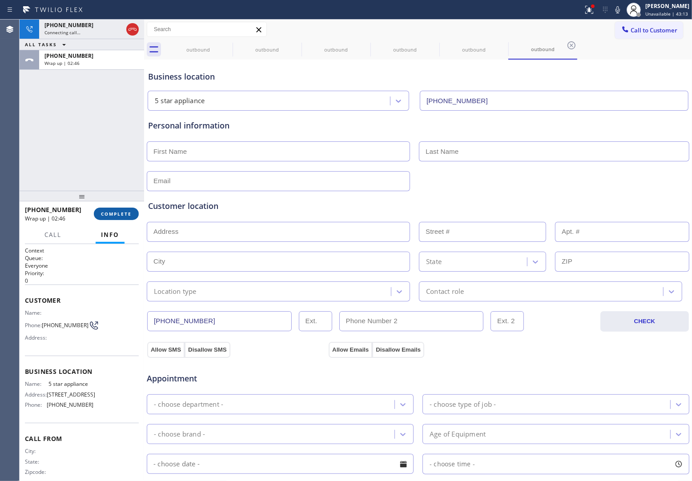
click at [125, 212] on span "COMPLETE" at bounding box center [116, 214] width 31 height 6
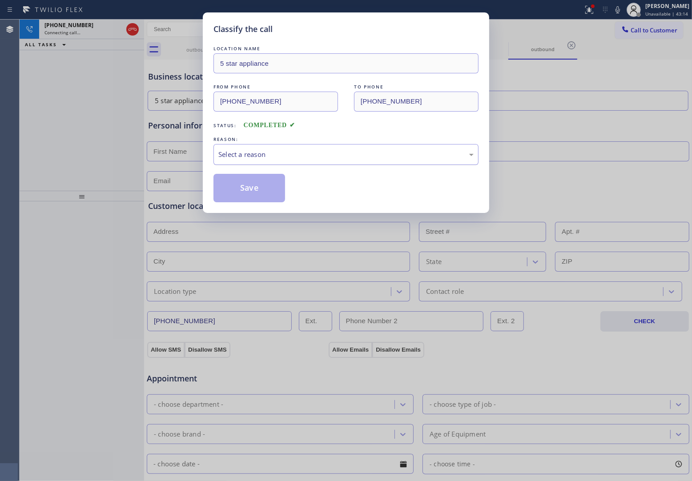
click at [281, 156] on div "Select a reason" at bounding box center [345, 154] width 255 height 10
click at [259, 188] on button "Save" at bounding box center [249, 188] width 72 height 28
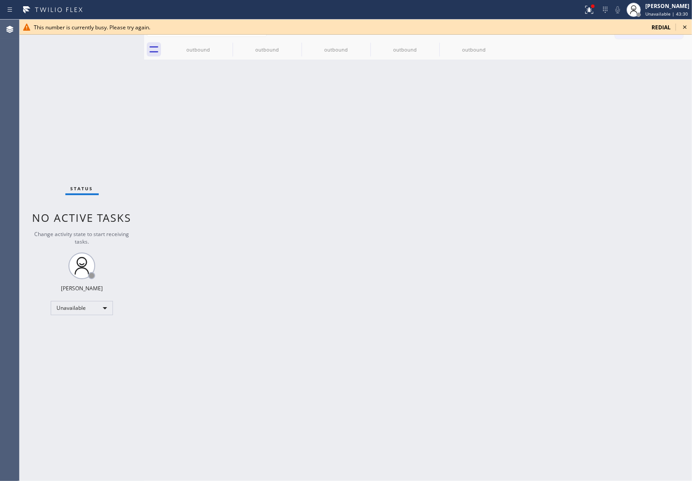
click at [36, 112] on div "Status No active tasks Change activity state to start receiving tasks. [PERSON_…" at bounding box center [82, 250] width 124 height 461
click at [655, 24] on span "redial" at bounding box center [660, 28] width 19 height 8
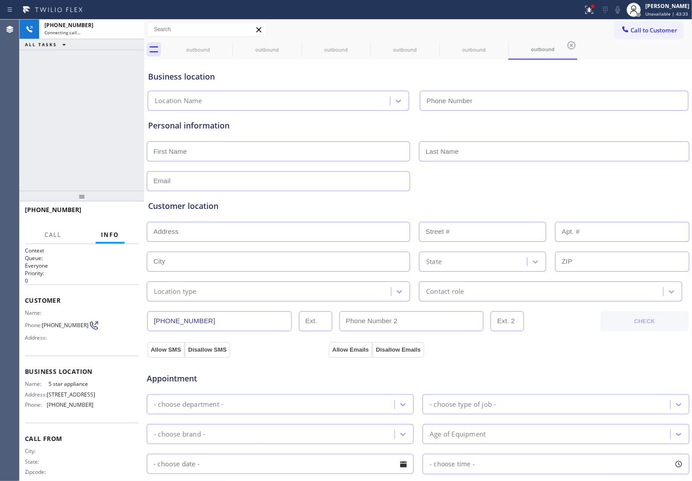
type input "[PHONE_NUMBER]"
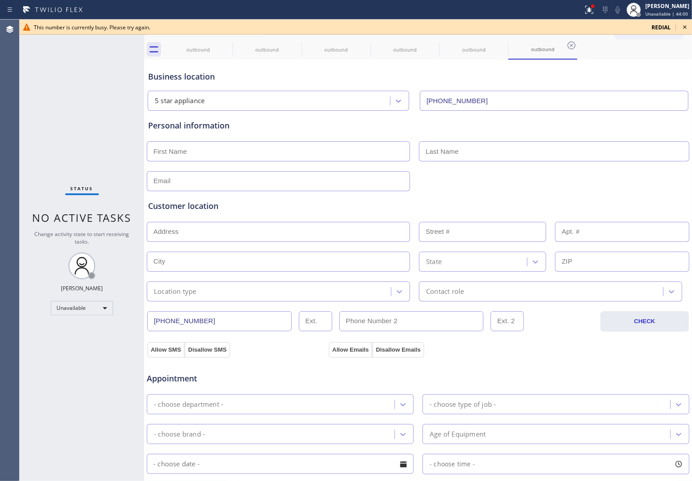
click at [8, 92] on div "Agent Desktop" at bounding box center [9, 250] width 19 height 461
click at [660, 27] on span "redial" at bounding box center [660, 28] width 19 height 8
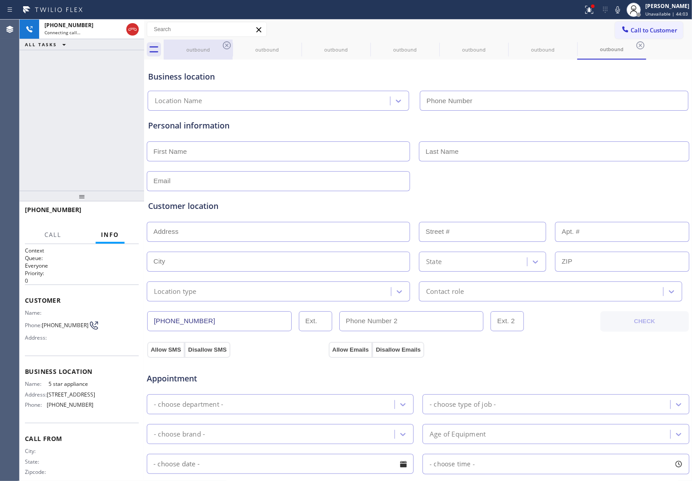
drag, startPoint x: 232, startPoint y: 48, endPoint x: 224, endPoint y: 44, distance: 8.2
click at [232, 48] on div at bounding box center [232, 50] width 0 height 14
click at [224, 44] on icon at bounding box center [226, 45] width 11 height 11
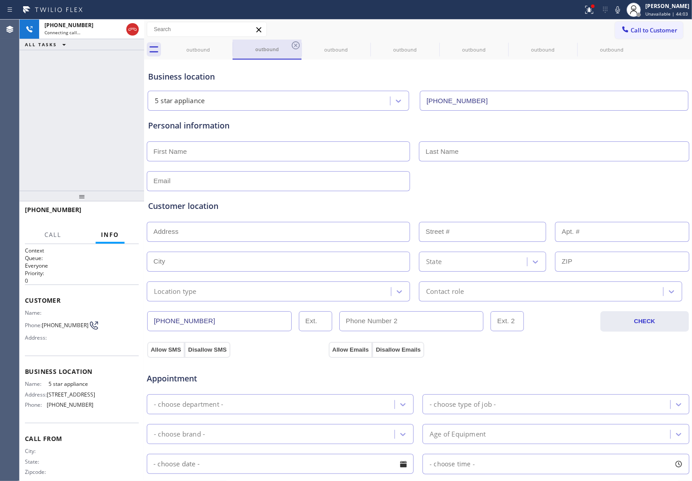
click at [0, 0] on icon at bounding box center [0, 0] width 0 height 0
click at [292, 46] on icon at bounding box center [296, 45] width 8 height 8
click at [0, 0] on icon at bounding box center [0, 0] width 0 height 0
click at [223, 46] on icon at bounding box center [227, 45] width 8 height 8
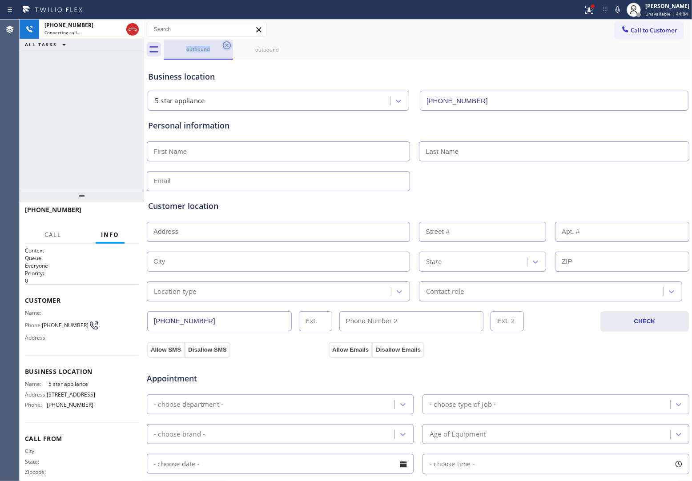
click at [223, 46] on icon at bounding box center [227, 45] width 8 height 8
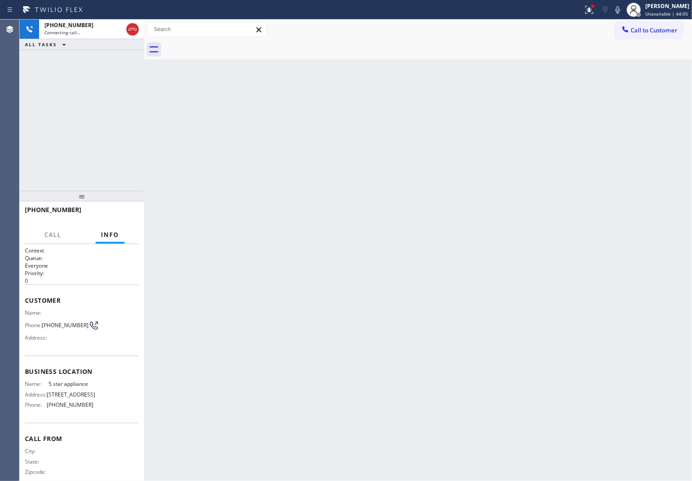
click at [223, 46] on div at bounding box center [428, 50] width 528 height 20
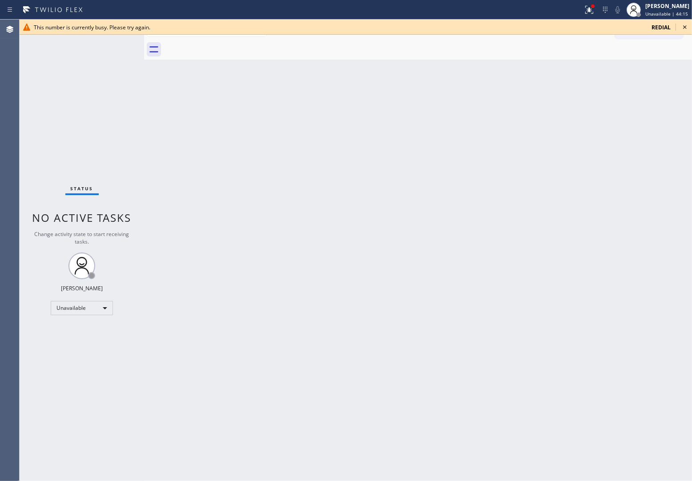
drag, startPoint x: 36, startPoint y: 91, endPoint x: 445, endPoint y: 33, distance: 412.6
click at [36, 91] on div "Status No active tasks Change activity state to start receiving tasks. [PERSON_…" at bounding box center [82, 250] width 124 height 461
click at [665, 25] on span "redial" at bounding box center [660, 28] width 19 height 8
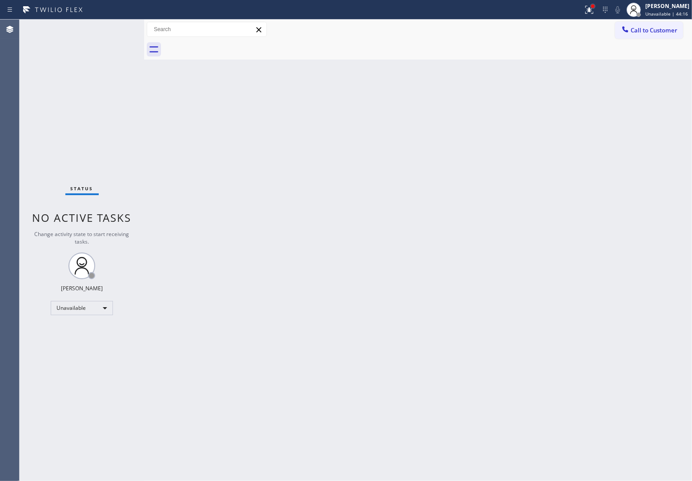
click at [590, 7] on div at bounding box center [592, 6] width 5 height 5
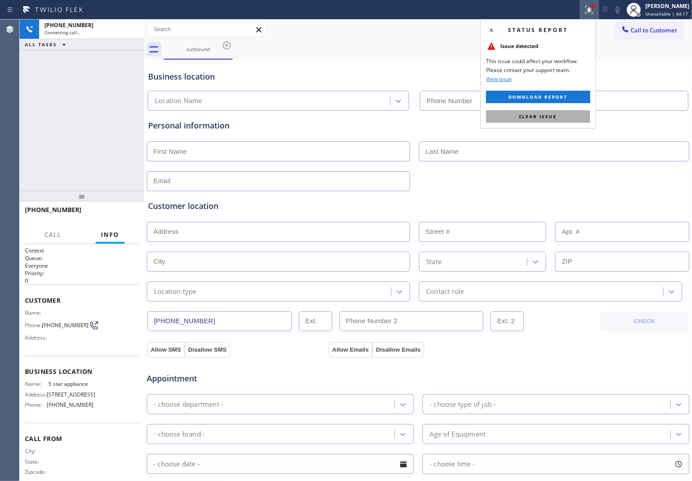
click at [530, 114] on span "Clear issue" at bounding box center [538, 116] width 38 height 6
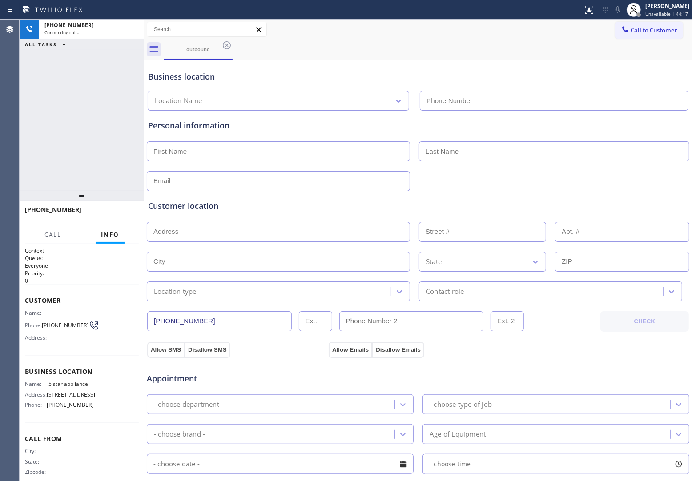
type input "[PHONE_NUMBER]"
click at [43, 97] on div "[PHONE_NUMBER] Connecting call… ALL TASKS ALL TASKS ACTIVE TASKS TASKS IN WRAP …" at bounding box center [82, 105] width 124 height 171
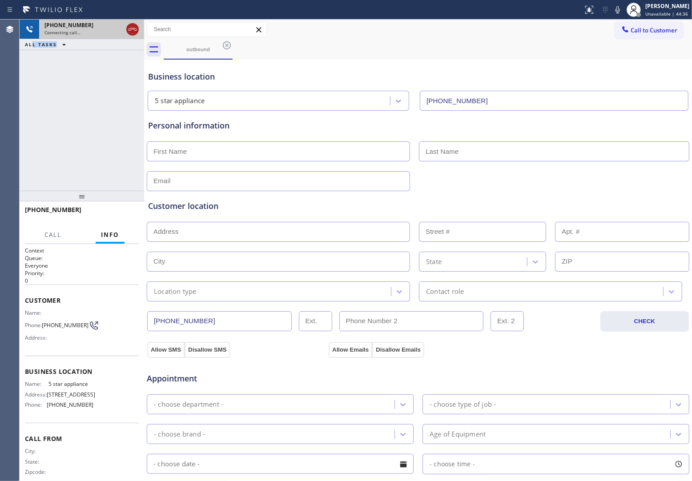
click at [135, 27] on icon at bounding box center [132, 29] width 11 height 11
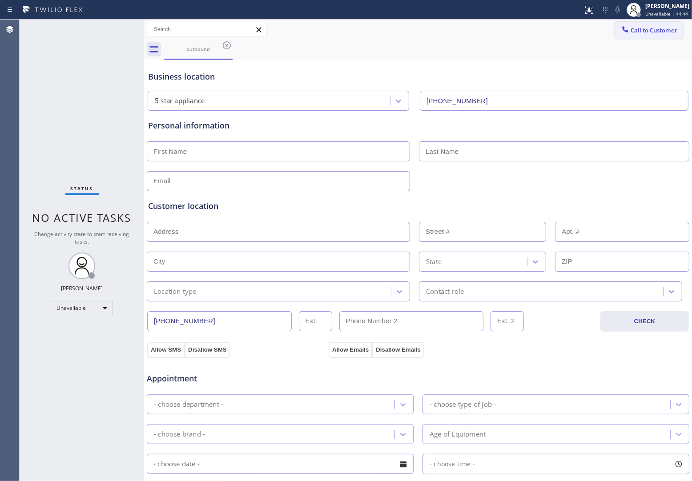
click at [647, 25] on button "Call to Customer" at bounding box center [649, 30] width 68 height 17
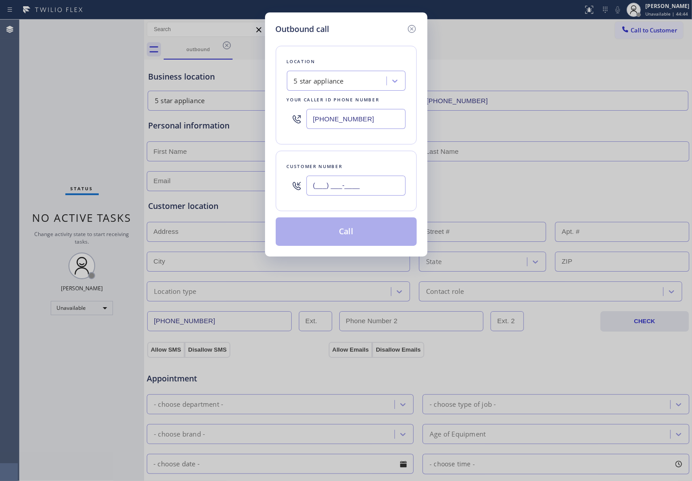
click at [361, 186] on input "(___) ___-____" at bounding box center [355, 186] width 99 height 20
paste input "820) 758-6433"
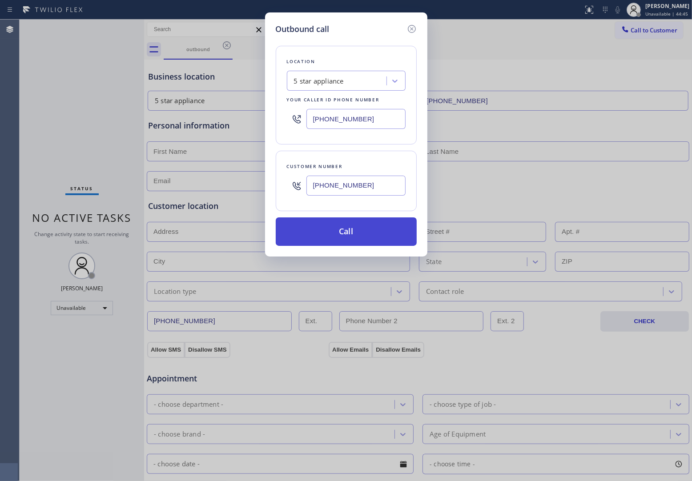
type input "[PHONE_NUMBER]"
click at [357, 231] on button "Call" at bounding box center [346, 231] width 141 height 28
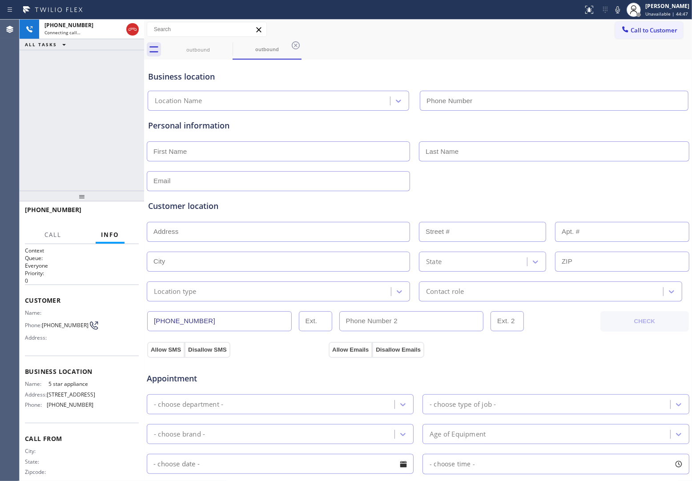
type input "[PHONE_NUMBER]"
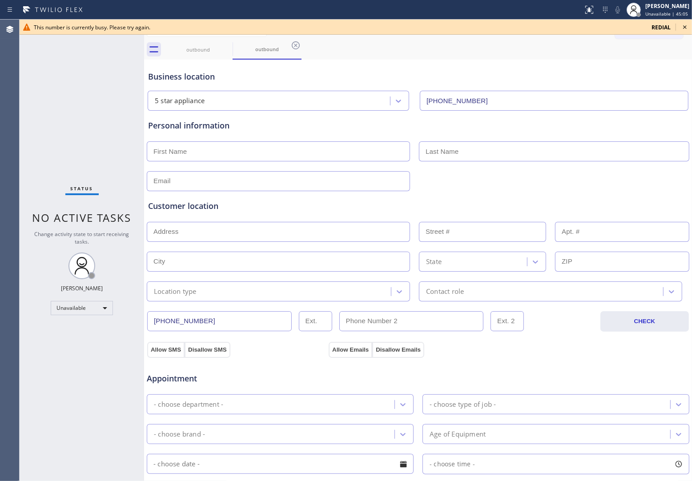
click at [8, 78] on div "Agent Desktop" at bounding box center [9, 250] width 19 height 461
click at [659, 27] on span "redial" at bounding box center [660, 28] width 19 height 8
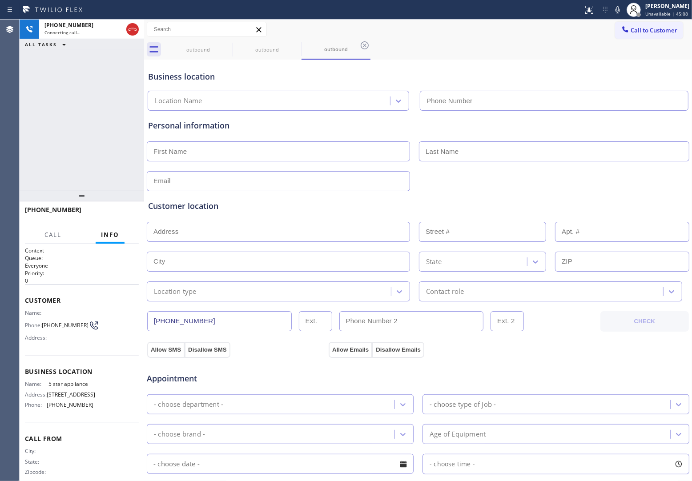
type input "[PHONE_NUMBER]"
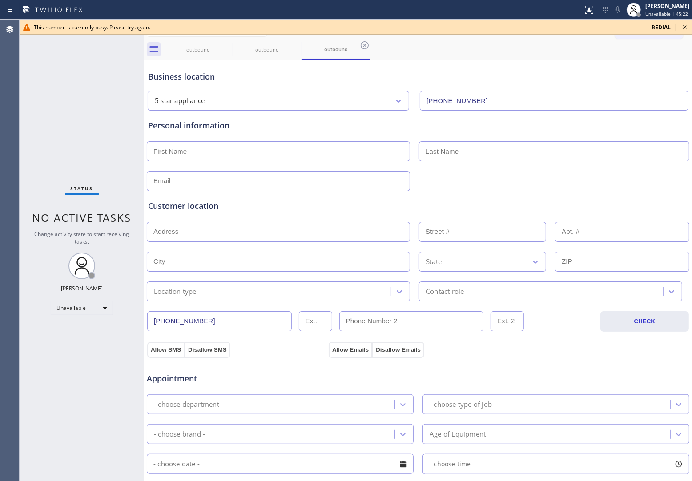
click at [25, 89] on div "Status No active tasks Change activity state to start receiving tasks. [PERSON_…" at bounding box center [82, 250] width 124 height 461
click at [654, 26] on span "redial" at bounding box center [660, 28] width 19 height 8
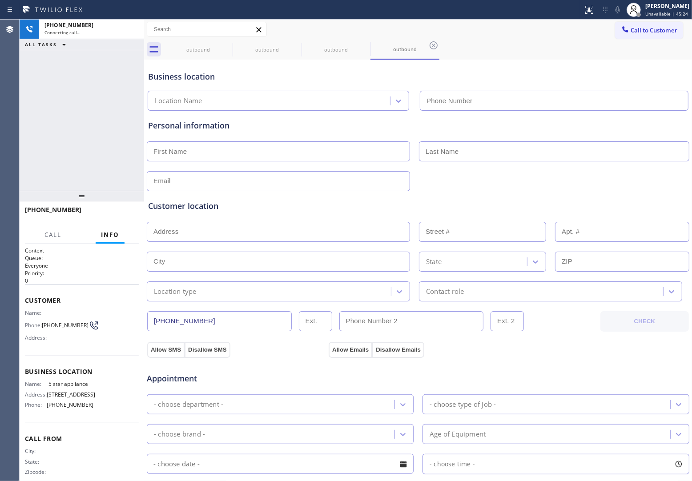
type input "[PHONE_NUMBER]"
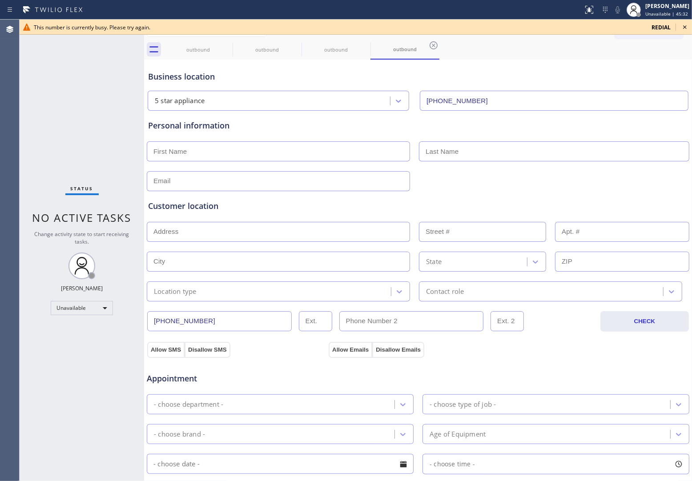
drag, startPoint x: 35, startPoint y: 83, endPoint x: 70, endPoint y: 83, distance: 35.6
click at [35, 83] on div "Status No active tasks Change activity state to start receiving tasks. [PERSON_…" at bounding box center [82, 250] width 124 height 461
click at [666, 11] on span "Unavailable | 46:08" at bounding box center [666, 14] width 43 height 6
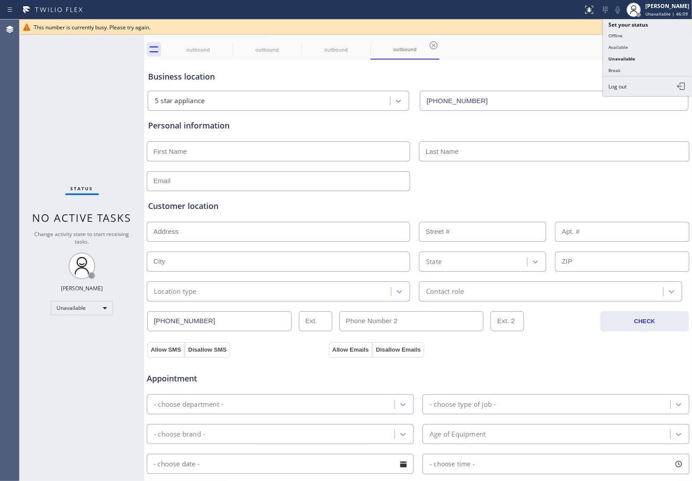
click at [538, 43] on div "outbound outbound outbound outbound" at bounding box center [428, 50] width 528 height 20
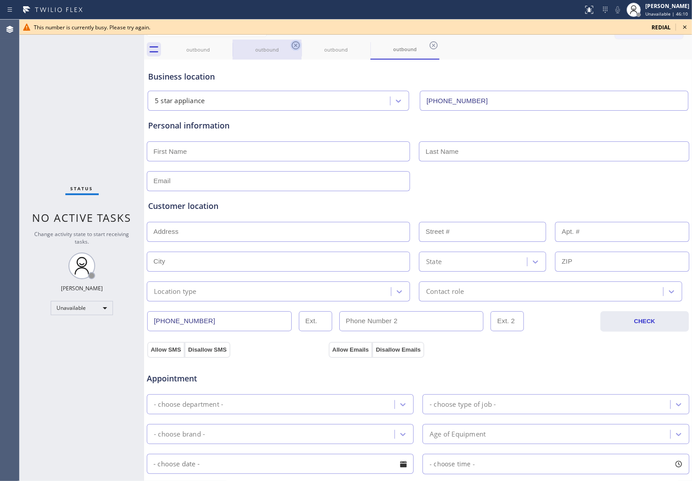
click at [0, 0] on icon at bounding box center [0, 0] width 0 height 0
click at [226, 44] on icon at bounding box center [226, 45] width 11 height 11
click at [290, 44] on icon at bounding box center [295, 45] width 11 height 11
click at [226, 44] on icon at bounding box center [226, 45] width 11 height 11
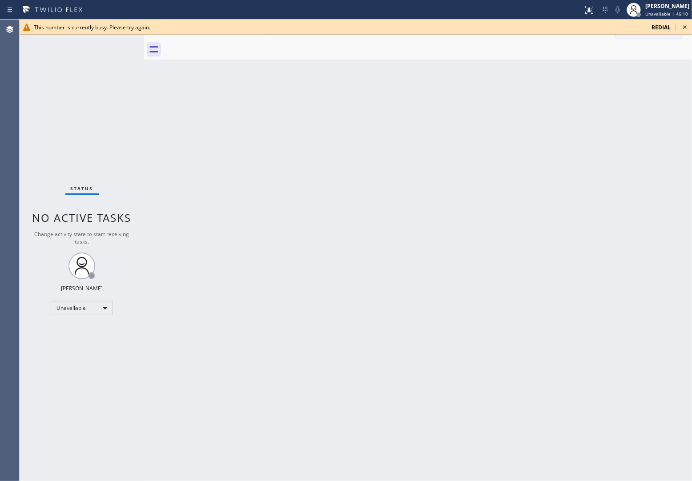
click at [226, 44] on div at bounding box center [428, 50] width 528 height 20
